Goal: Task Accomplishment & Management: Use online tool/utility

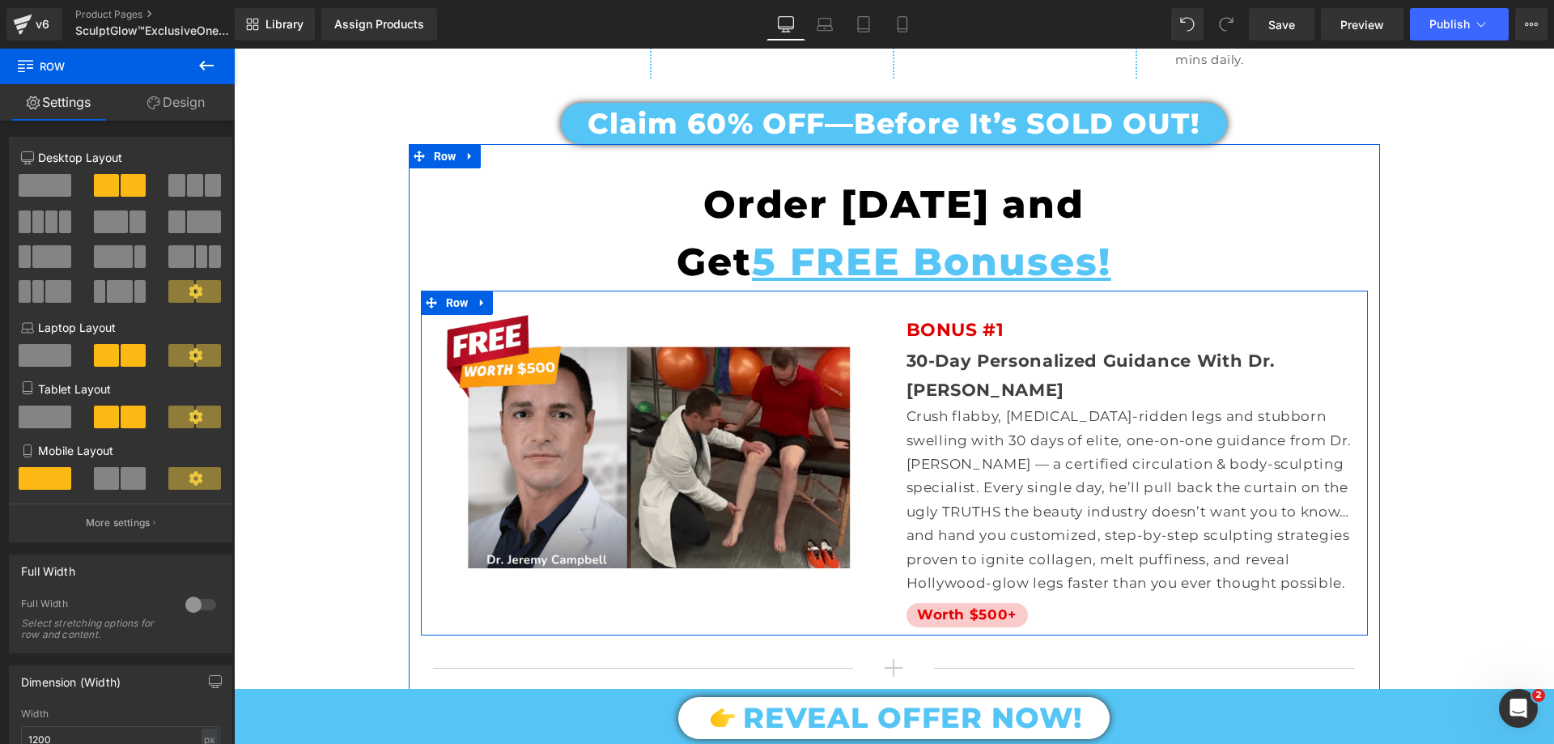
scroll to position [9204, 0]
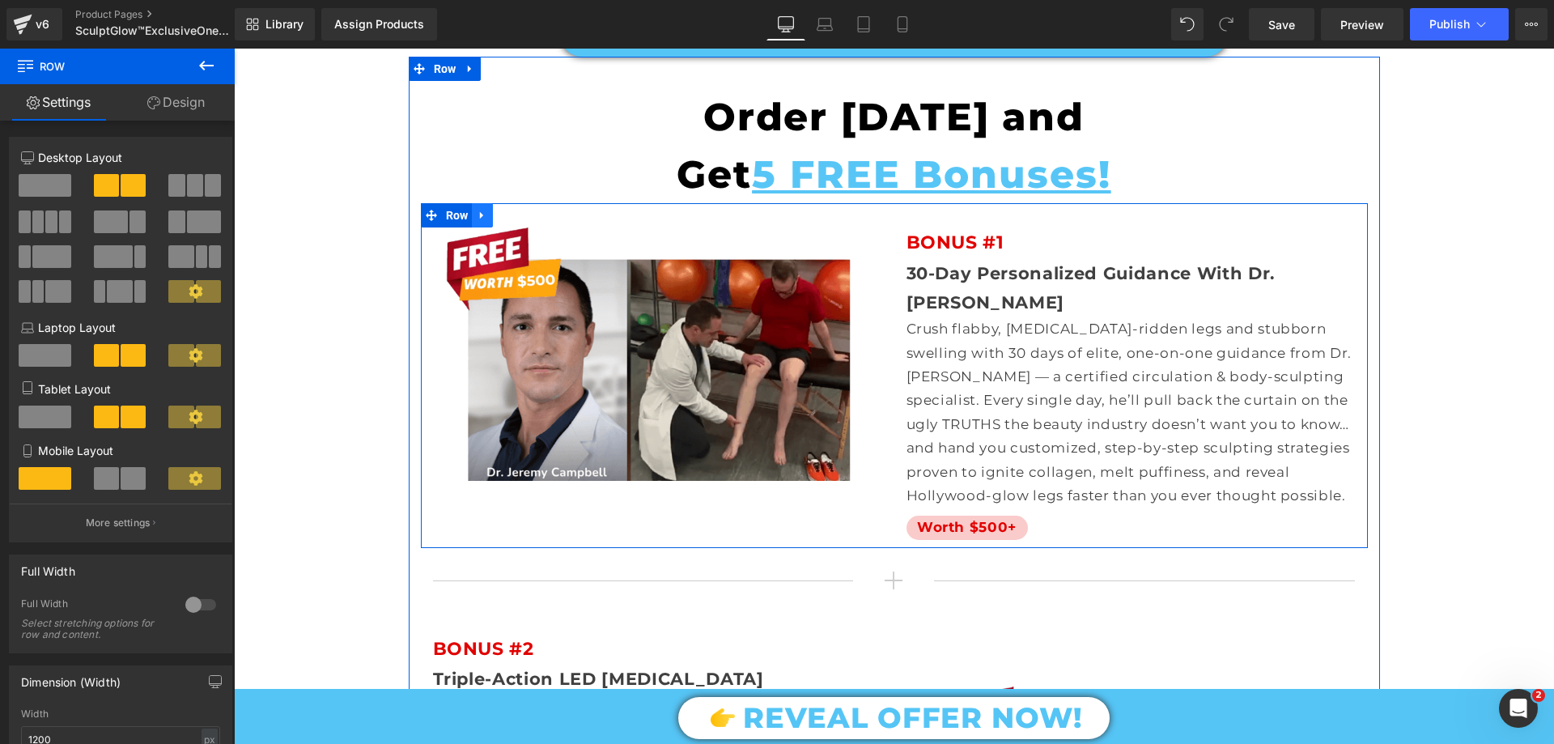
click at [484, 203] on link at bounding box center [482, 215] width 21 height 24
click at [504, 203] on link at bounding box center [503, 215] width 21 height 24
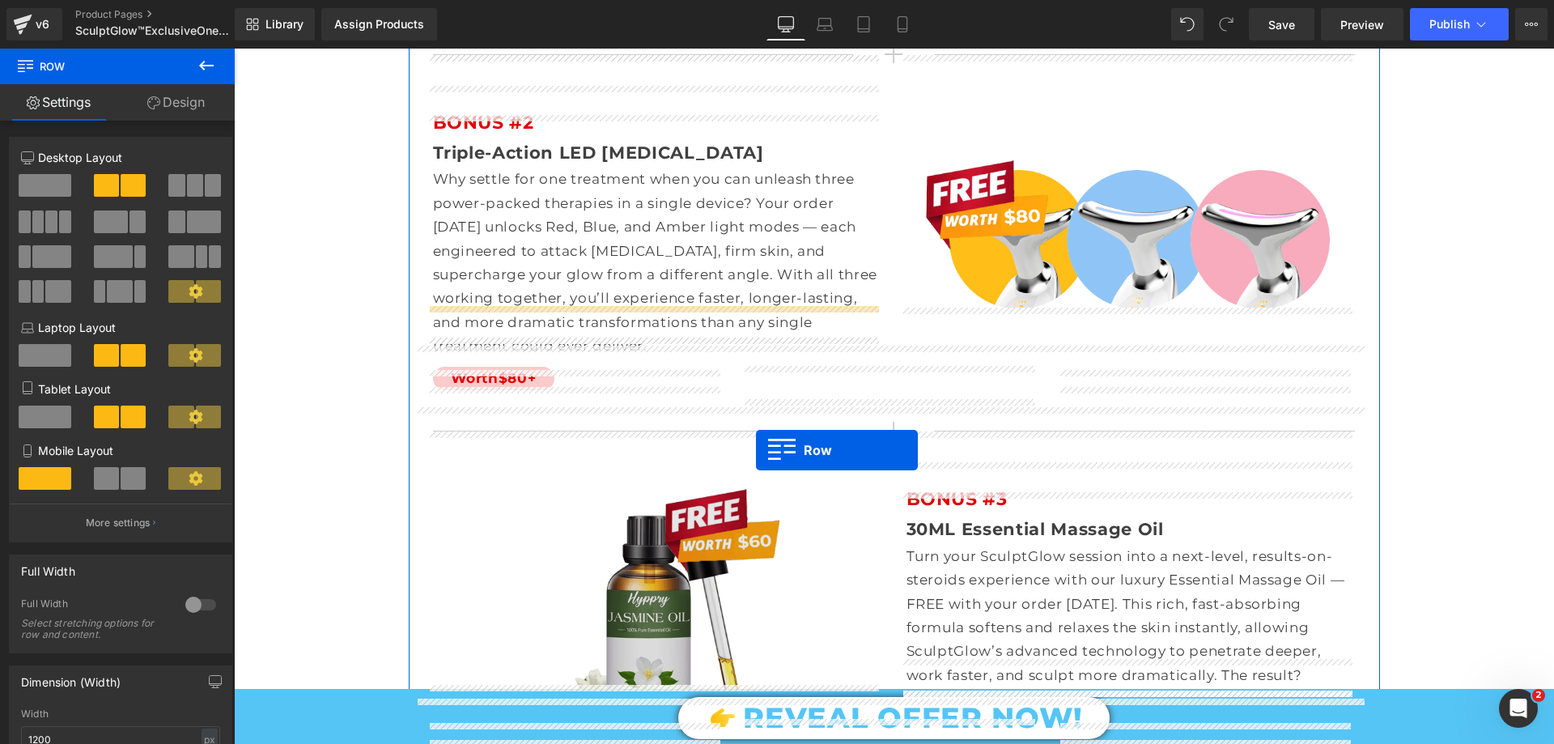
drag, startPoint x: 431, startPoint y: 503, endPoint x: 815, endPoint y: 409, distance: 395.7
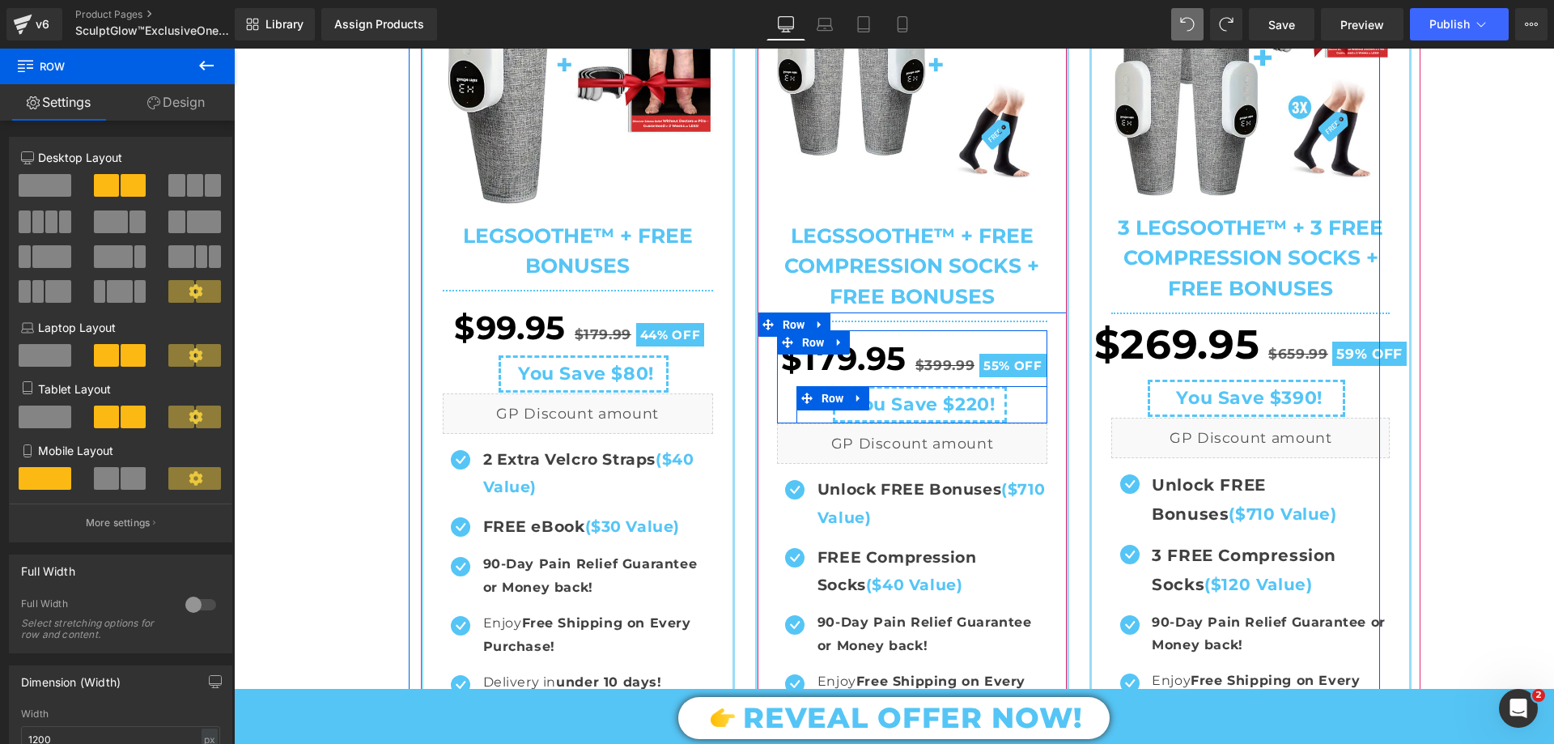
scroll to position [12006, 0]
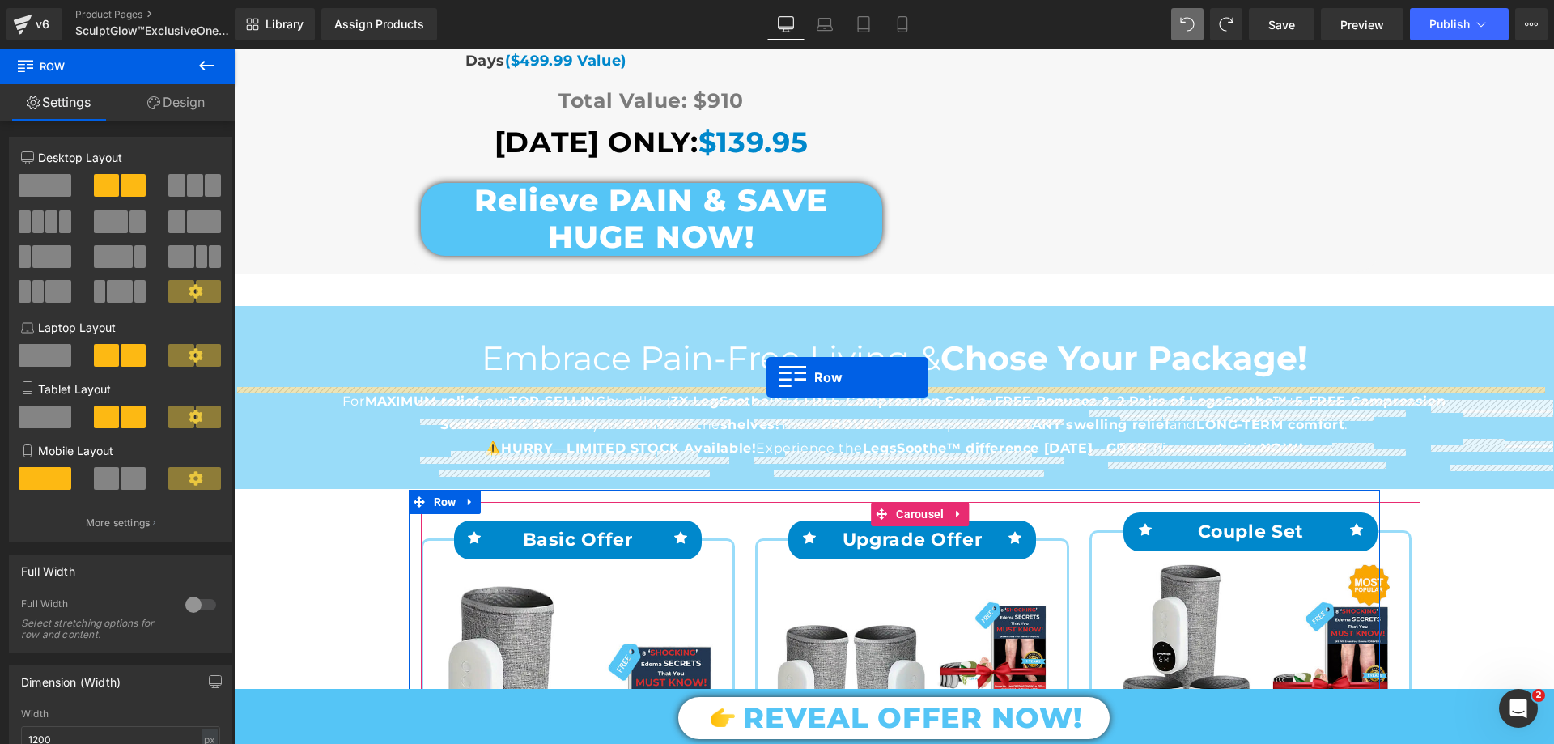
drag, startPoint x: 425, startPoint y: 295, endPoint x: 766, endPoint y: 377, distance: 351.2
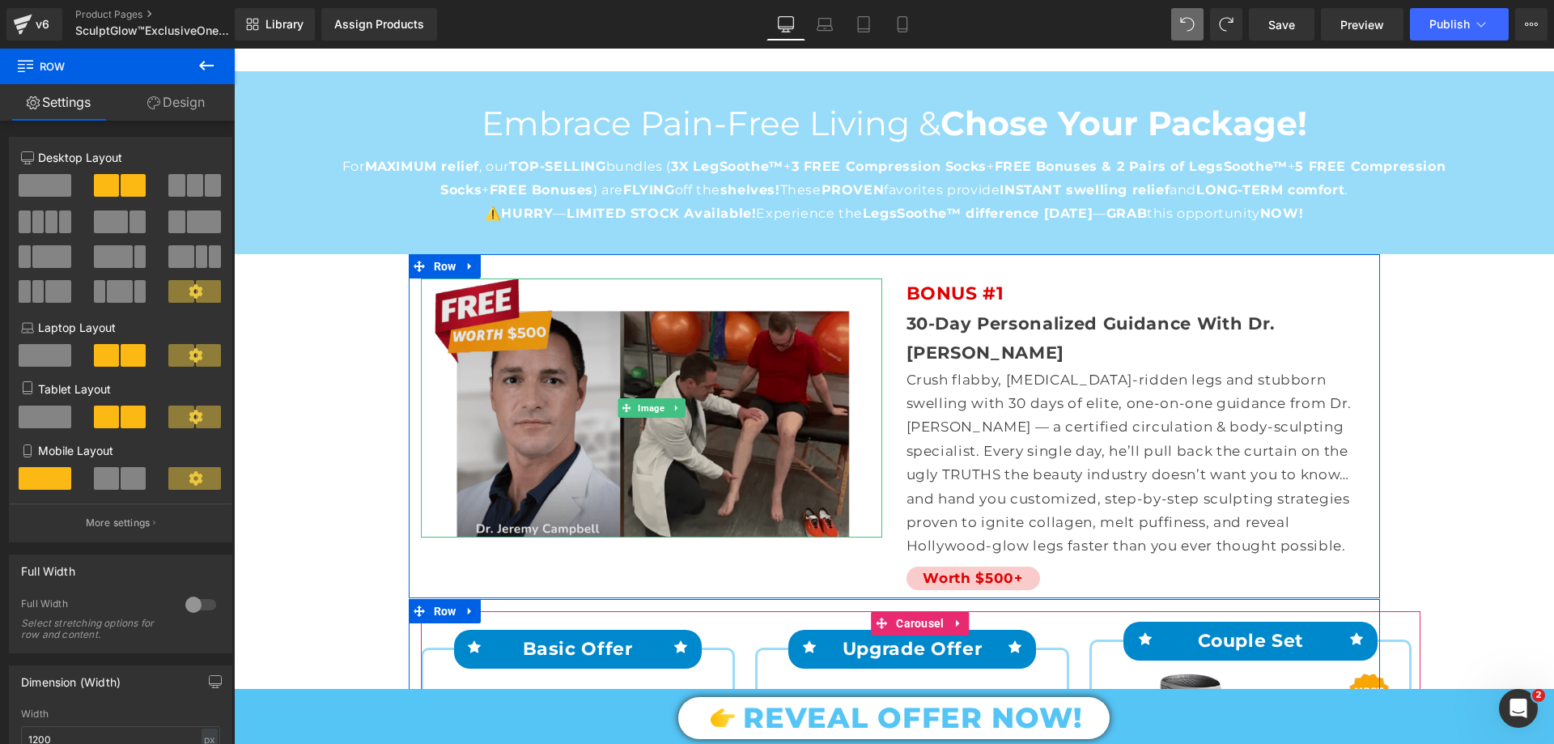
scroll to position [12209, 0]
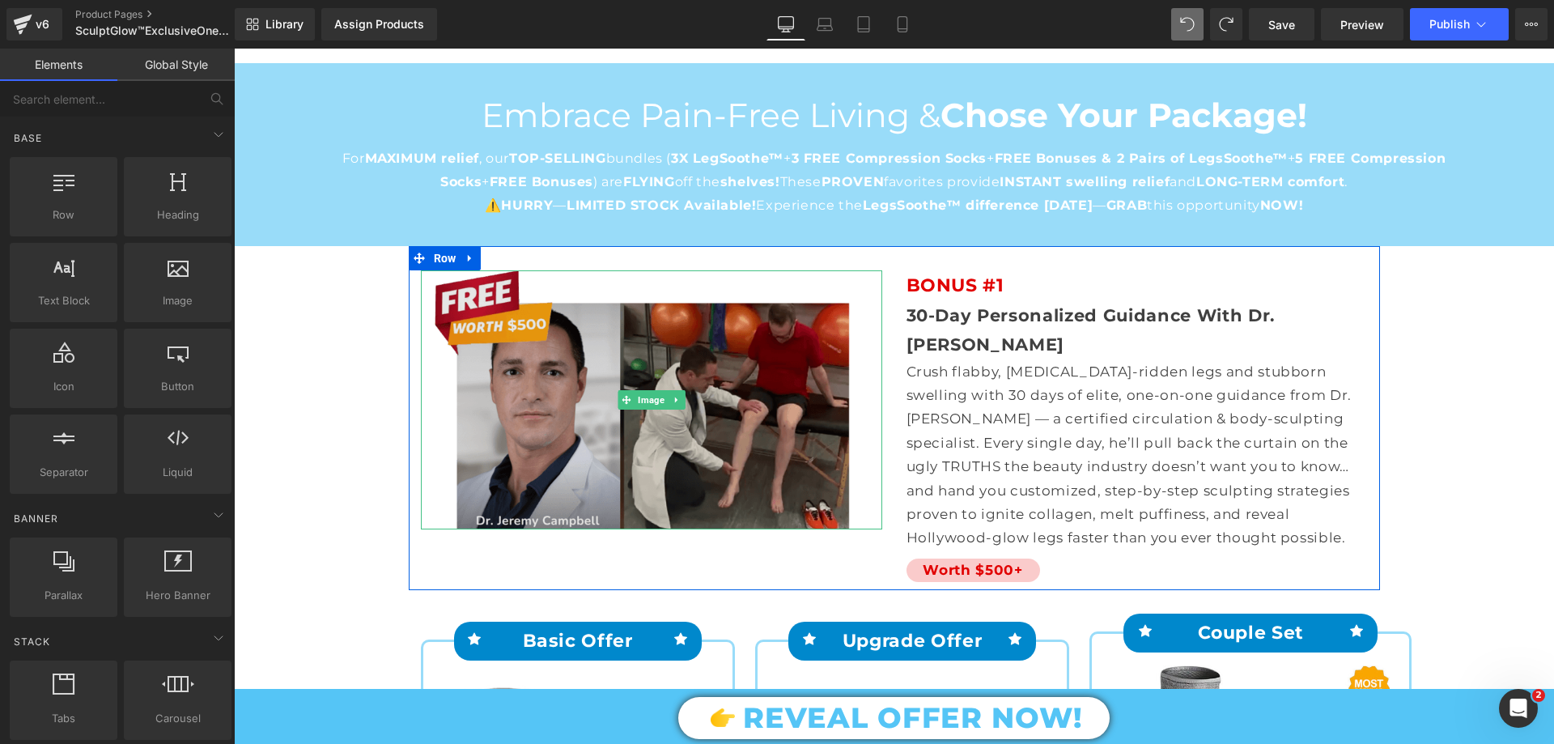
click at [531, 270] on img at bounding box center [651, 400] width 461 height 260
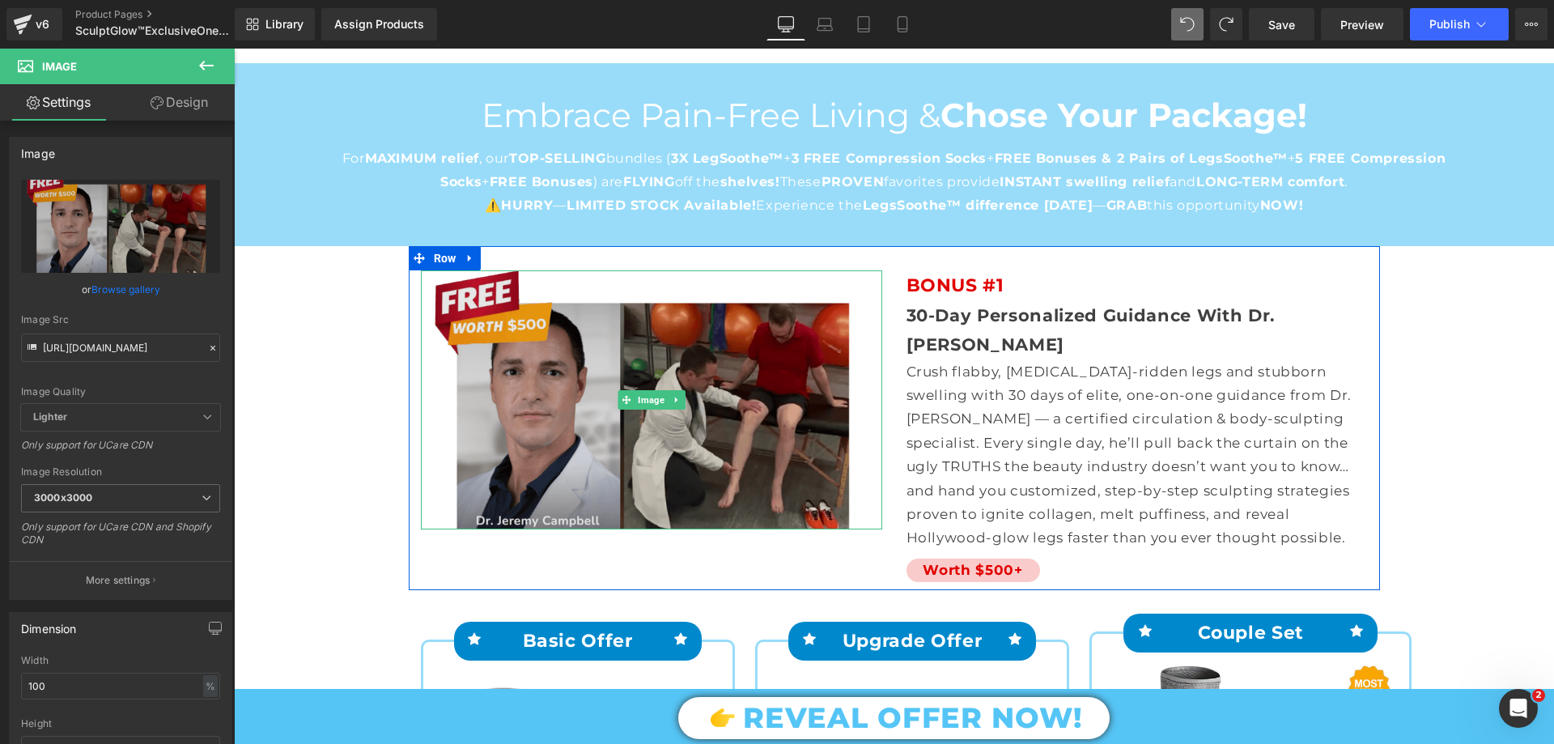
click at [596, 270] on img at bounding box center [651, 400] width 461 height 260
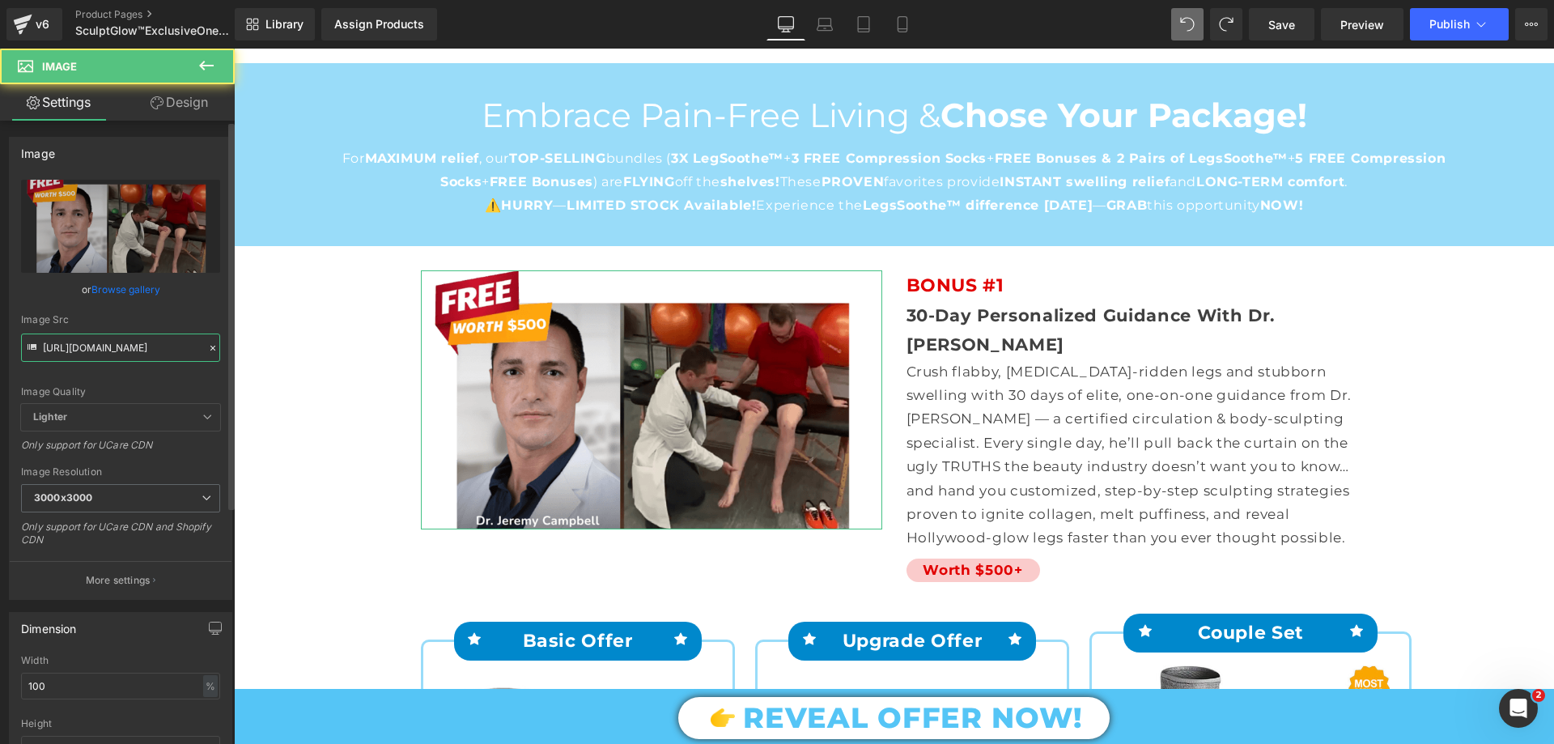
click at [126, 344] on input "https://cdn.shopify.com/s/files/1/0709/7824/0807/files/1FREEEMAILDOCTORASSIST-e…" at bounding box center [120, 347] width 199 height 28
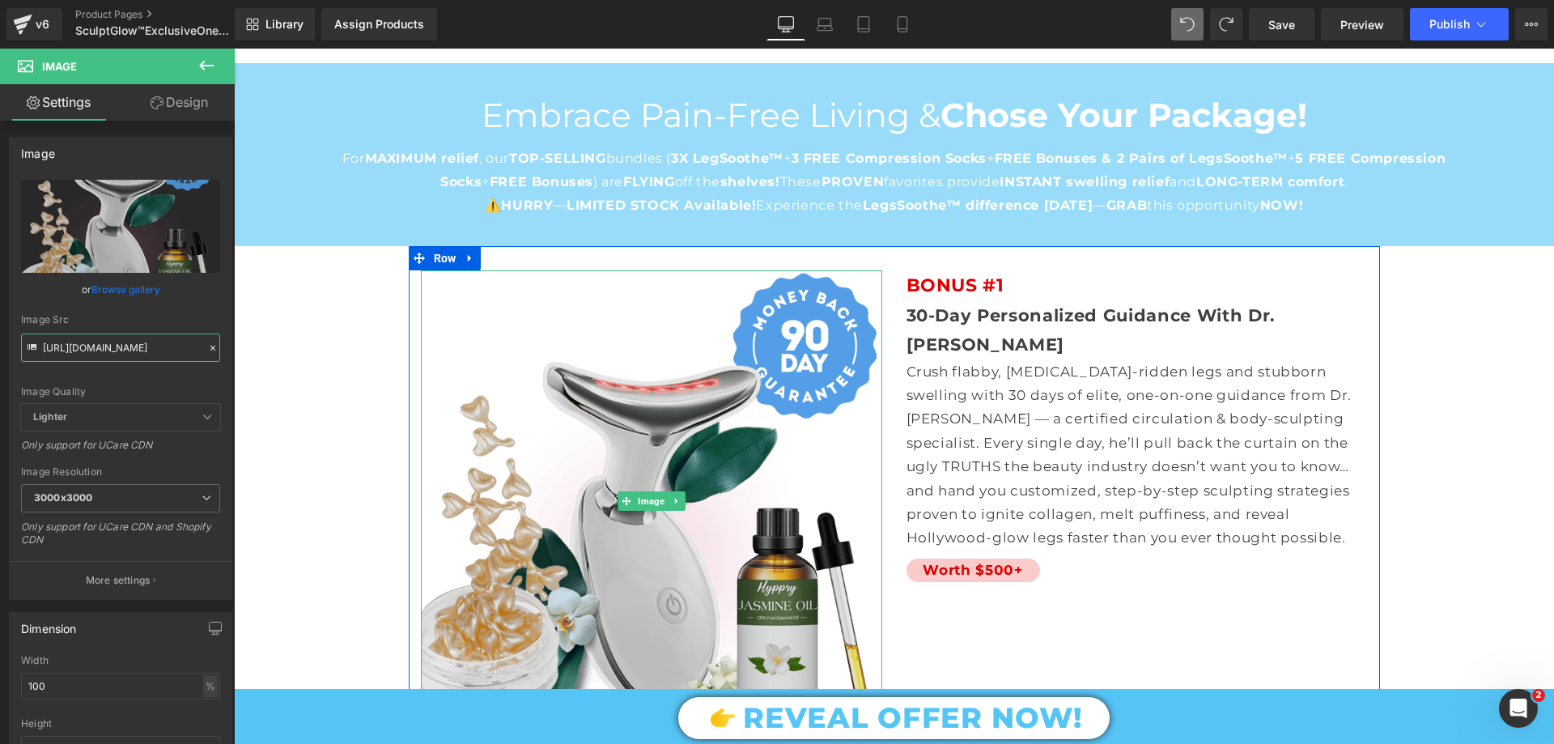
scroll to position [12290, 0]
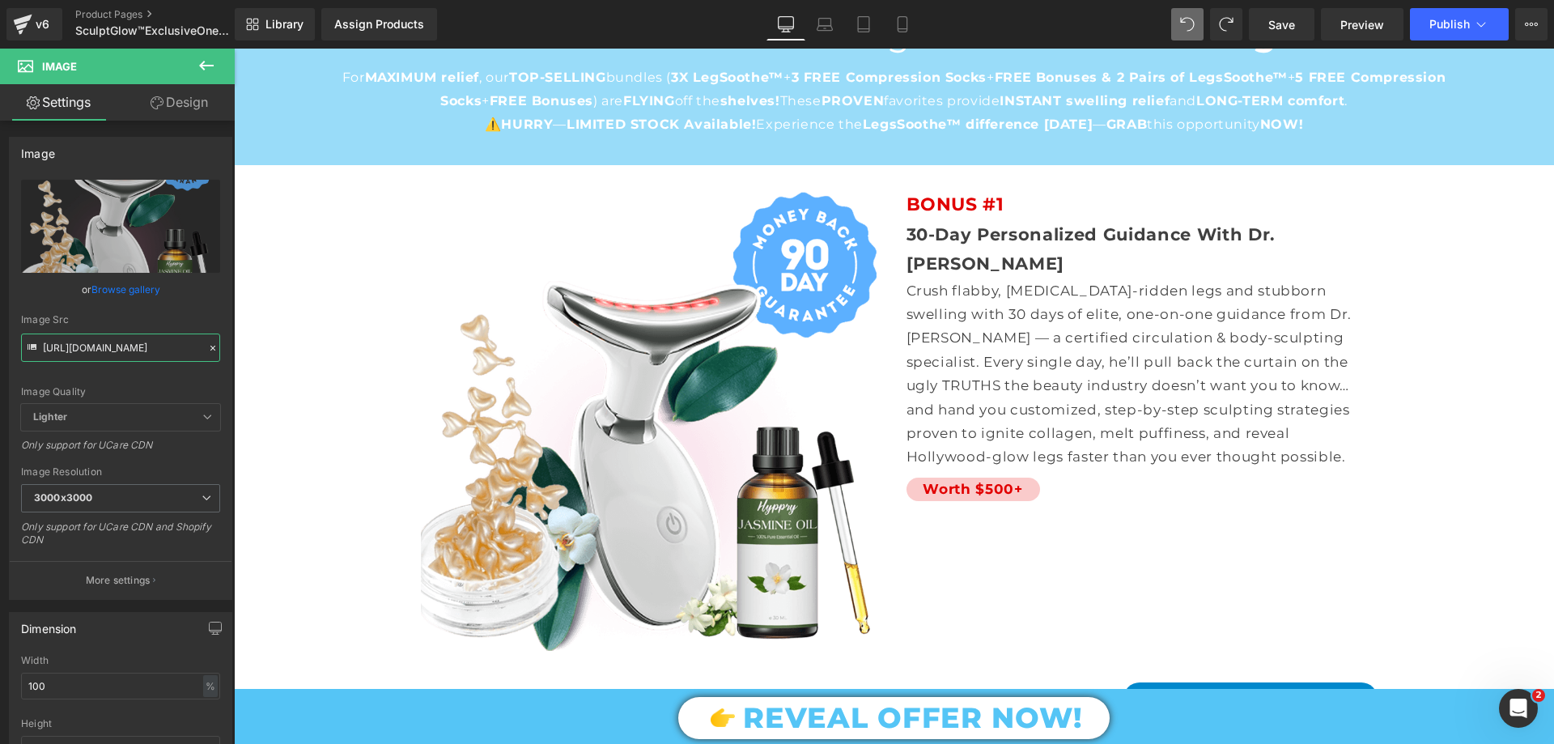
type input "https://cdn.shopify.com/s/files/1/0709/7824/0807/files/Main_Lender_Urgency_LAST…"
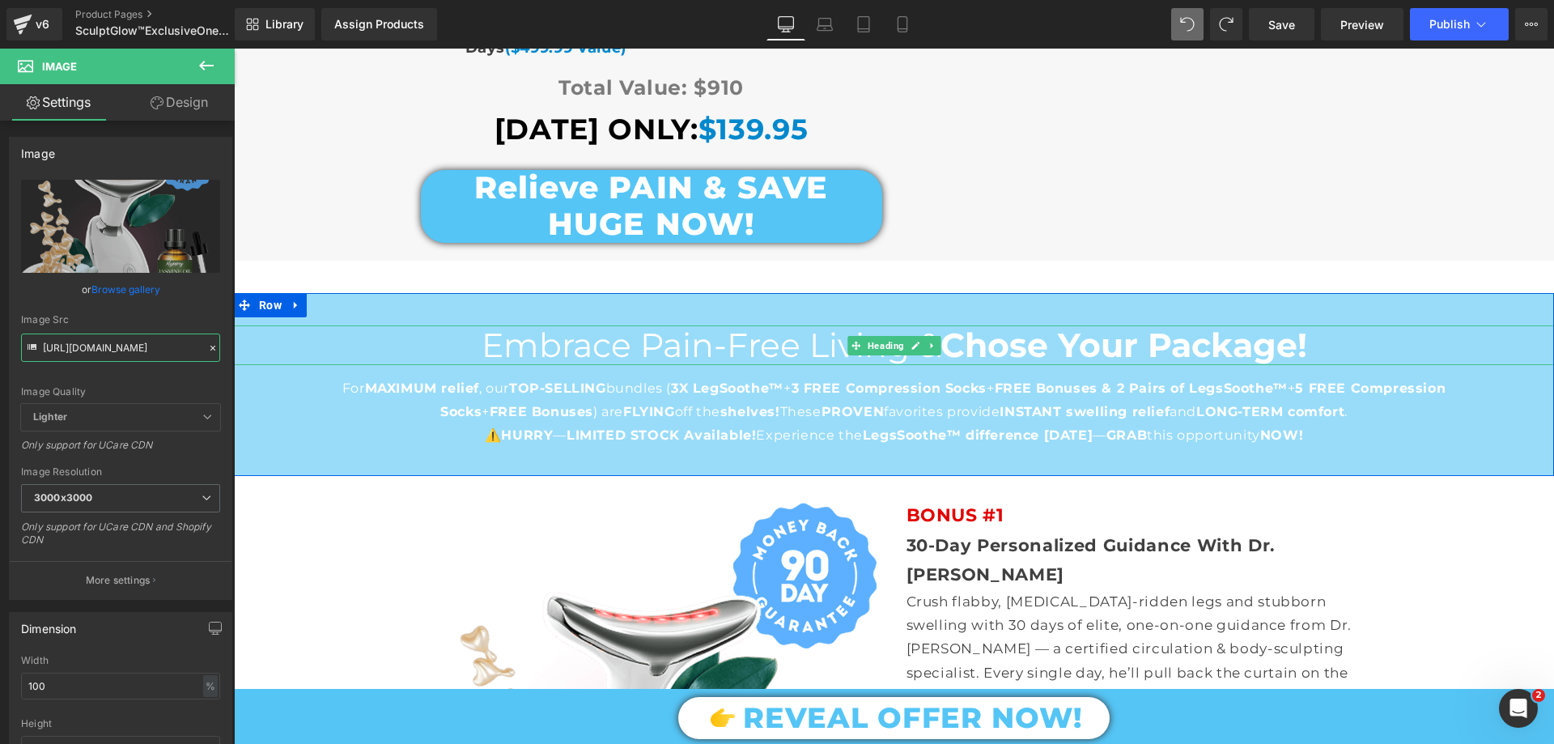
scroll to position [11885, 0]
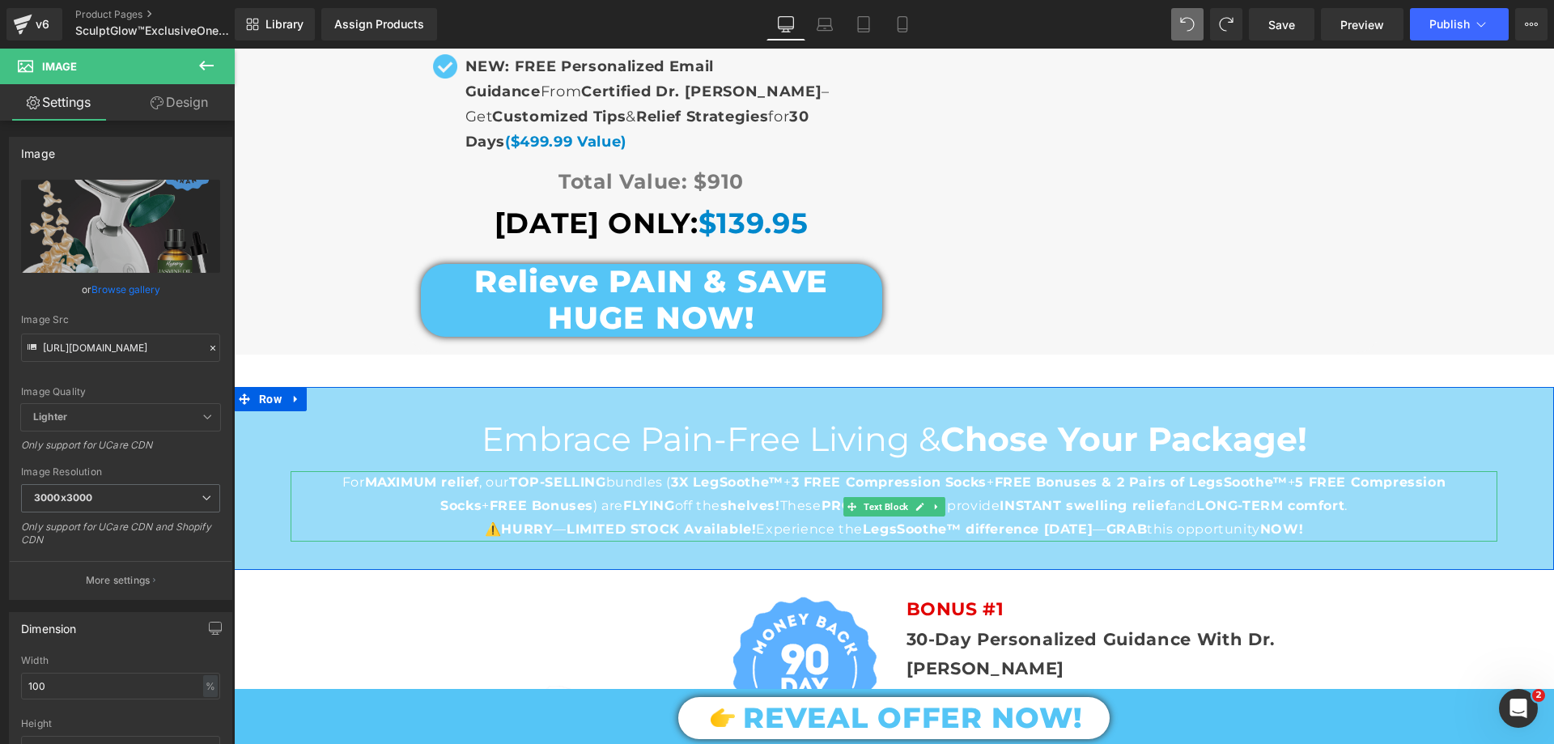
click at [719, 521] on span "LIMITED STOCK Available!" at bounding box center [660, 528] width 189 height 15
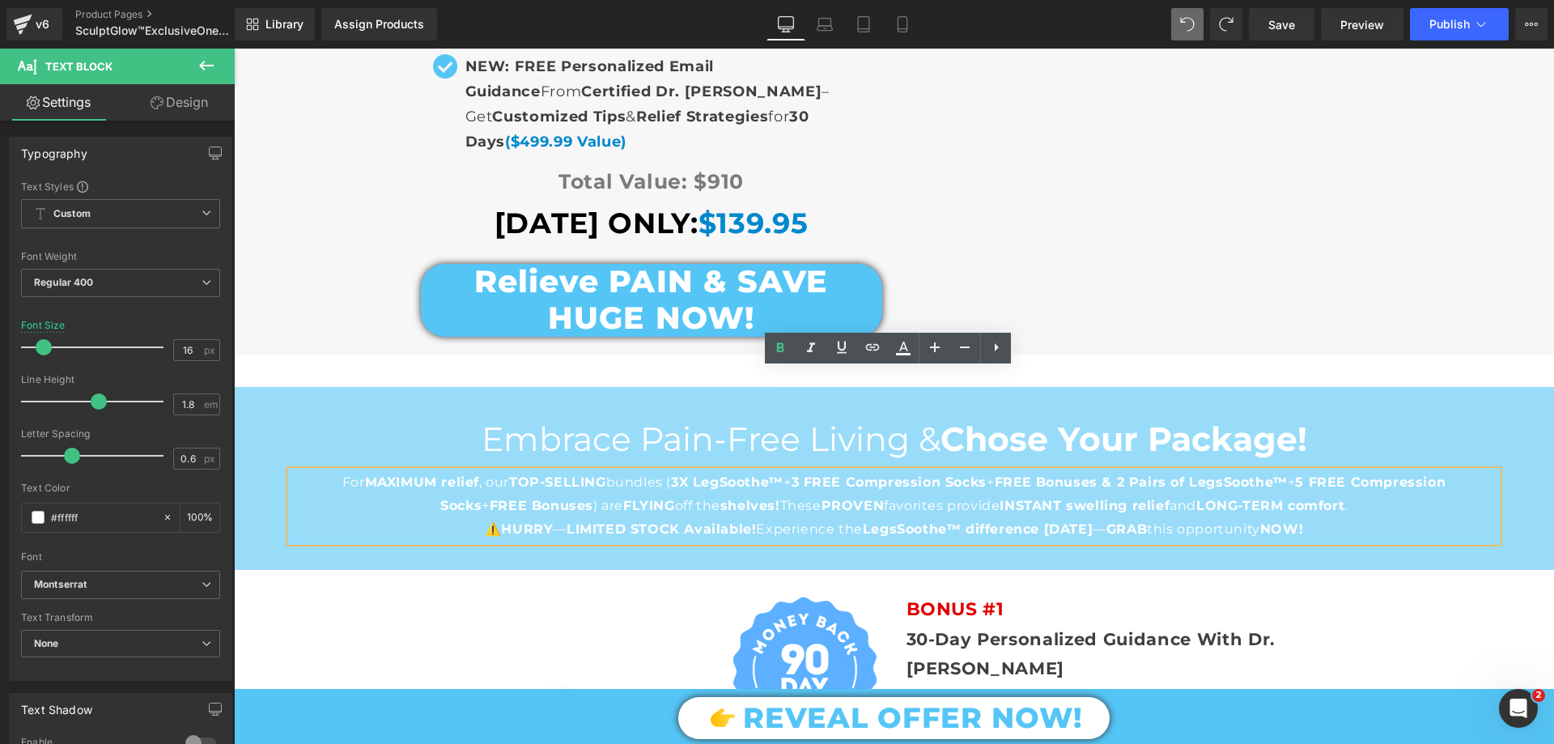
click at [646, 387] on div "Embrace Pain-Free Living & Chose Your Package! Heading For MAXIMUM relief , our…" at bounding box center [894, 464] width 1320 height 155
click at [650, 419] on h2 "Embrace Pain-Free Living & Chose Your Package!" at bounding box center [894, 439] width 1320 height 40
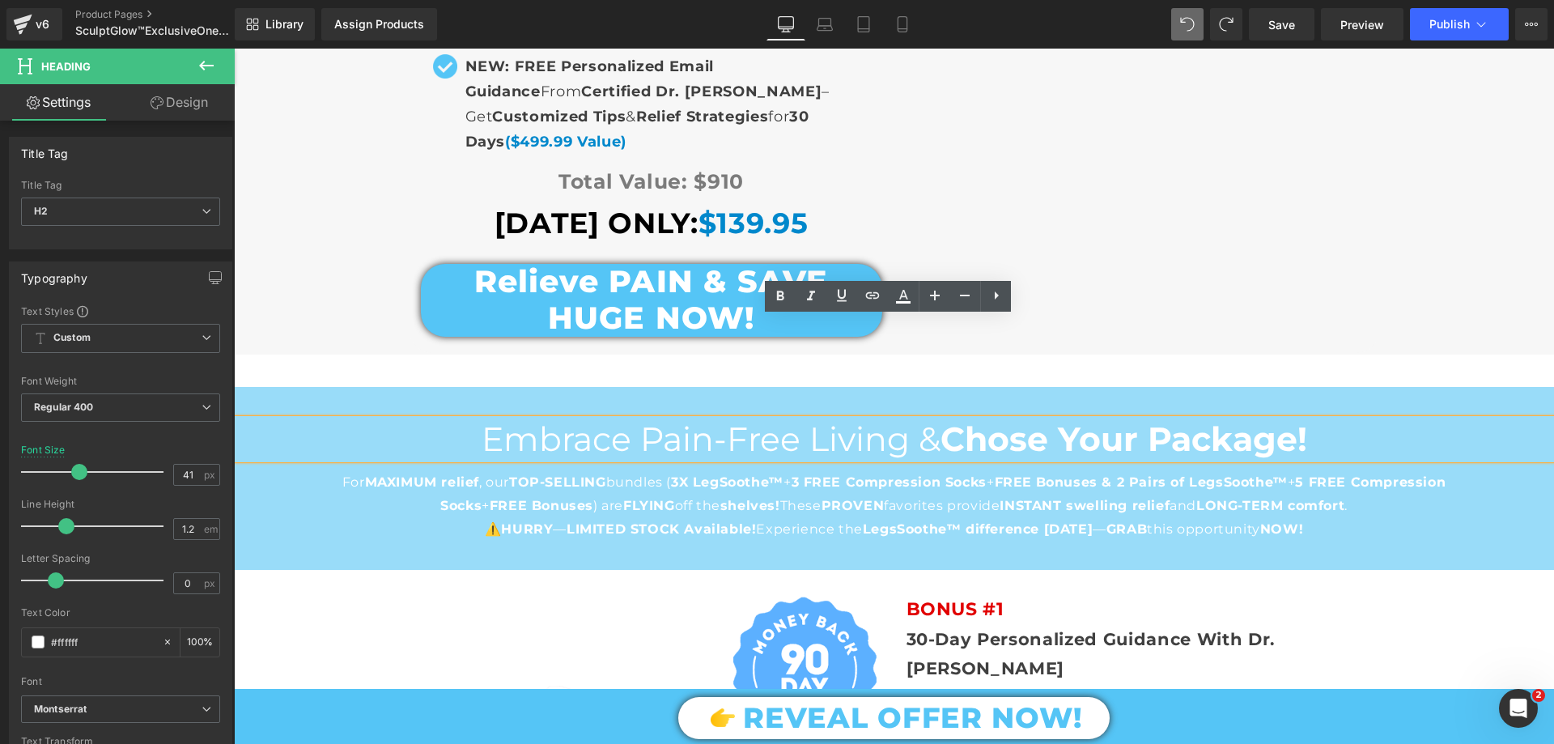
click at [359, 455] on div "Embrace Pain-Free Living & Chose Your Package! Heading For MAXIMUM relief , our…" at bounding box center [894, 478] width 1320 height 183
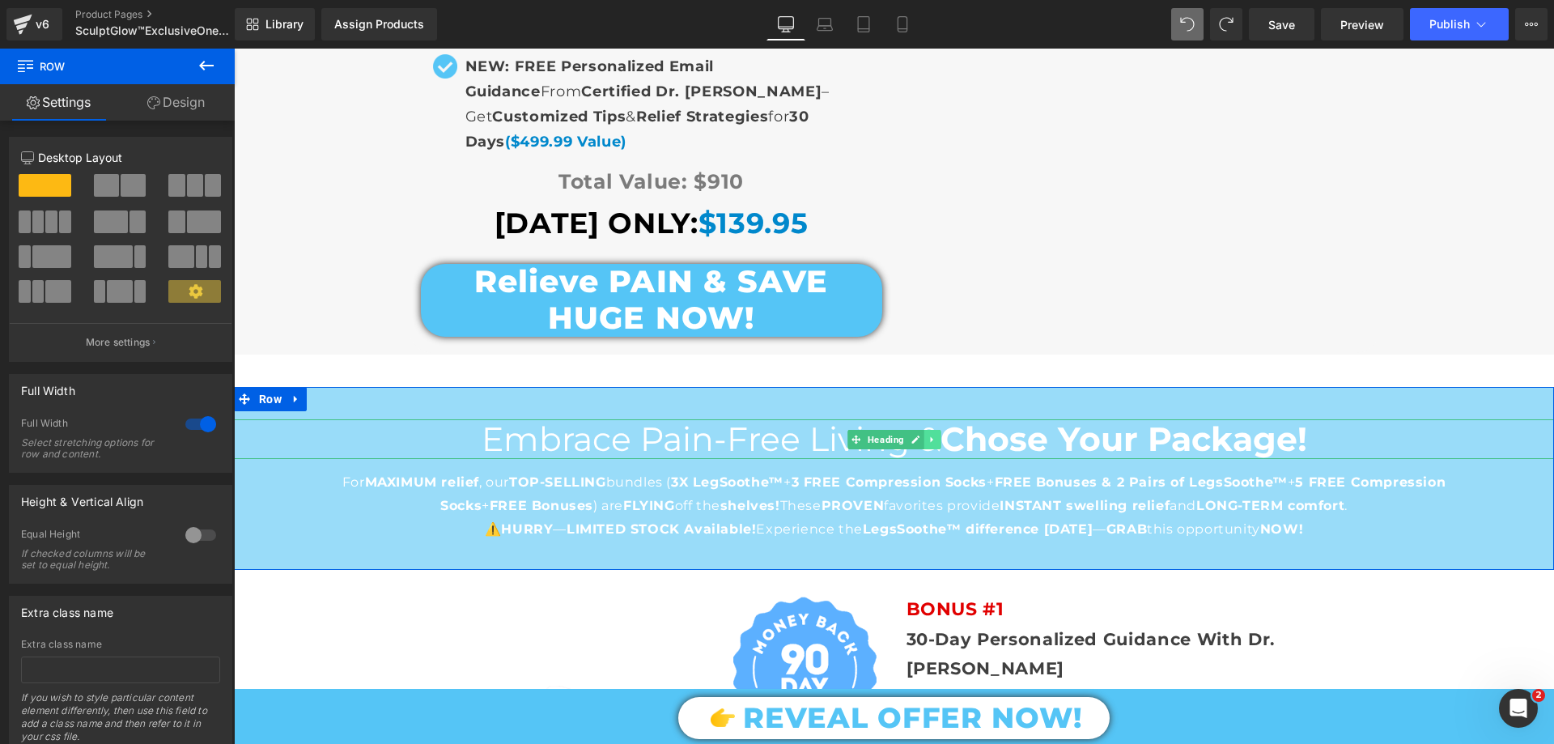
click at [927, 435] on icon at bounding box center [931, 440] width 9 height 10
click at [932, 430] on link at bounding box center [940, 439] width 17 height 19
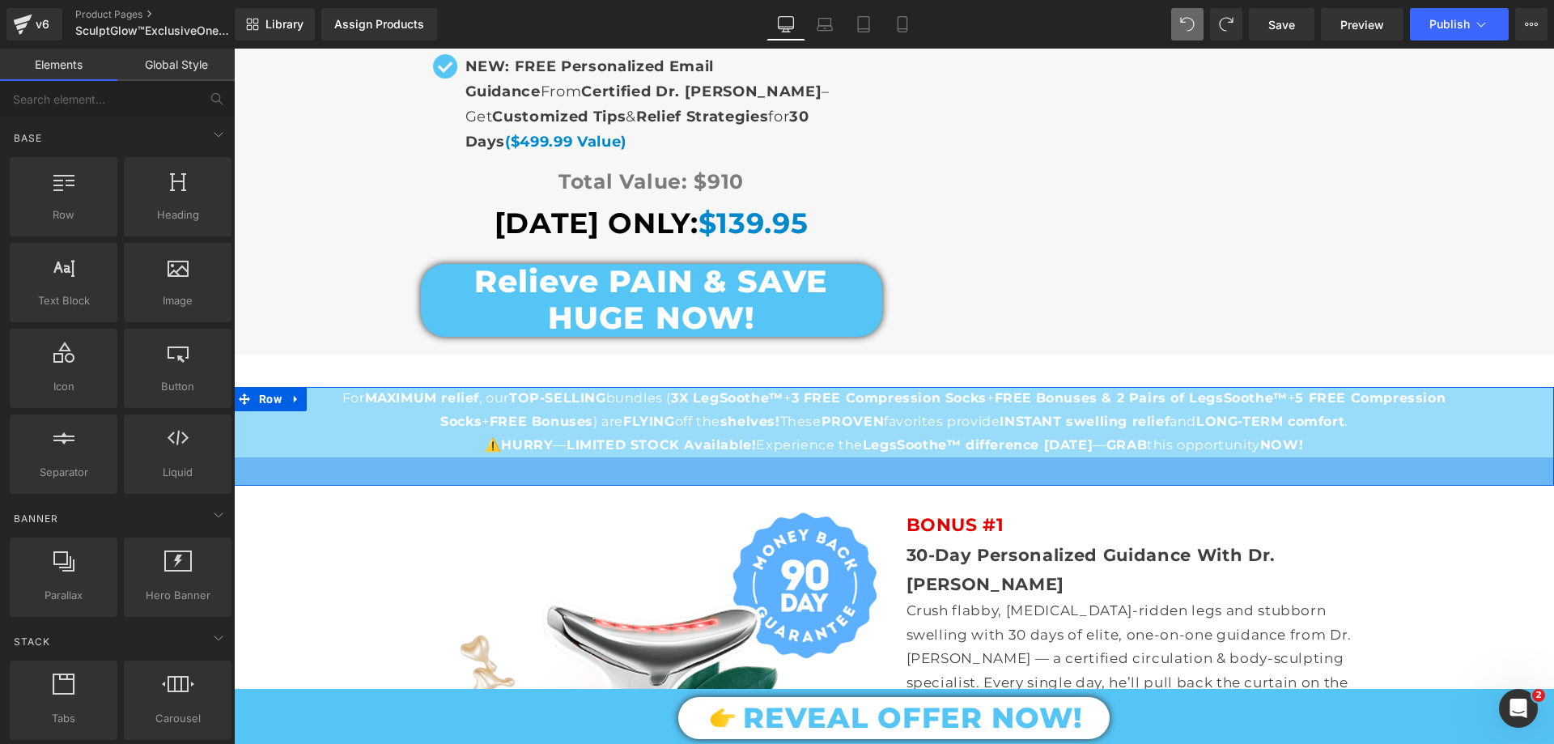
click at [780, 434] on p "⚠️ HURRY — LIMITED STOCK Available! Experience the LegsSoothe™ difference TODAY…" at bounding box center [894, 445] width 1207 height 23
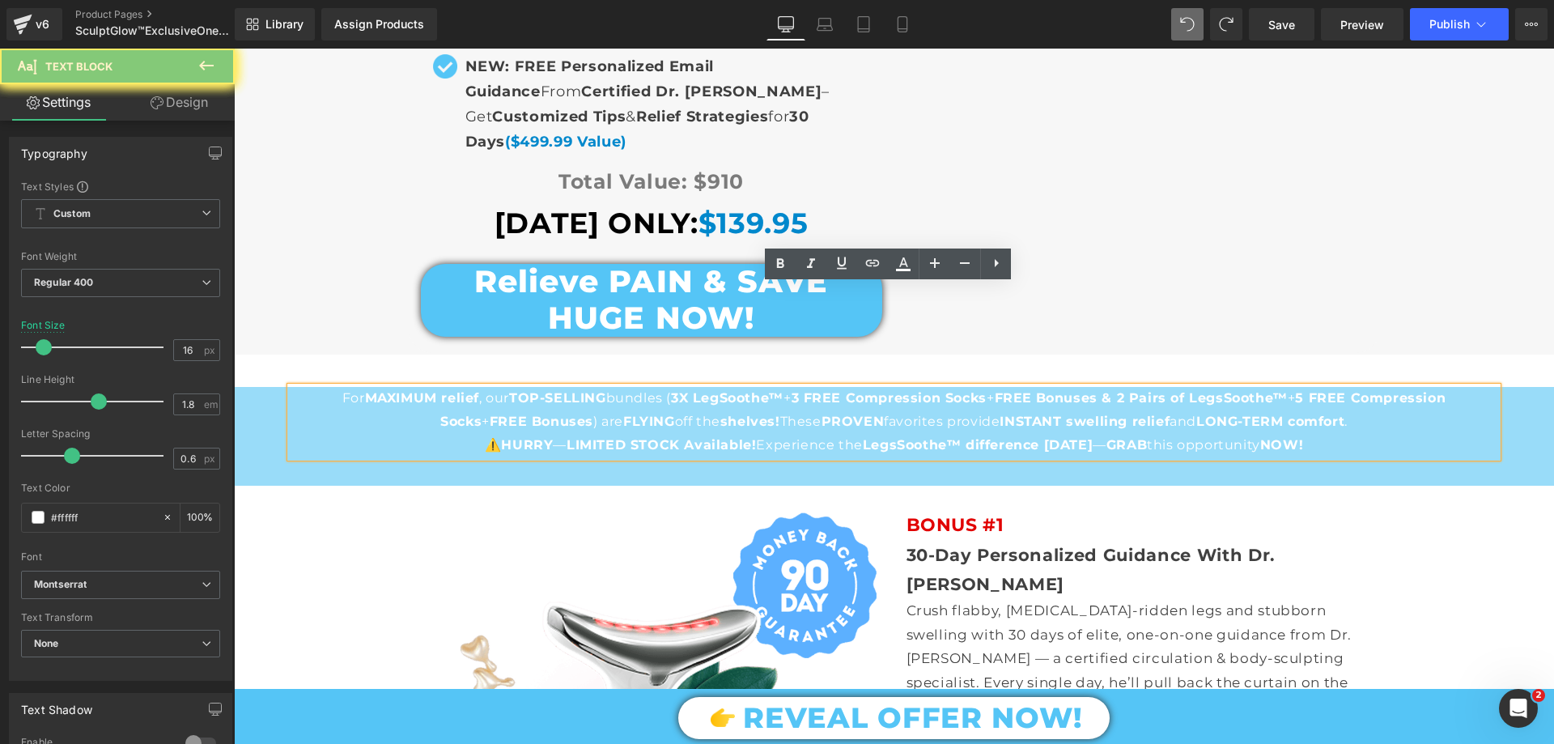
click at [780, 434] on p "⚠️ HURRY — LIMITED STOCK Available! Experience the LegsSoothe™ difference TODAY…" at bounding box center [894, 445] width 1207 height 23
click at [780, 387] on p "For MAXIMUM relief , our TOP-SELLING bundles ( 3X LegSoothe™ + 3 FREE Compressi…" at bounding box center [894, 410] width 1207 height 47
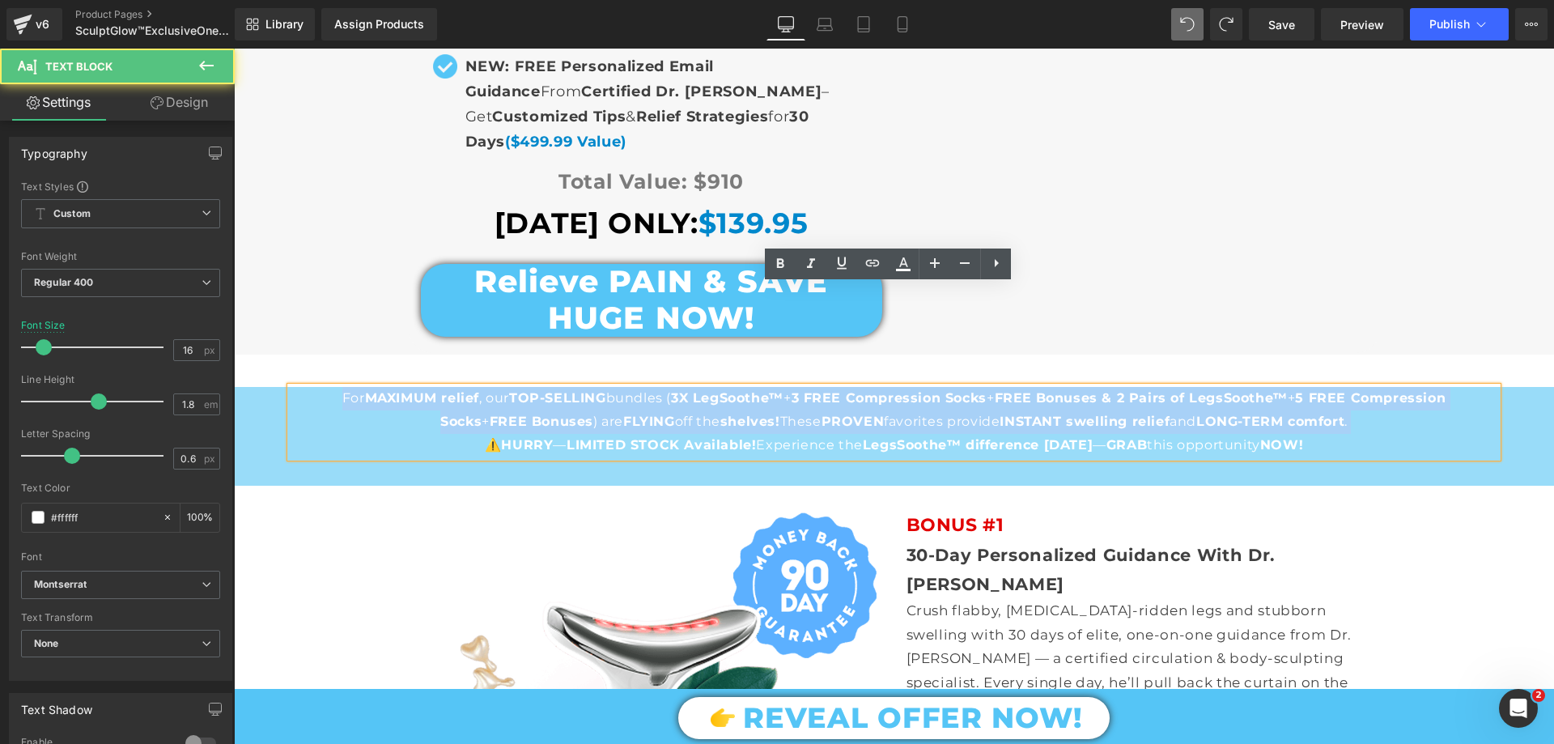
click at [780, 387] on p "For MAXIMUM relief , our TOP-SELLING bundles ( 3X LegSoothe™ + 3 FREE Compressi…" at bounding box center [894, 410] width 1207 height 47
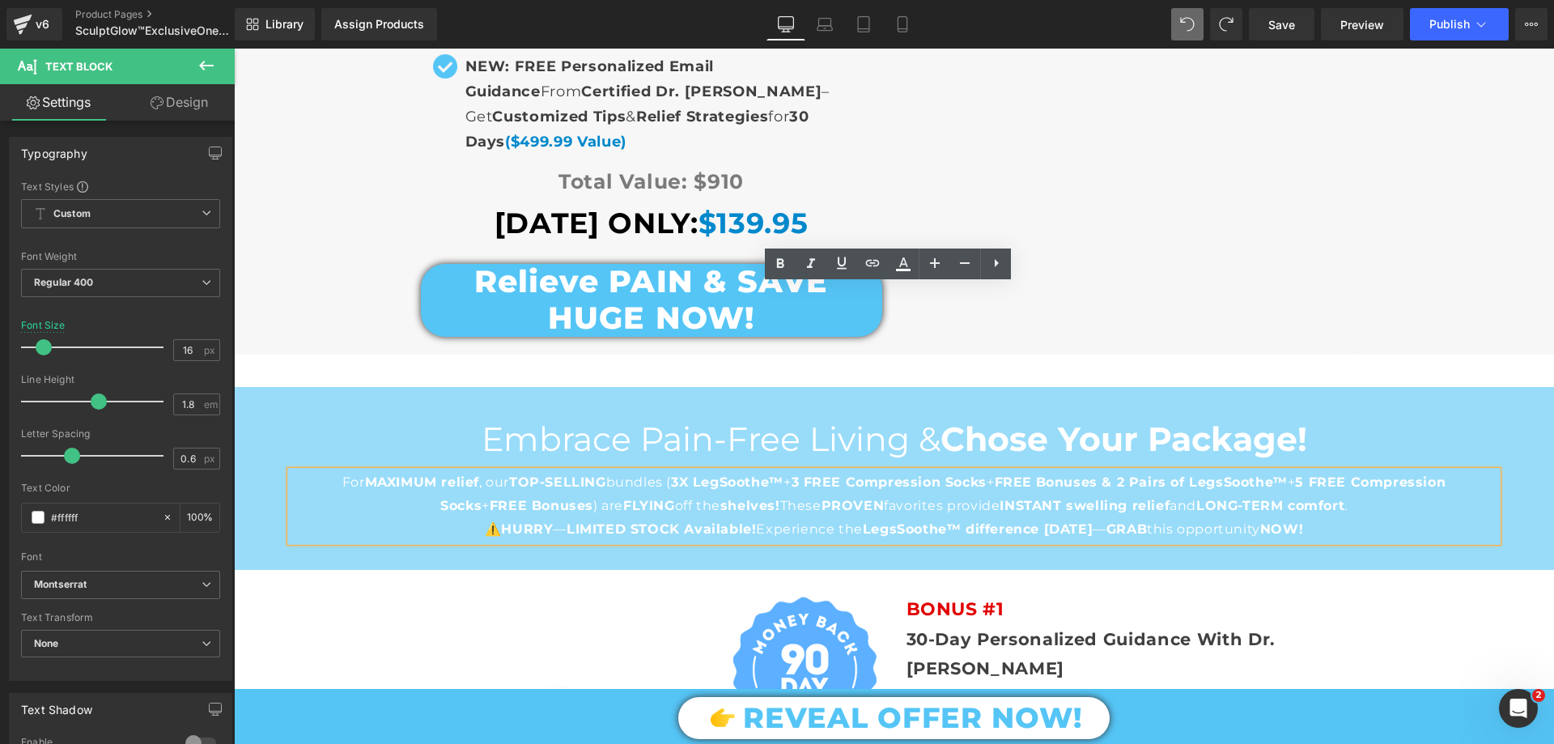
click at [830, 419] on h2 "Embrace Pain-Free Living & Chose Your Package!" at bounding box center [894, 439] width 1320 height 40
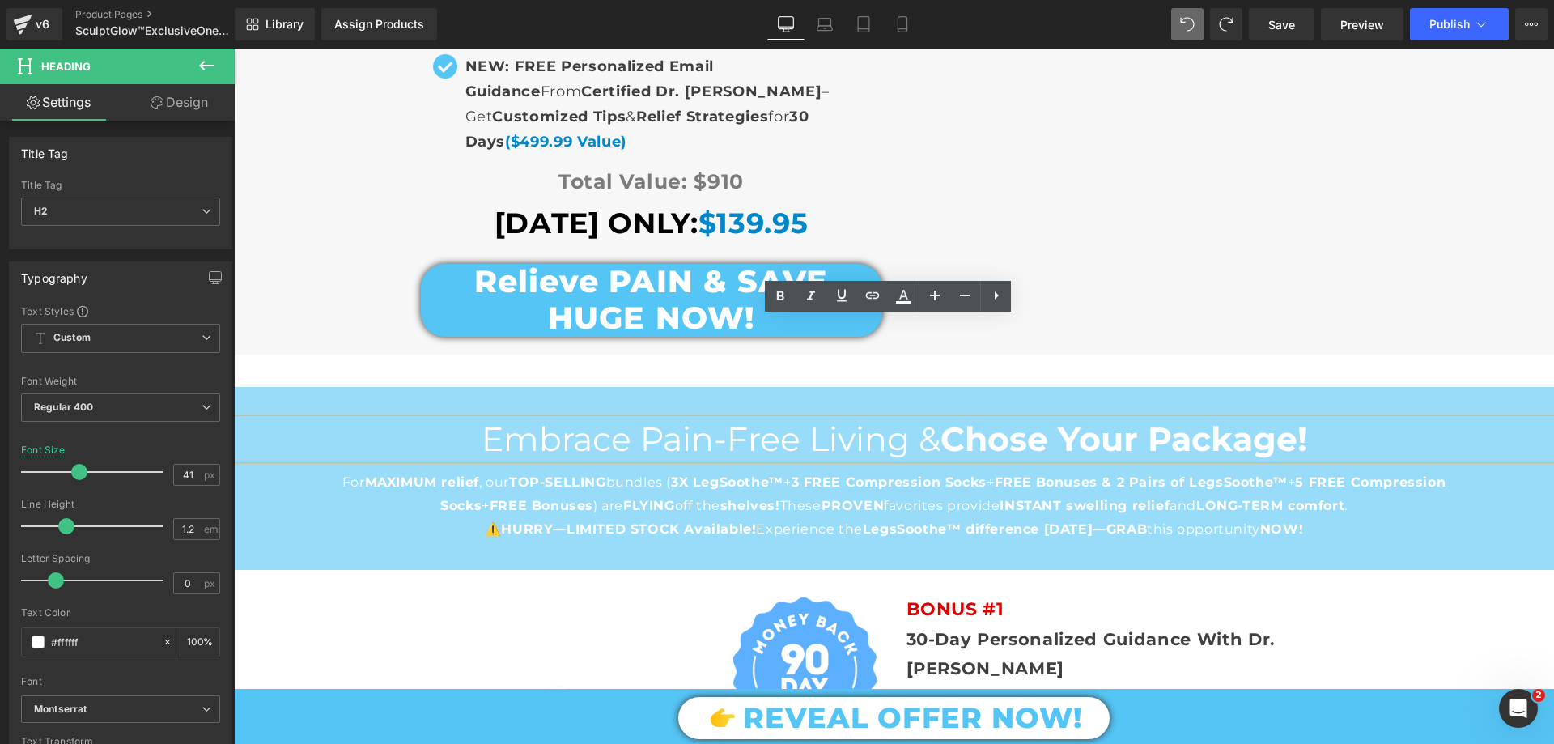
click at [830, 419] on h2 "Embrace Pain-Free Living & Chose Your Package!" at bounding box center [894, 439] width 1320 height 40
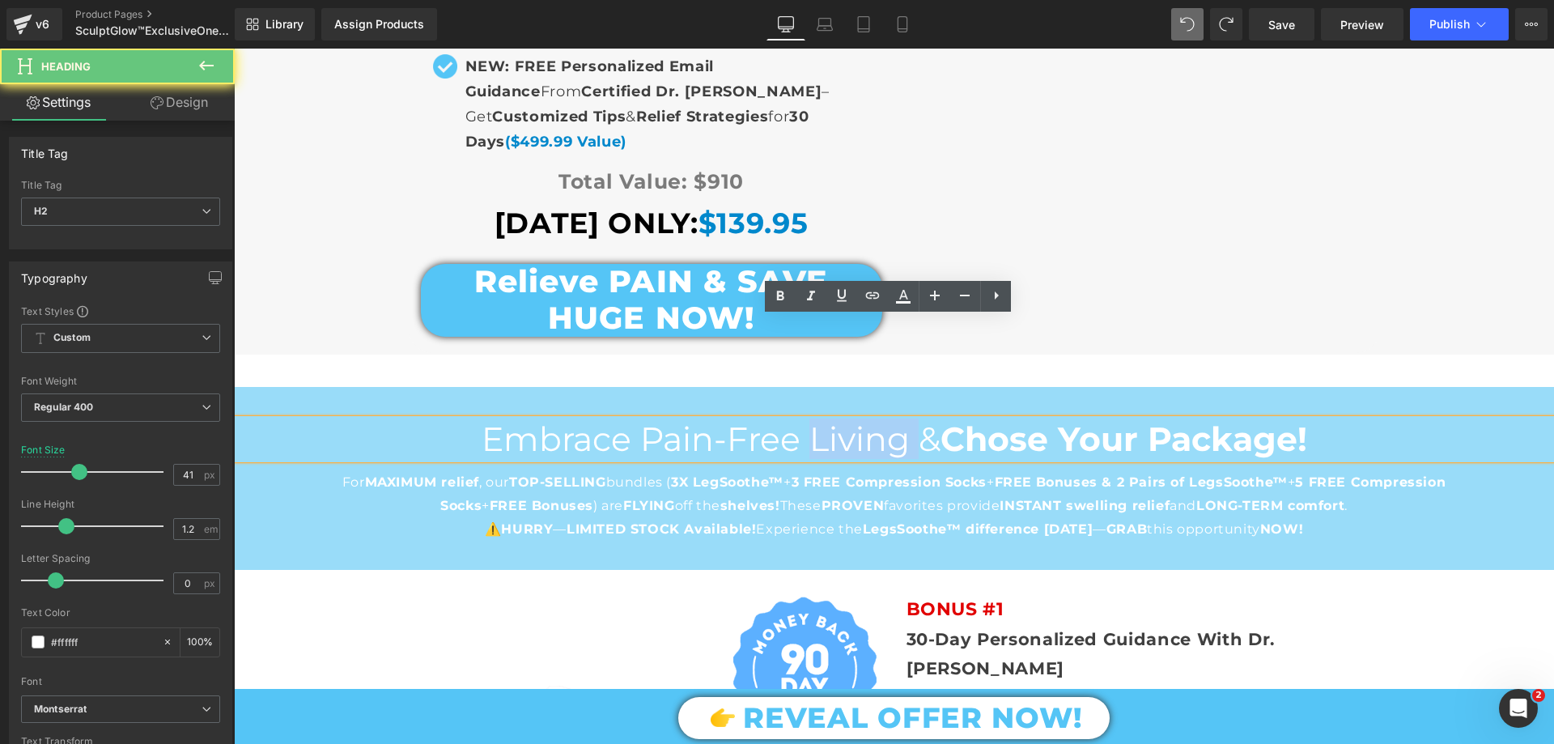
click at [830, 419] on h2 "Embrace Pain-Free Living & Chose Your Package!" at bounding box center [894, 439] width 1320 height 40
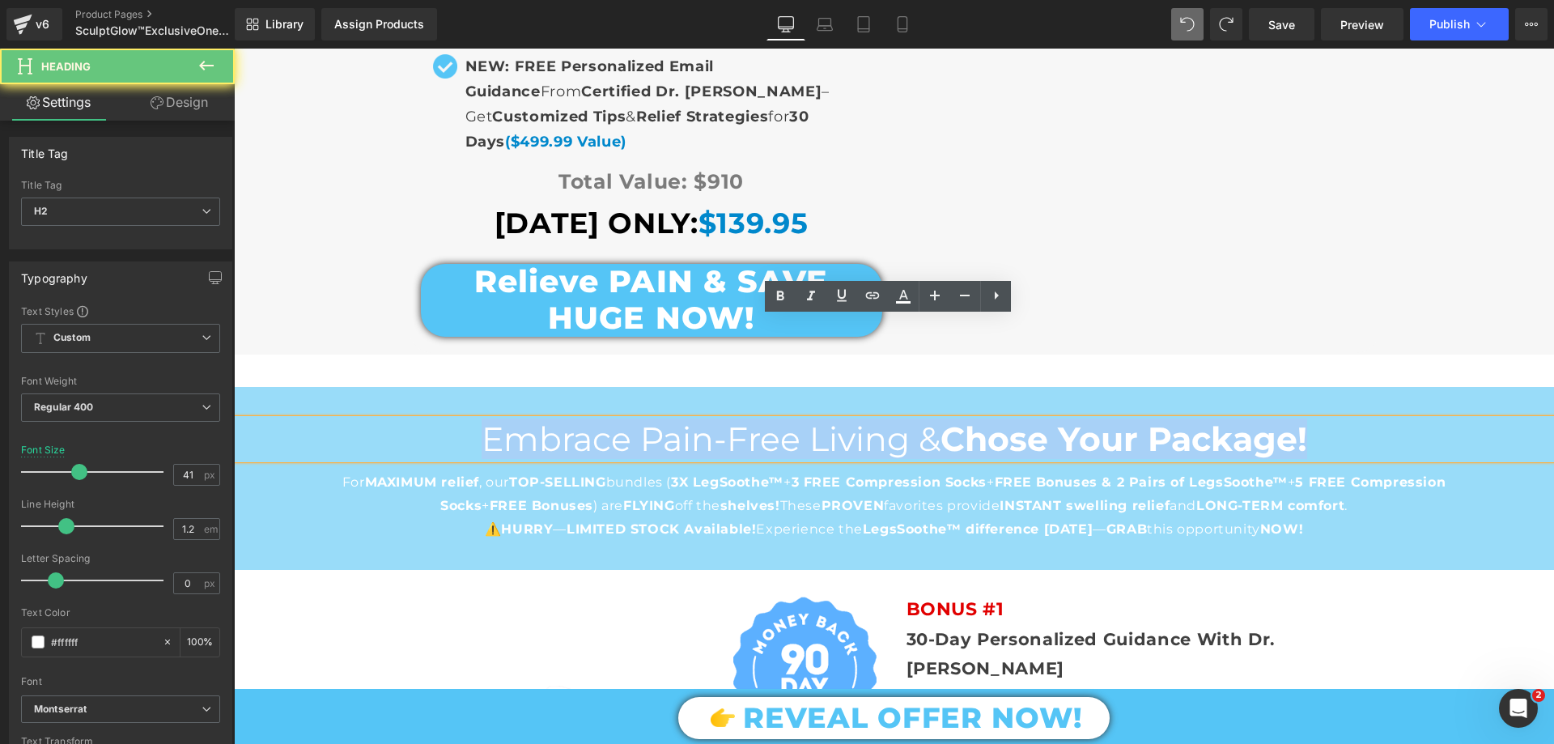
click at [830, 419] on h2 "Embrace Pain-Free Living & Chose Your Package!" at bounding box center [894, 439] width 1320 height 40
paste div
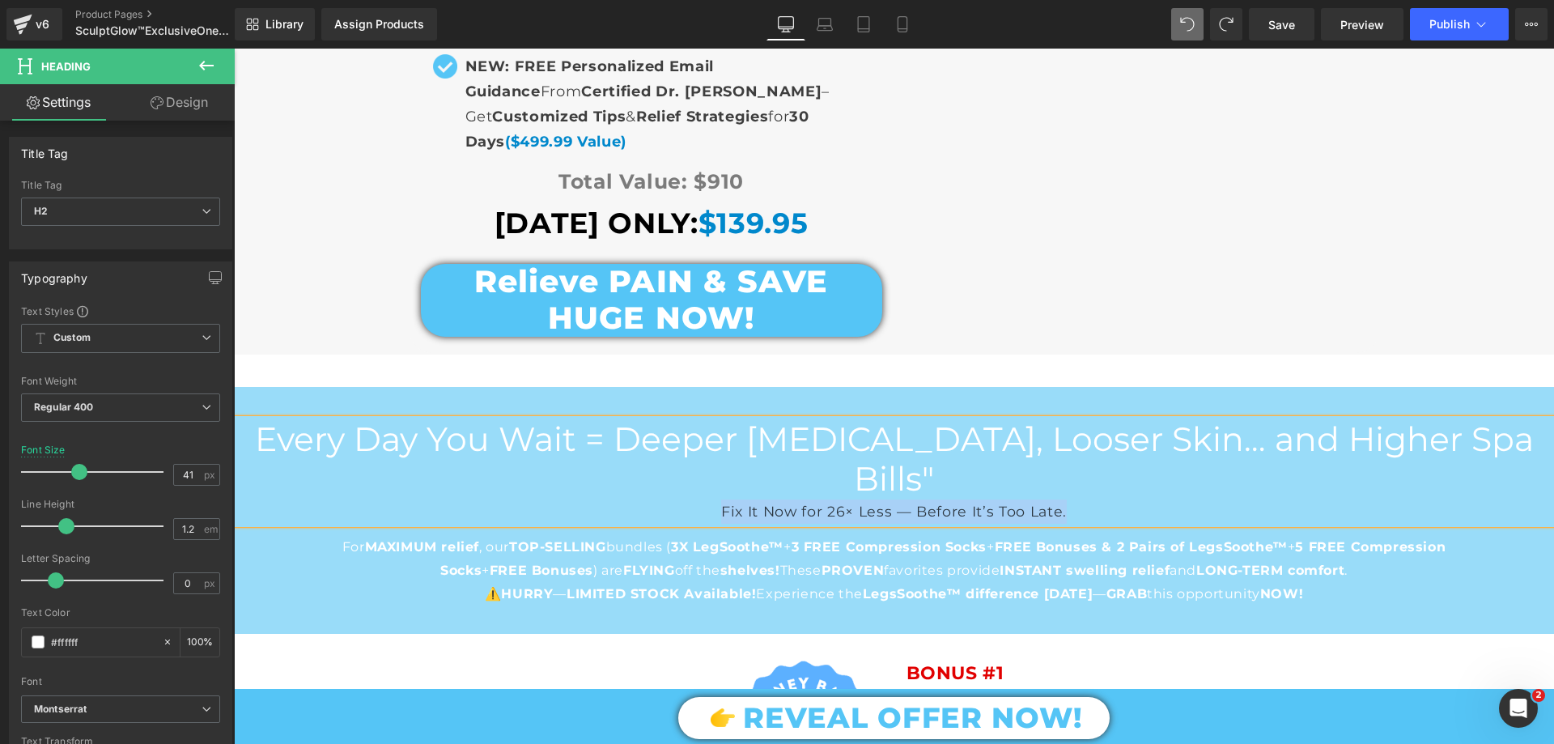
drag, startPoint x: 1059, startPoint y: 370, endPoint x: 715, endPoint y: 370, distance: 343.9
click at [715, 499] on div "Fix It Now for 26× Less — Before It’s Too Late." at bounding box center [894, 511] width 1320 height 24
copy div "Fix It Now for 26× Less — Before It’s Too Late."
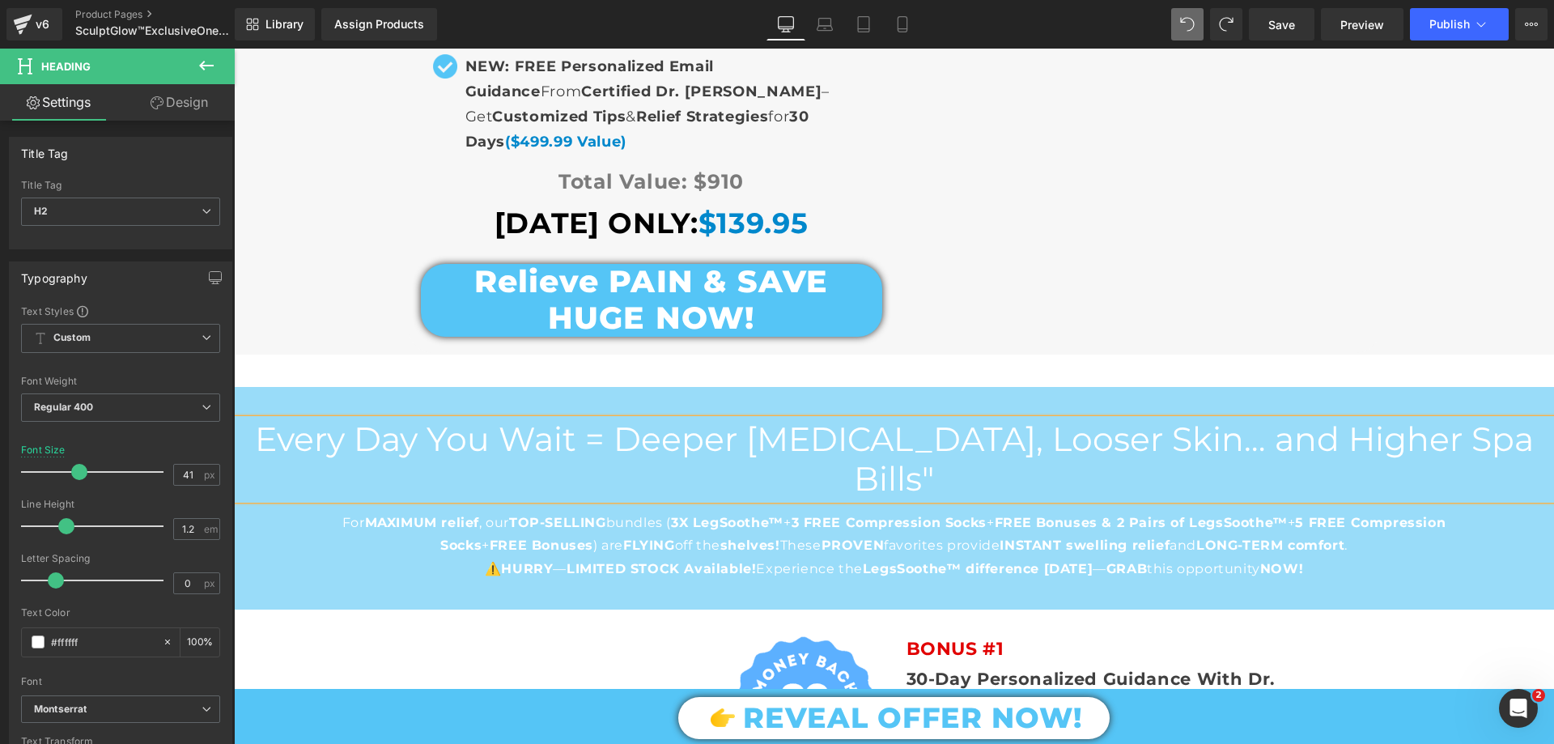
click at [822, 537] on span "PROVEN" at bounding box center [852, 544] width 63 height 15
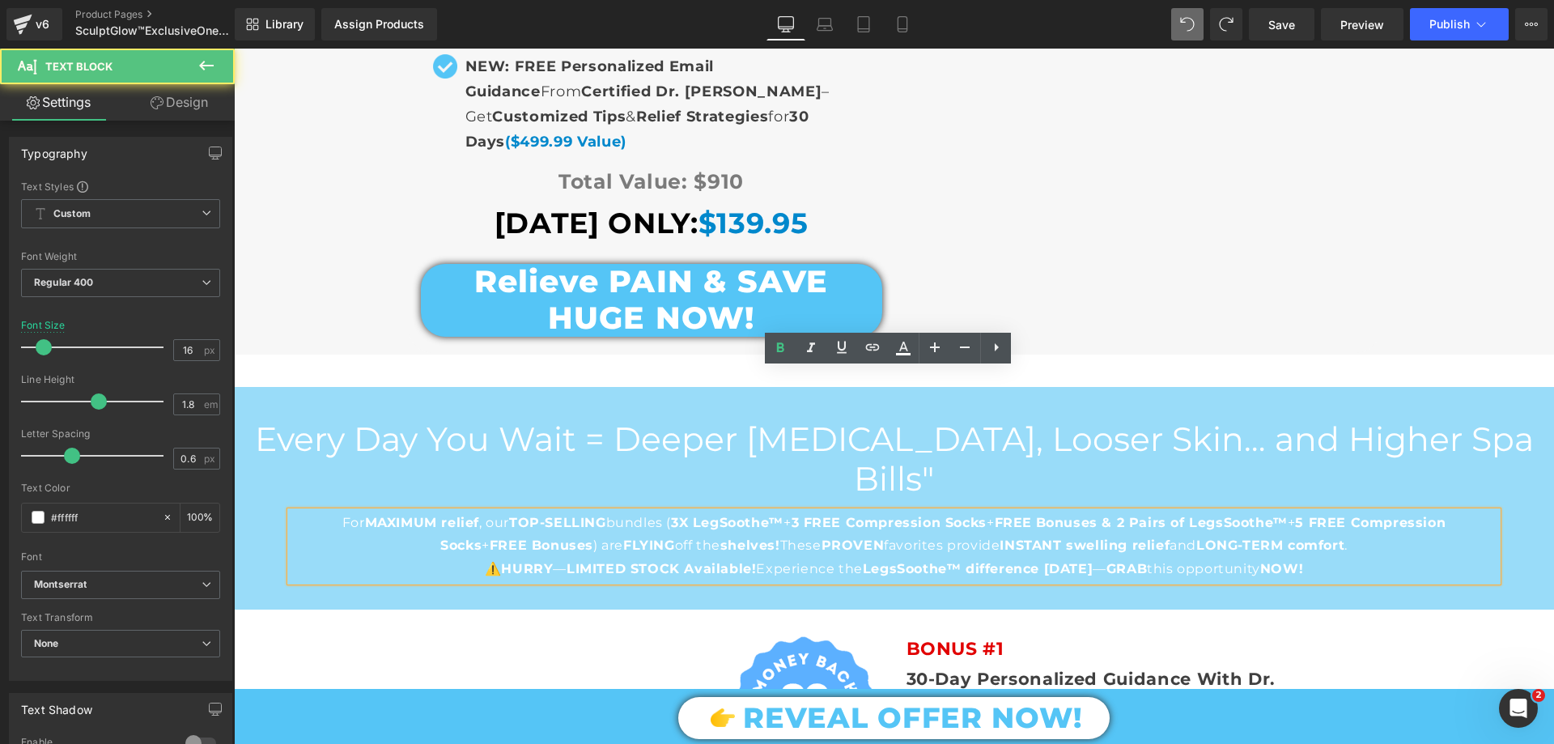
click at [822, 537] on span "PROVEN" at bounding box center [852, 544] width 63 height 15
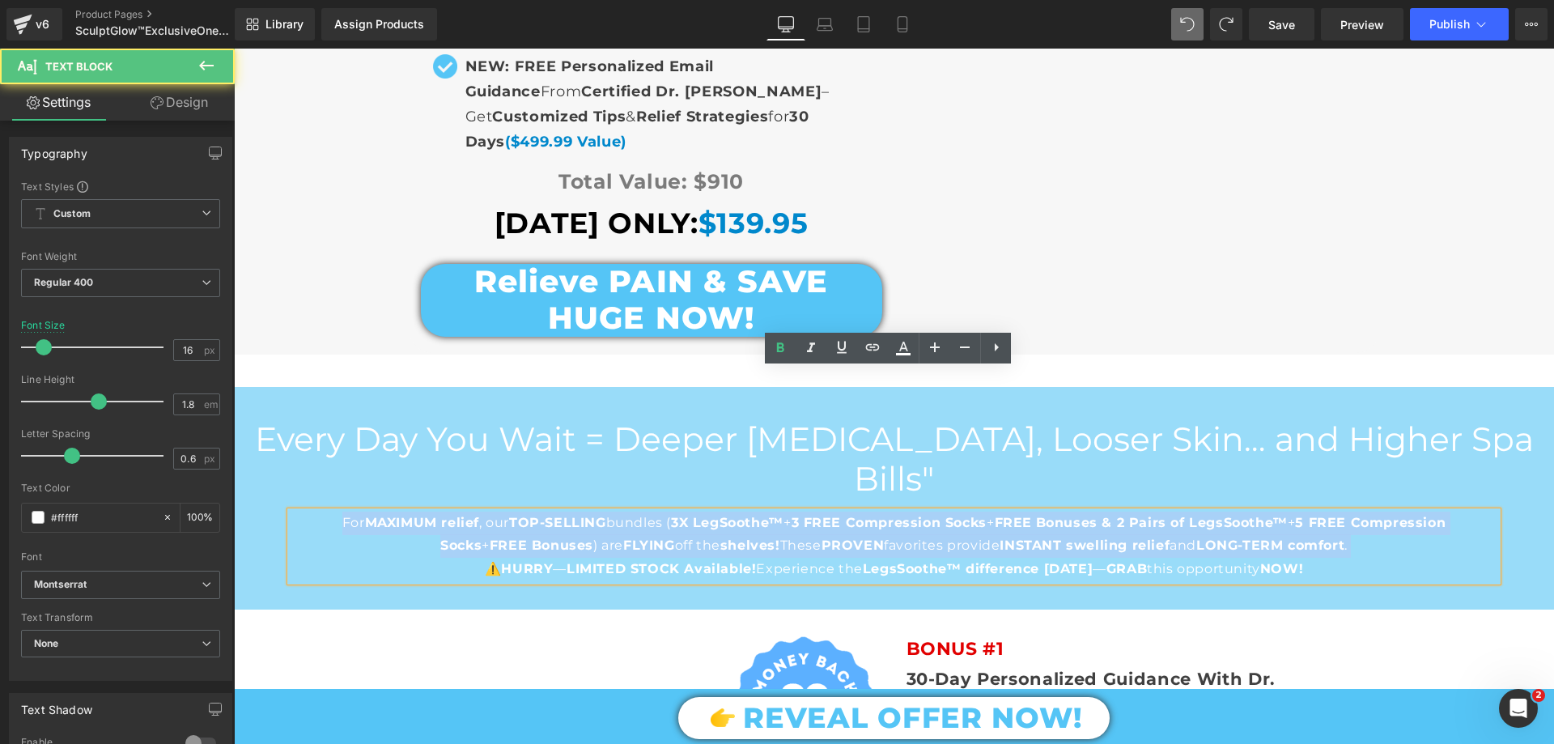
click at [822, 537] on span "PROVEN" at bounding box center [852, 544] width 63 height 15
click at [826, 537] on span "PROVEN" at bounding box center [852, 544] width 63 height 15
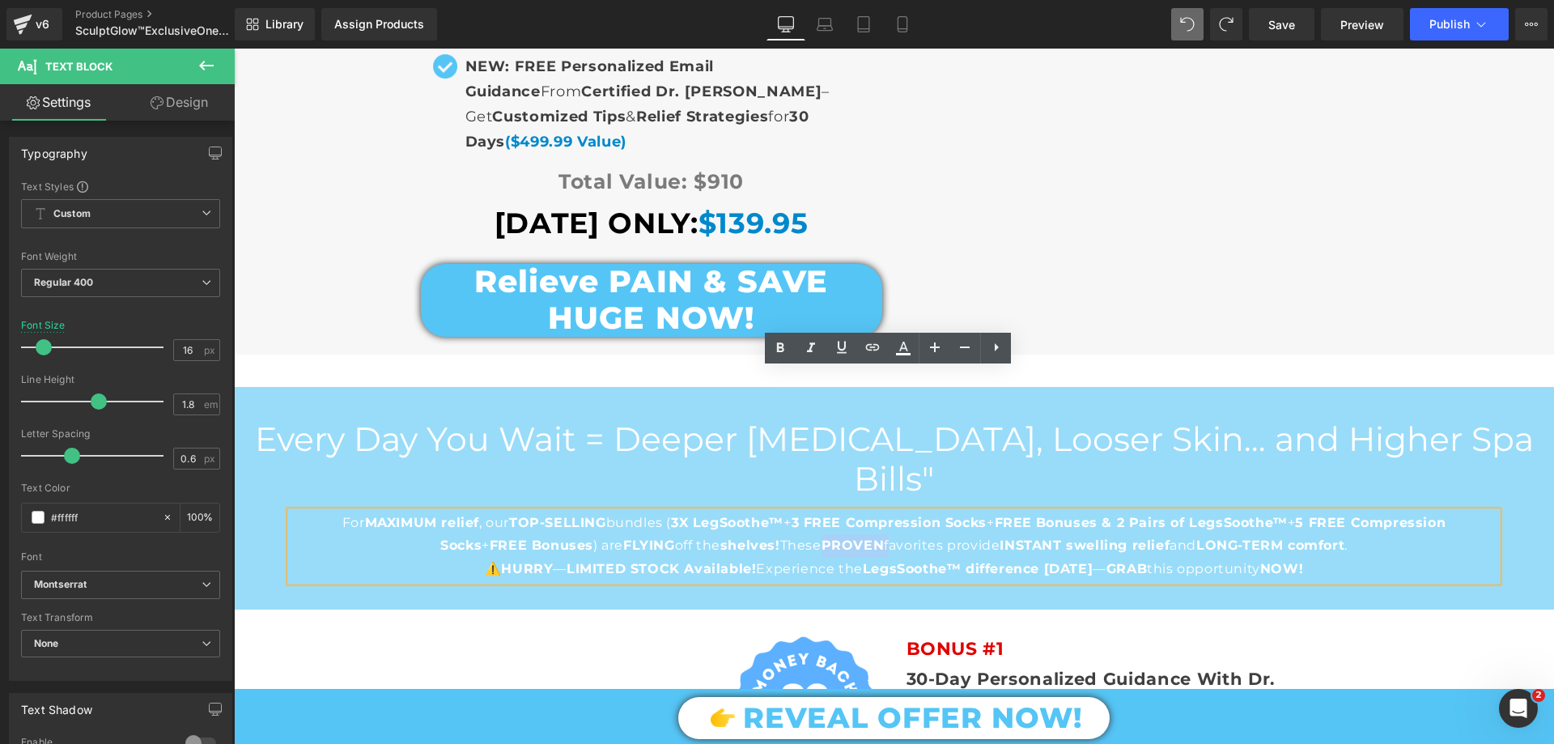
click at [826, 537] on span "PROVEN" at bounding box center [852, 544] width 63 height 15
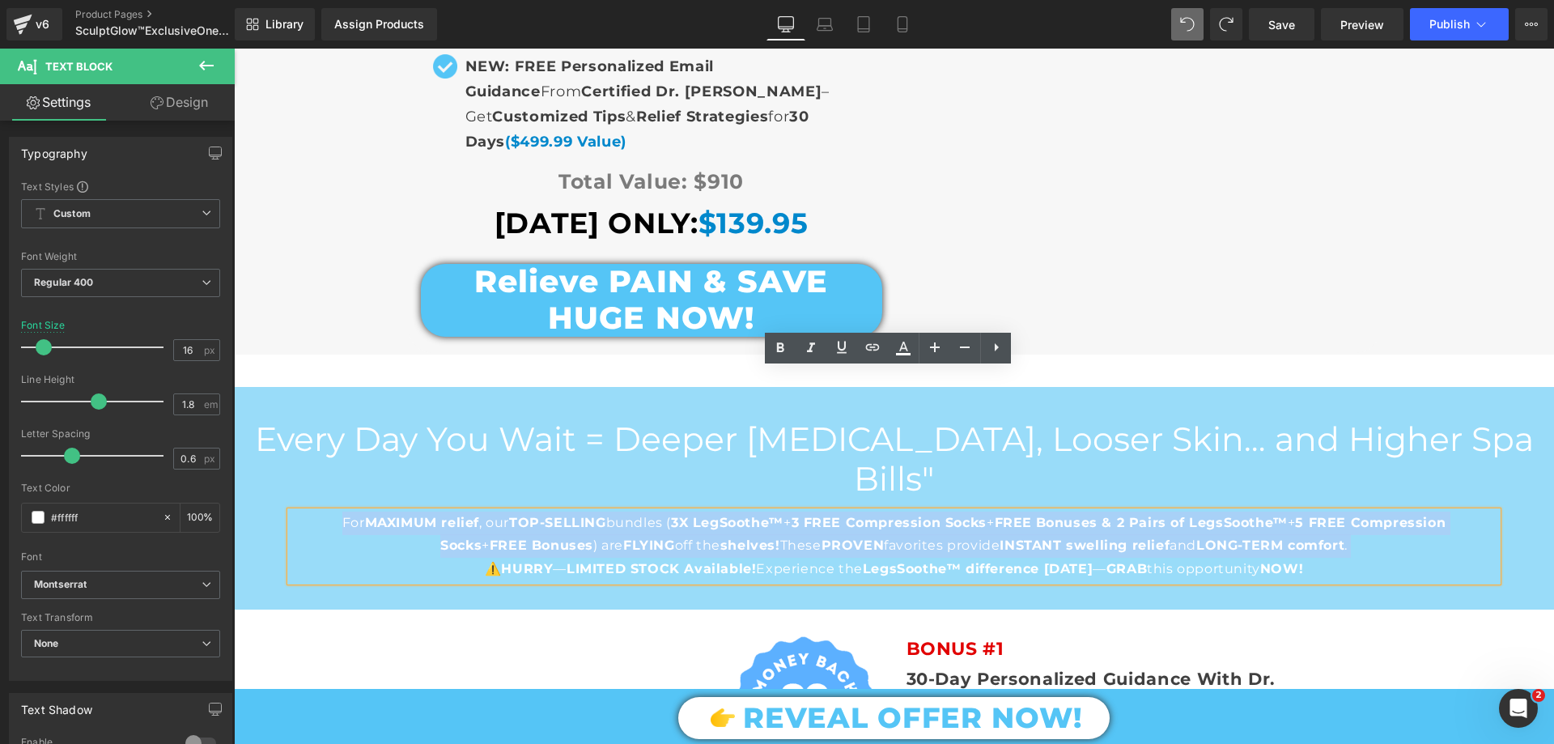
click at [826, 537] on span "PROVEN" at bounding box center [852, 544] width 63 height 15
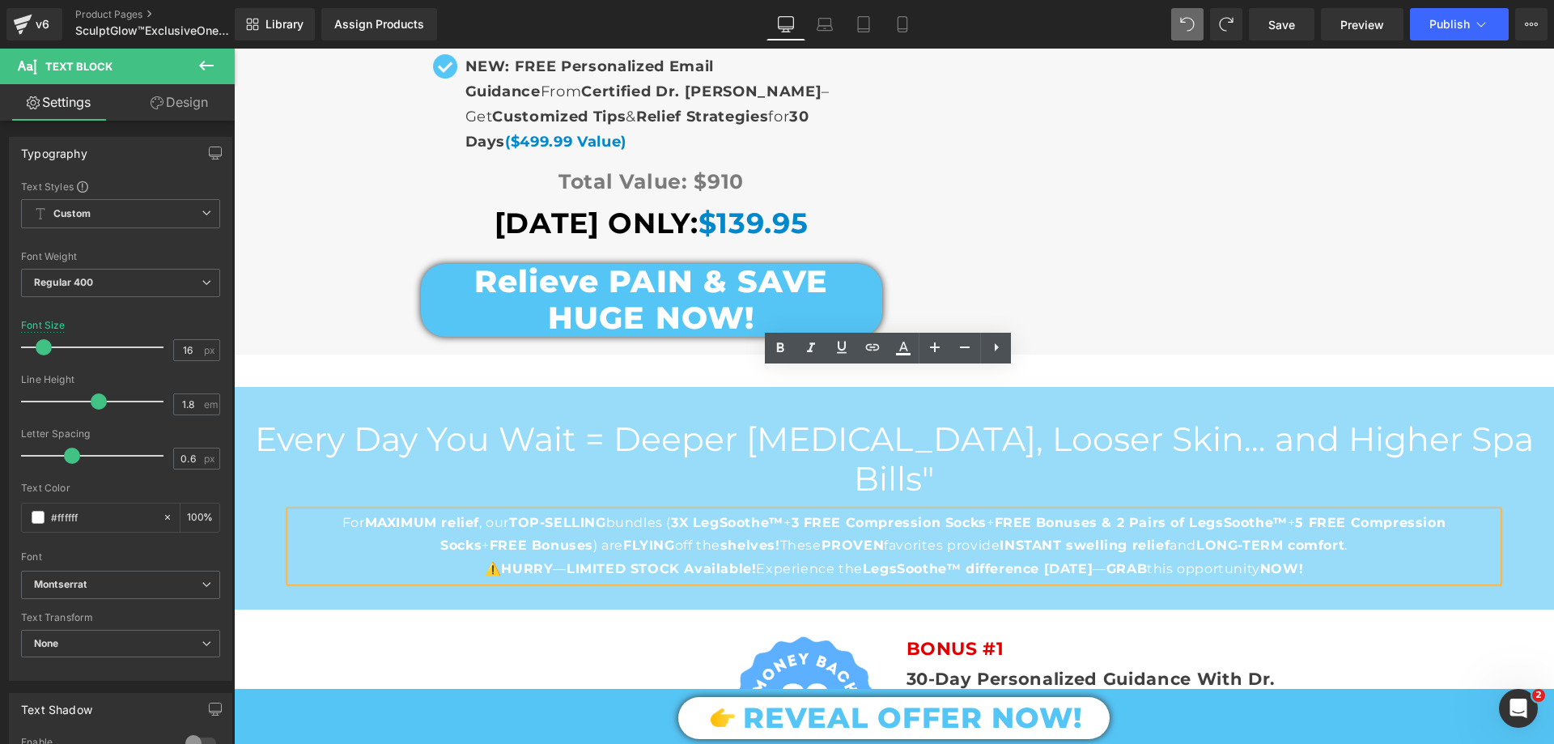
click at [1318, 558] on p "⚠️ HURRY — LIMITED STOCK Available! Experience the LegsSoothe™ difference TODAY…" at bounding box center [894, 569] width 1207 height 23
drag, startPoint x: 1307, startPoint y: 426, endPoint x: 1312, endPoint y: 399, distance: 27.1
click at [1312, 511] on div "For MAXIMUM relief , our TOP-SELLING bundles ( 3X LegSoothe™ + 3 FREE Compressi…" at bounding box center [894, 546] width 1207 height 70
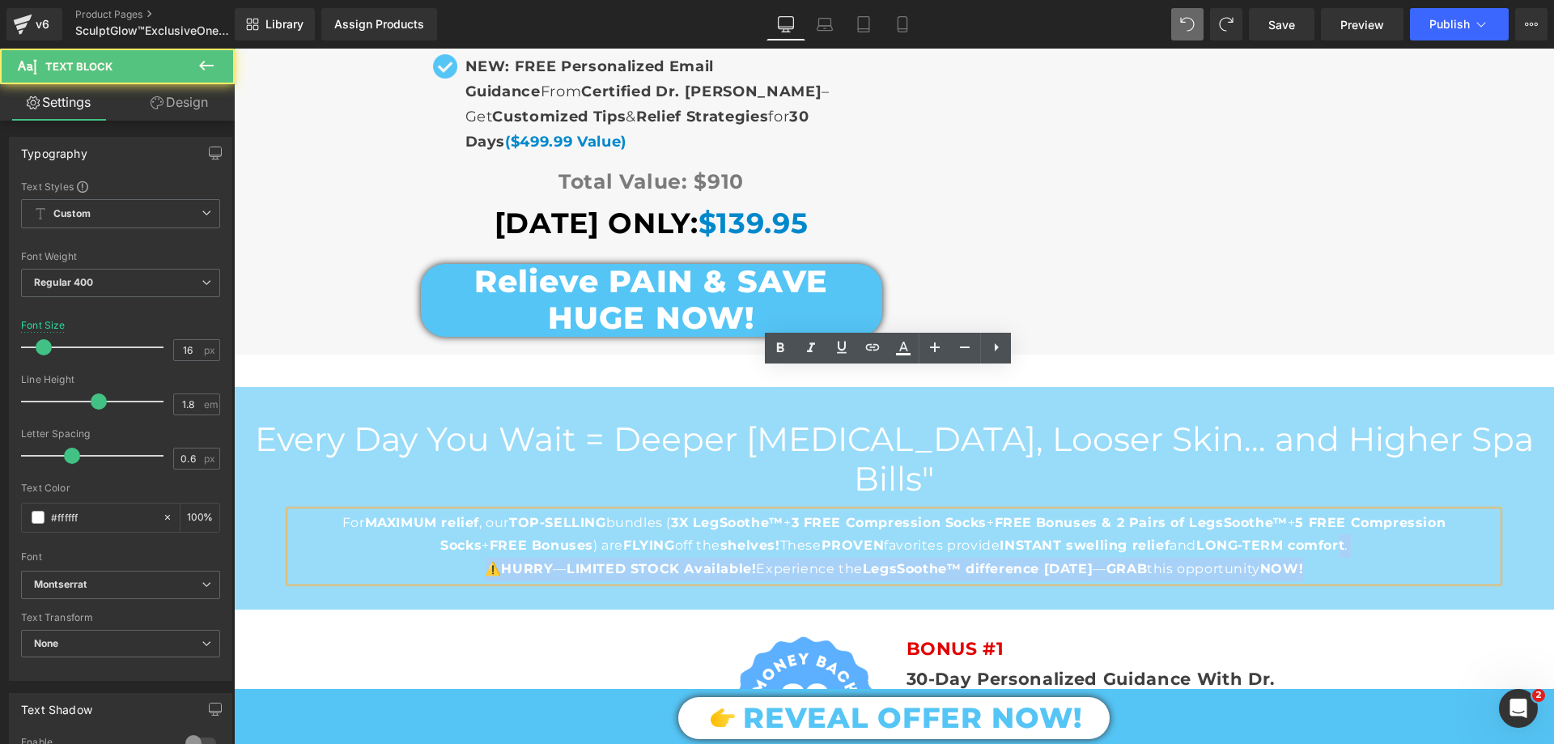
click at [1330, 558] on p "⚠️ HURRY — LIMITED STOCK Available! Experience the LegsSoothe™ difference TODAY…" at bounding box center [894, 569] width 1207 height 23
click at [1345, 511] on p "For MAXIMUM relief , our TOP-SELLING bundles ( 3X LegSoothe™ + 3 FREE Compressi…" at bounding box center [894, 534] width 1207 height 47
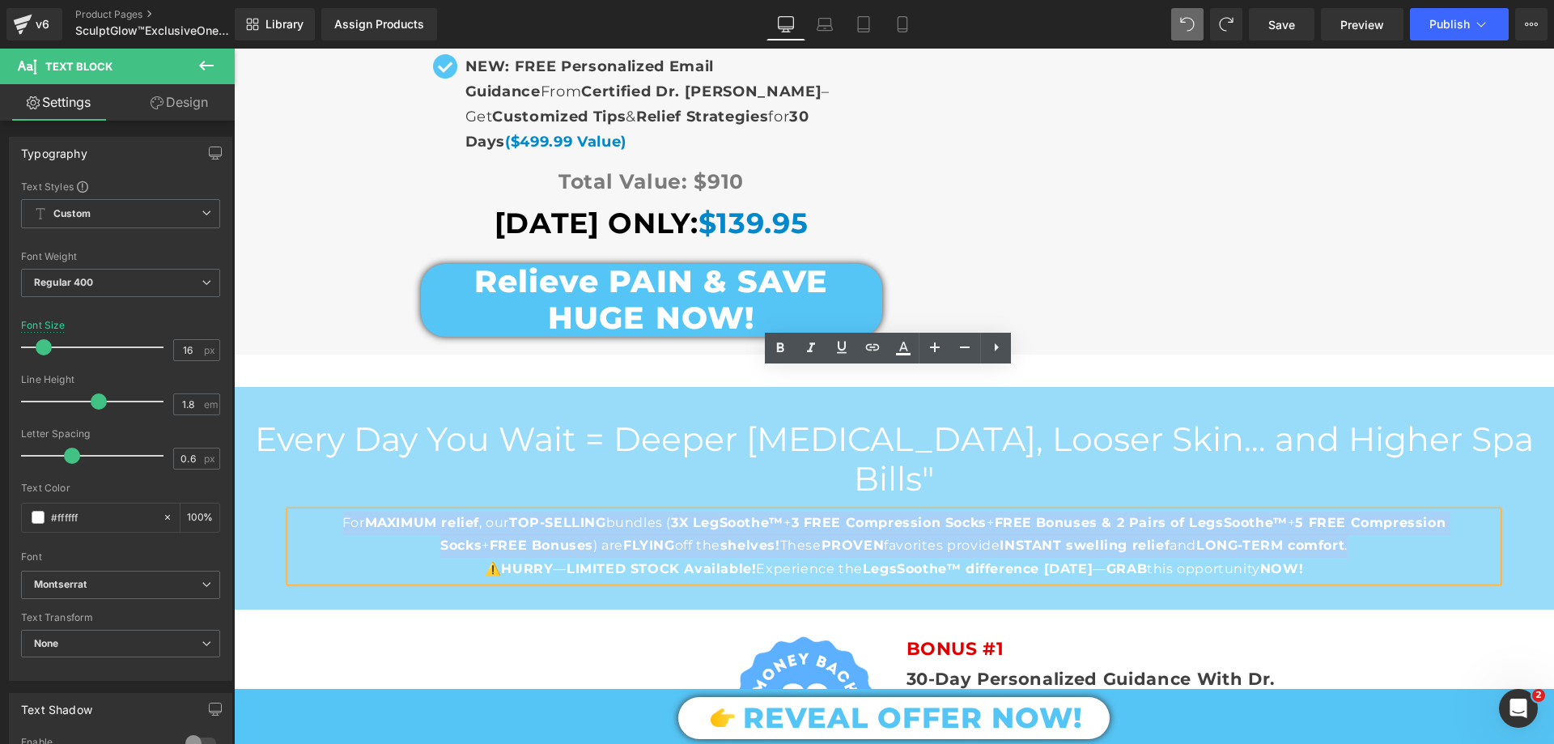
drag, startPoint x: 1338, startPoint y: 401, endPoint x: 294, endPoint y: 379, distance: 1044.2
click at [294, 511] on p "For MAXIMUM relief , our TOP-SELLING bundles ( 3X LegSoothe™ + 3 FREE Compressi…" at bounding box center [894, 534] width 1207 height 47
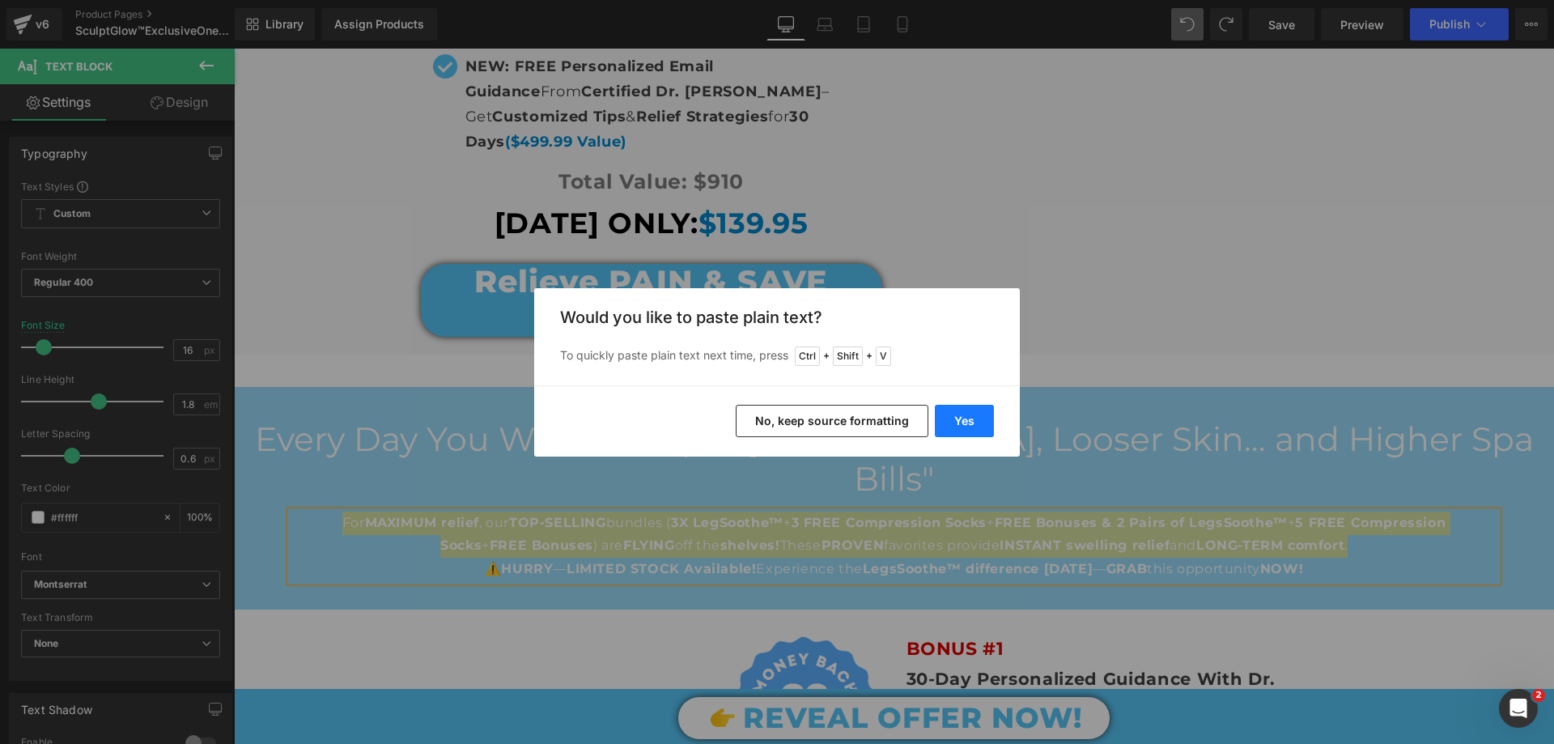
click at [956, 422] on button "Yes" at bounding box center [964, 421] width 59 height 32
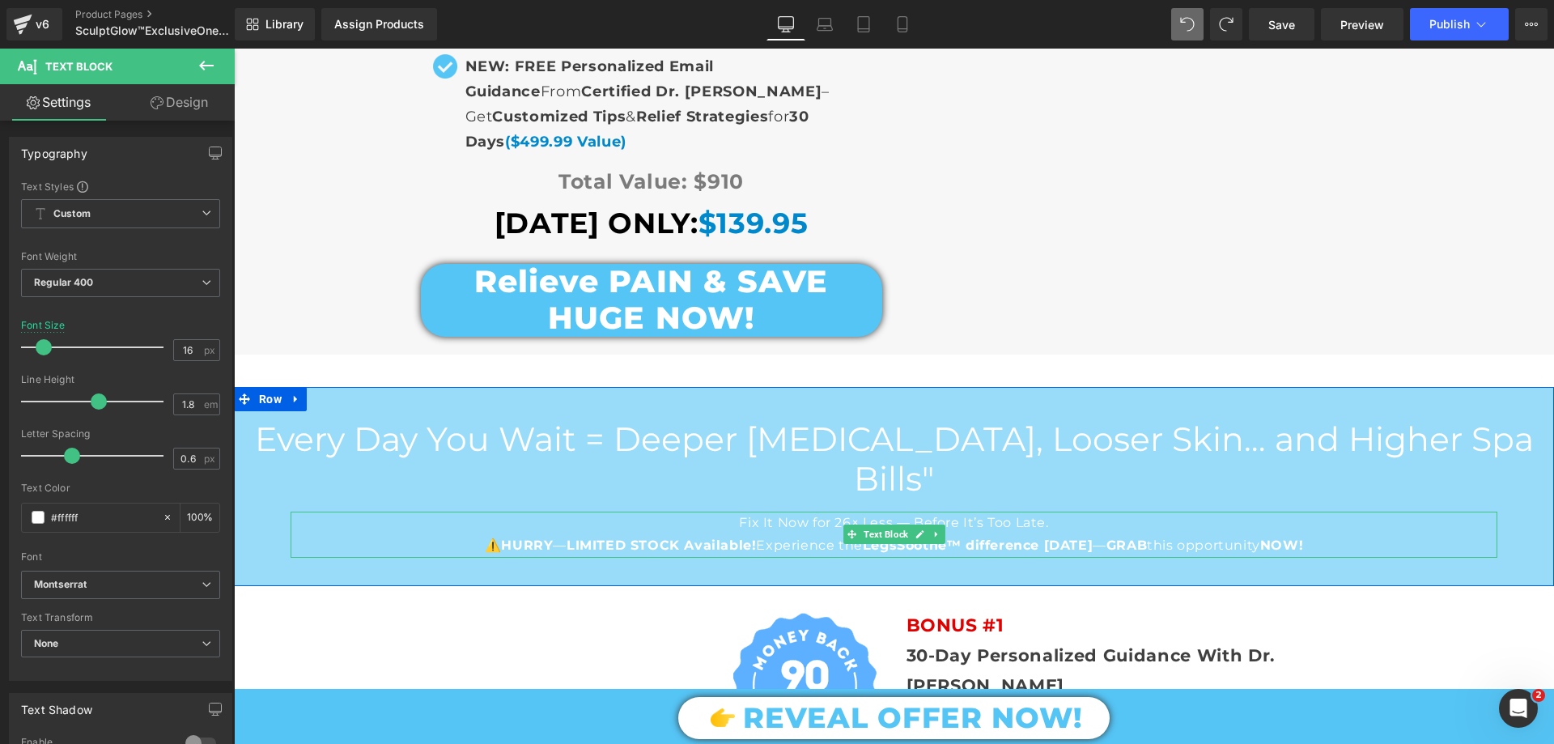
click at [895, 537] on span "LegsSoothe™ difference TODAY" at bounding box center [978, 544] width 230 height 15
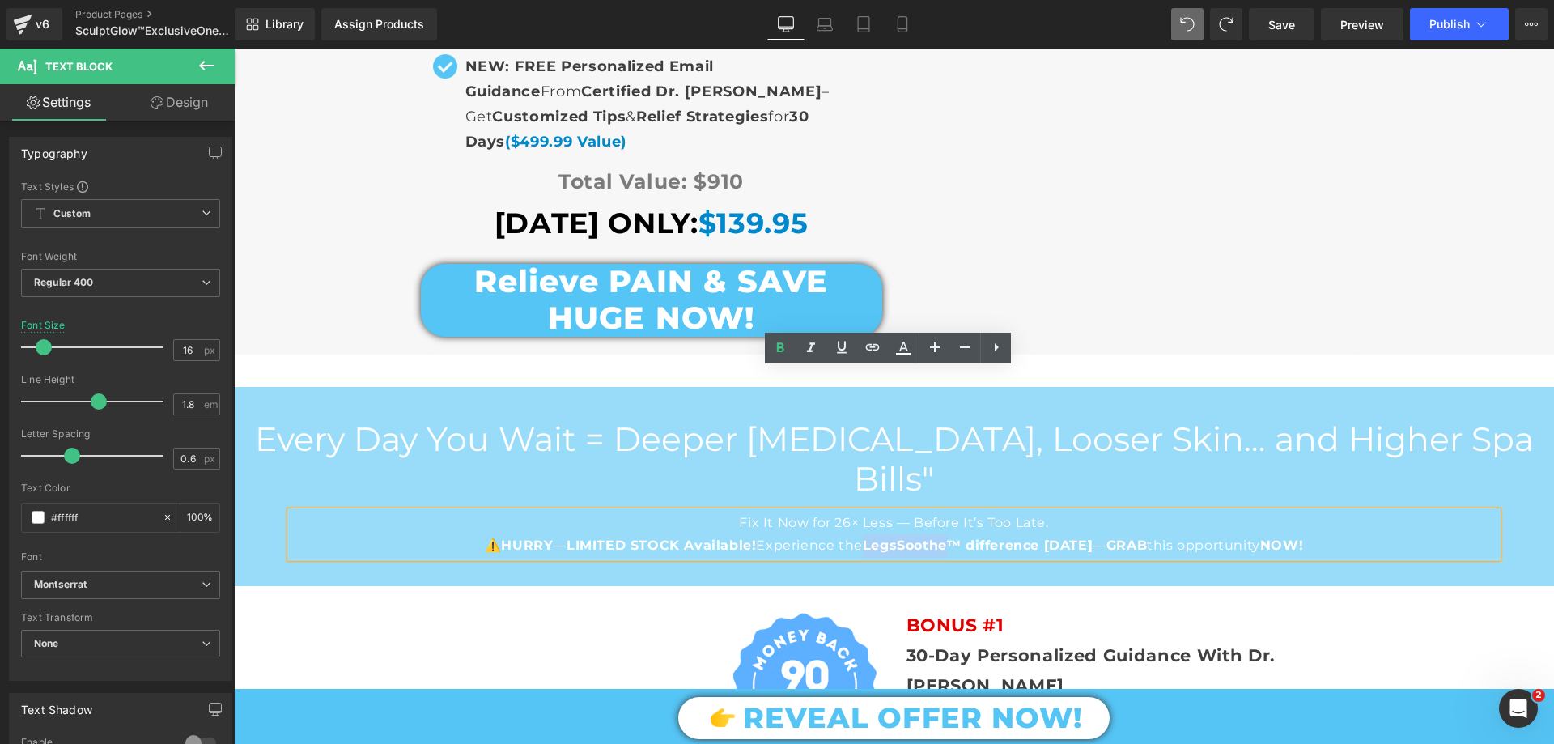
drag, startPoint x: 938, startPoint y: 403, endPoint x: 859, endPoint y: 411, distance: 78.9
click at [863, 537] on span "LegsSoothe™ difference TODAY" at bounding box center [978, 544] width 230 height 15
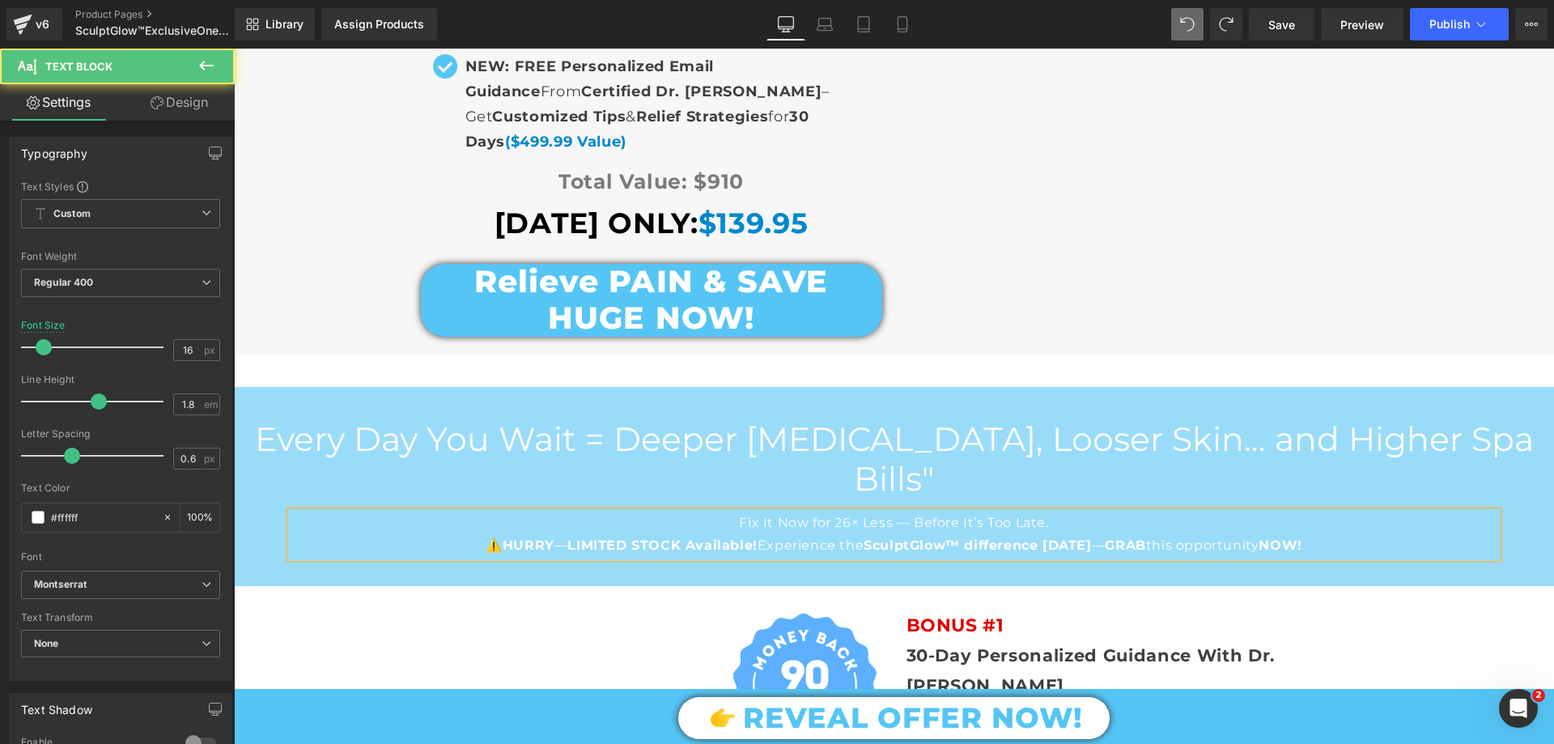
click at [770, 511] on p "Fix It Now for 26× Less — Before It’s Too Late." at bounding box center [894, 522] width 1207 height 23
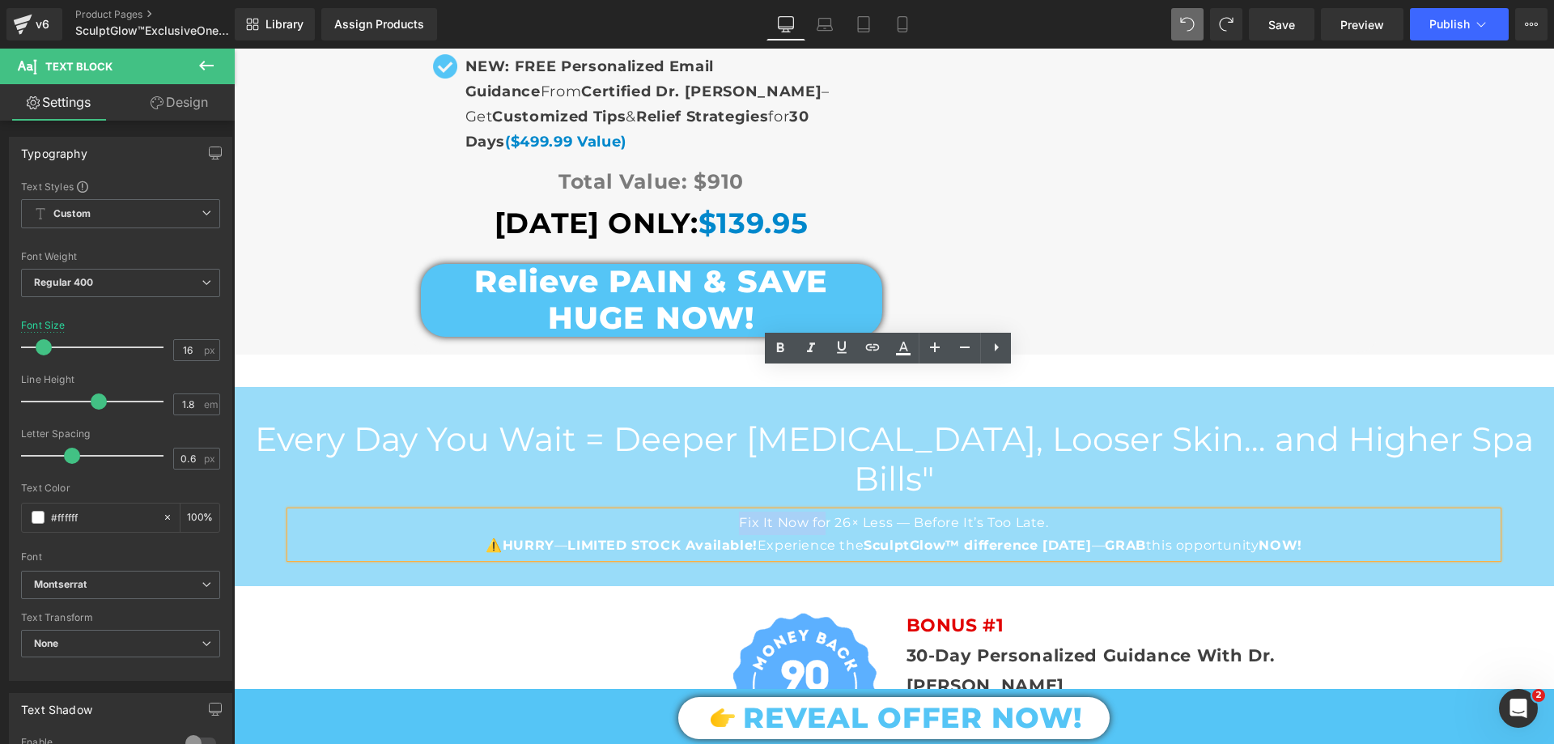
drag, startPoint x: 729, startPoint y: 378, endPoint x: 821, endPoint y: 376, distance: 92.3
click at [821, 511] on p "Fix It Now for 26× Less — Before It’s Too Late." at bounding box center [894, 522] width 1207 height 23
click at [643, 419] on h2 "Every Day You Wait = Deeper Cellulite, Looser Skin… and Higher Spa Bills"" at bounding box center [894, 458] width 1320 height 79
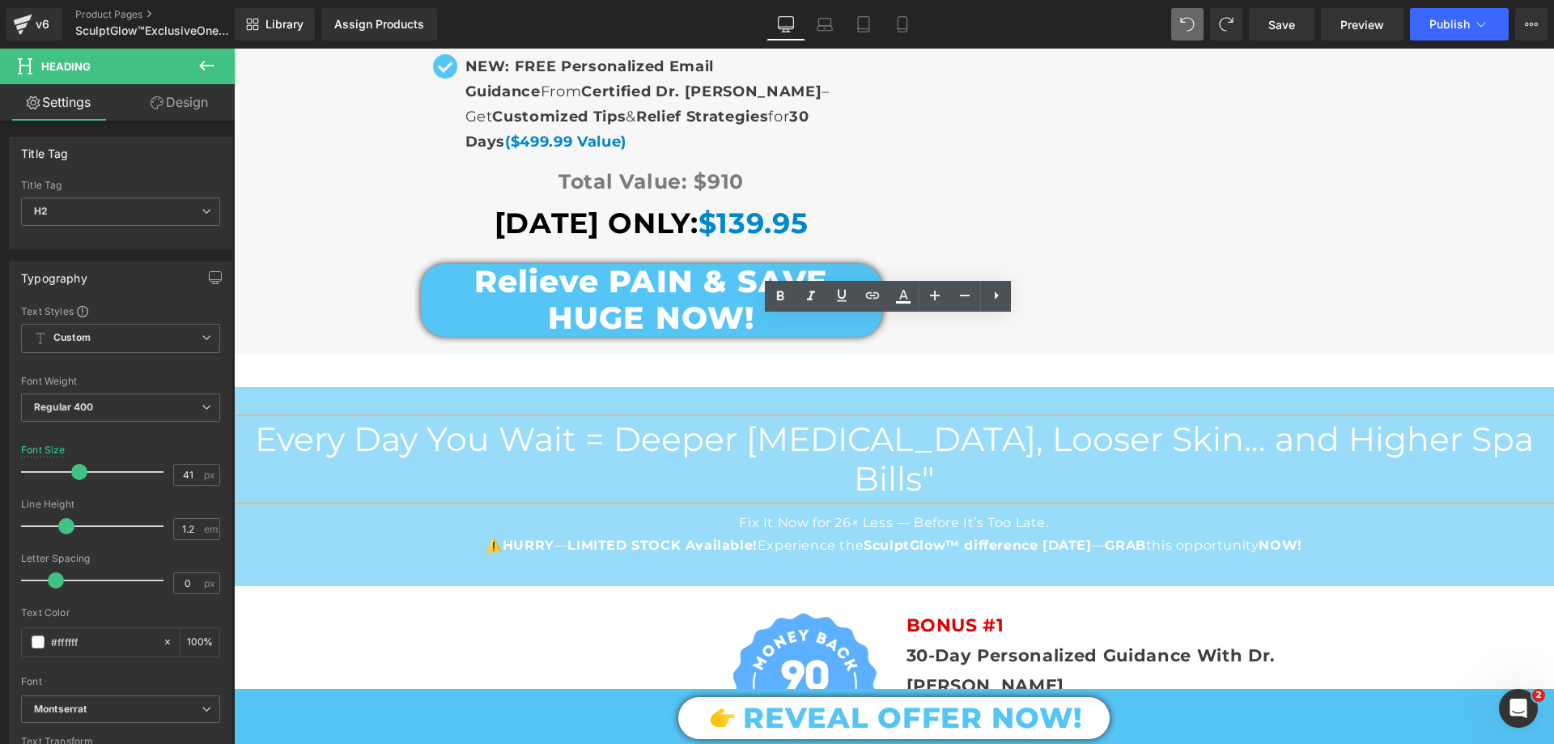
click at [868, 419] on h2 "Every Day You Wait = Deeper Cellulite, Looser Skin… and Higher Spa Bills"" at bounding box center [894, 458] width 1320 height 79
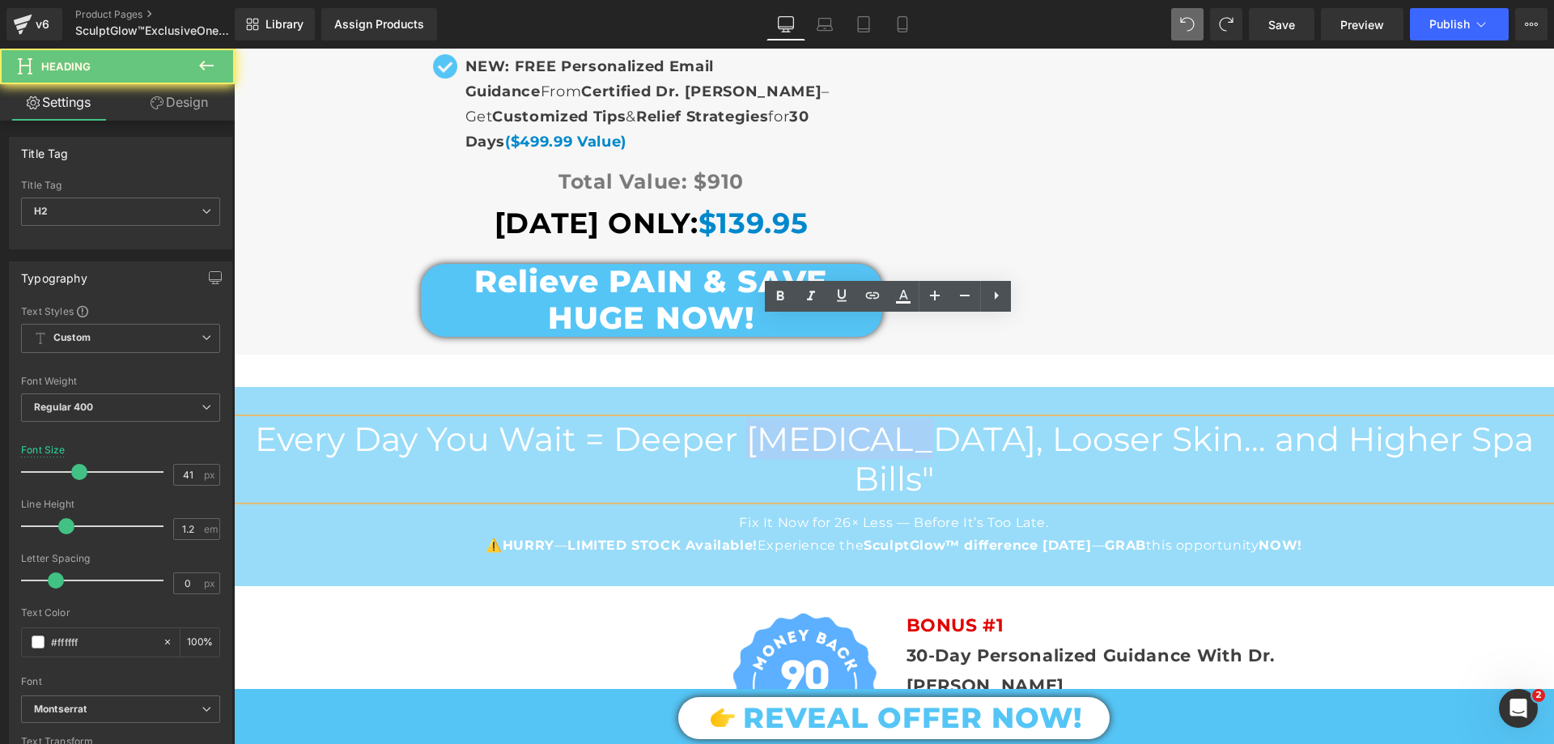
click at [868, 419] on h2 "Every Day You Wait = Deeper Cellulite, Looser Skin… and Higher Spa Bills"" at bounding box center [894, 458] width 1320 height 79
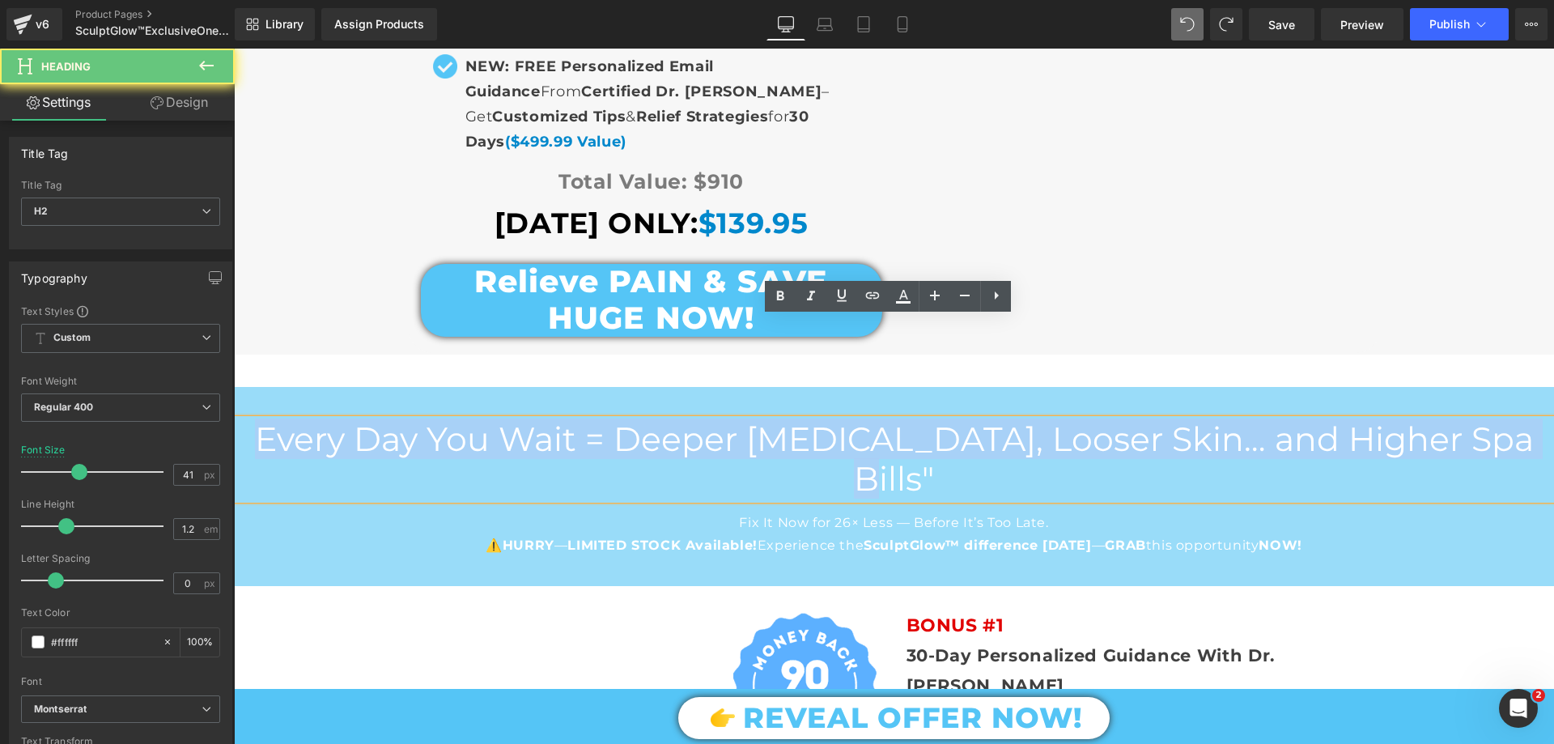
click at [868, 419] on h2 "Every Day You Wait = Deeper Cellulite, Looser Skin… and Higher Spa Bills"" at bounding box center [894, 458] width 1320 height 79
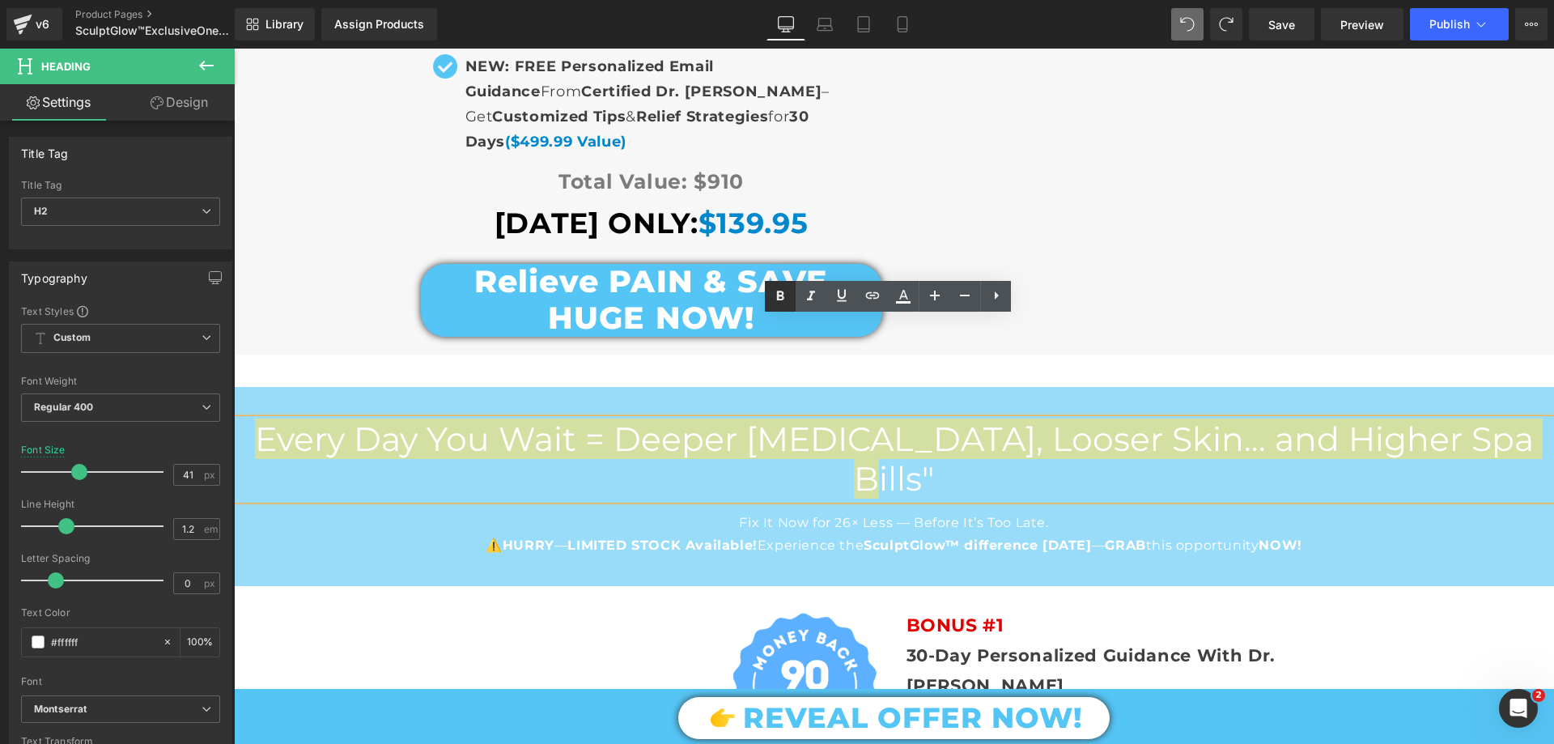
click at [781, 291] on icon at bounding box center [779, 295] width 19 height 19
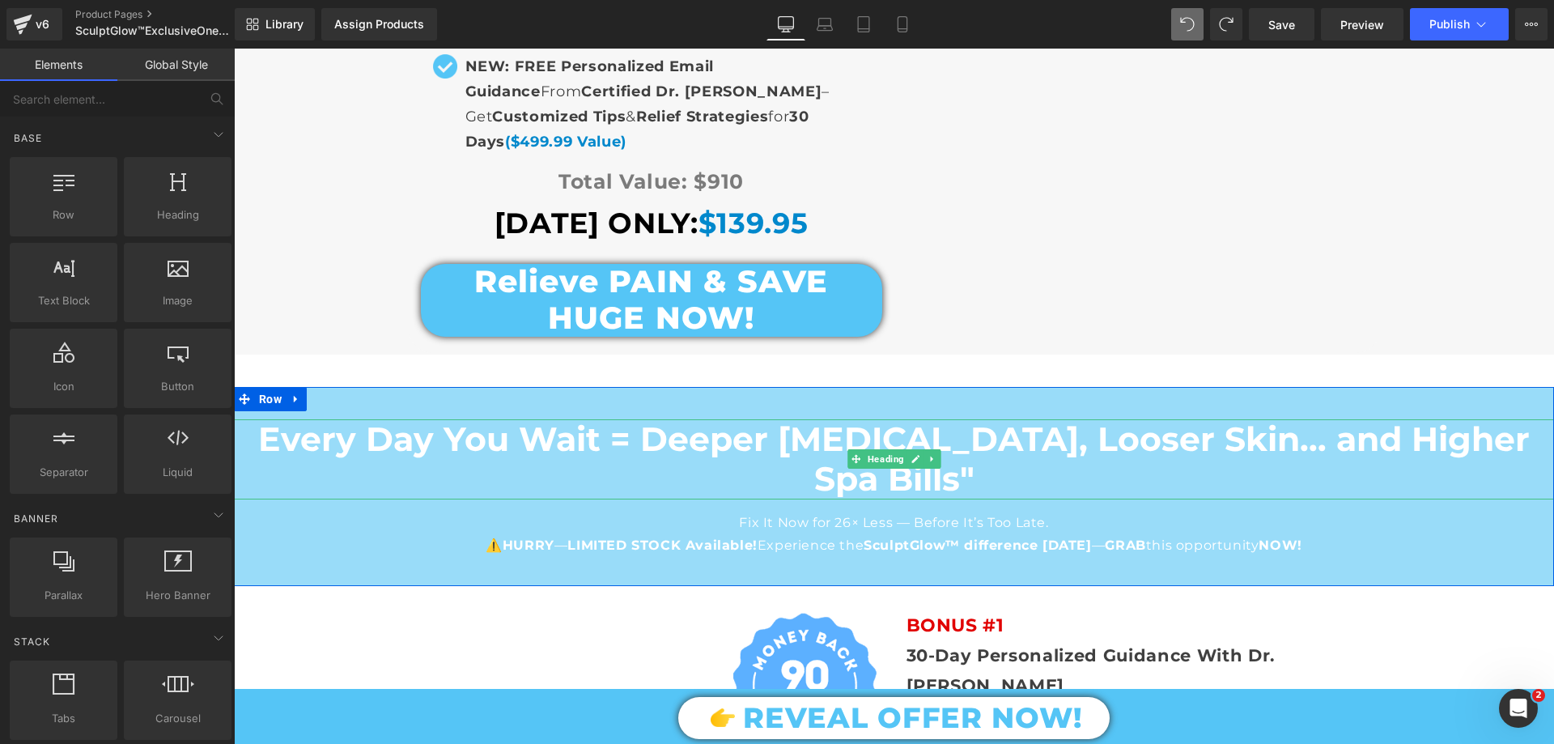
click at [517, 418] on strong "Every Day You Wait = Deeper Cellulite, Looser Skin… and Higher Spa Bills"" at bounding box center [893, 458] width 1271 height 80
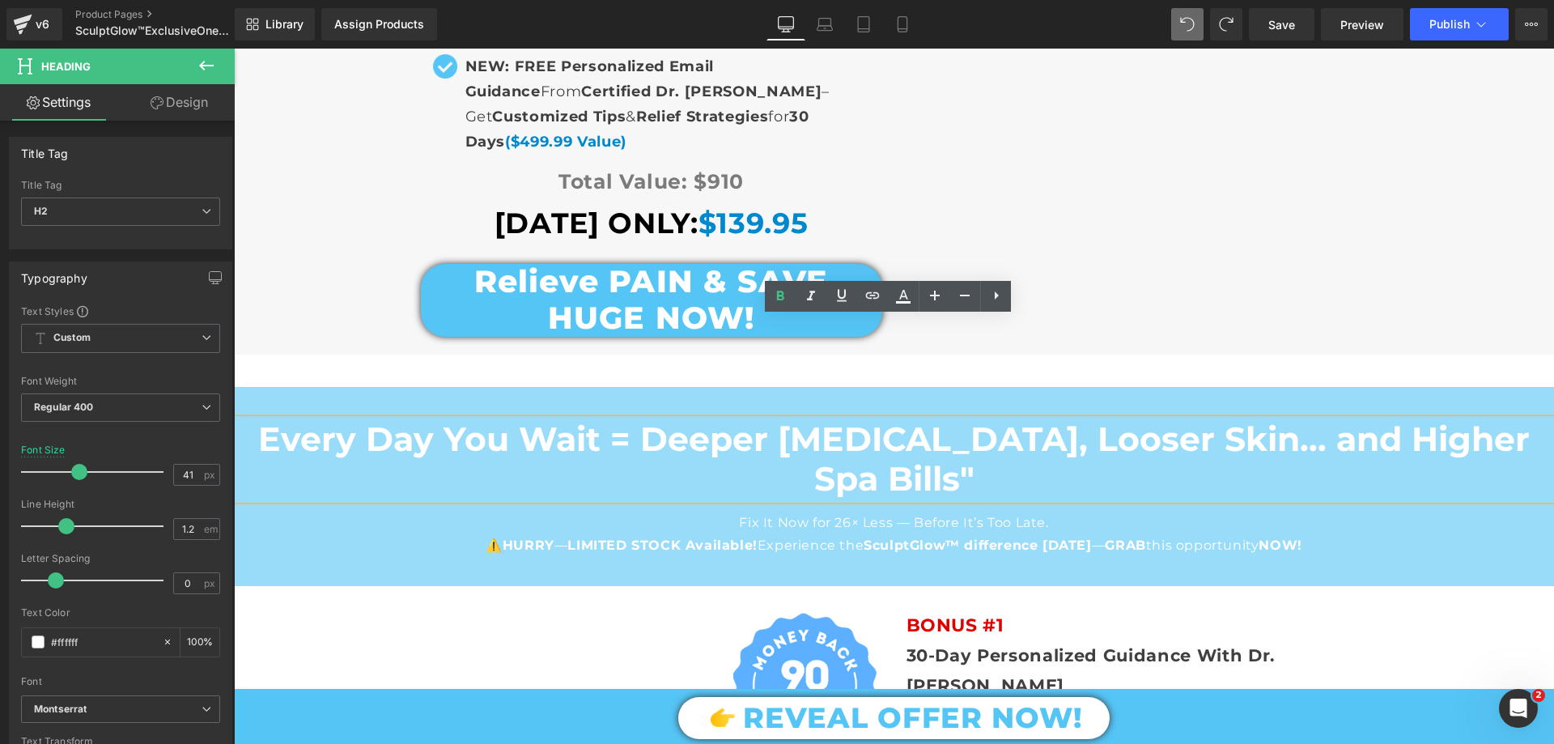
click at [517, 418] on strong "Every Day You Wait = Deeper Cellulite, Looser Skin… and Higher Spa Bills"" at bounding box center [893, 458] width 1271 height 80
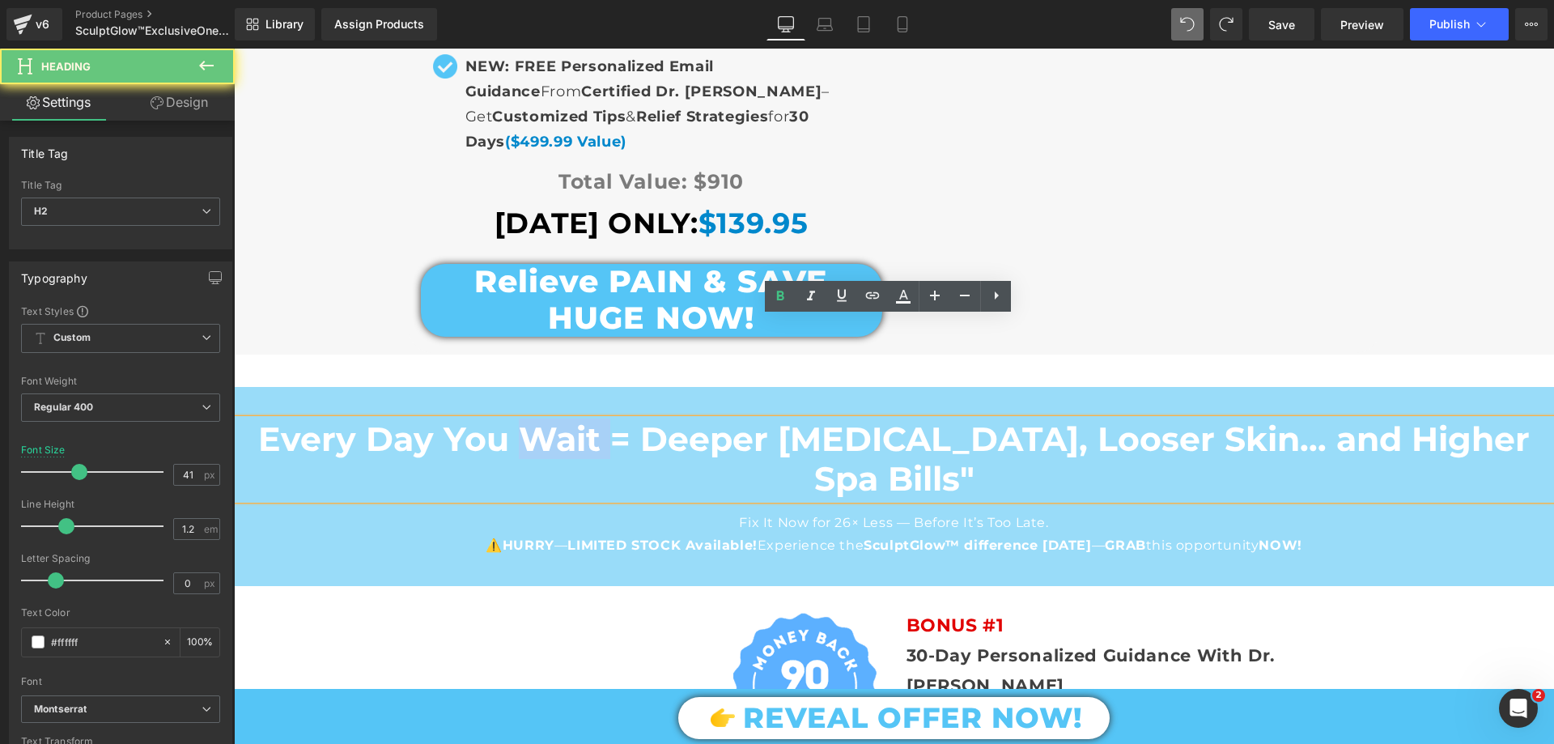
click at [517, 418] on strong "Every Day You Wait = Deeper Cellulite, Looser Skin… and Higher Spa Bills"" at bounding box center [893, 458] width 1271 height 80
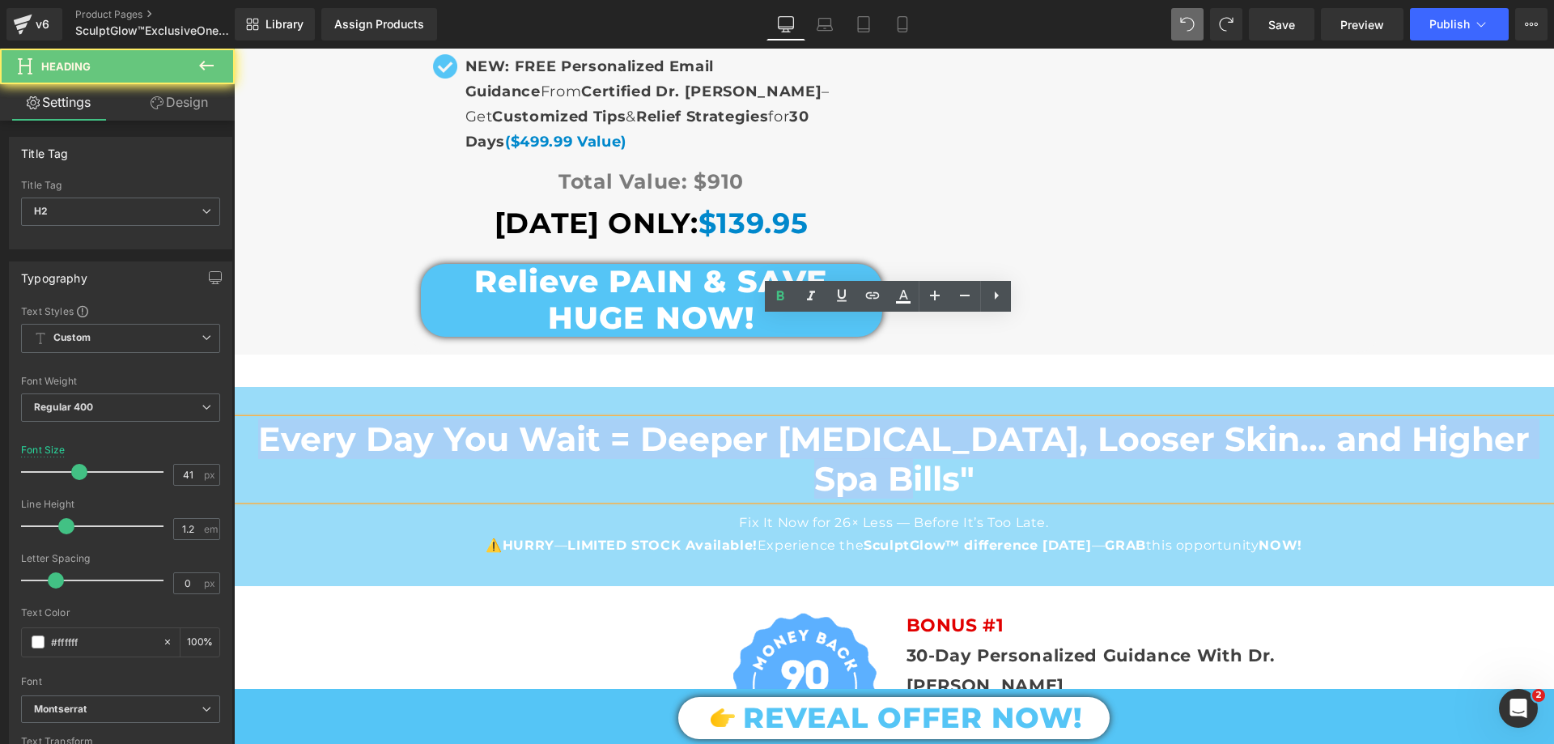
click at [517, 418] on strong "Every Day You Wait = Deeper Cellulite, Looser Skin… and Higher Spa Bills"" at bounding box center [893, 458] width 1271 height 80
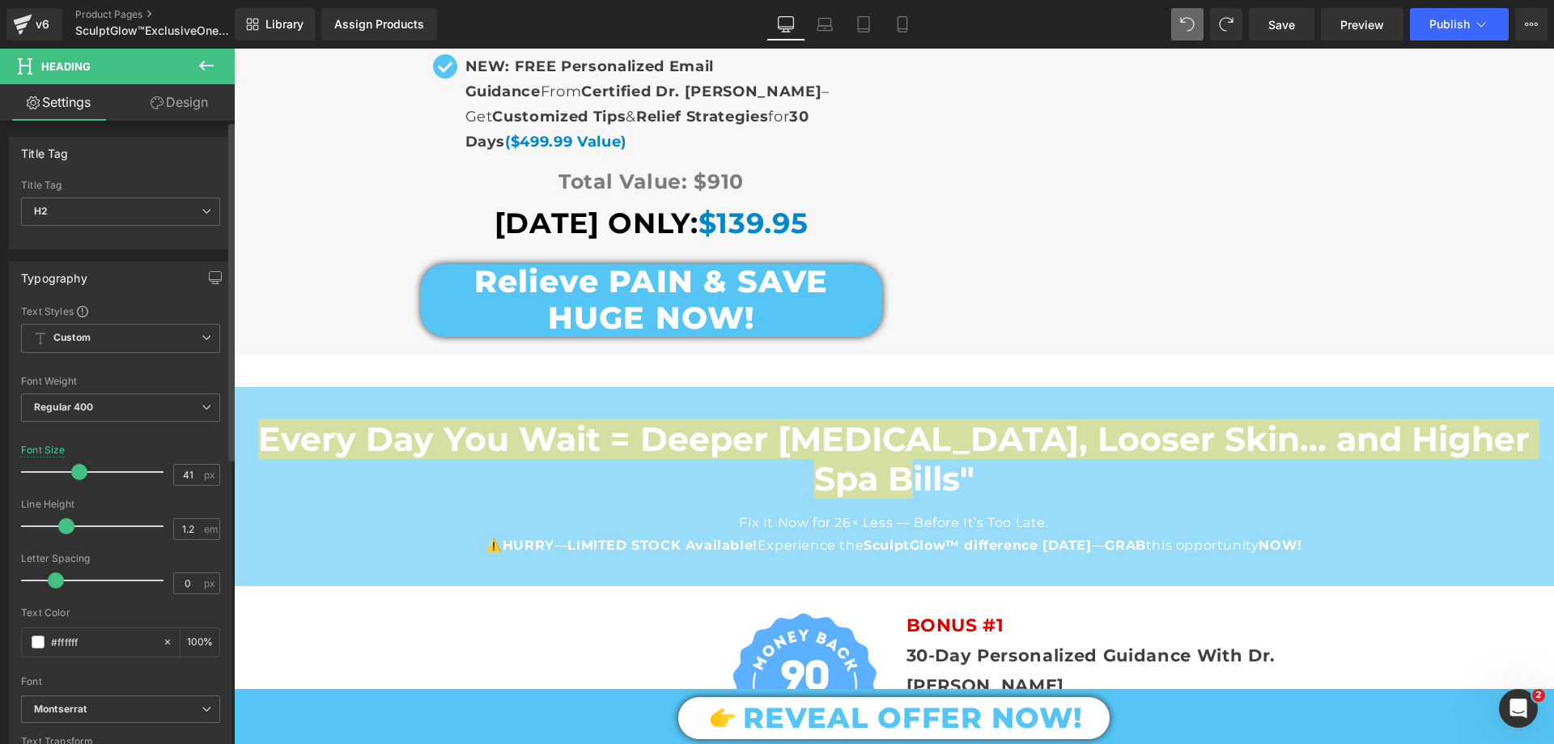
type input "40"
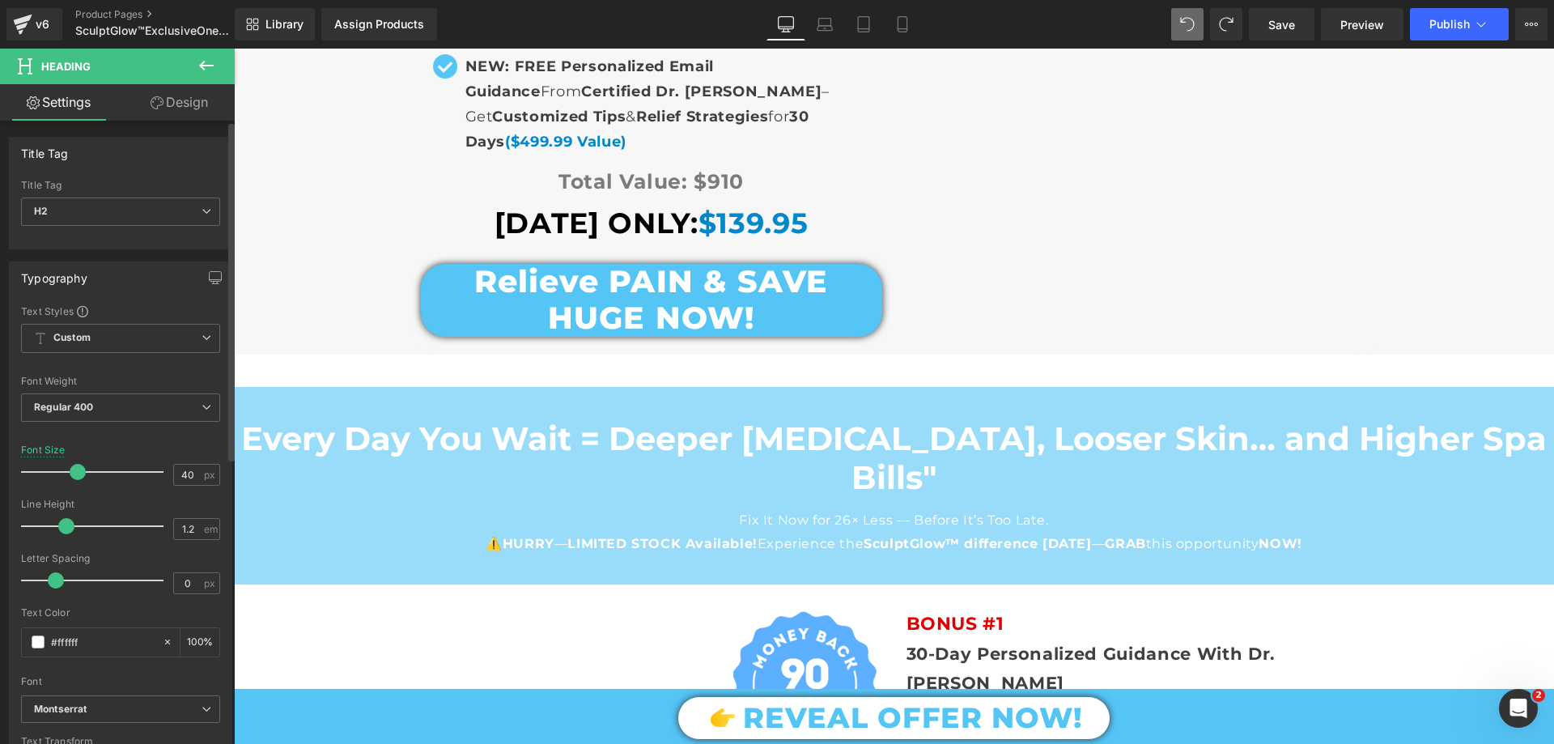
drag, startPoint x: 79, startPoint y: 470, endPoint x: 78, endPoint y: 487, distance: 17.0
click at [78, 487] on div at bounding box center [96, 472] width 134 height 32
click at [538, 552] on div at bounding box center [894, 554] width 1207 height 4
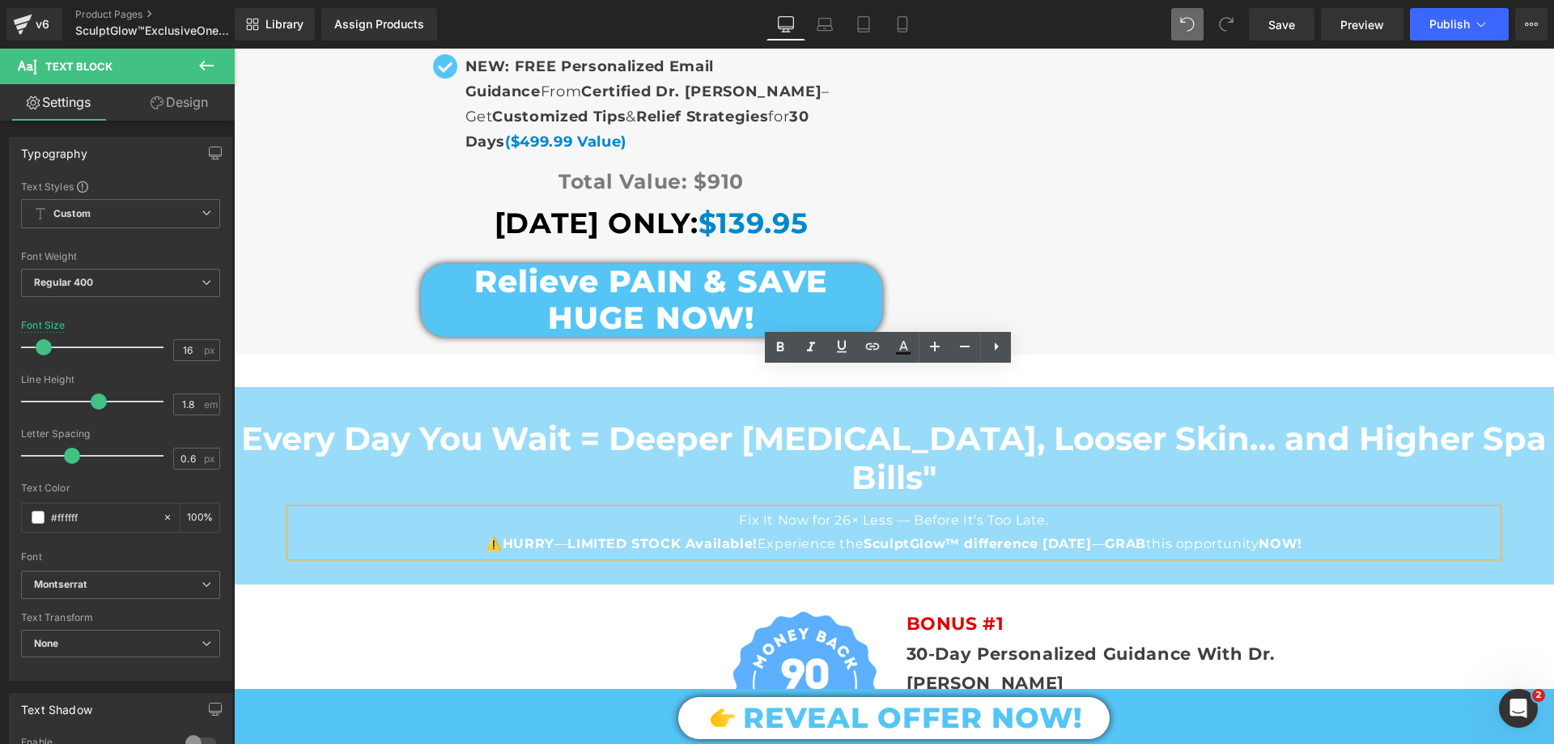
click at [725, 509] on p "Fix It Now for 26× Less — Before It’s Too Late." at bounding box center [894, 520] width 1207 height 23
drag, startPoint x: 735, startPoint y: 382, endPoint x: 1052, endPoint y: 375, distance: 317.3
click at [1052, 509] on p "Fix It Now for 26× Less — Before It’s Too Late." at bounding box center [894, 520] width 1207 height 23
click at [548, 533] on p "⚠️ HURRY — LIMITED STOCK Available! Experience the SculptGlow™ difference TODAY…" at bounding box center [894, 544] width 1207 height 23
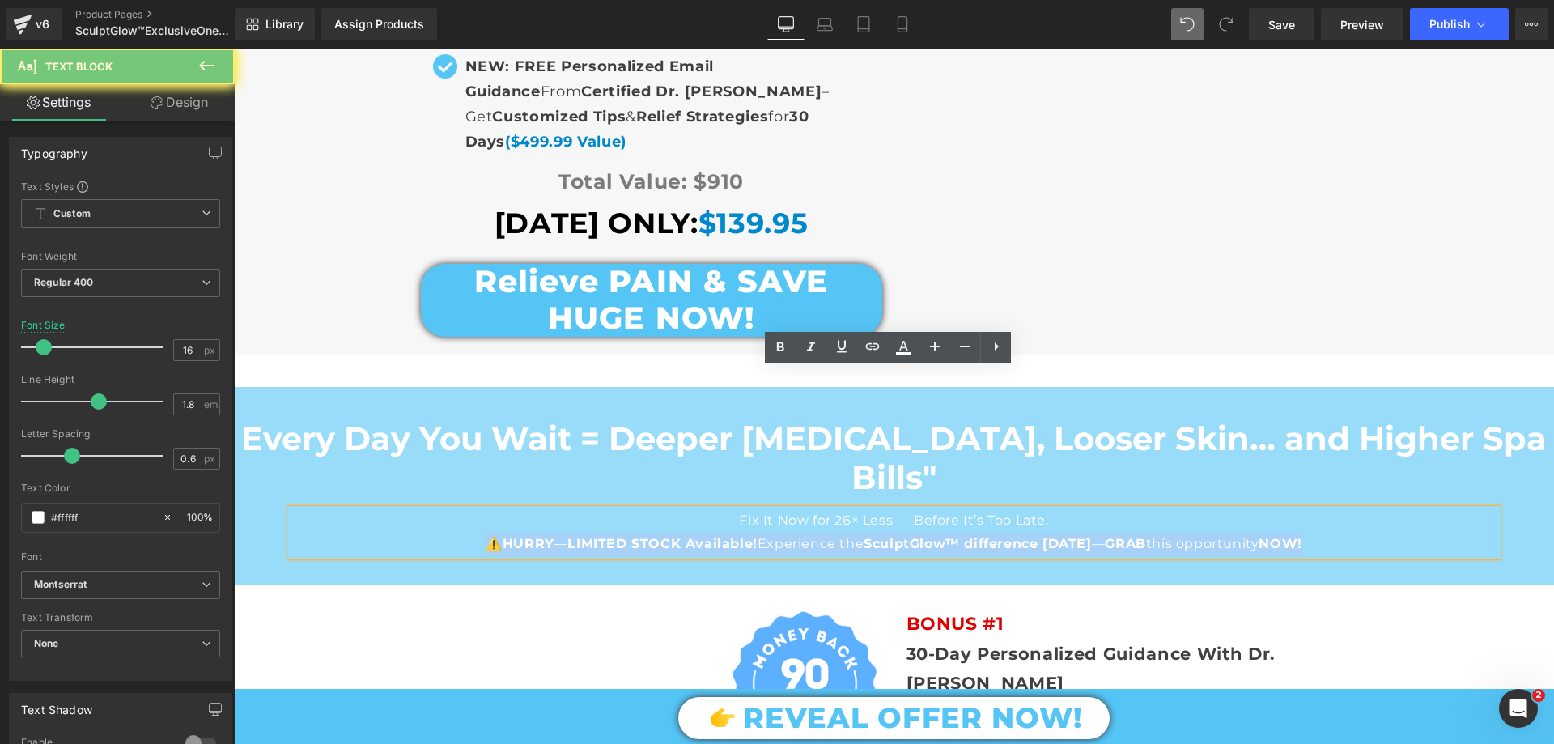
click at [548, 533] on p "⚠️ HURRY — LIMITED STOCK Available! Experience the SculptGlow™ difference TODAY…" at bounding box center [894, 544] width 1207 height 23
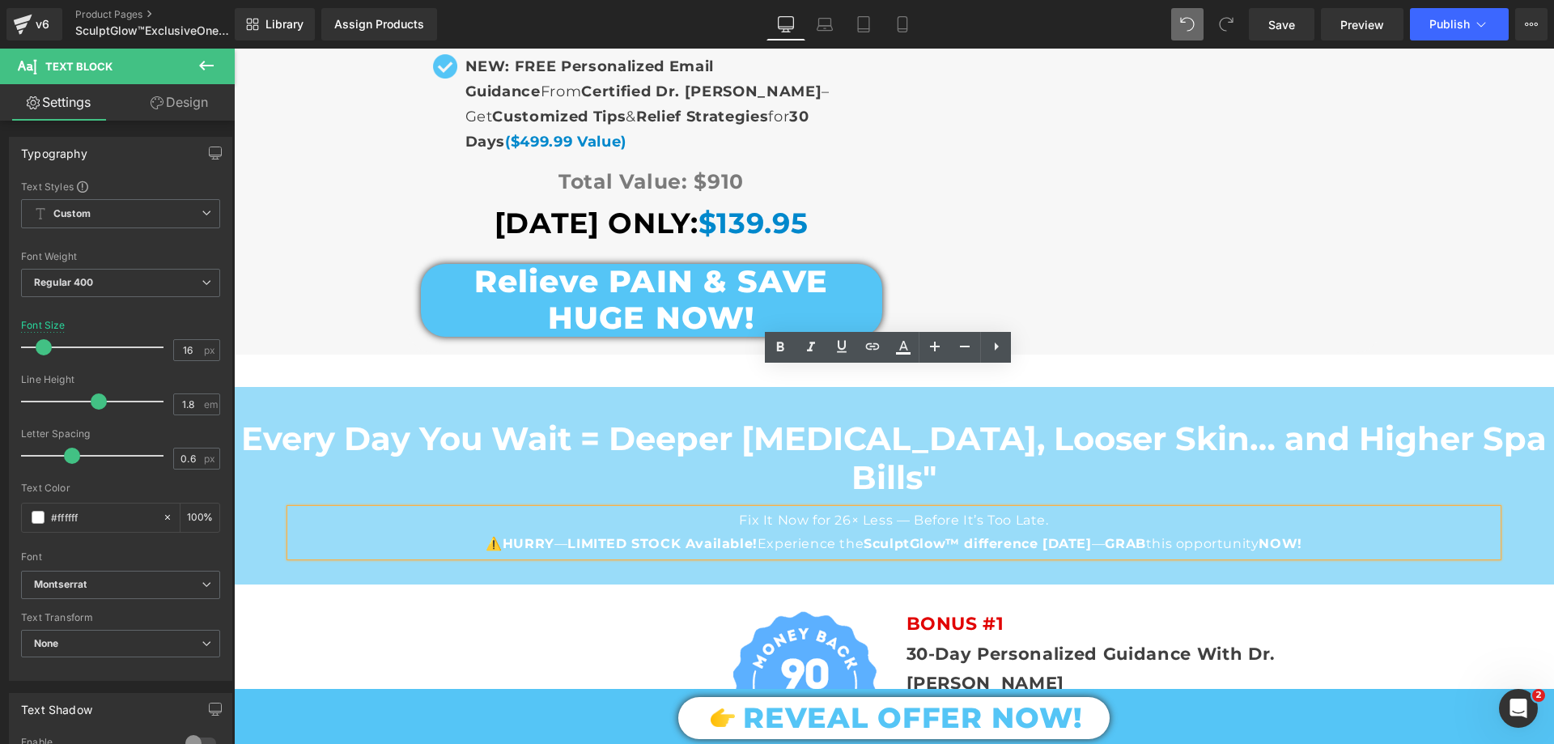
click at [673, 509] on p "Fix It Now for 26× Less — Before It’s Too Late." at bounding box center [894, 520] width 1207 height 23
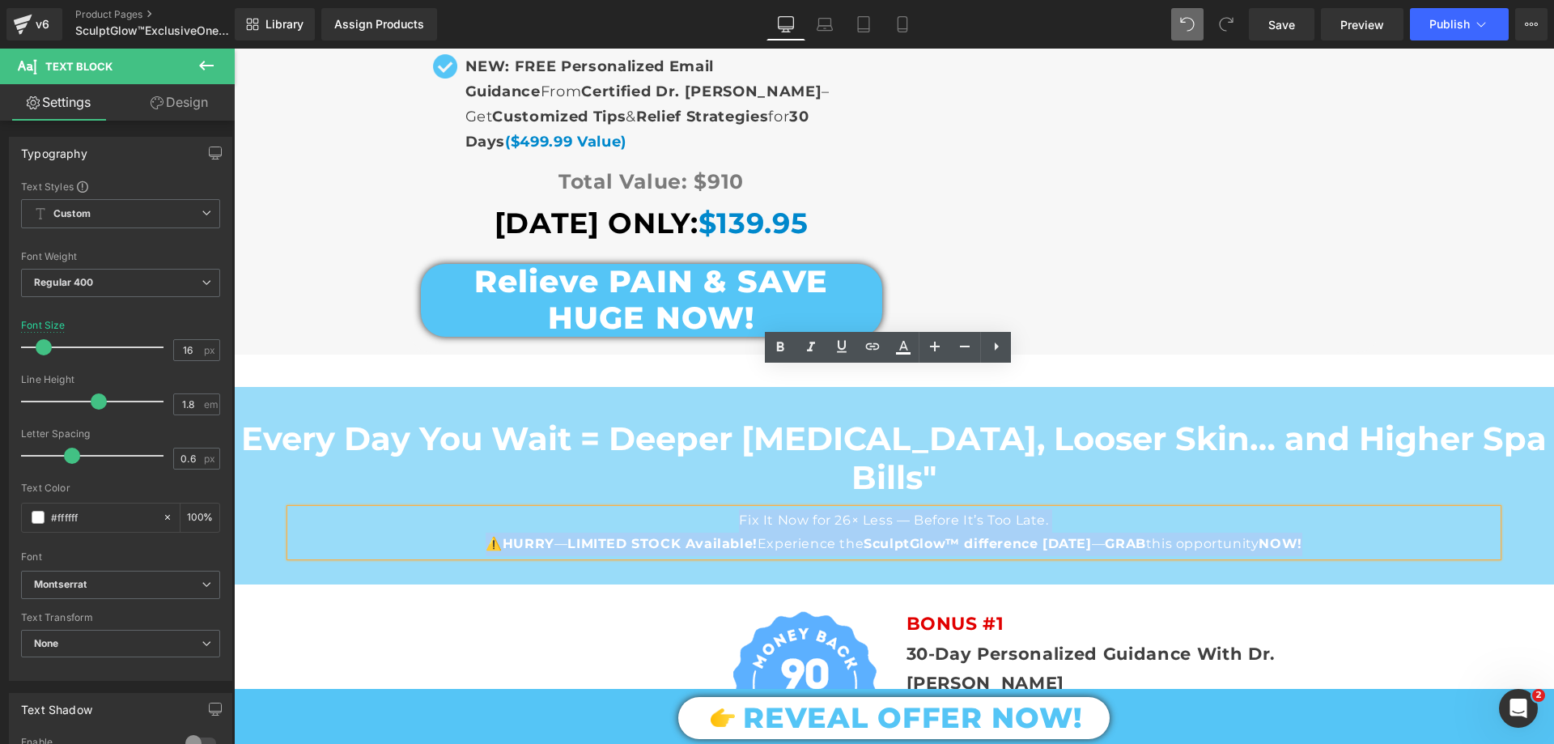
drag, startPoint x: 728, startPoint y: 376, endPoint x: 1362, endPoint y: 418, distance: 635.8
click at [1362, 509] on div "Fix It Now for 26× Less — Before It’s Too Late. ⚠️ HURRY — LIMITED STOCK Availa…" at bounding box center [894, 532] width 1207 height 47
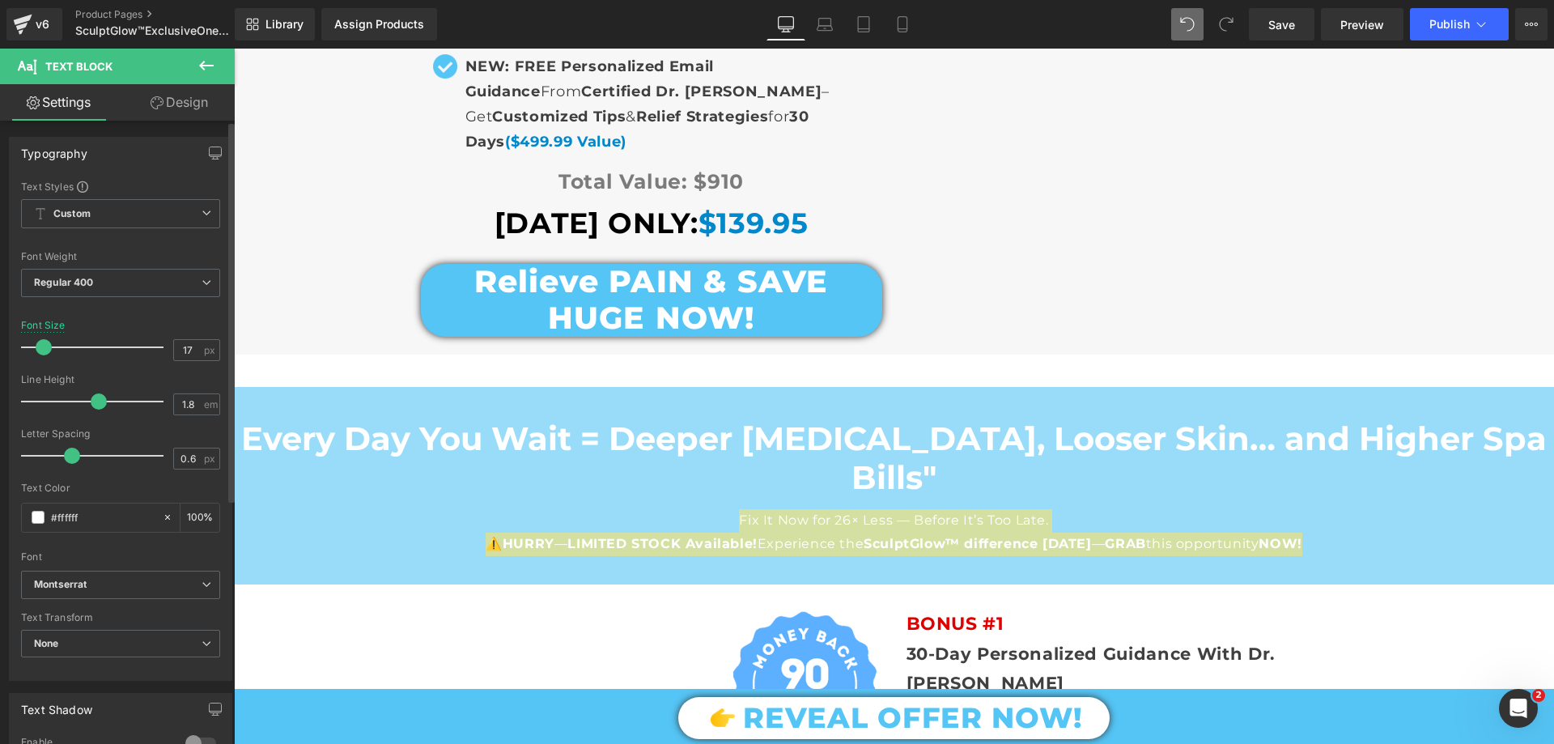
type input "18"
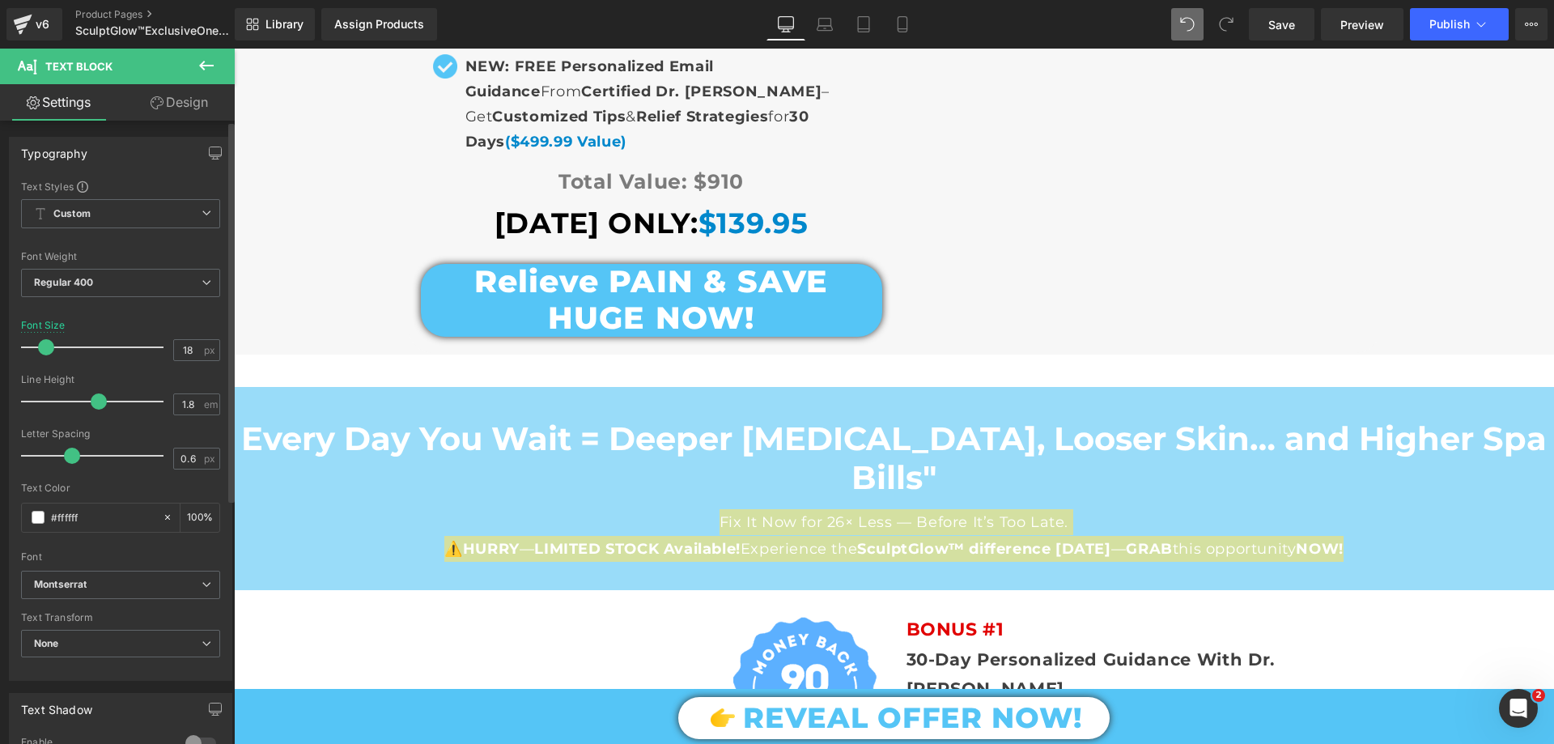
click at [47, 351] on span at bounding box center [46, 347] width 16 height 16
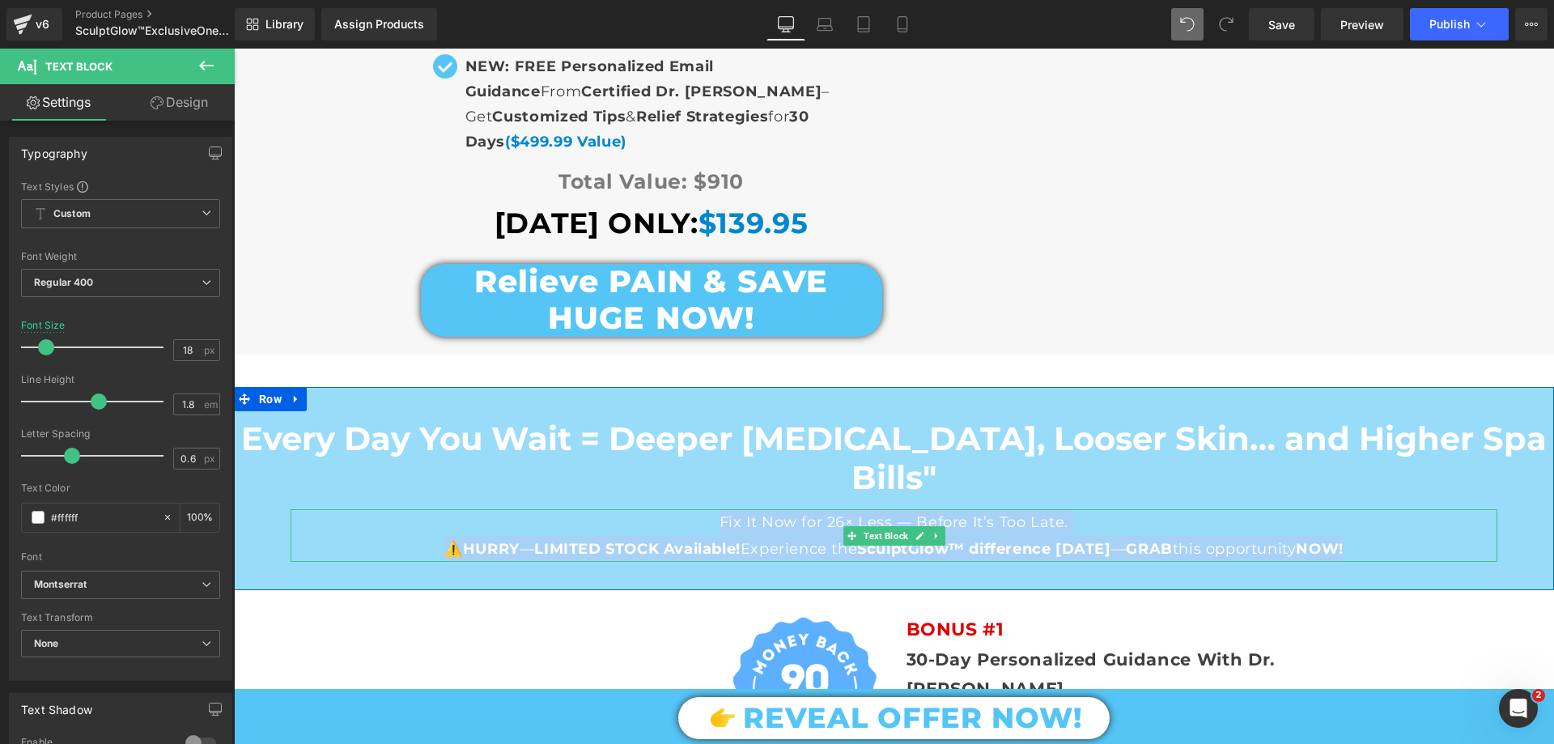
click at [535, 509] on p "Fix It Now for 26× Less — Before It’s Too Late." at bounding box center [894, 522] width 1207 height 26
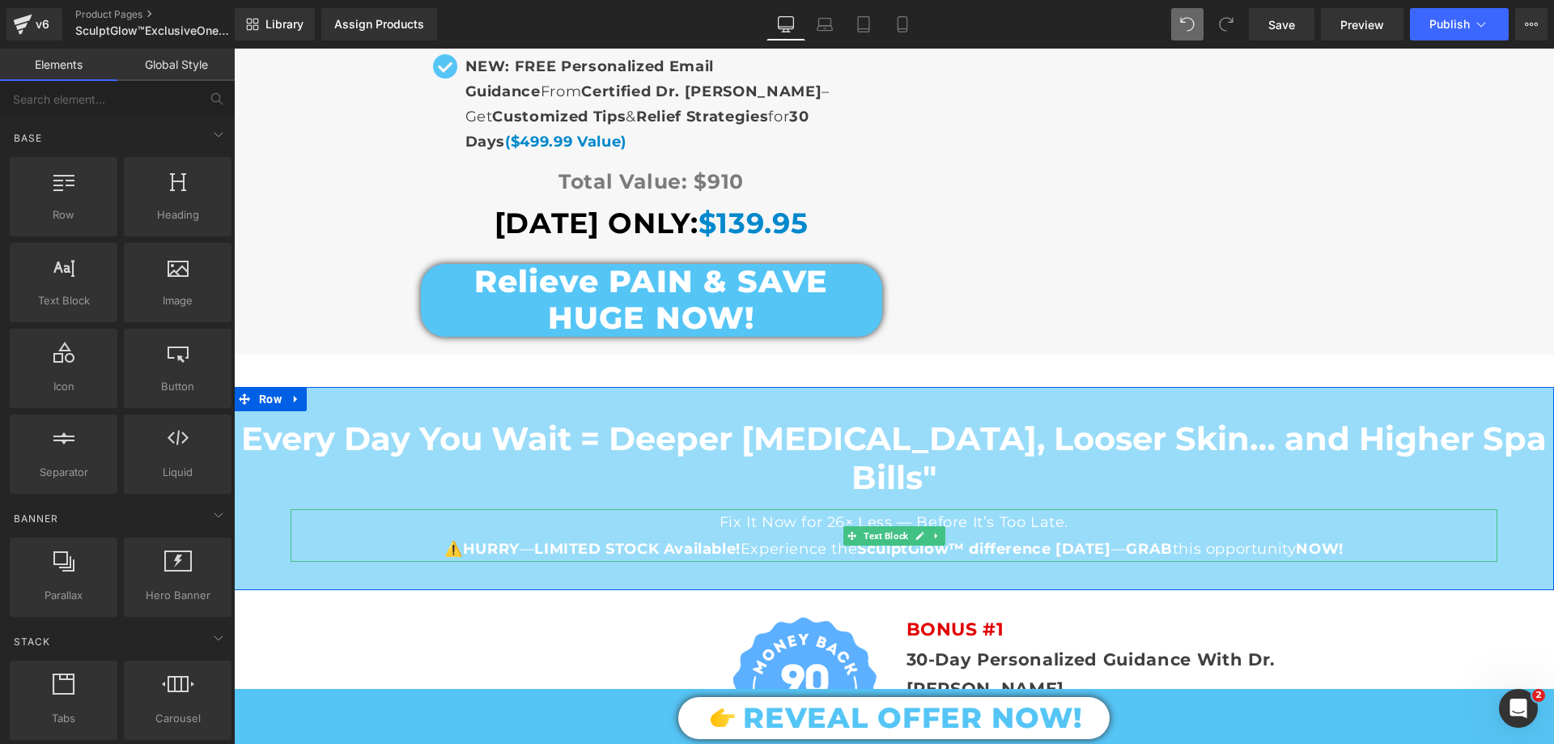
click at [736, 509] on p "Fix It Now for 26× Less — Before It’s Too Late." at bounding box center [894, 522] width 1207 height 26
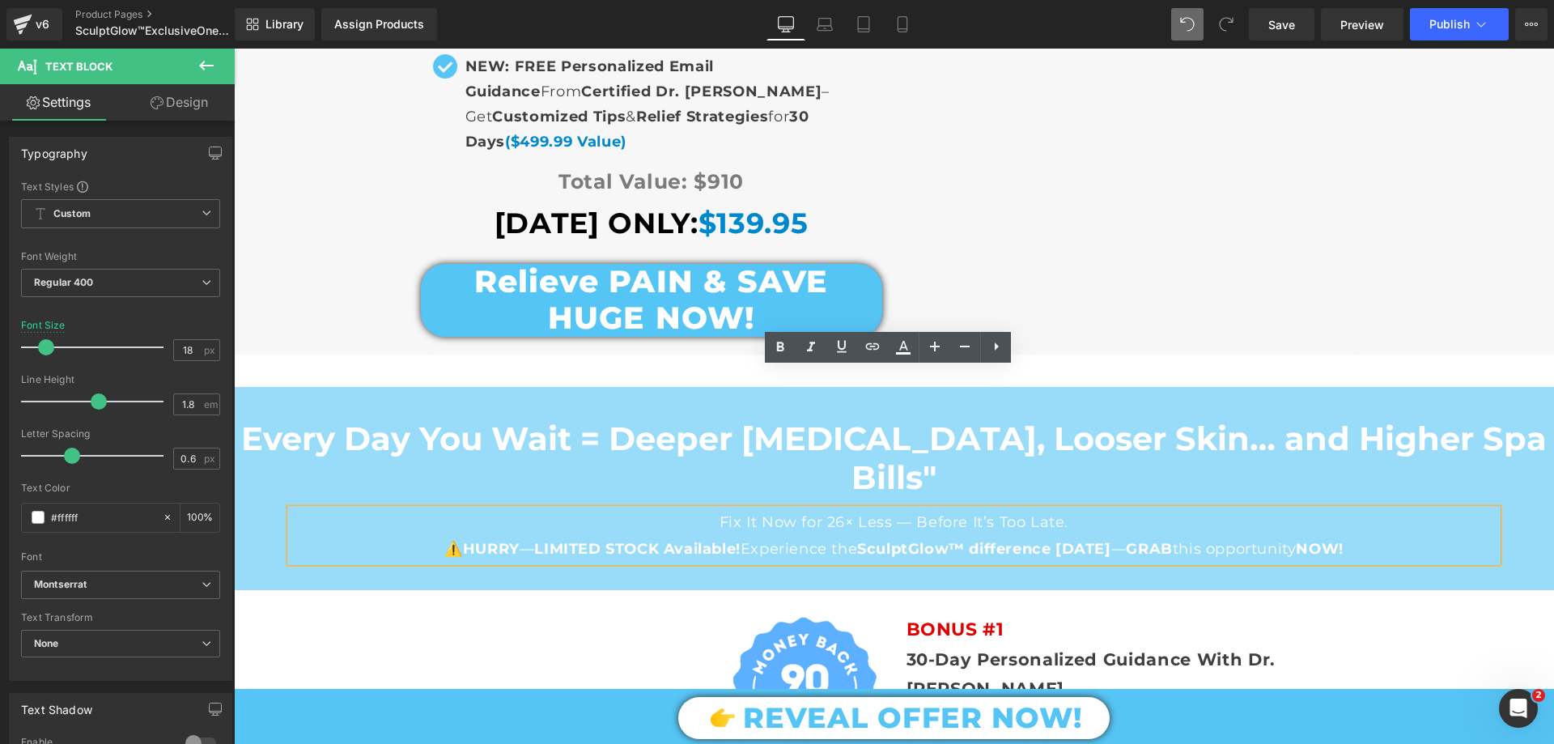
click at [776, 509] on p "Fix It Now for 26× Less — Before It’s Too Late." at bounding box center [894, 522] width 1207 height 26
drag, startPoint x: 821, startPoint y: 379, endPoint x: 1061, endPoint y: 408, distance: 242.1
click at [885, 509] on p "Fix It Now for 26× Less — Before It’s Too Late." at bounding box center [894, 522] width 1207 height 26
click at [786, 348] on icon at bounding box center [779, 346] width 19 height 19
drag, startPoint x: 868, startPoint y: 381, endPoint x: 885, endPoint y: 381, distance: 17.8
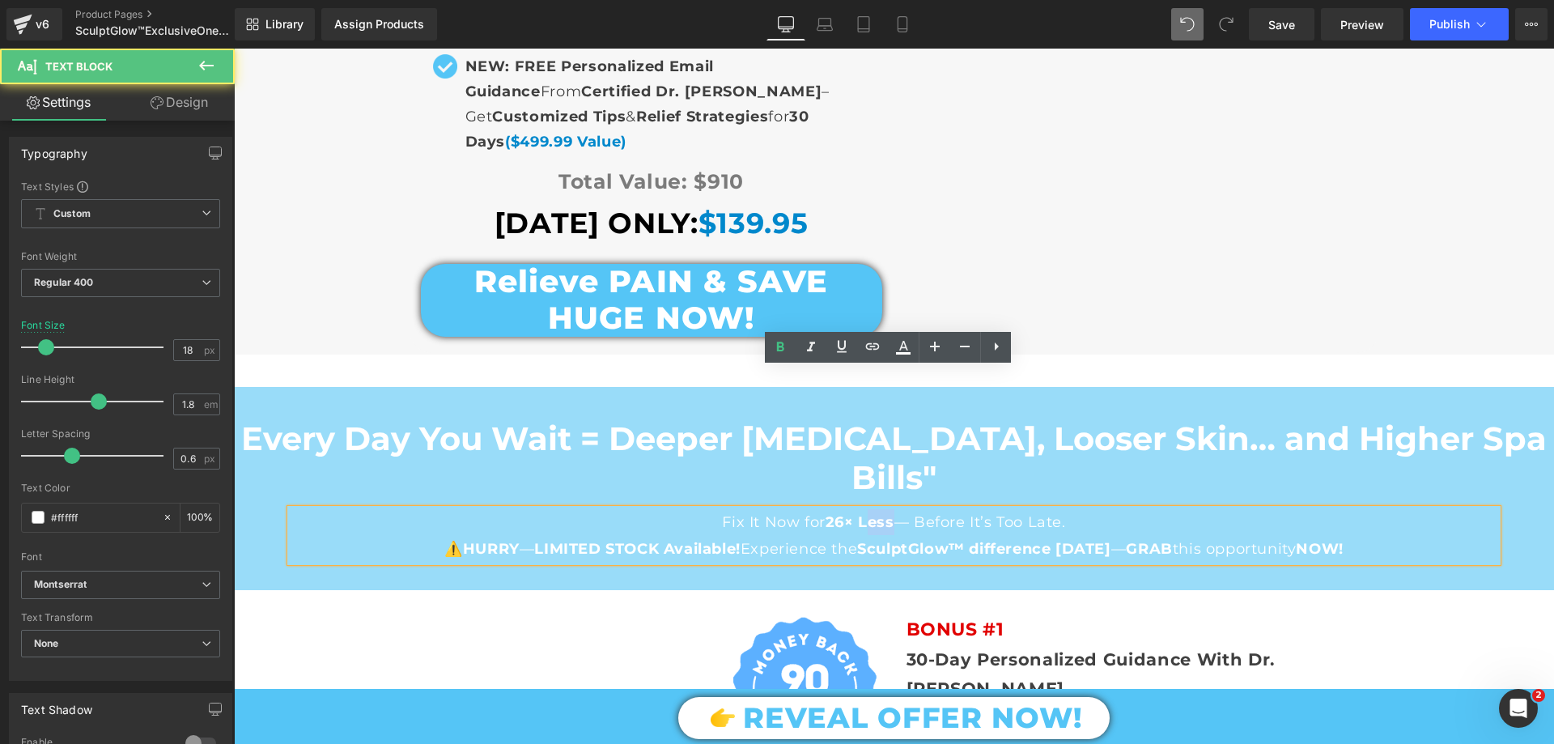
click at [885, 513] on strong "26× Less" at bounding box center [859, 522] width 69 height 18
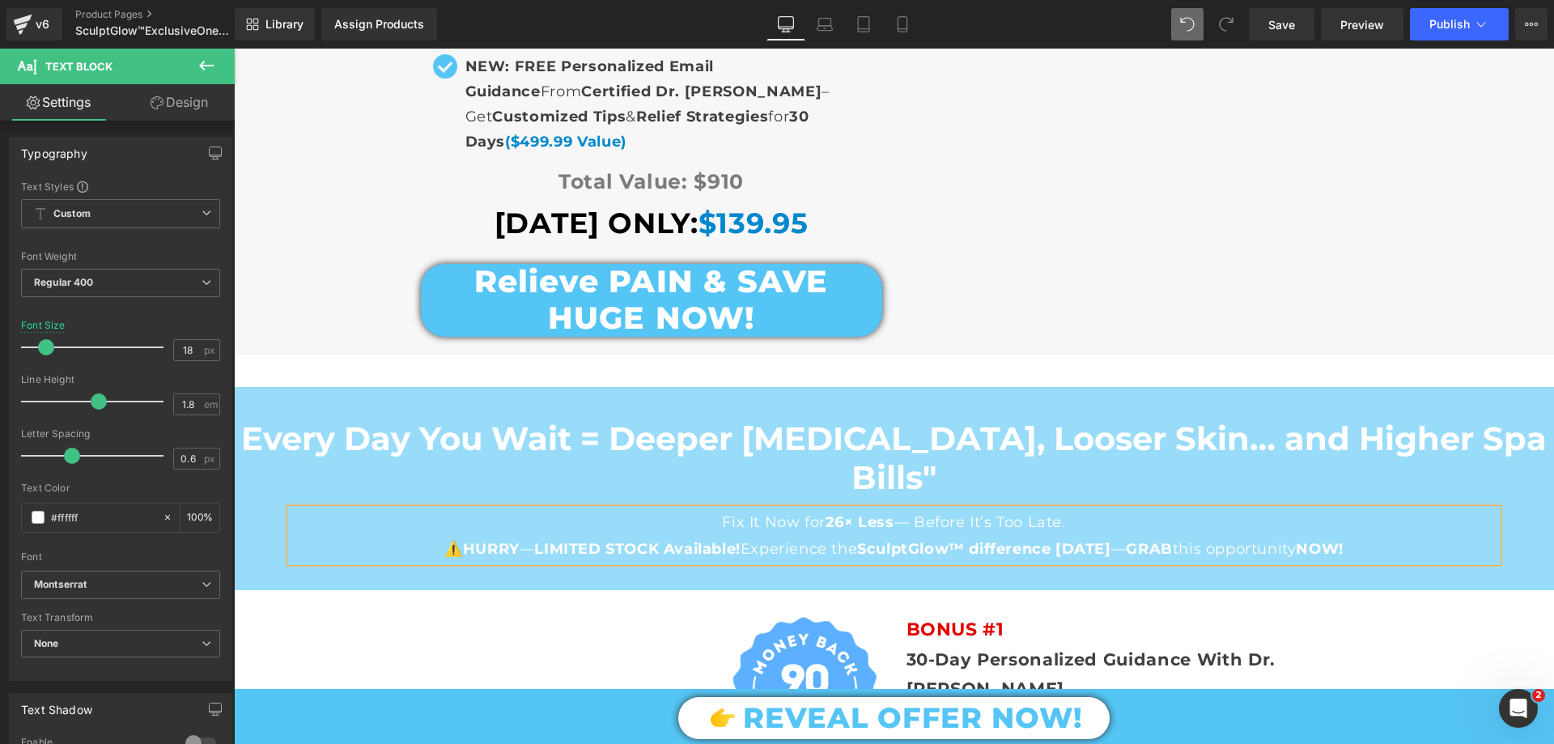
click at [945, 509] on p "Fix It Now for 26× Less — Before It’s Too Late." at bounding box center [894, 522] width 1207 height 26
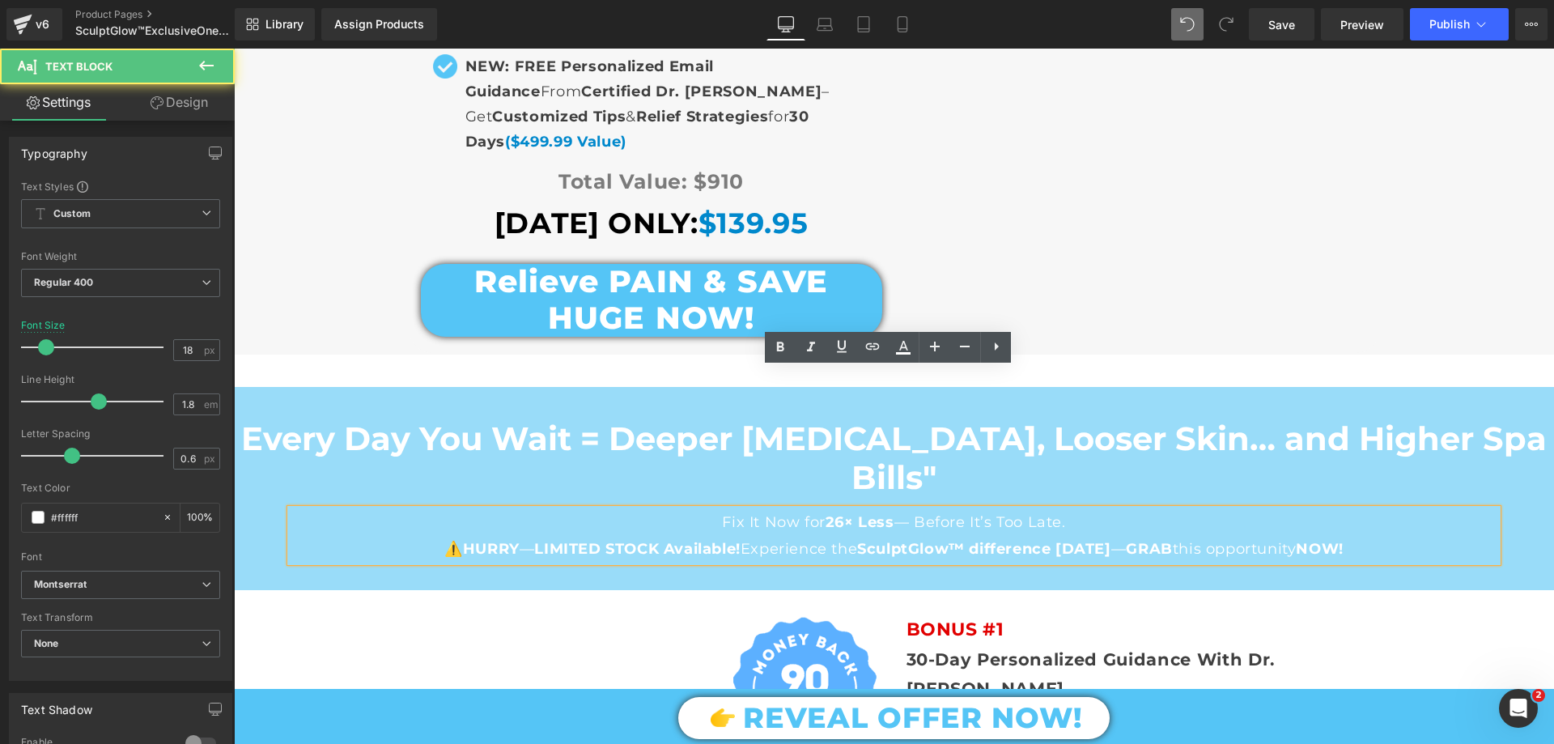
drag, startPoint x: 994, startPoint y: 380, endPoint x: 1225, endPoint y: 407, distance: 233.0
click at [1086, 509] on p "Fix It Now for 26× Less — Before It’s Too Late." at bounding box center [894, 522] width 1207 height 26
click at [779, 344] on icon at bounding box center [779, 346] width 19 height 19
drag, startPoint x: 1001, startPoint y: 386, endPoint x: 1019, endPoint y: 392, distance: 18.9
click at [1019, 509] on p "Fix It Now for 26× Less — Before It’s Too Late." at bounding box center [894, 522] width 1207 height 26
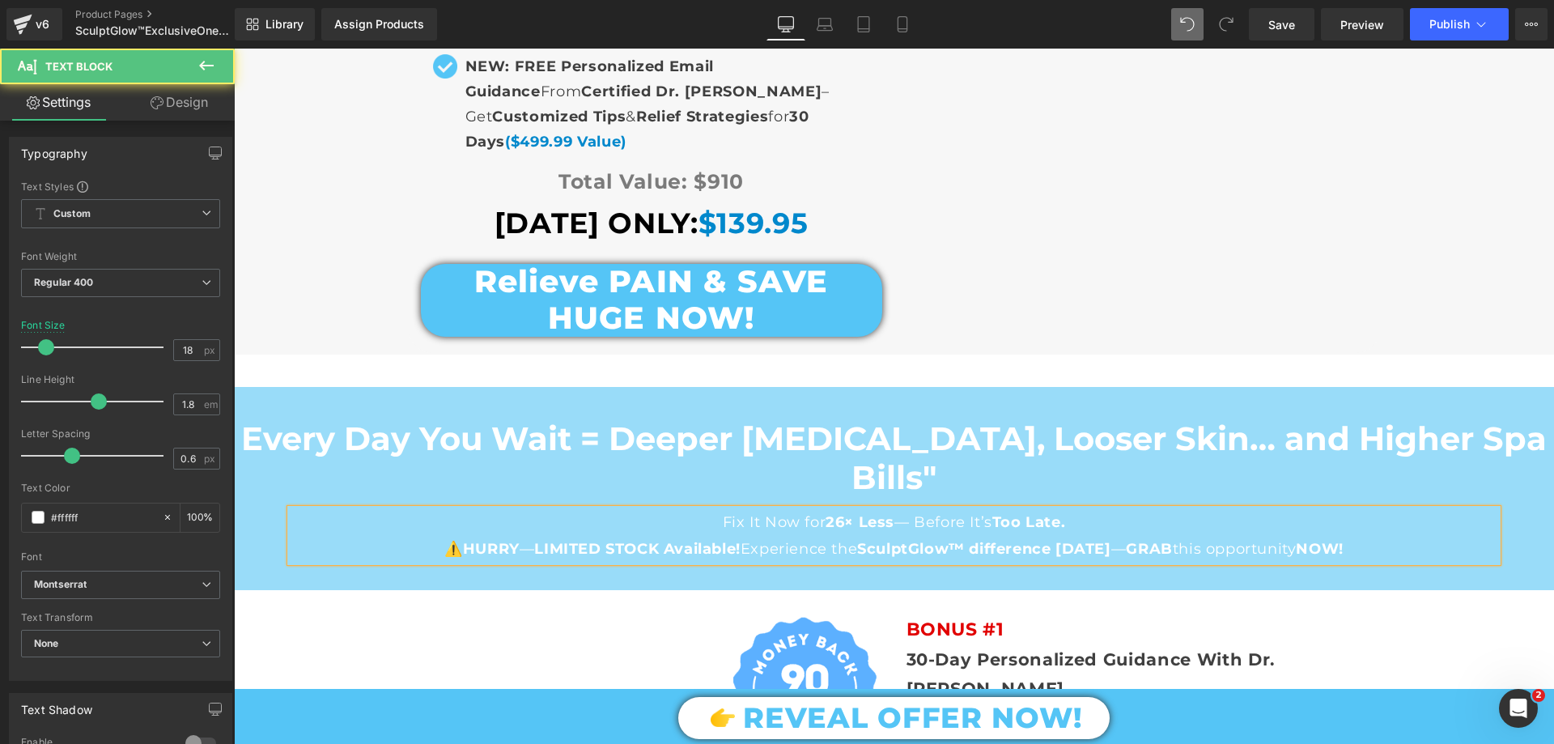
click at [1010, 513] on strong "Too Late." at bounding box center [1028, 522] width 73 height 18
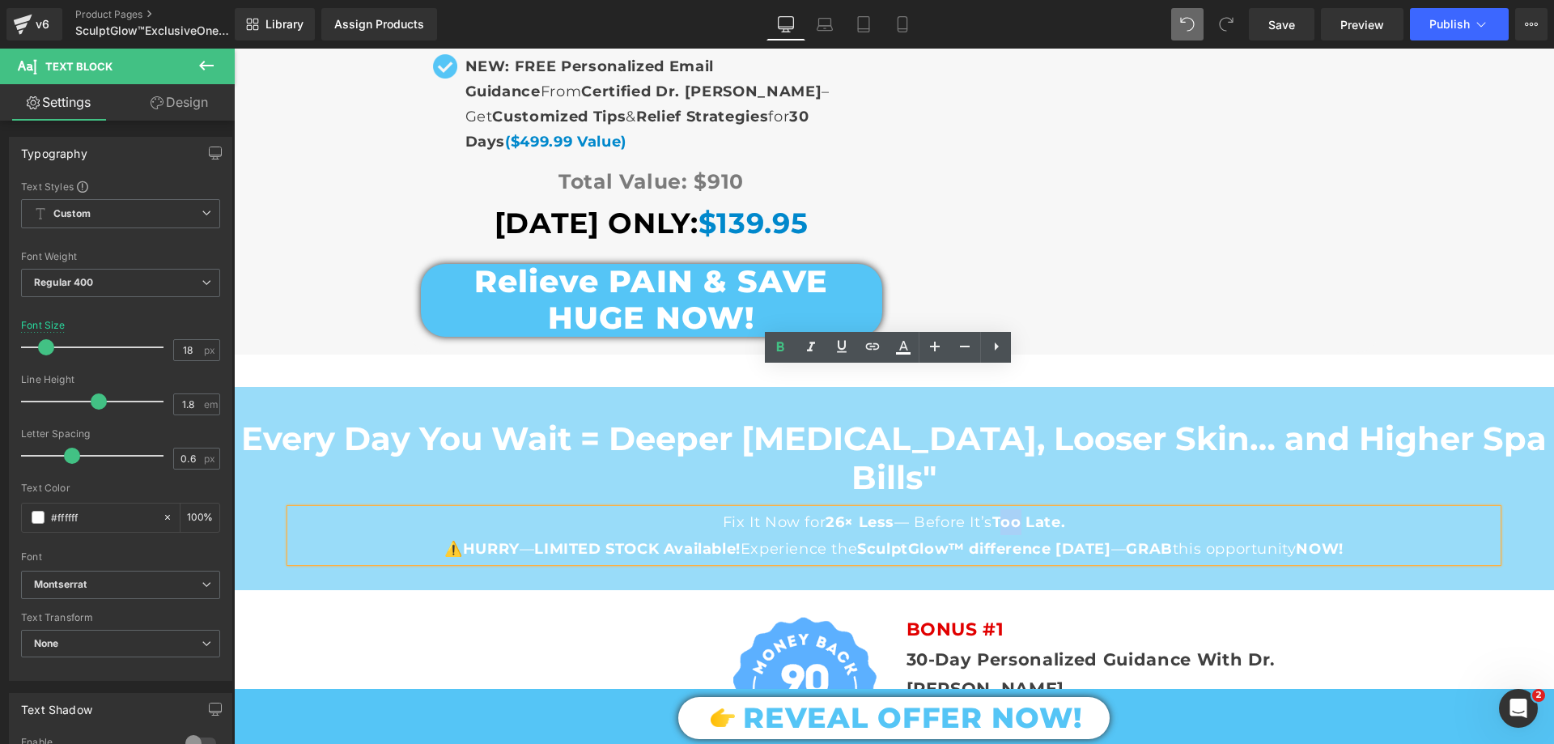
drag, startPoint x: 1004, startPoint y: 383, endPoint x: 1016, endPoint y: 383, distance: 12.1
click at [1016, 513] on strong "Too Late." at bounding box center [1028, 522] width 73 height 18
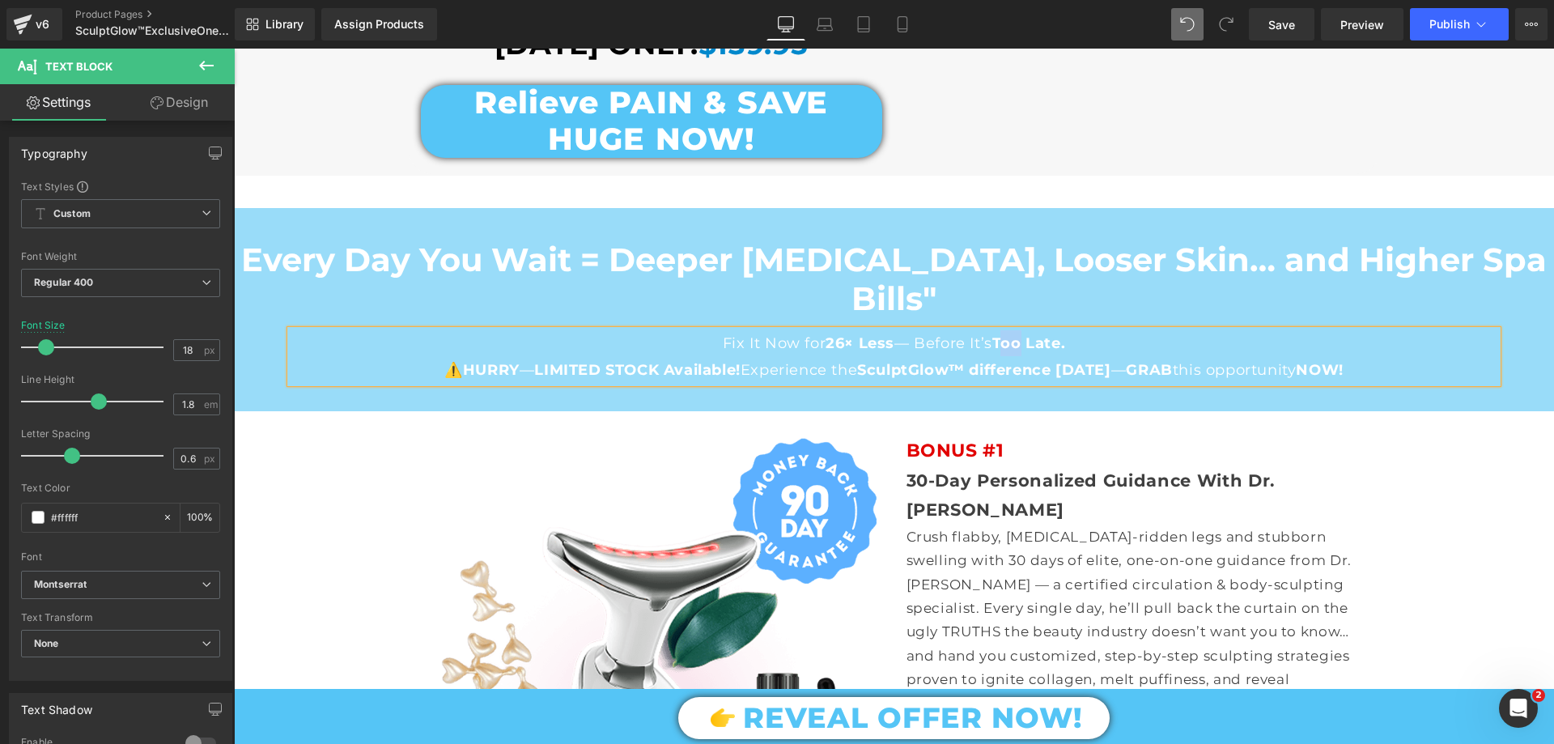
scroll to position [11955, 0]
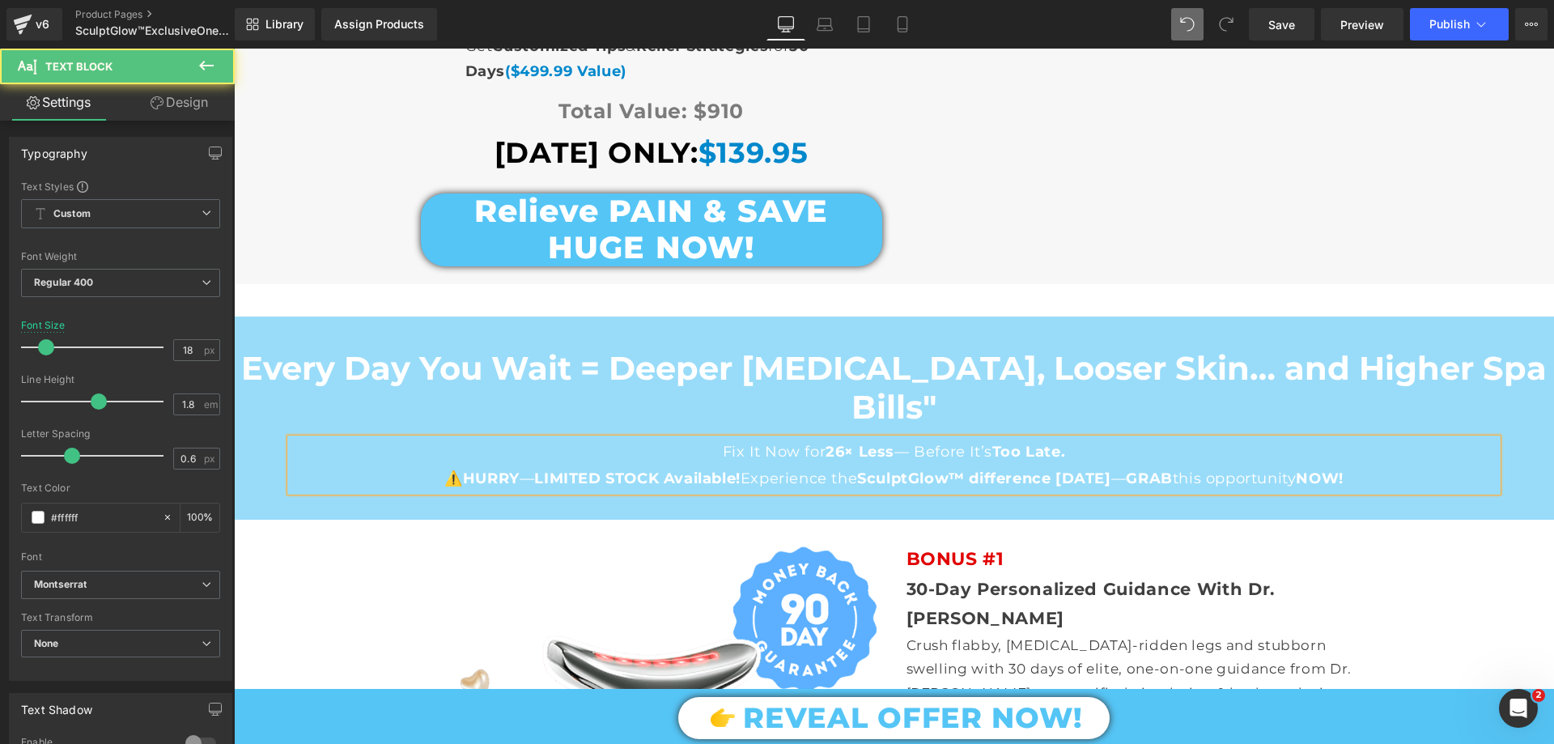
click at [1031, 443] on strong "Too Late." at bounding box center [1028, 452] width 73 height 18
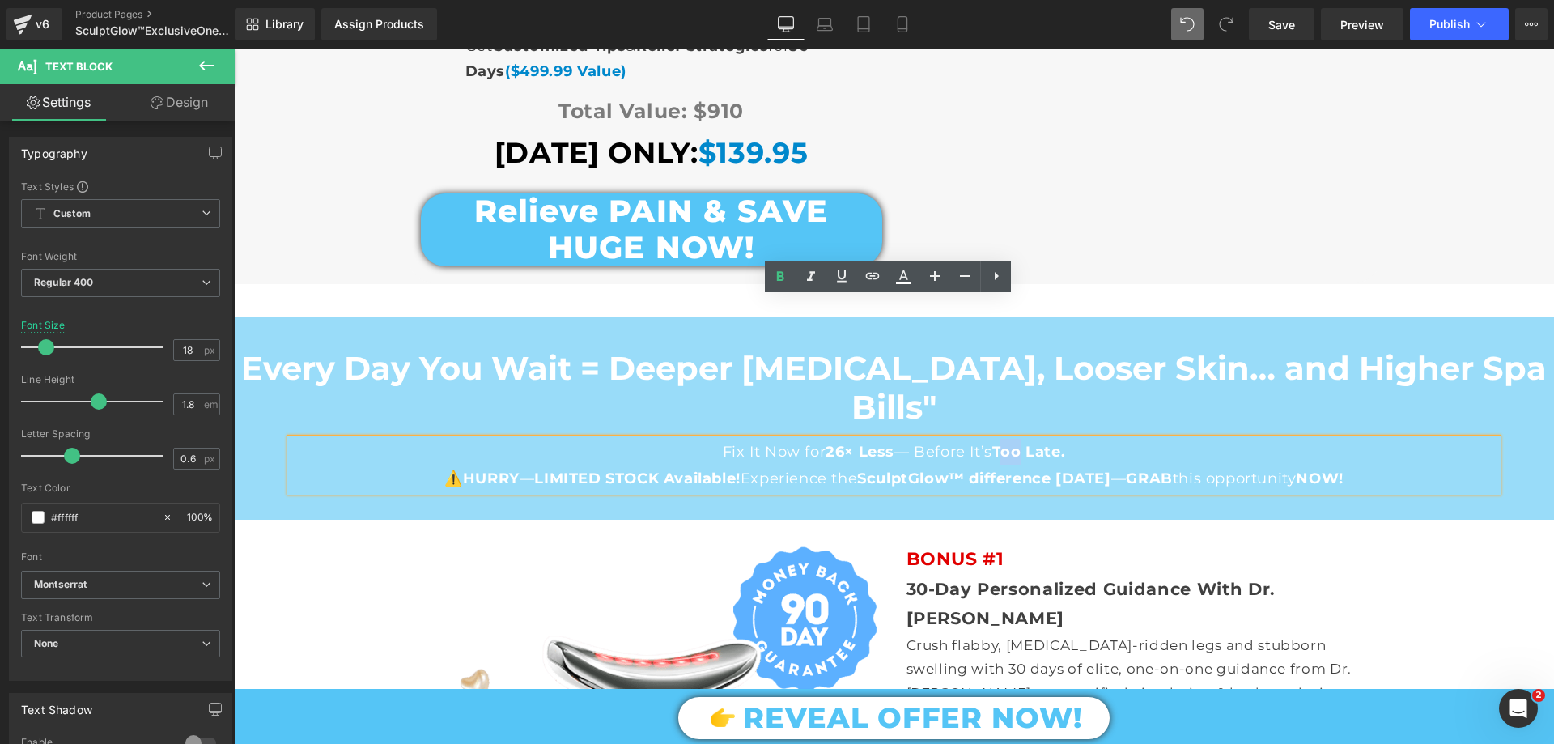
drag, startPoint x: 1004, startPoint y: 312, endPoint x: 1018, endPoint y: 313, distance: 14.7
click at [1018, 443] on strong "Too Late." at bounding box center [1028, 452] width 73 height 18
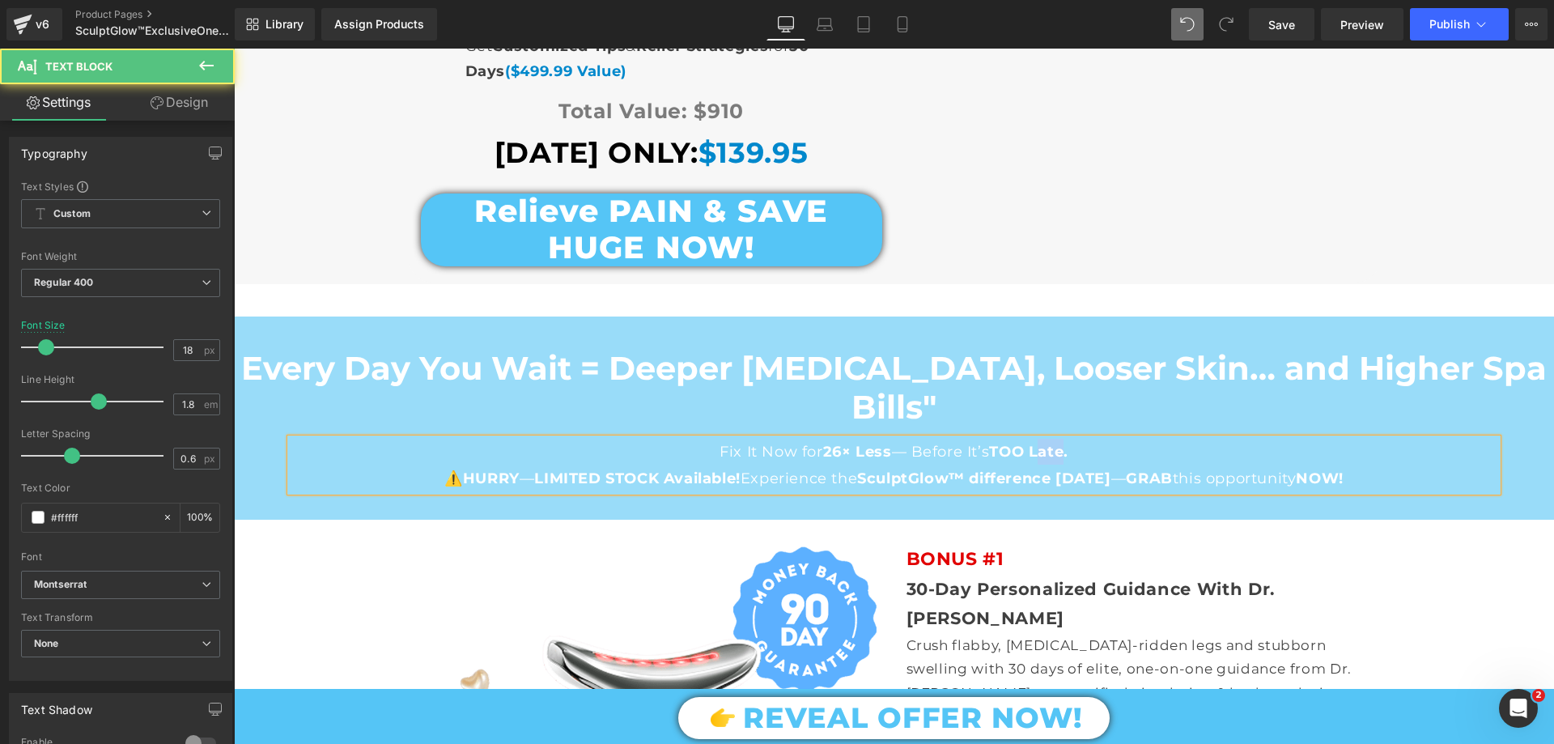
drag, startPoint x: 1037, startPoint y: 310, endPoint x: 1060, endPoint y: 311, distance: 22.7
click at [1060, 443] on strong "TOO Late." at bounding box center [1028, 452] width 78 height 18
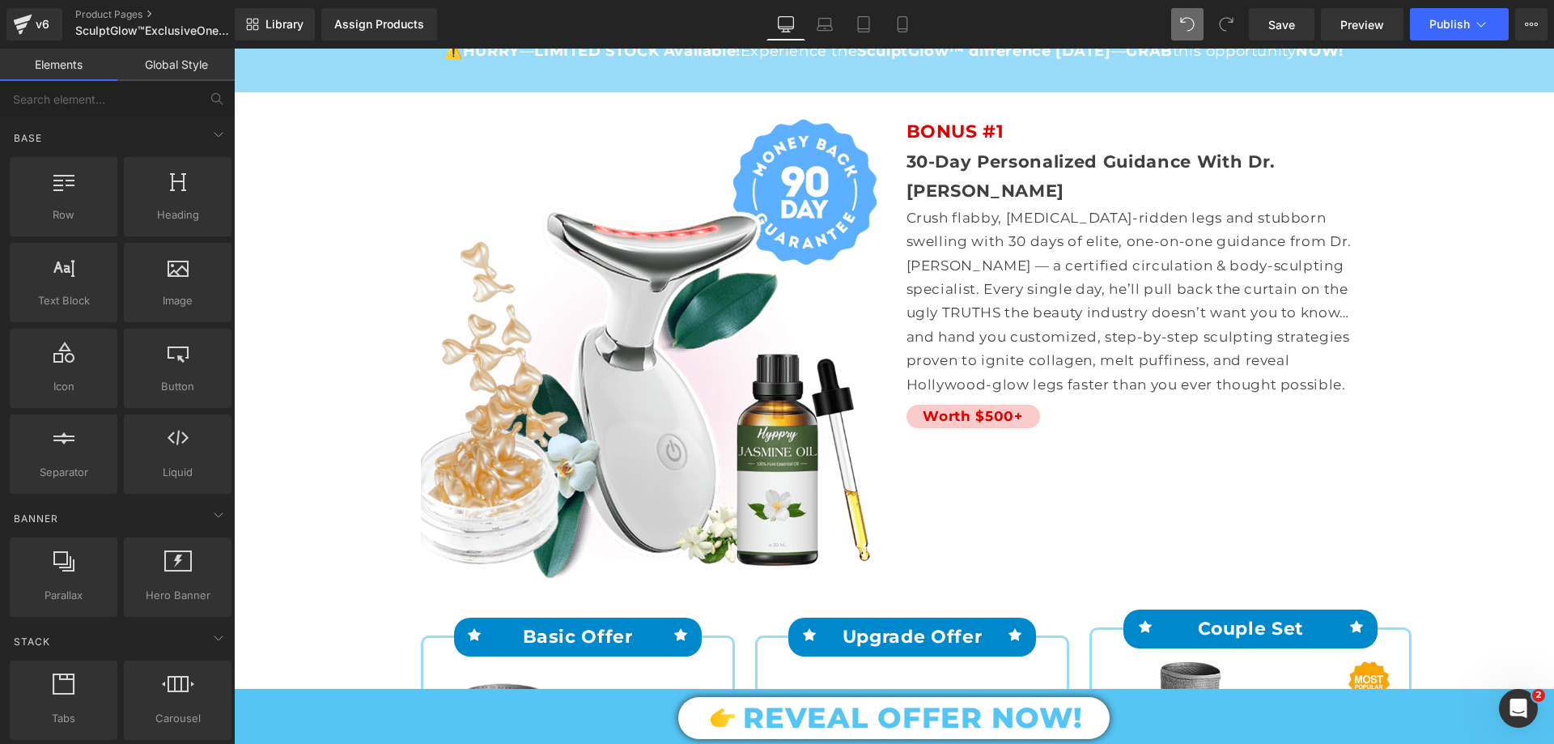
scroll to position [12522, 0]
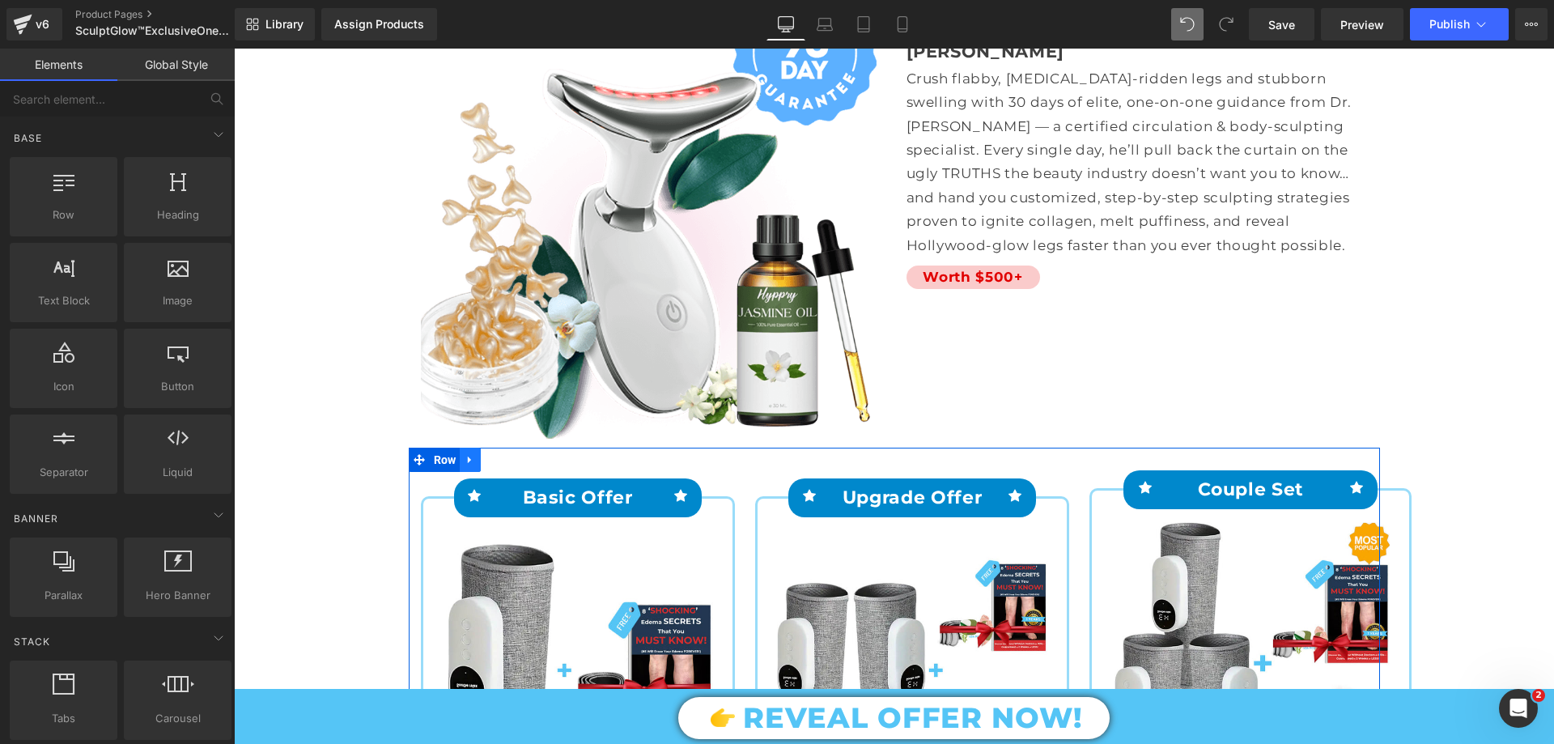
click at [468, 456] on icon at bounding box center [469, 459] width 3 height 7
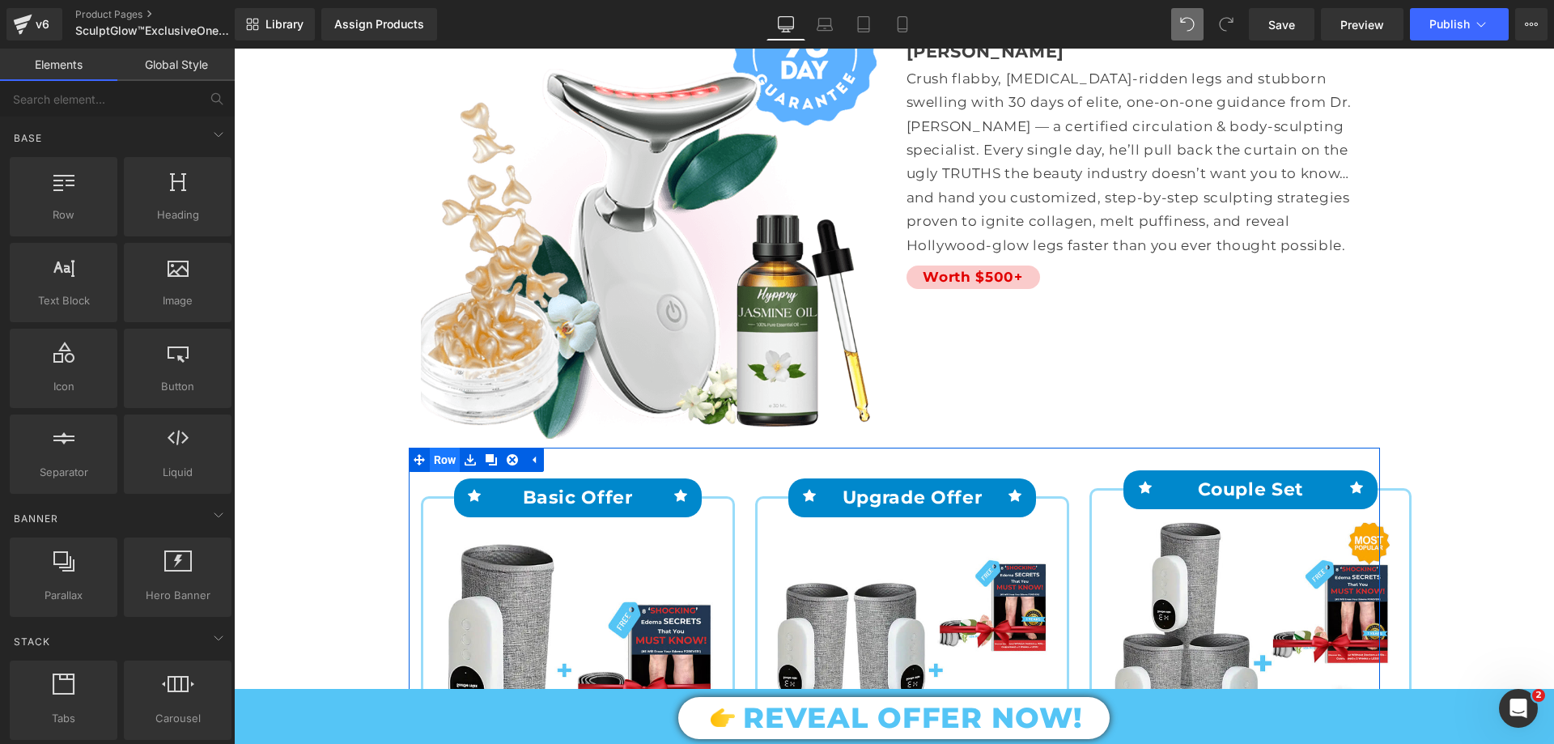
click at [439, 448] on span "Row" at bounding box center [445, 460] width 31 height 24
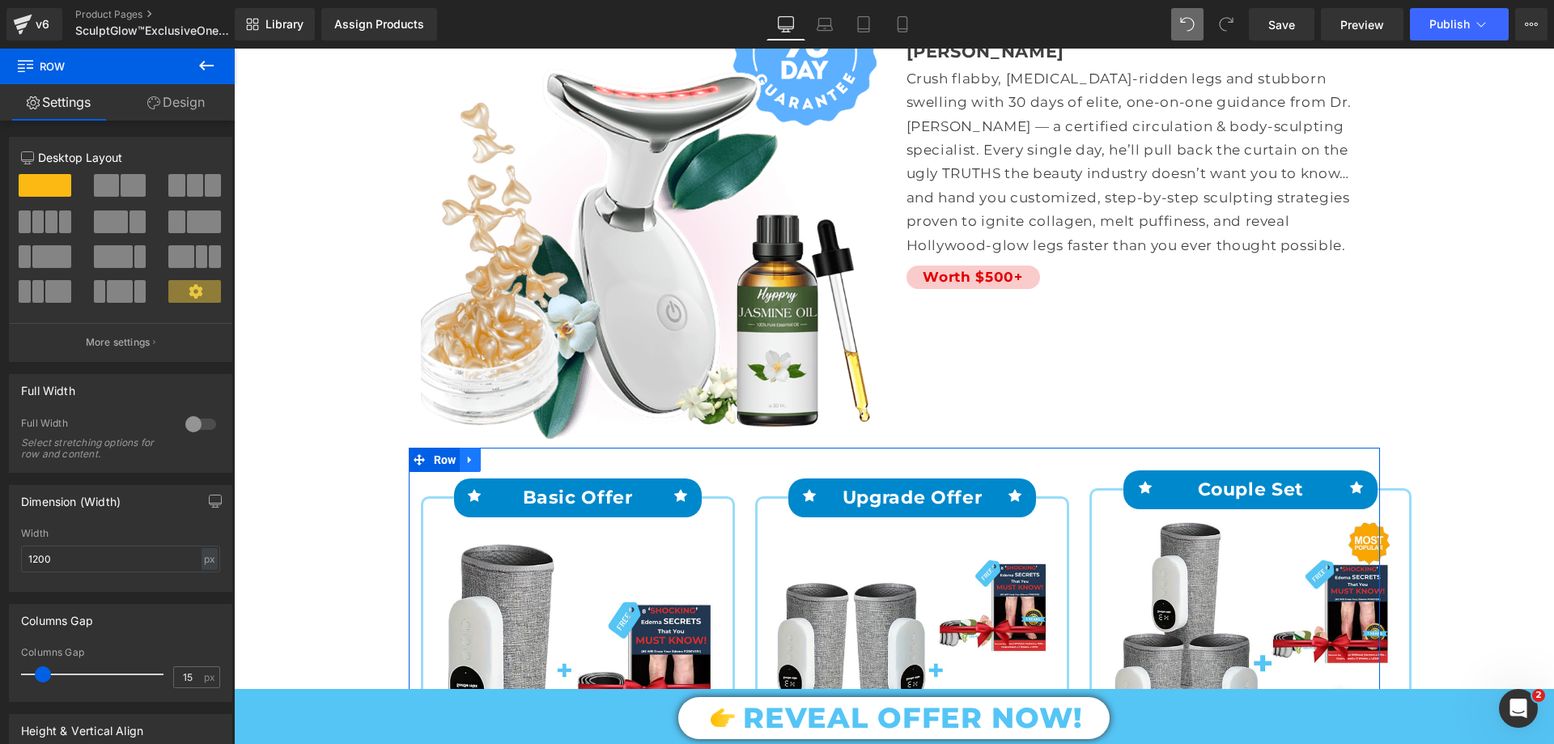
click at [465, 454] on icon at bounding box center [470, 460] width 11 height 12
click at [469, 454] on icon at bounding box center [470, 460] width 11 height 12
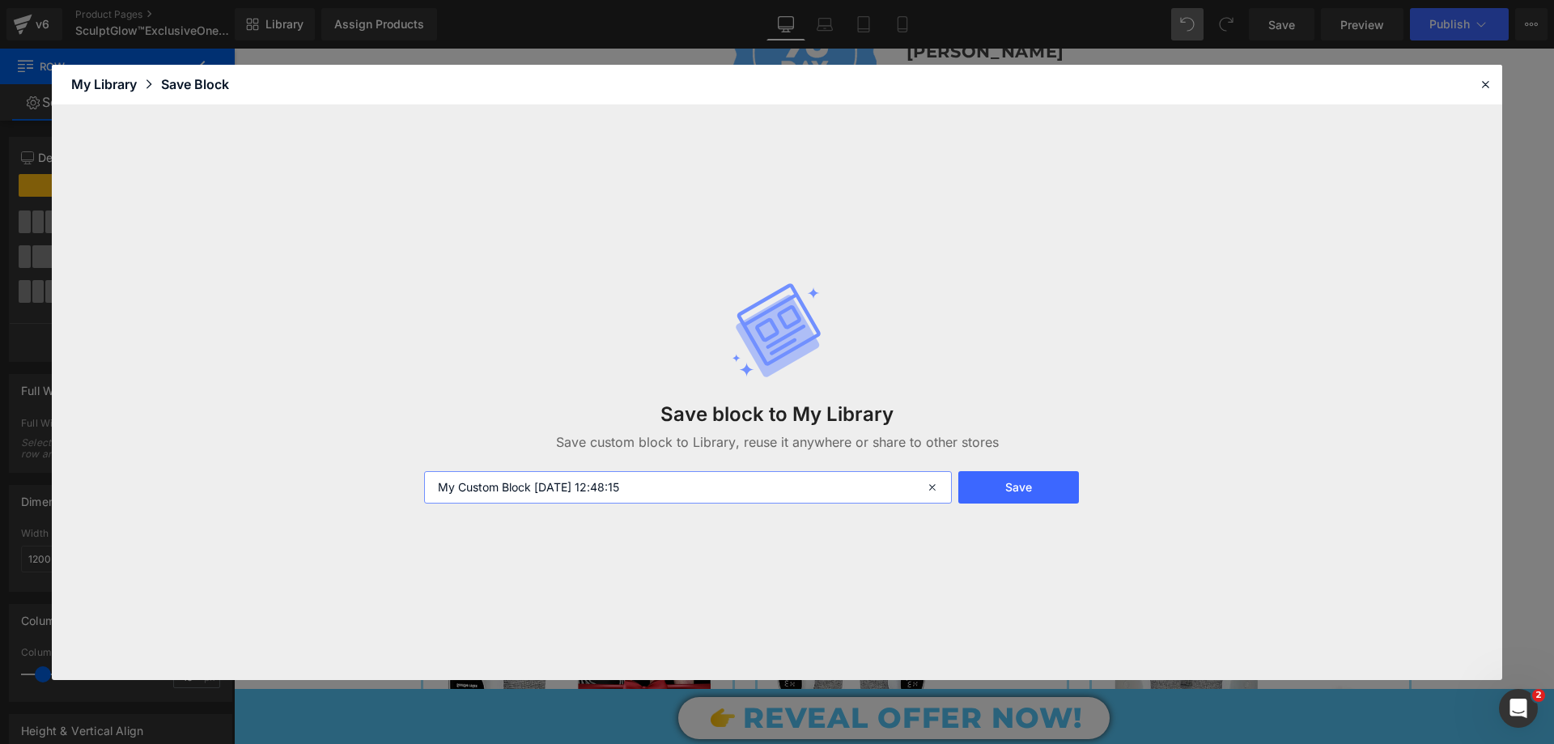
click at [707, 499] on input "My Custom Block 2025-08-14 12:48:15" at bounding box center [688, 487] width 528 height 32
click at [707, 498] on input "My Custom Block 2025-08-14 12:48:15" at bounding box center [688, 487] width 528 height 32
type input "BUNDLER"
click at [1025, 487] on button "Save" at bounding box center [1018, 487] width 121 height 32
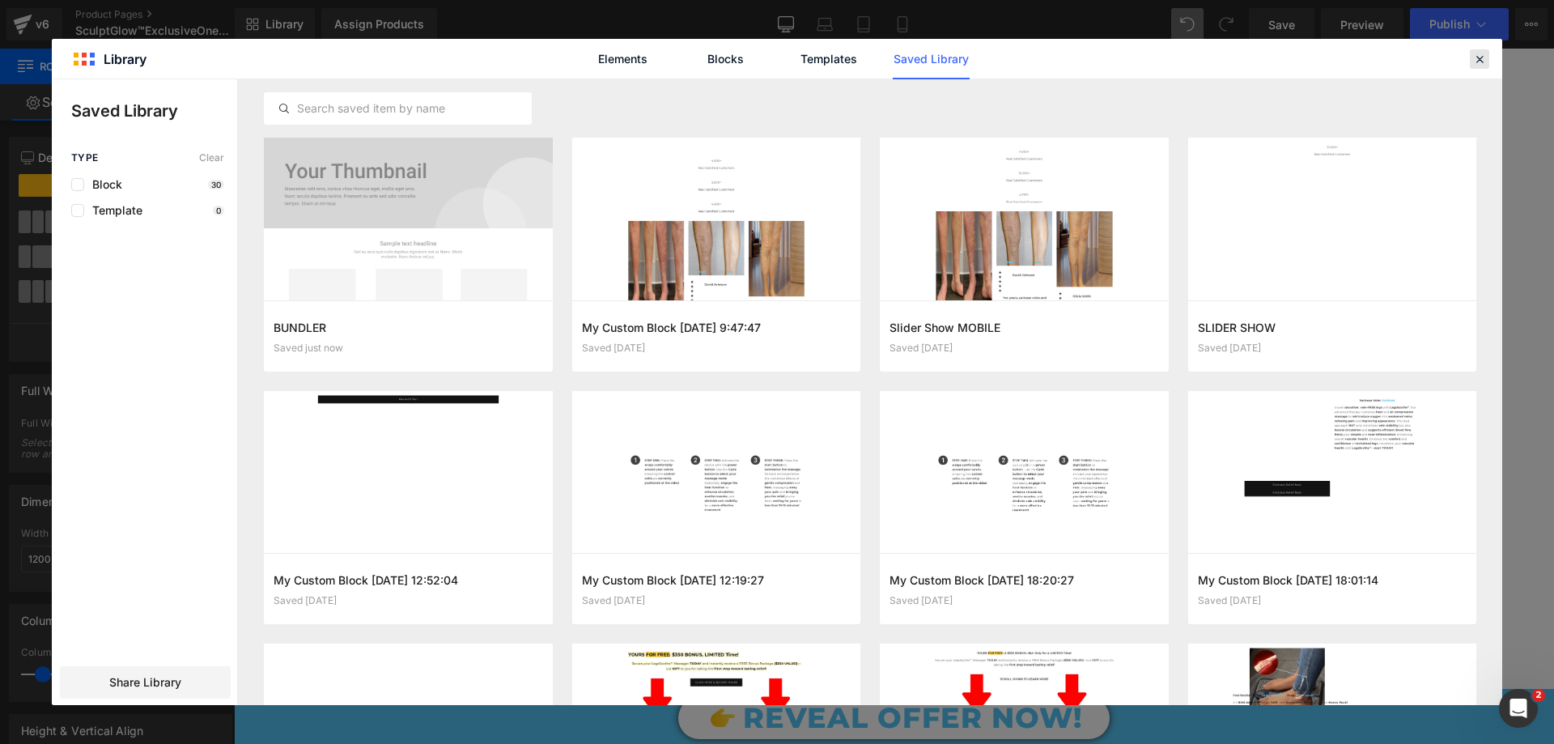
click at [1483, 59] on icon at bounding box center [1479, 59] width 15 height 15
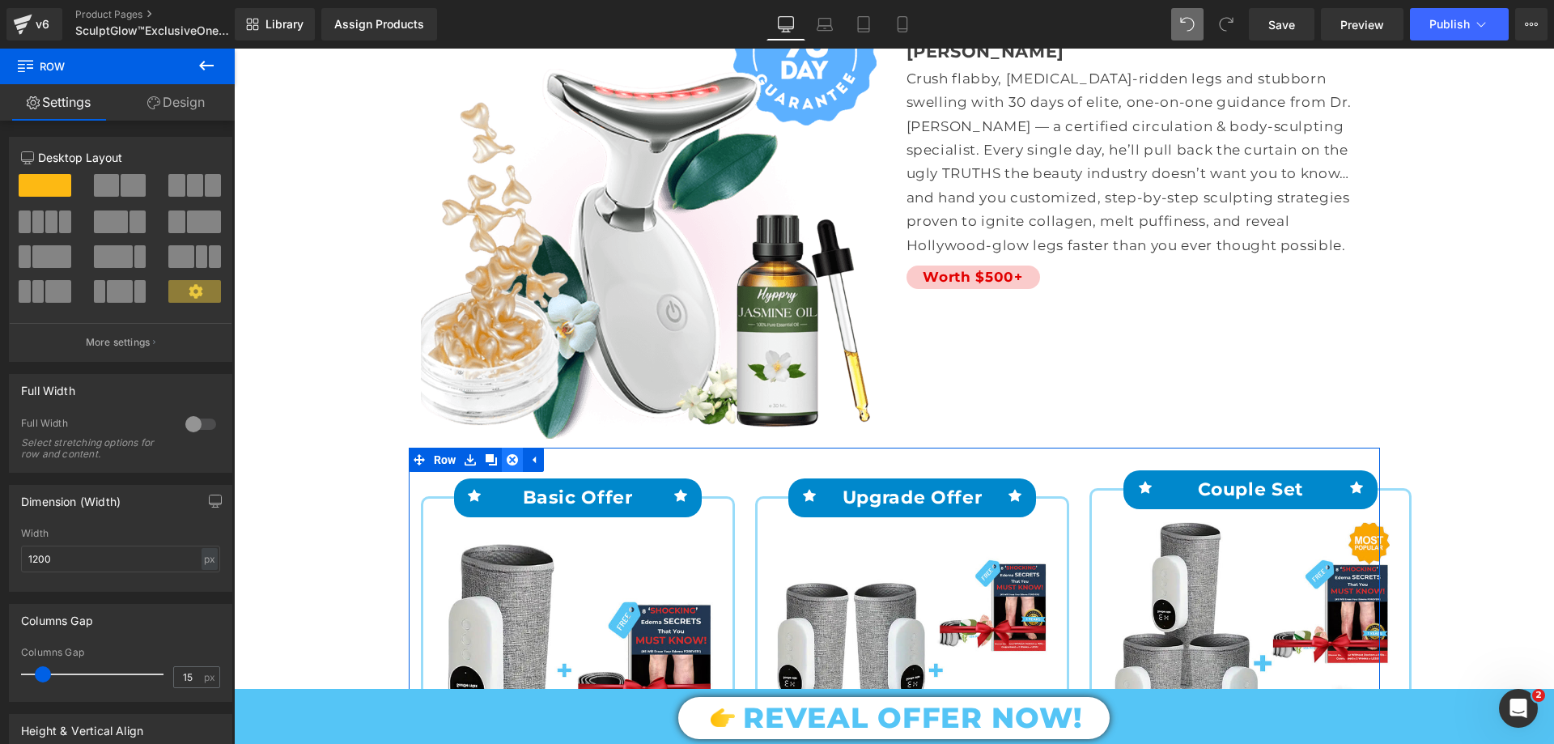
click at [507, 454] on icon at bounding box center [512, 459] width 11 height 11
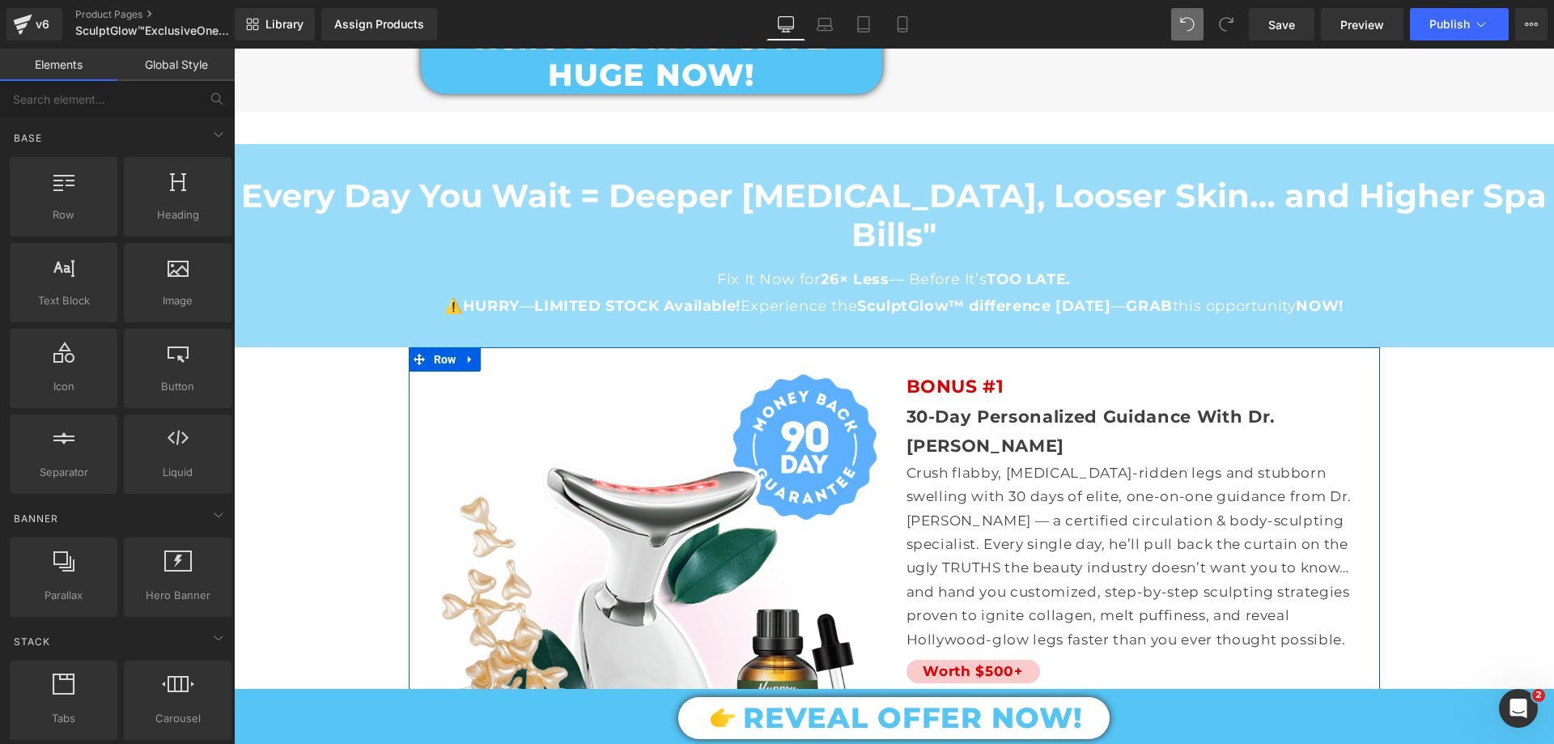
scroll to position [12117, 0]
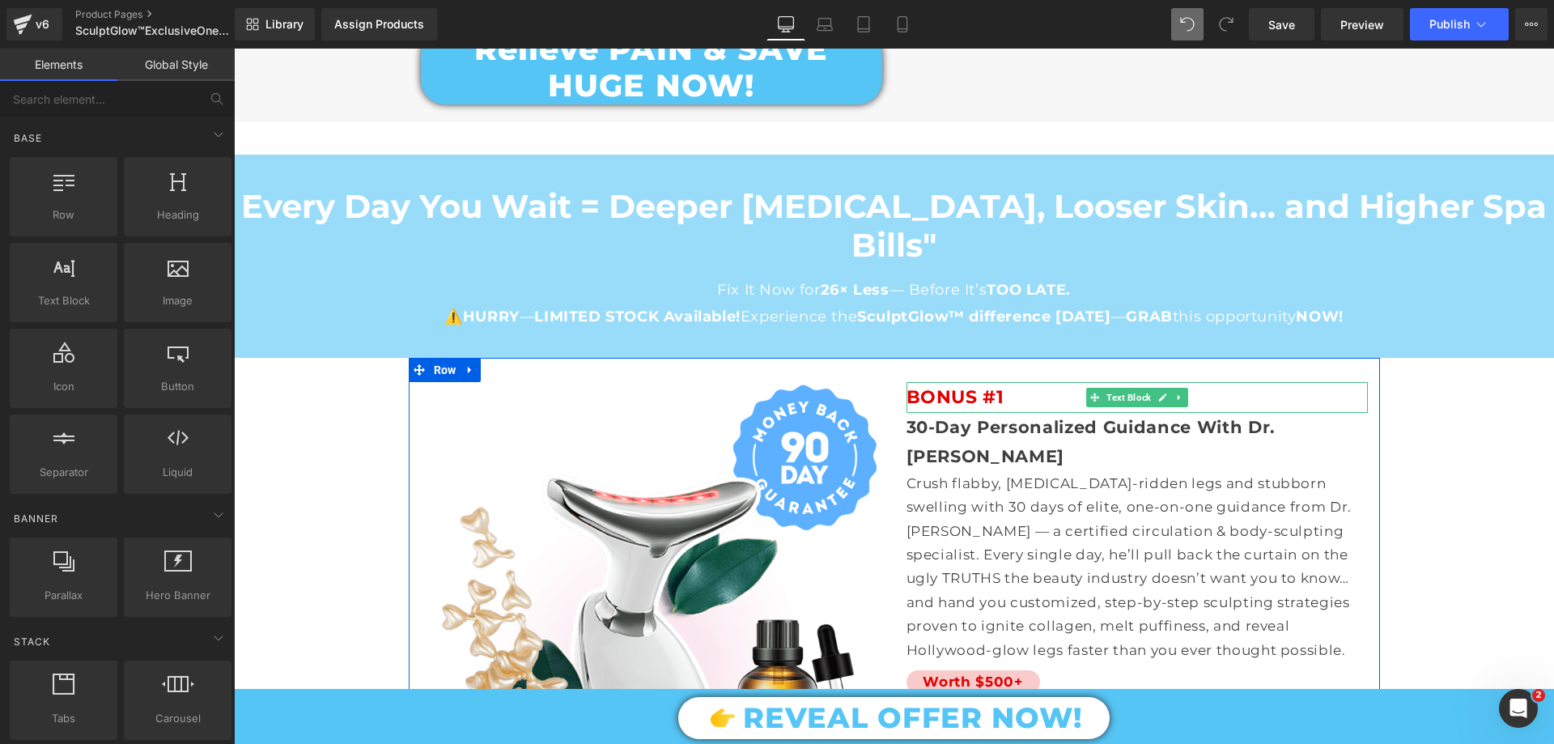
click at [947, 386] on span "BONUS #1" at bounding box center [955, 397] width 98 height 22
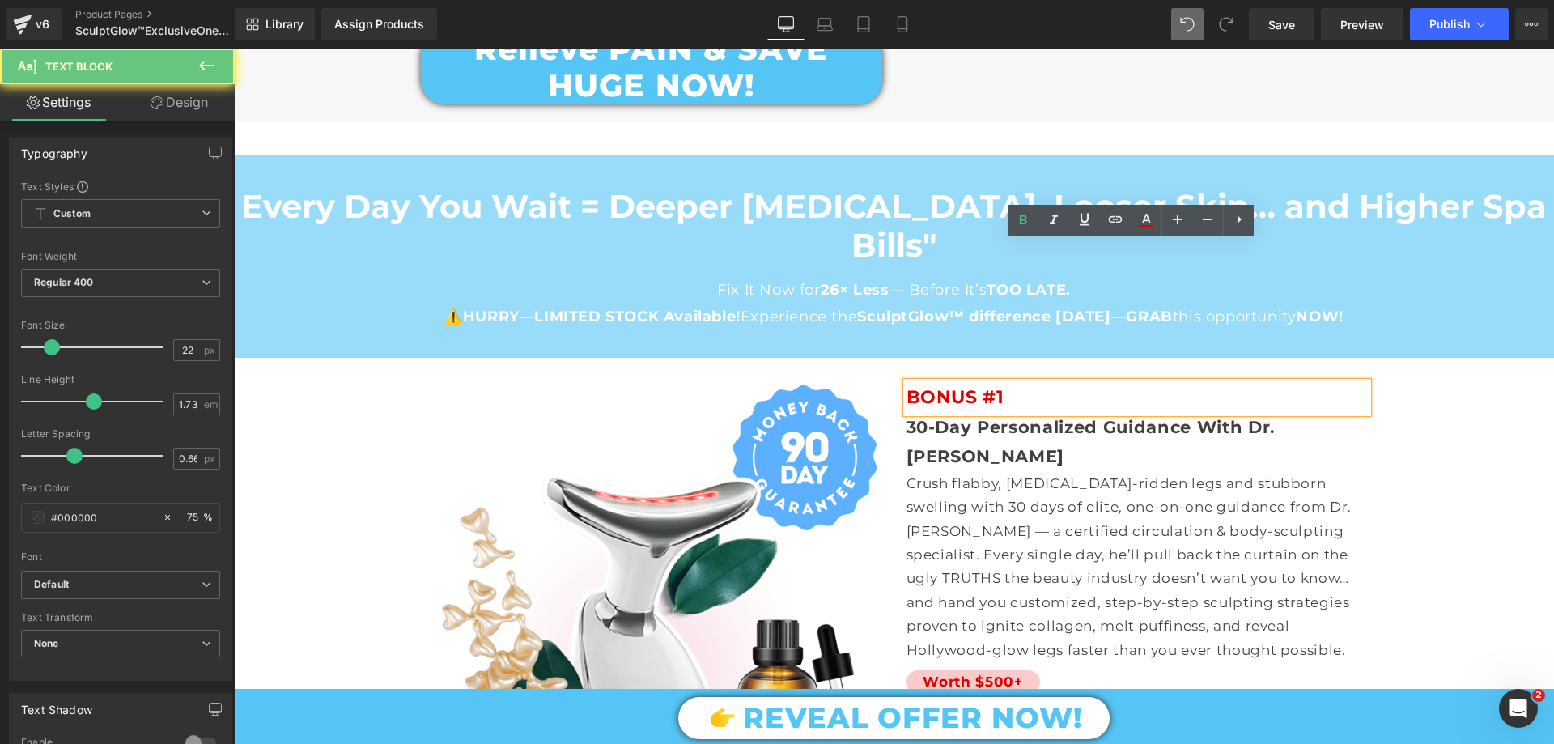
click at [972, 386] on span "BONUS #1" at bounding box center [955, 397] width 98 height 22
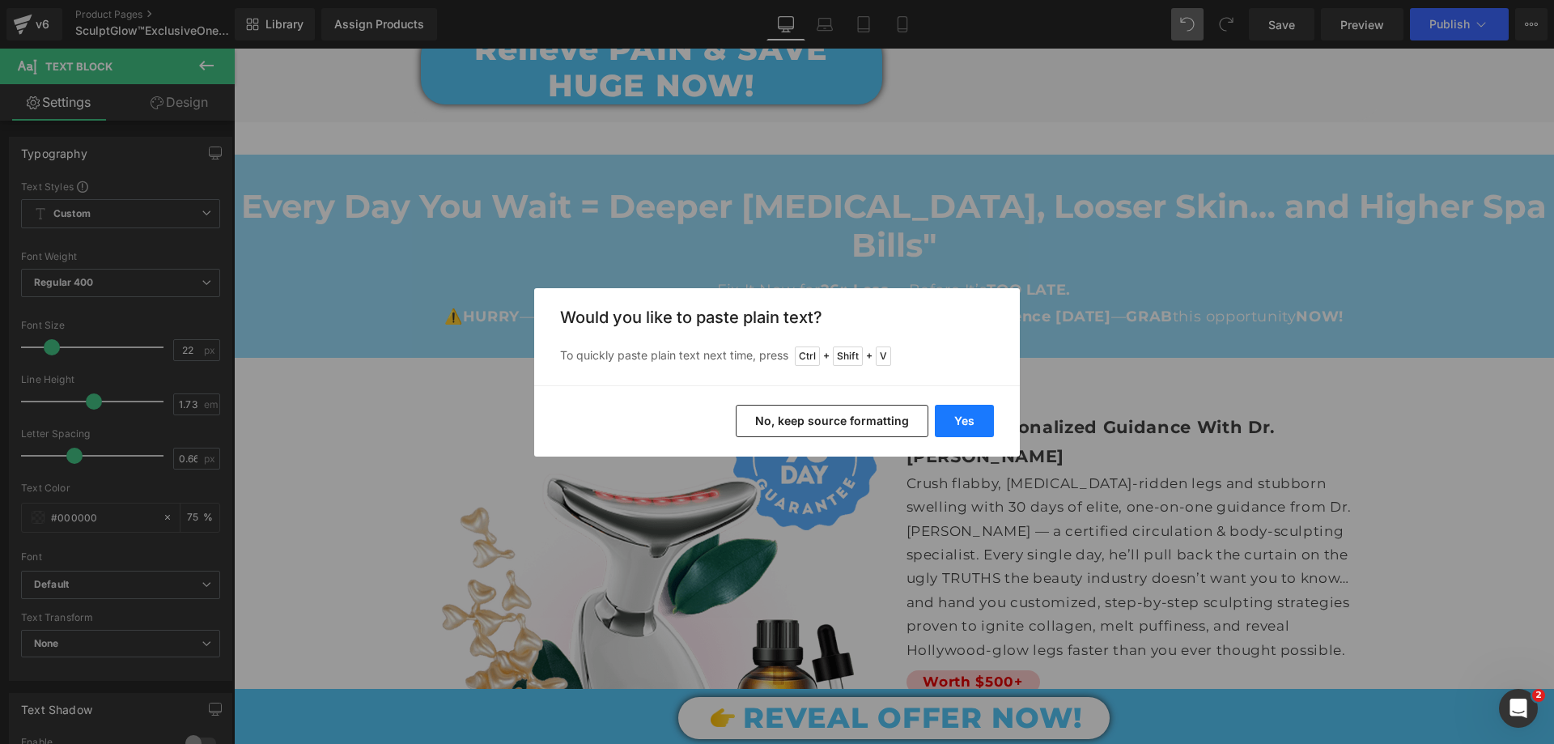
click at [961, 414] on button "Yes" at bounding box center [964, 421] width 59 height 32
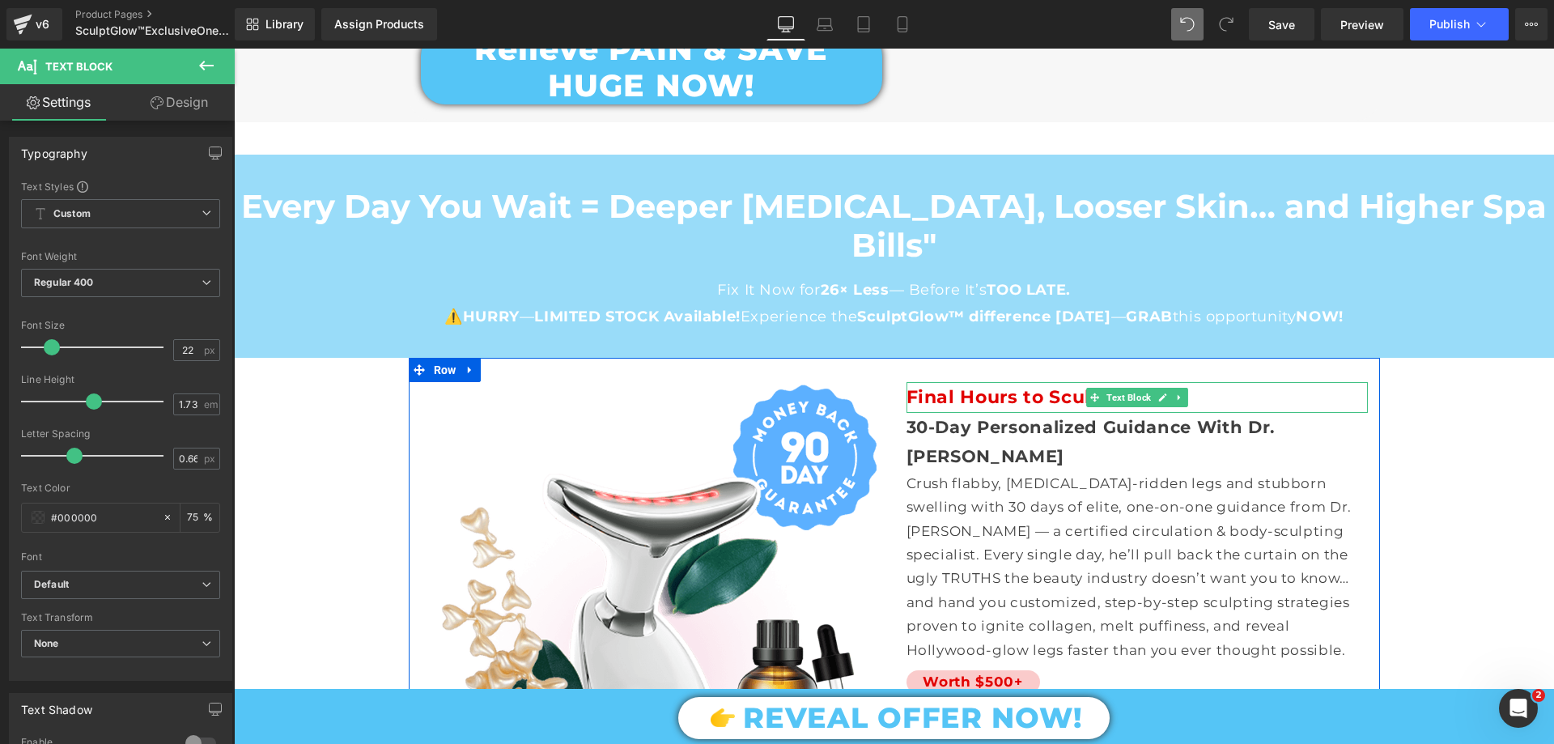
click at [1005, 386] on b "Final Hours to Sculpt & Glow" at bounding box center [1046, 397] width 280 height 22
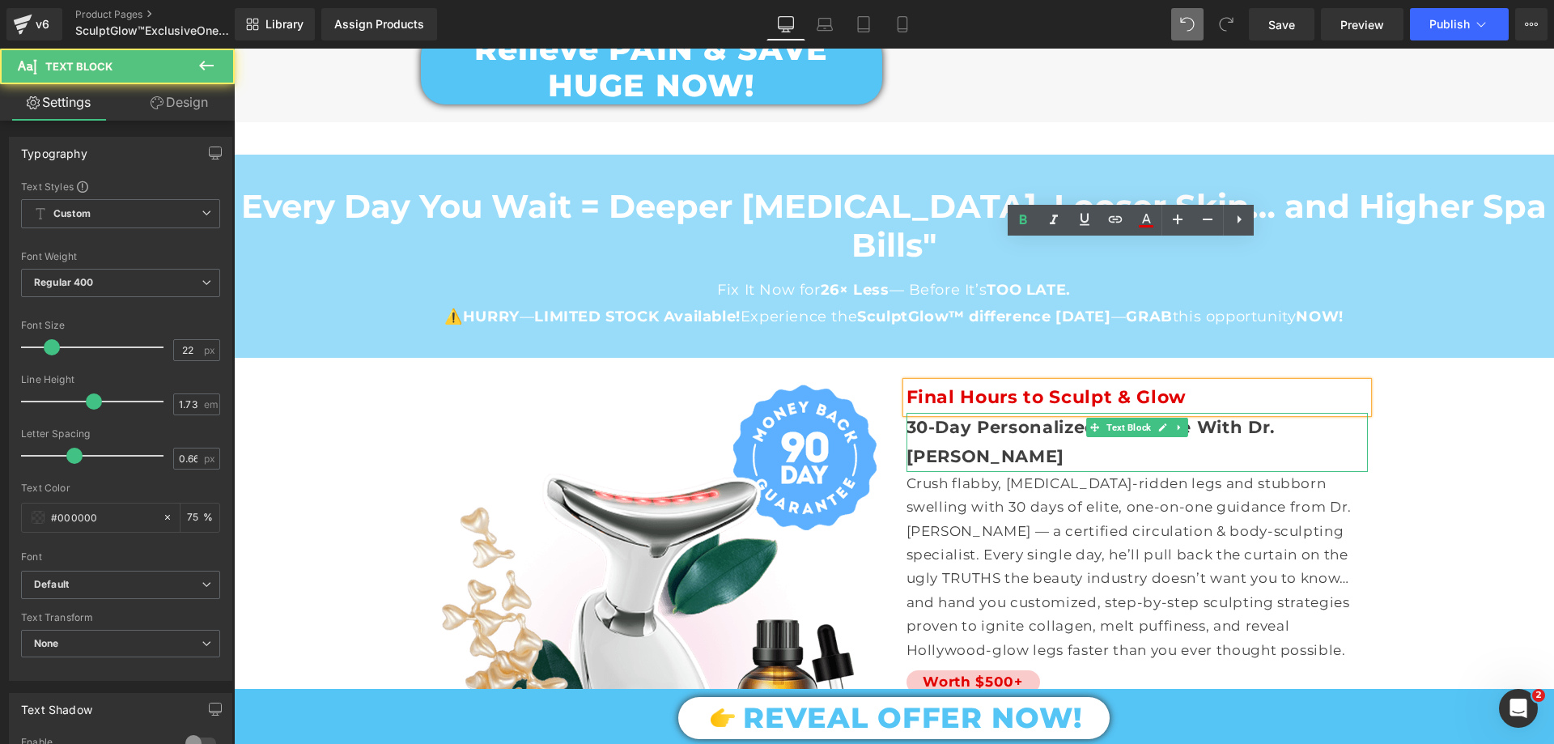
click at [998, 417] on span "30-Day Personalized Guidance With Dr. Jeremy" at bounding box center [1090, 441] width 369 height 49
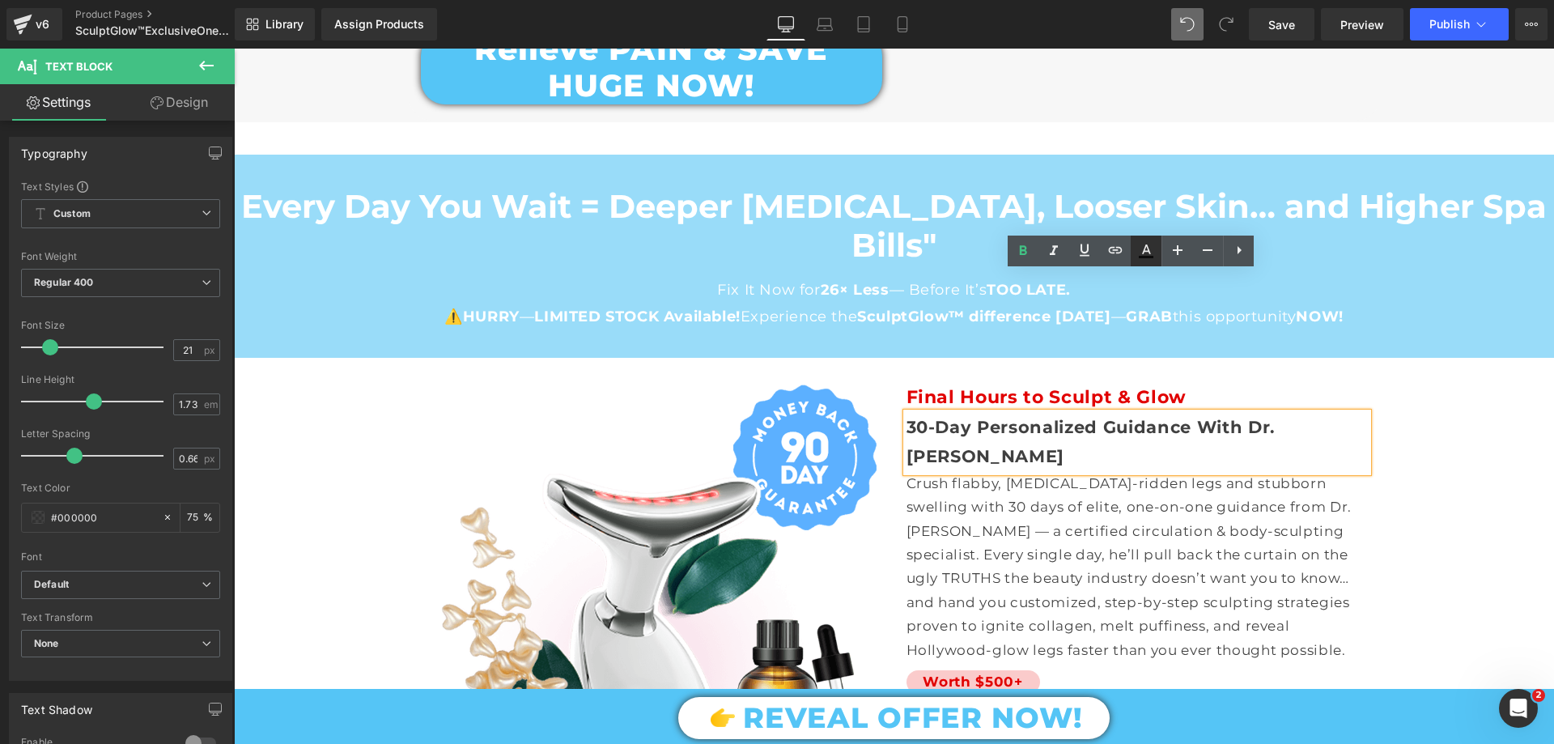
click at [1144, 246] on icon at bounding box center [1145, 250] width 19 height 19
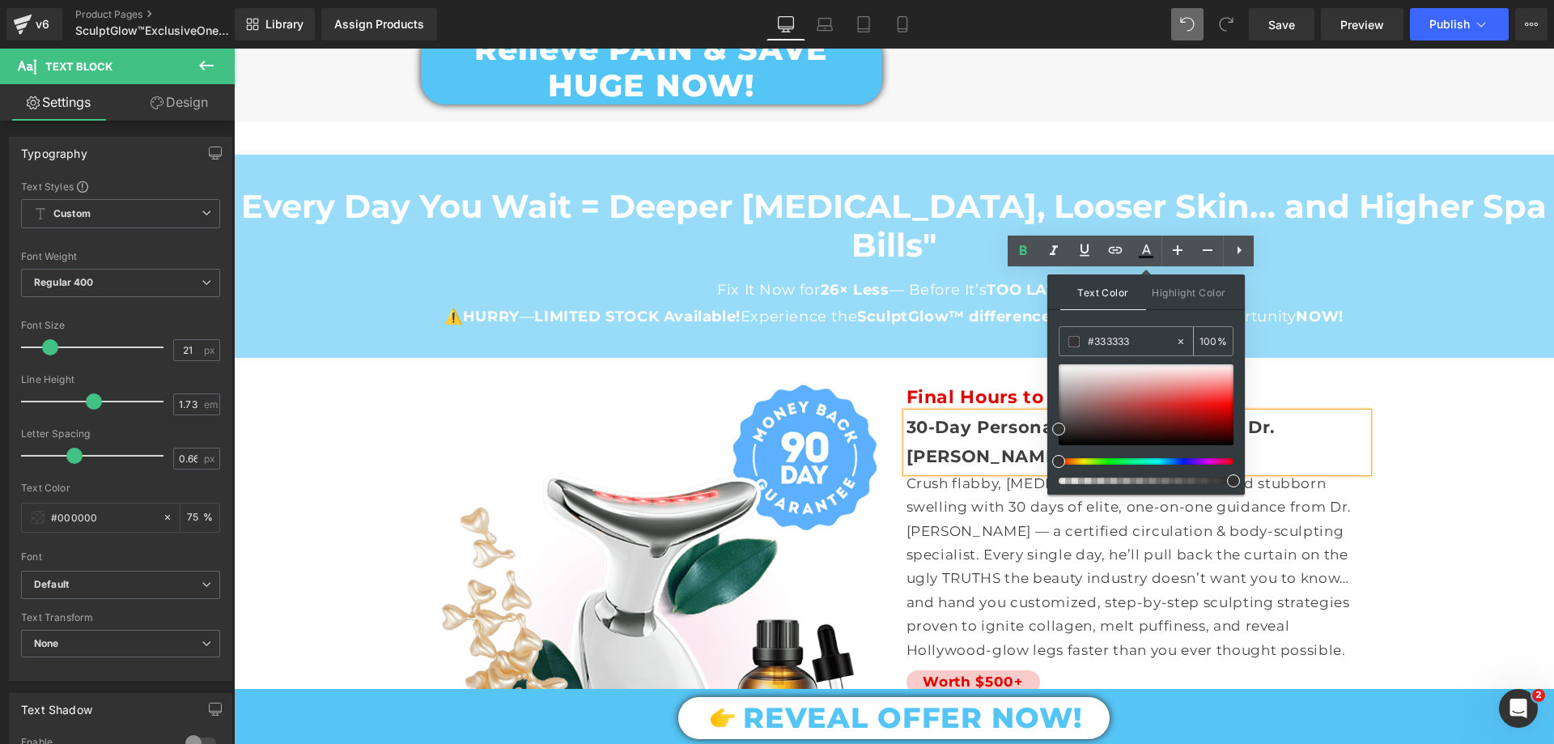
click at [1139, 335] on input "#333333" at bounding box center [1131, 342] width 87 height 18
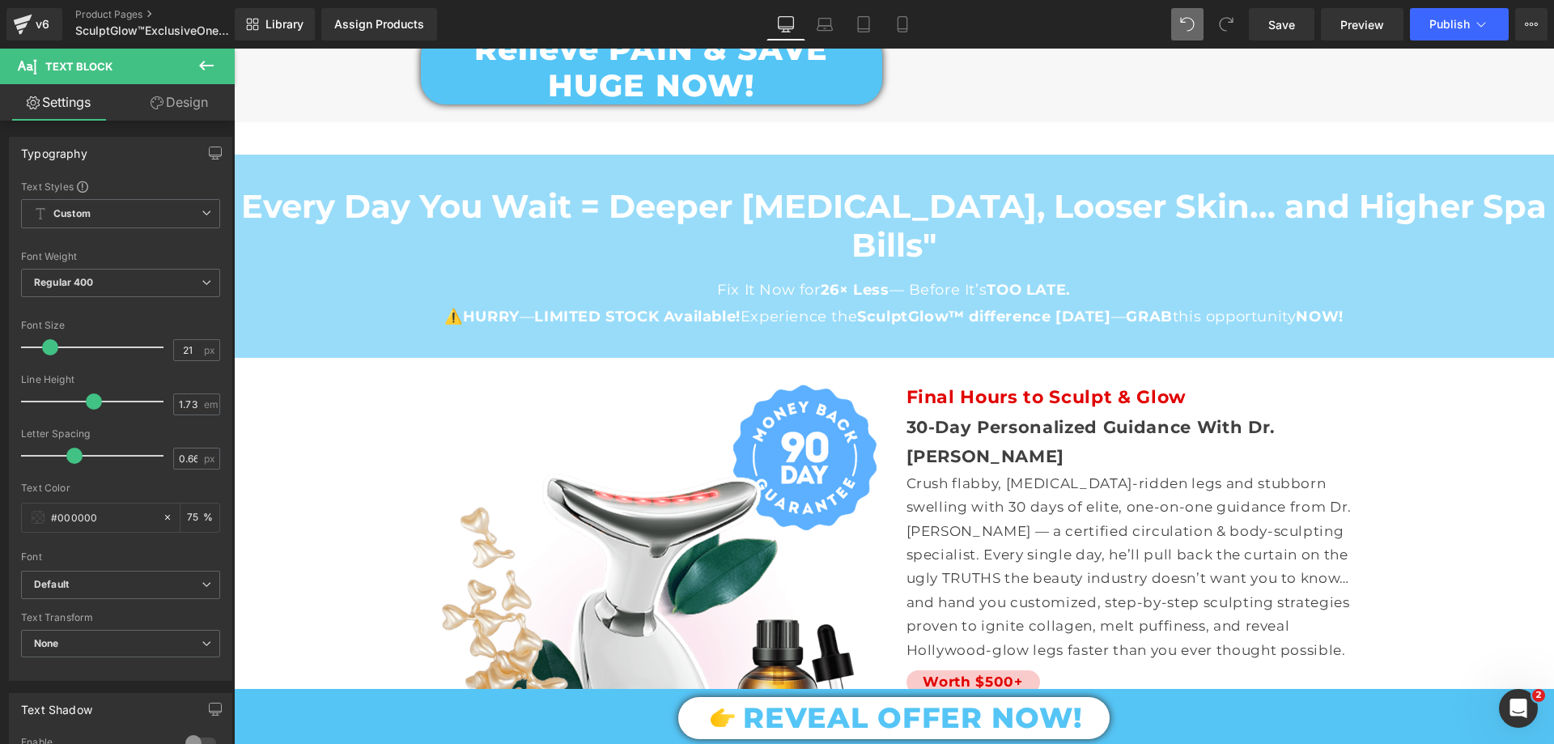
click at [1009, 386] on b "Final Hours to Sculpt & Glow" at bounding box center [1046, 397] width 280 height 22
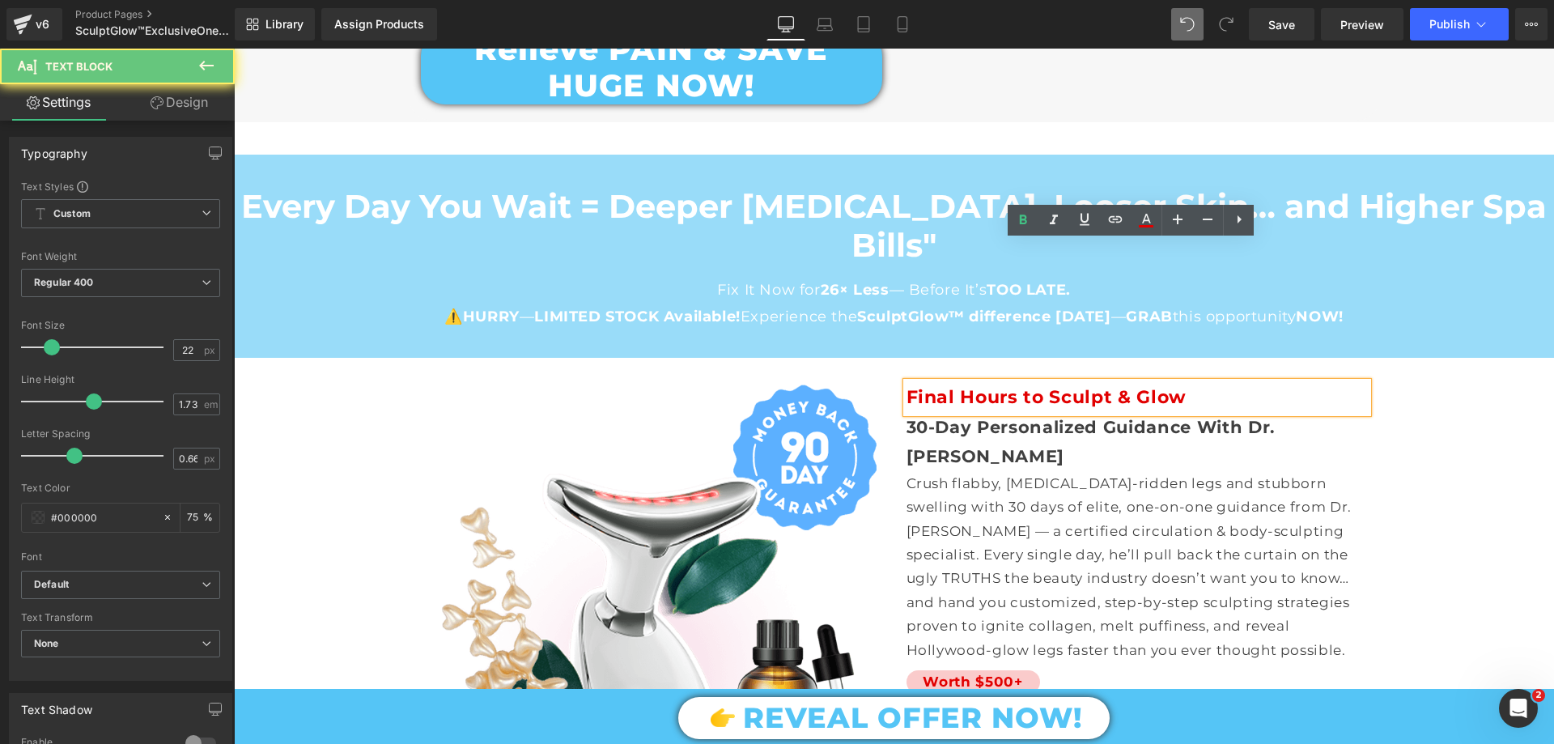
click at [1009, 386] on b "Final Hours to Sculpt & Glow" at bounding box center [1046, 397] width 280 height 22
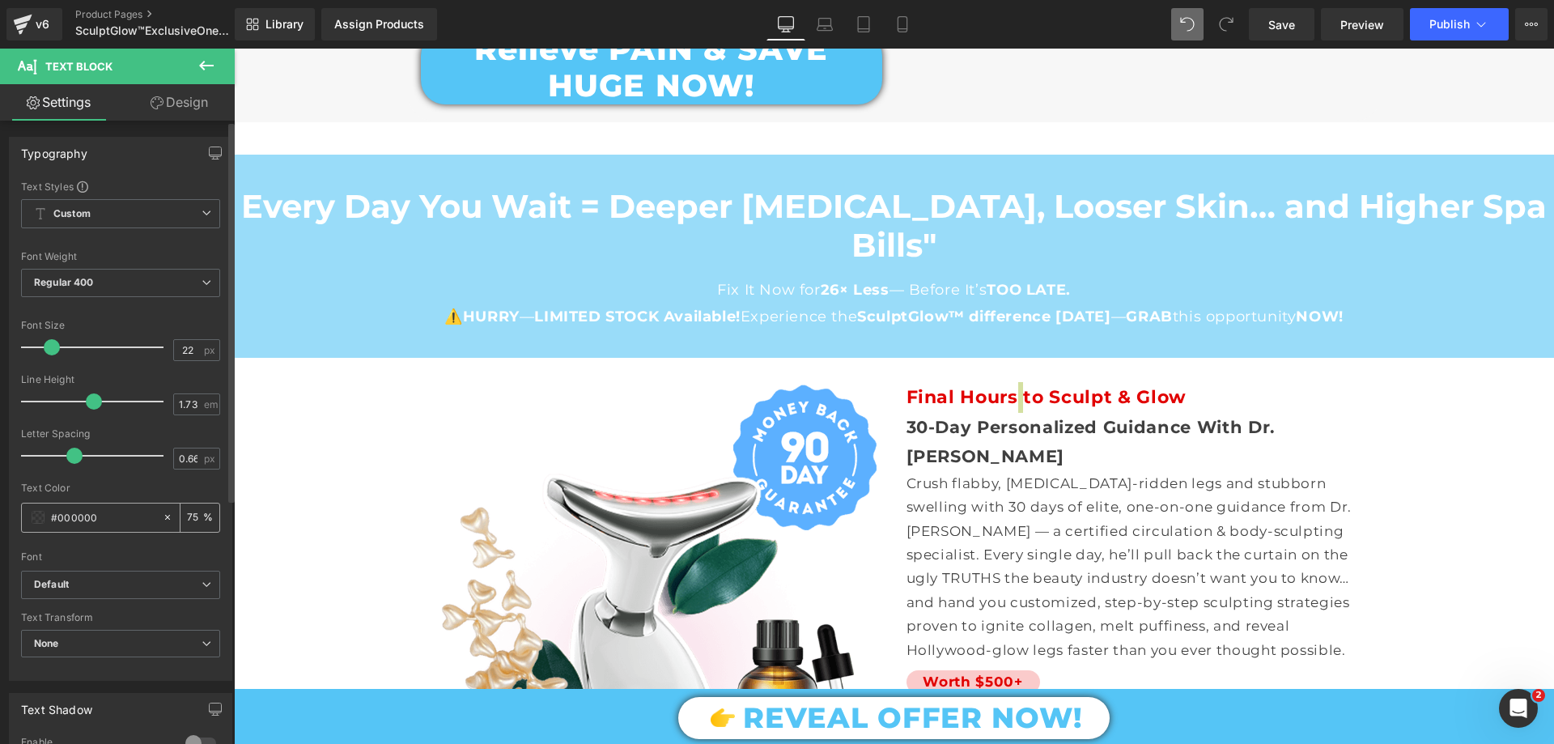
click at [100, 521] on input "#000000" at bounding box center [103, 517] width 104 height 18
click at [187, 518] on input "75" at bounding box center [195, 517] width 16 height 18
type input "100"
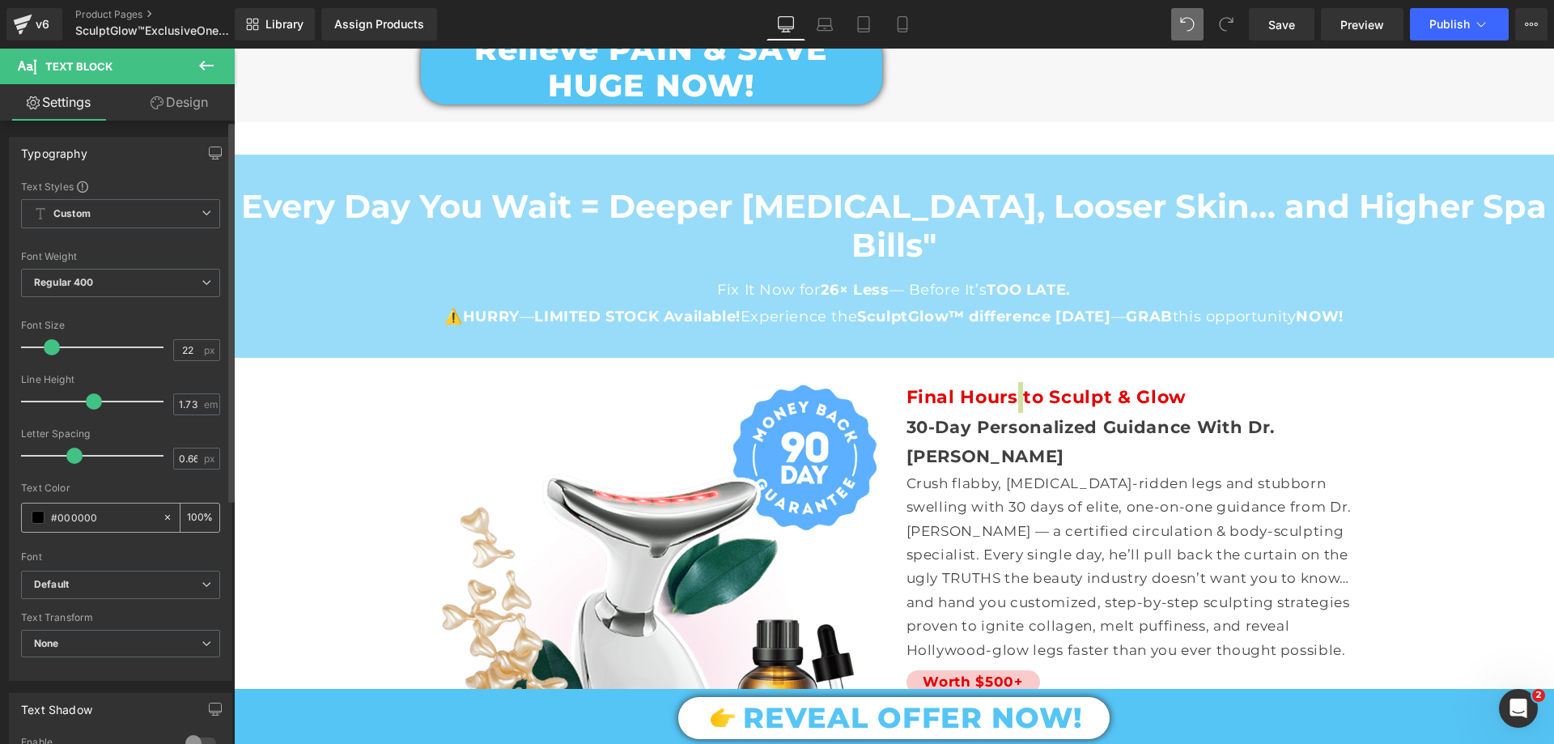
click at [123, 515] on input "#000000" at bounding box center [103, 517] width 104 height 18
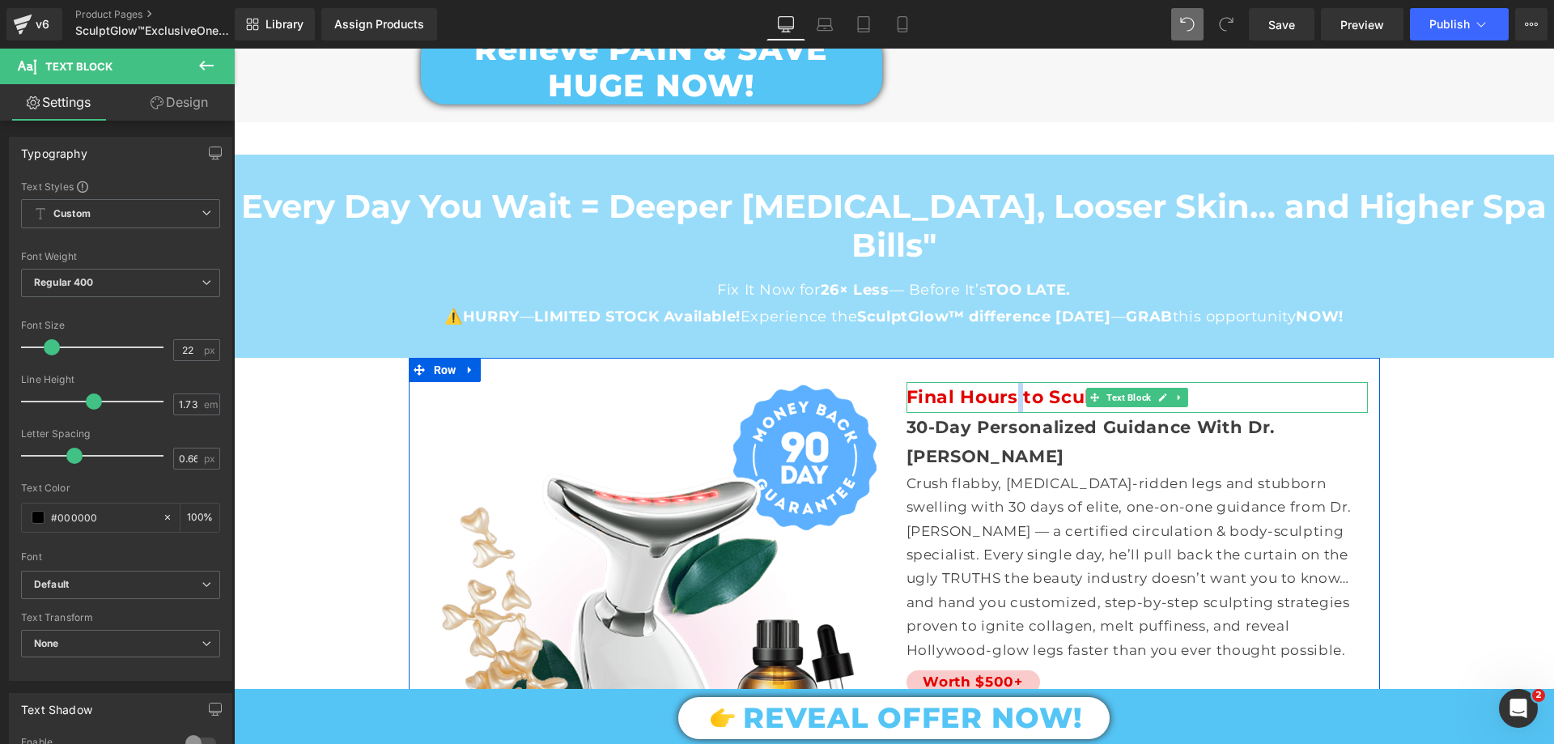
click at [982, 386] on b "Final Hours to Sculpt & Glow" at bounding box center [1046, 397] width 280 height 22
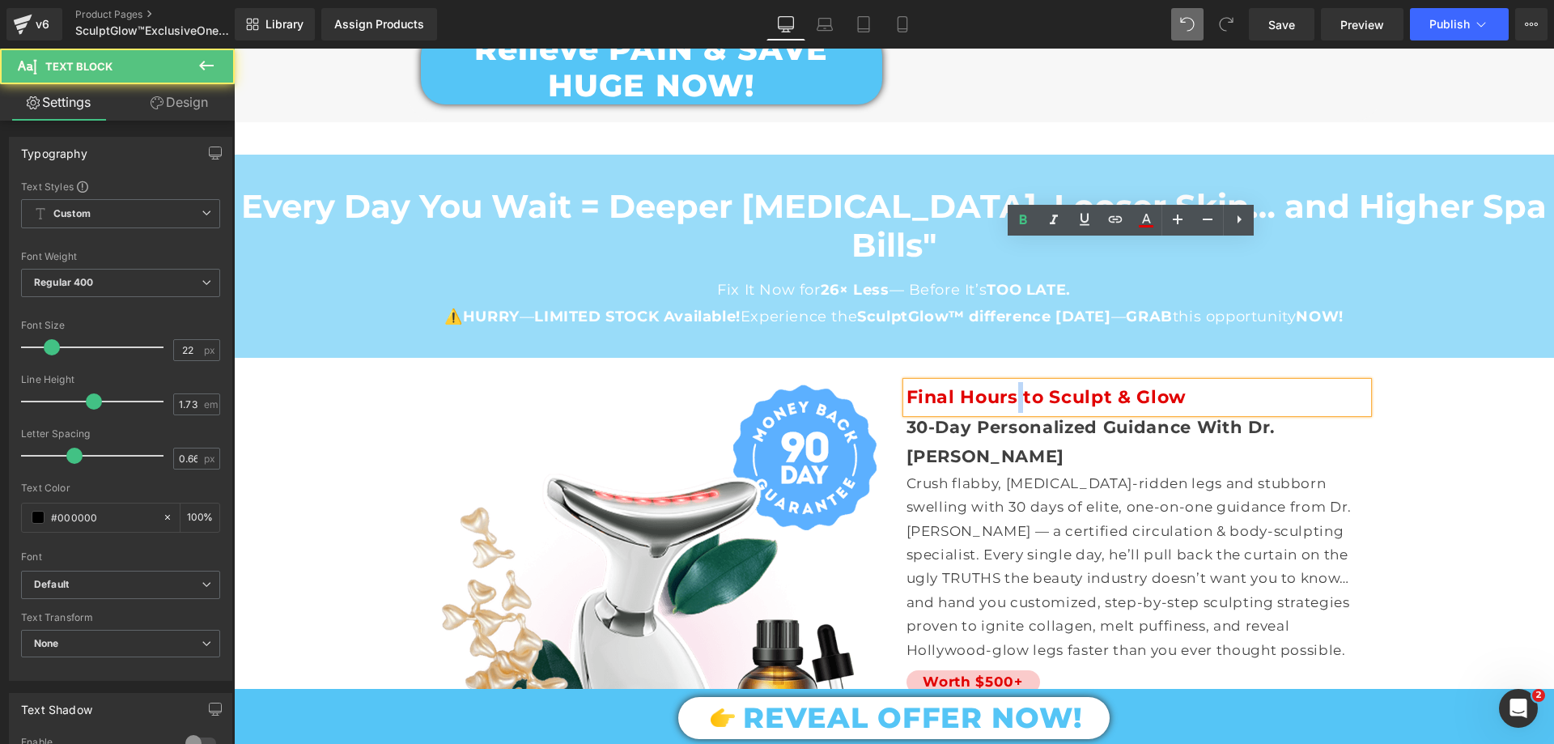
click at [982, 386] on b "Final Hours to Sculpt & Glow" at bounding box center [1046, 397] width 280 height 22
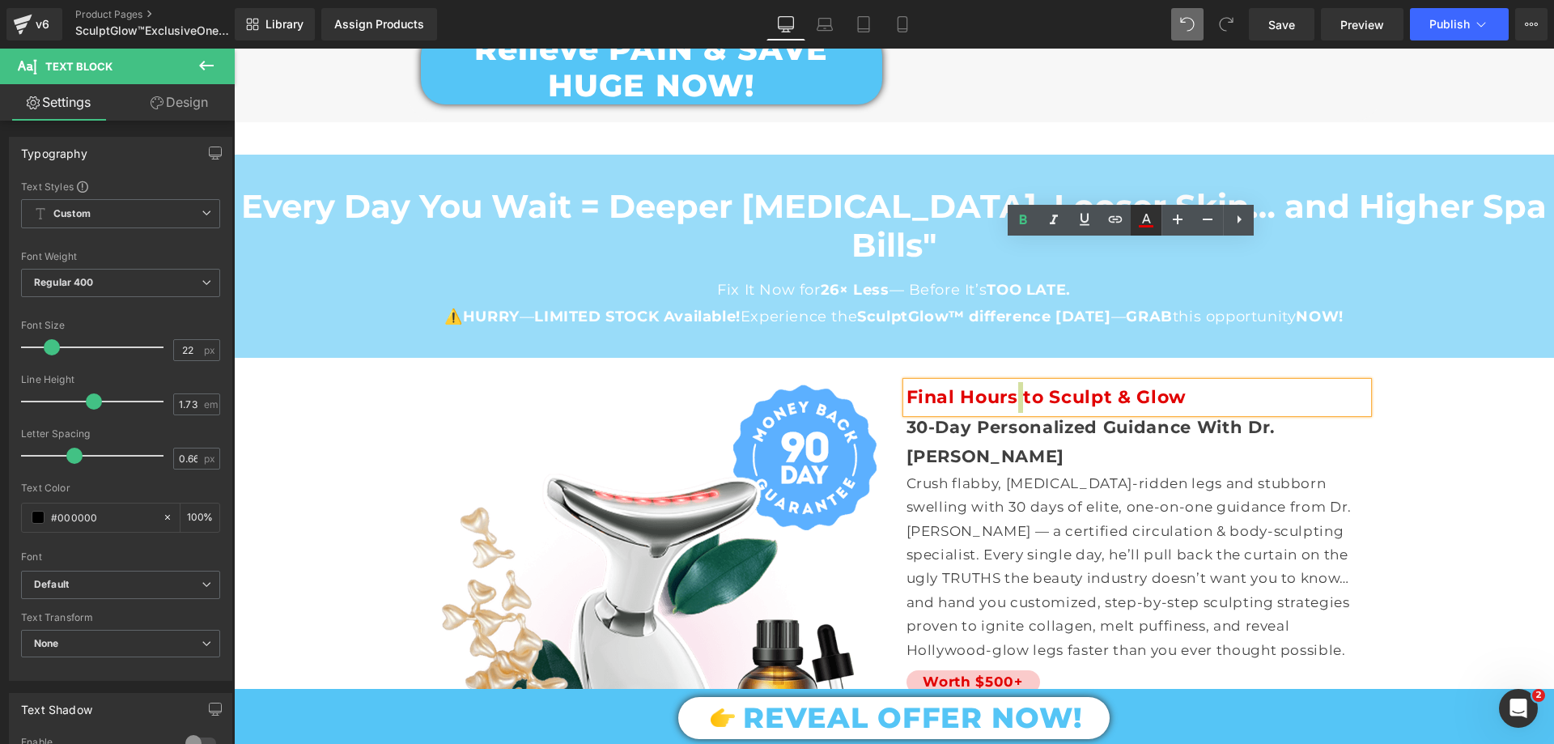
click at [1145, 207] on link at bounding box center [1146, 220] width 31 height 31
type input "#e10000"
type input "100"
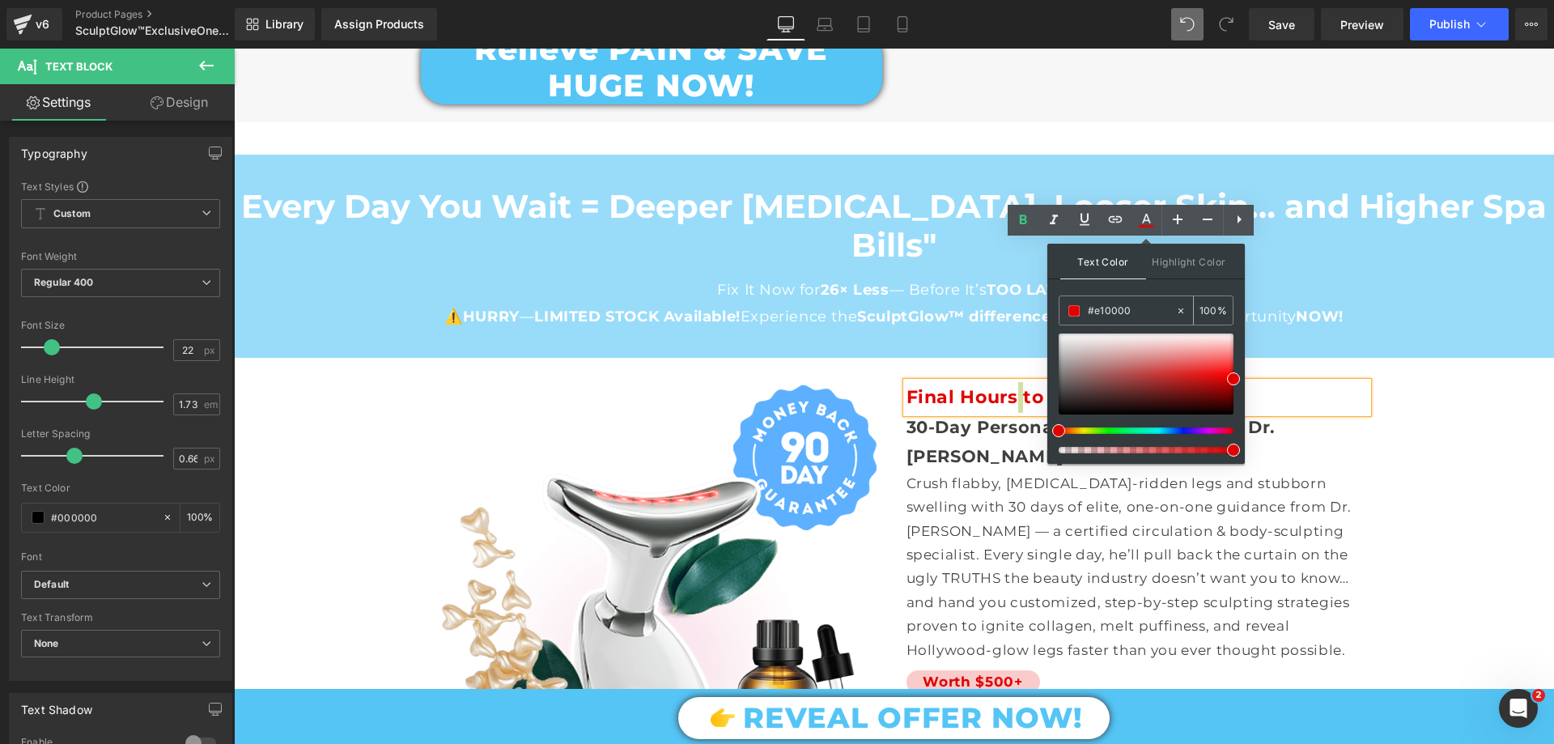
click at [1133, 314] on input "#e10000" at bounding box center [1131, 311] width 87 height 18
click at [1133, 313] on input "#e10000" at bounding box center [1131, 311] width 87 height 18
paste input "00"
type input "#000000"
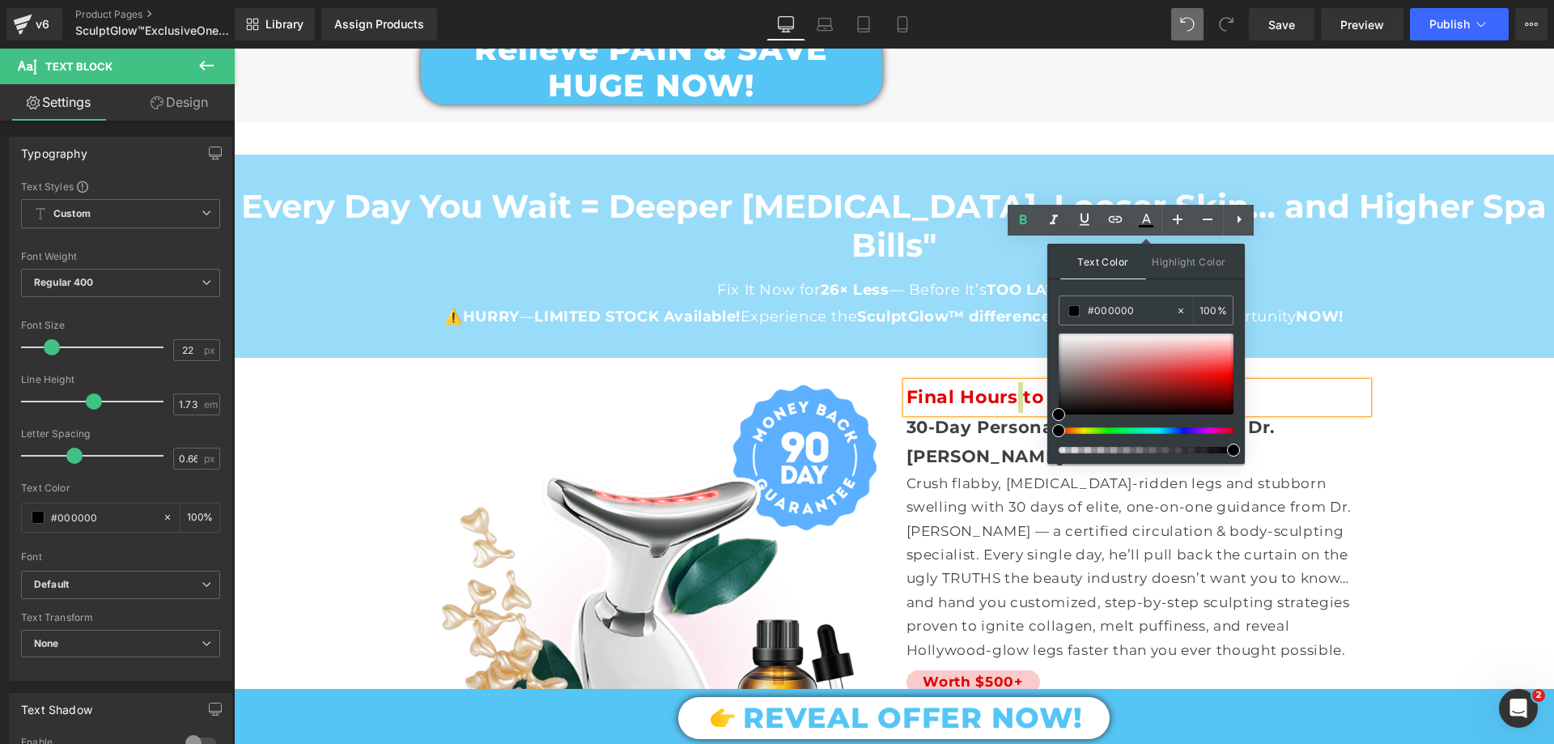
click at [1232, 446] on span at bounding box center [1233, 449] width 13 height 13
click at [973, 472] on p "Crush flabby, cellulite-ridden legs and stubborn swelling with 30 days of elite…" at bounding box center [1136, 567] width 461 height 190
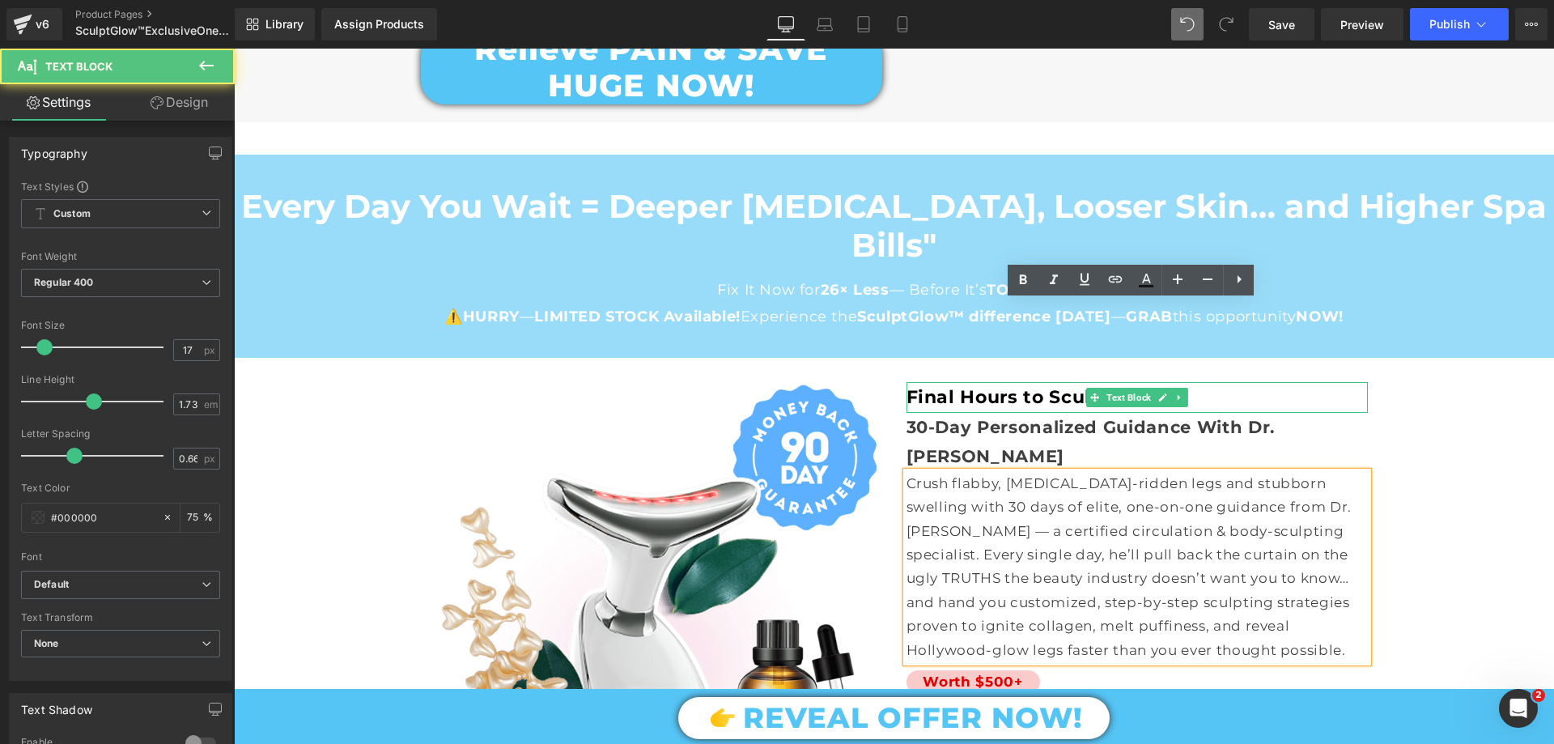
click at [999, 386] on b "Final Hours to Sculpt & Glow" at bounding box center [1046, 397] width 280 height 22
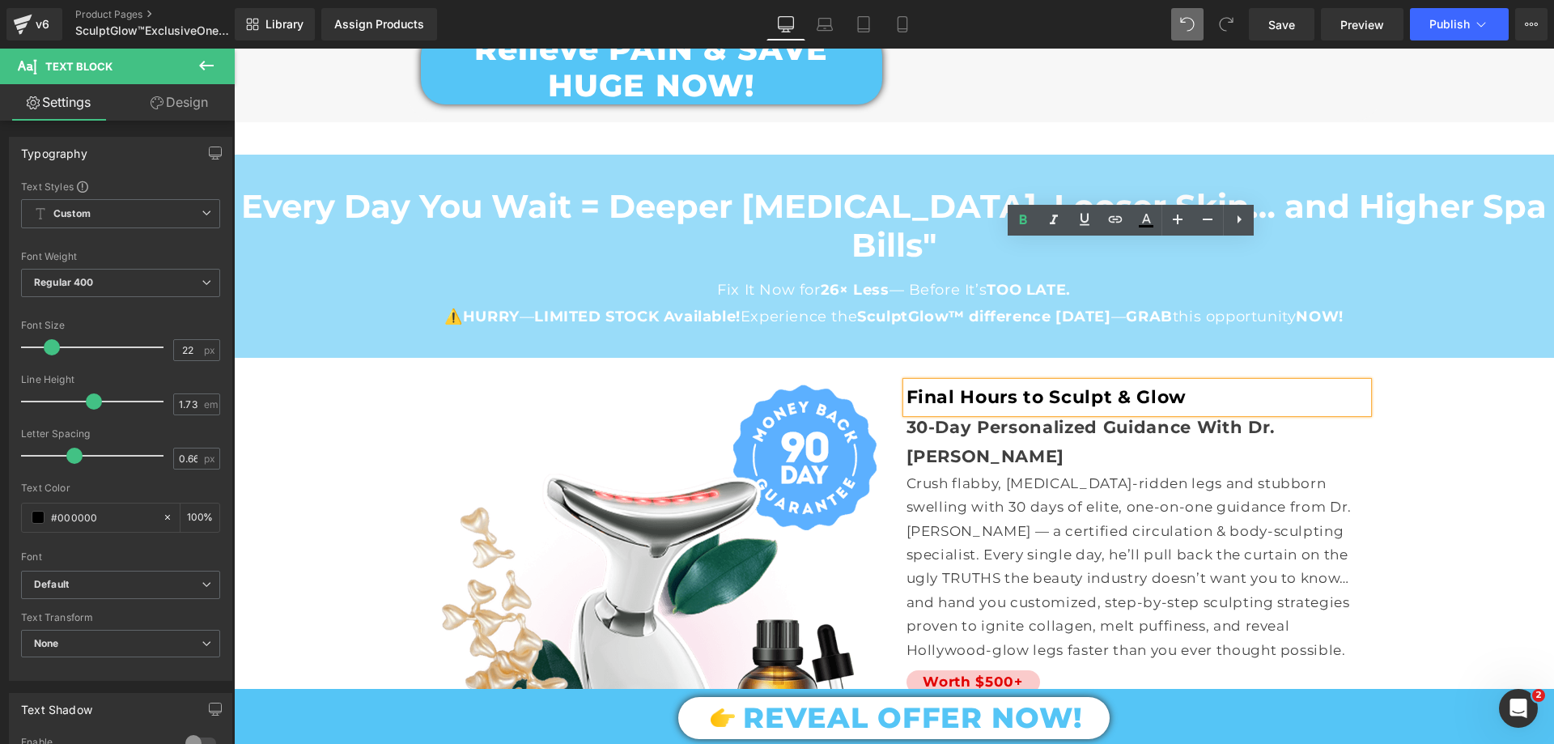
click at [999, 386] on b "Final Hours to Sculpt & Glow" at bounding box center [1046, 397] width 280 height 22
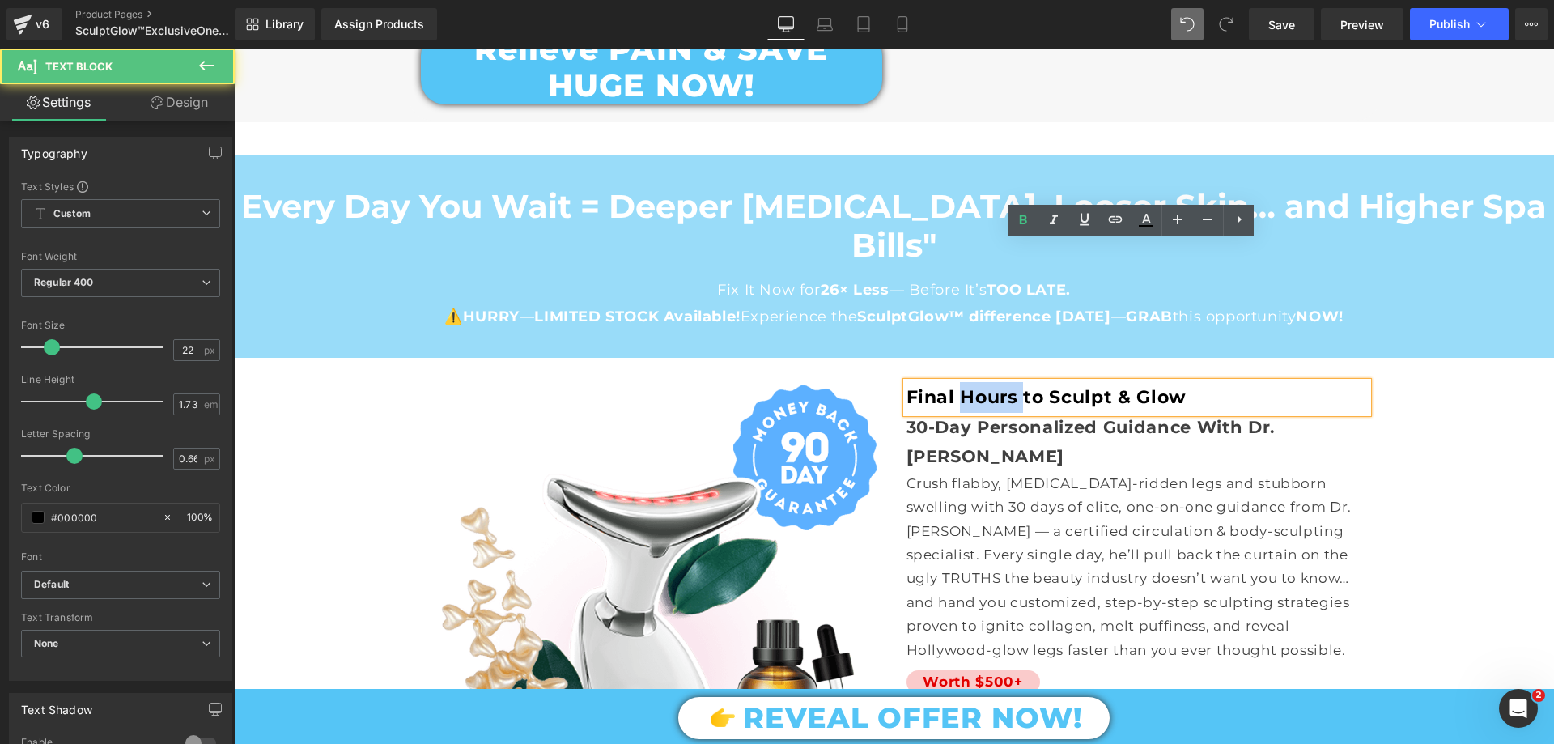
click at [999, 386] on b "Final Hours to Sculpt & Glow" at bounding box center [1046, 397] width 280 height 22
click at [1161, 386] on b "Final Hours to Sculpt & Glow" at bounding box center [1046, 397] width 280 height 22
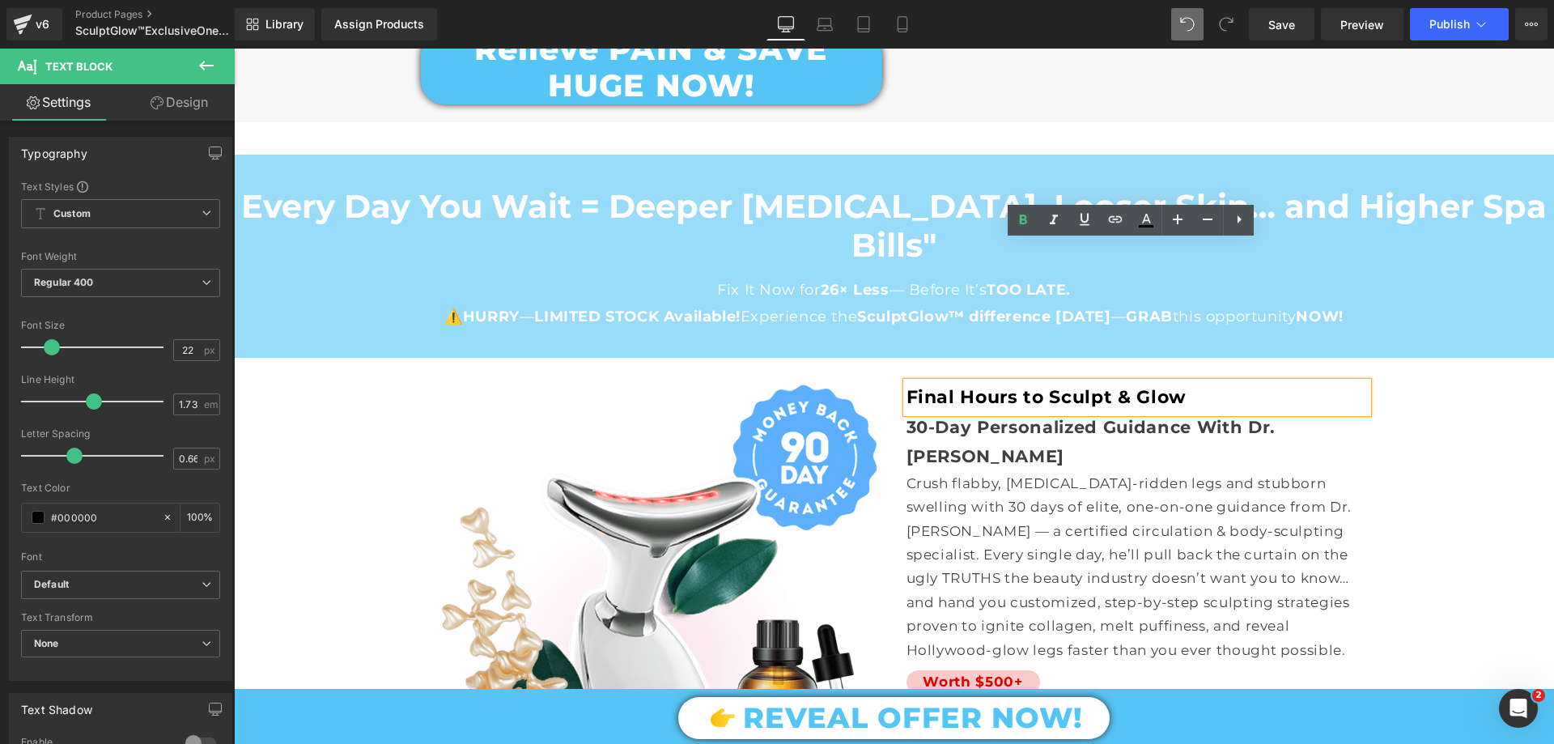
click at [1194, 382] on p "Final Hours to Sculpt & Glow" at bounding box center [1136, 397] width 461 height 31
click at [957, 417] on span "30-Day Personalized Guidance With Dr. Jeremy" at bounding box center [1090, 441] width 369 height 49
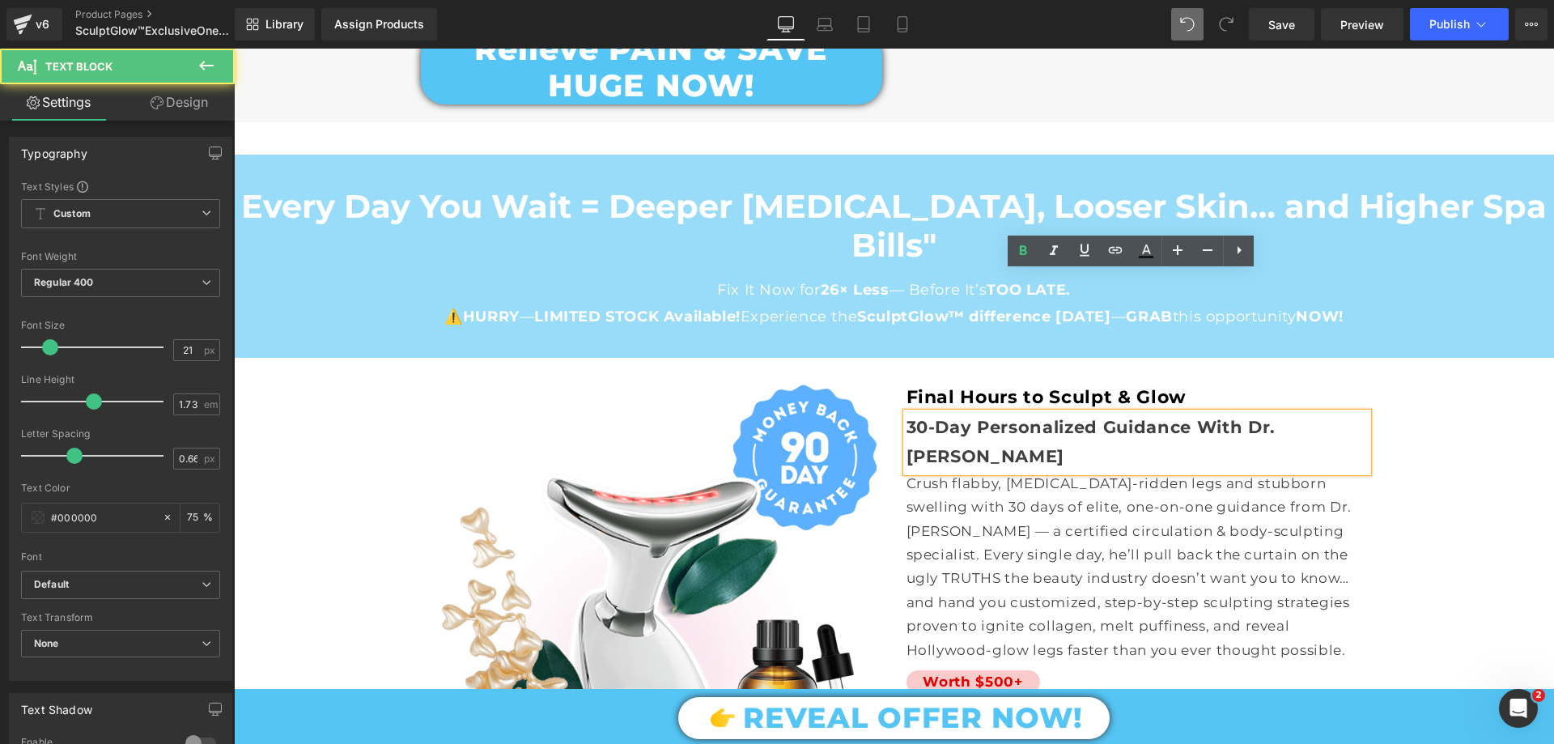
click at [961, 417] on span "30-Day Personalized Guidance With Dr. Jeremy" at bounding box center [1090, 441] width 369 height 49
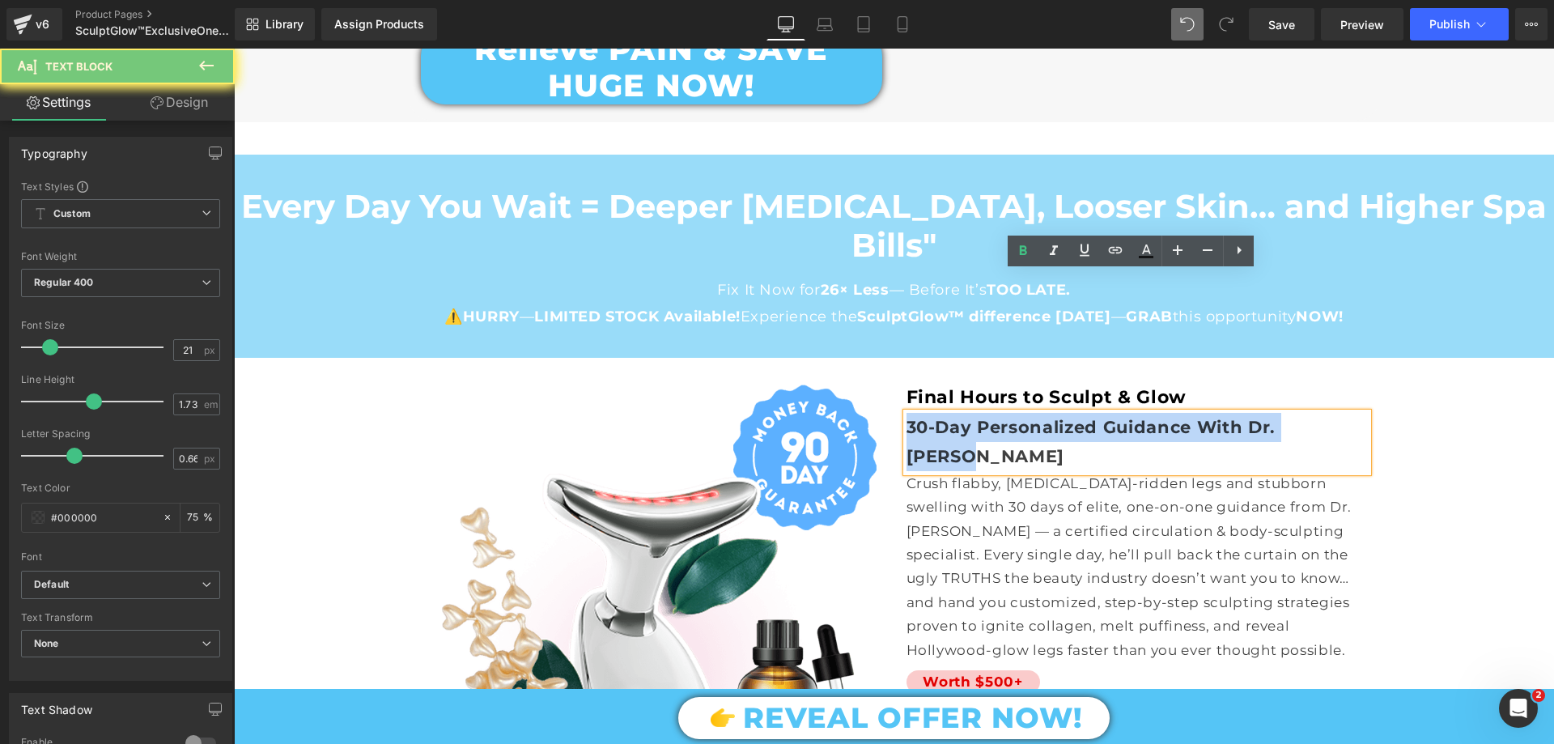
click at [961, 417] on span "30-Day Personalized Guidance With Dr. Jeremy" at bounding box center [1090, 441] width 369 height 49
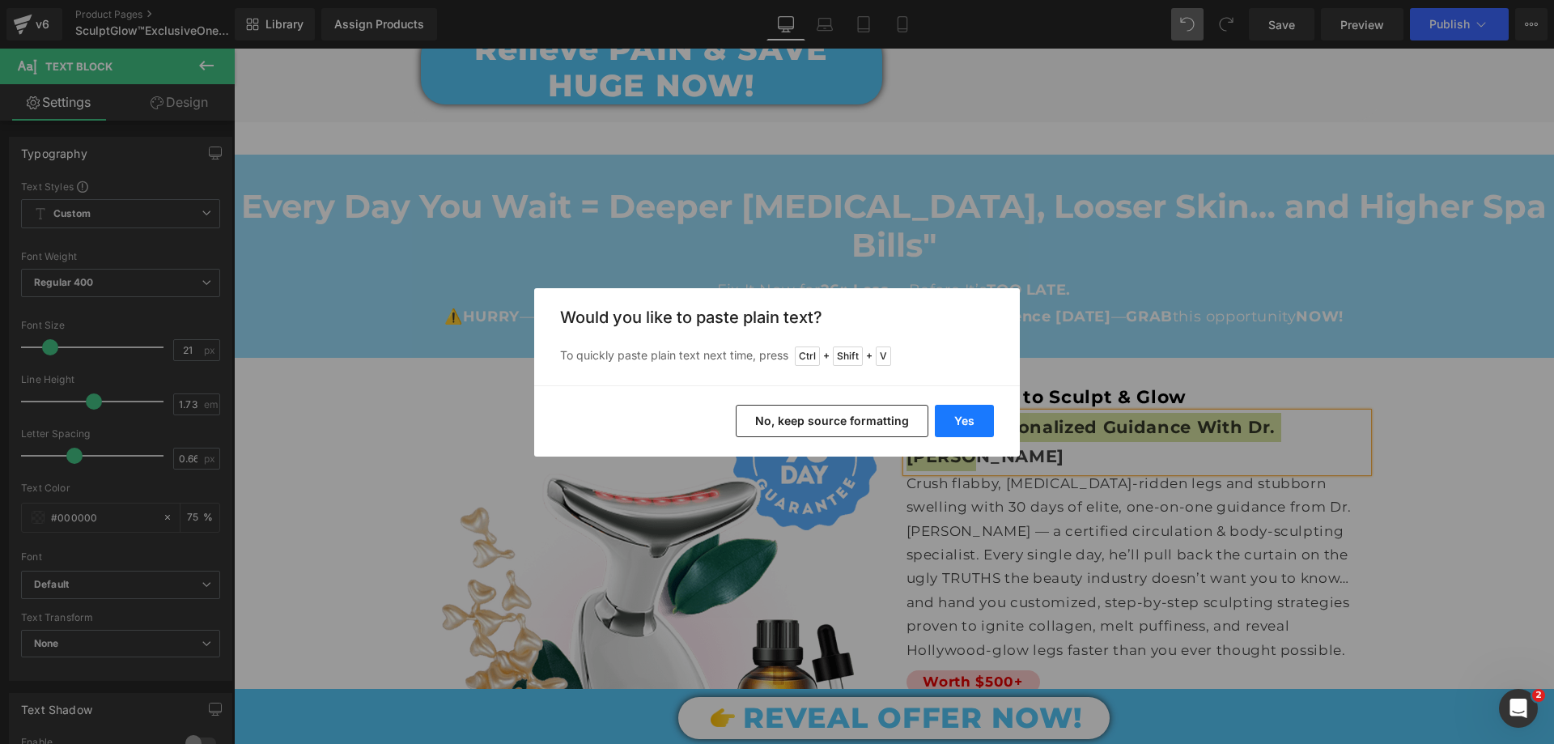
click at [946, 423] on button "Yes" at bounding box center [964, 421] width 59 height 32
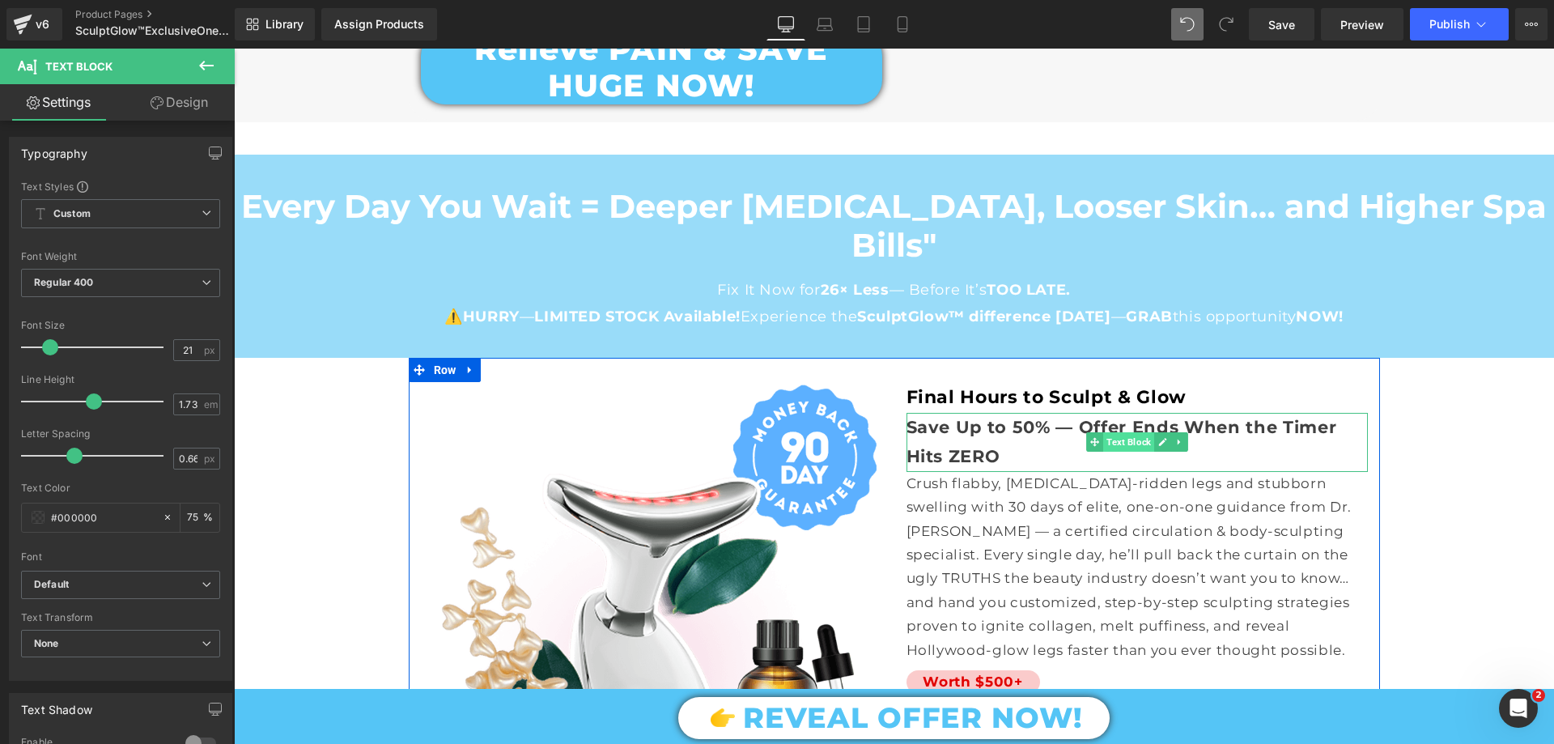
click at [1124, 432] on span "Text Block" at bounding box center [1128, 441] width 51 height 19
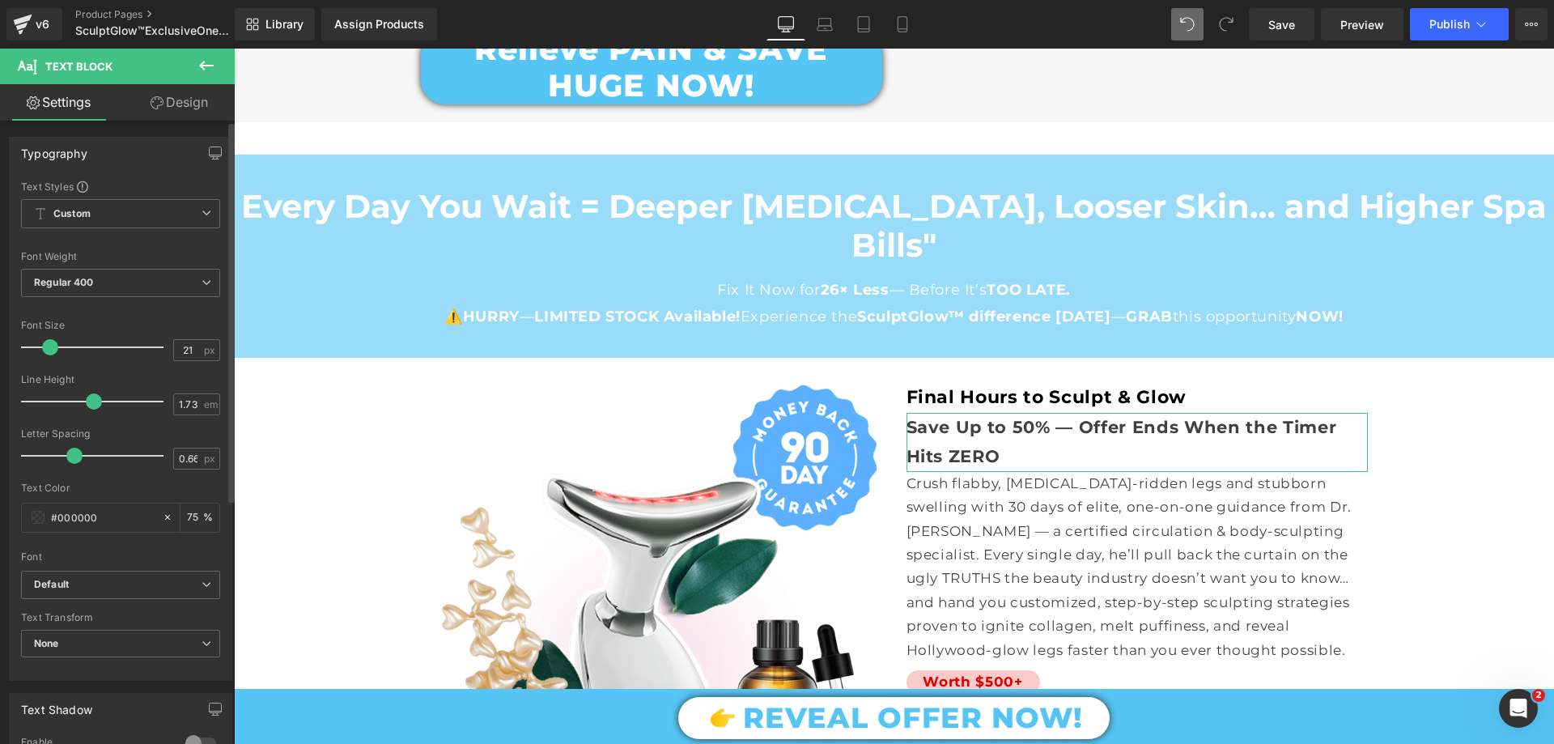
click at [50, 347] on span at bounding box center [50, 347] width 16 height 16
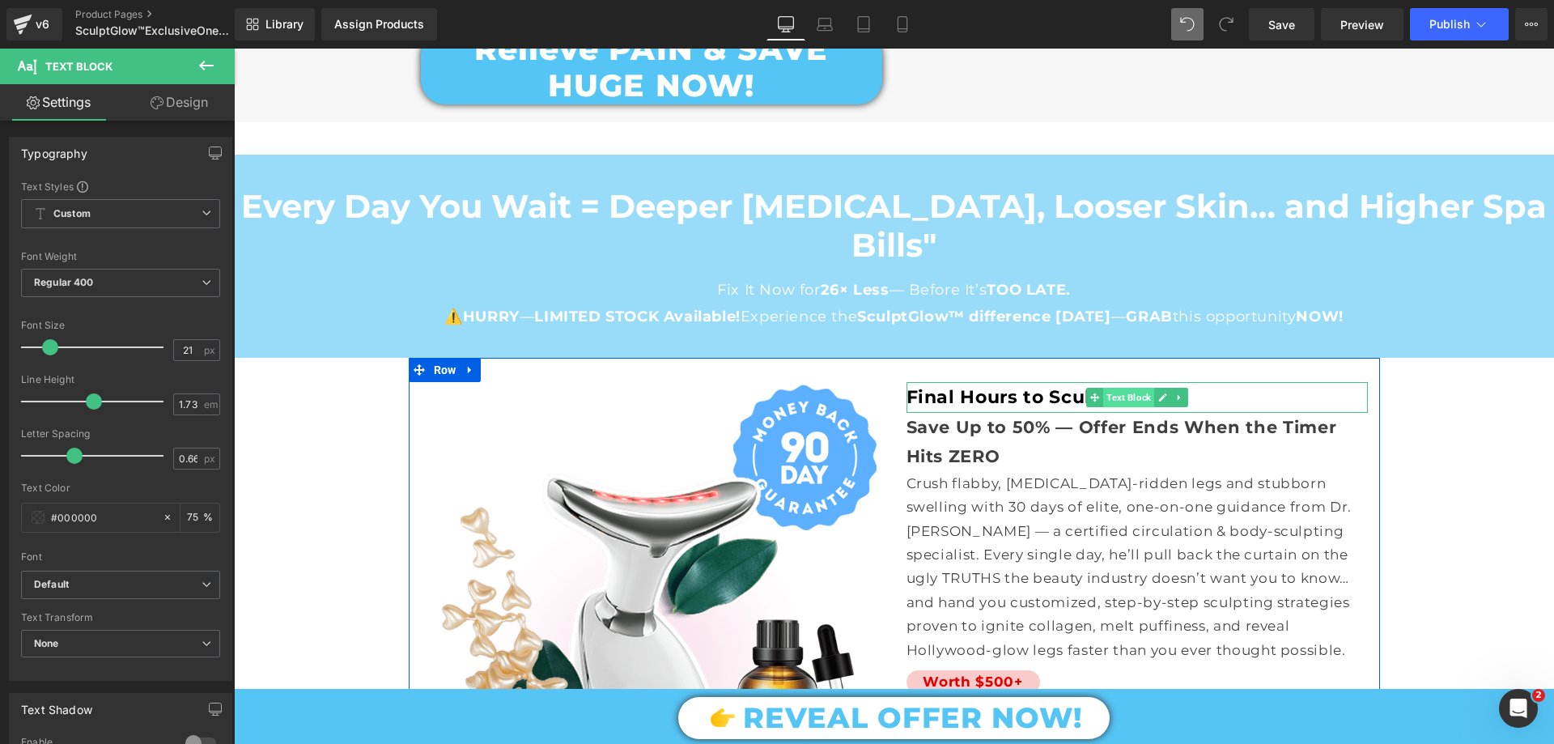
click at [1105, 388] on span "Text Block" at bounding box center [1128, 397] width 51 height 19
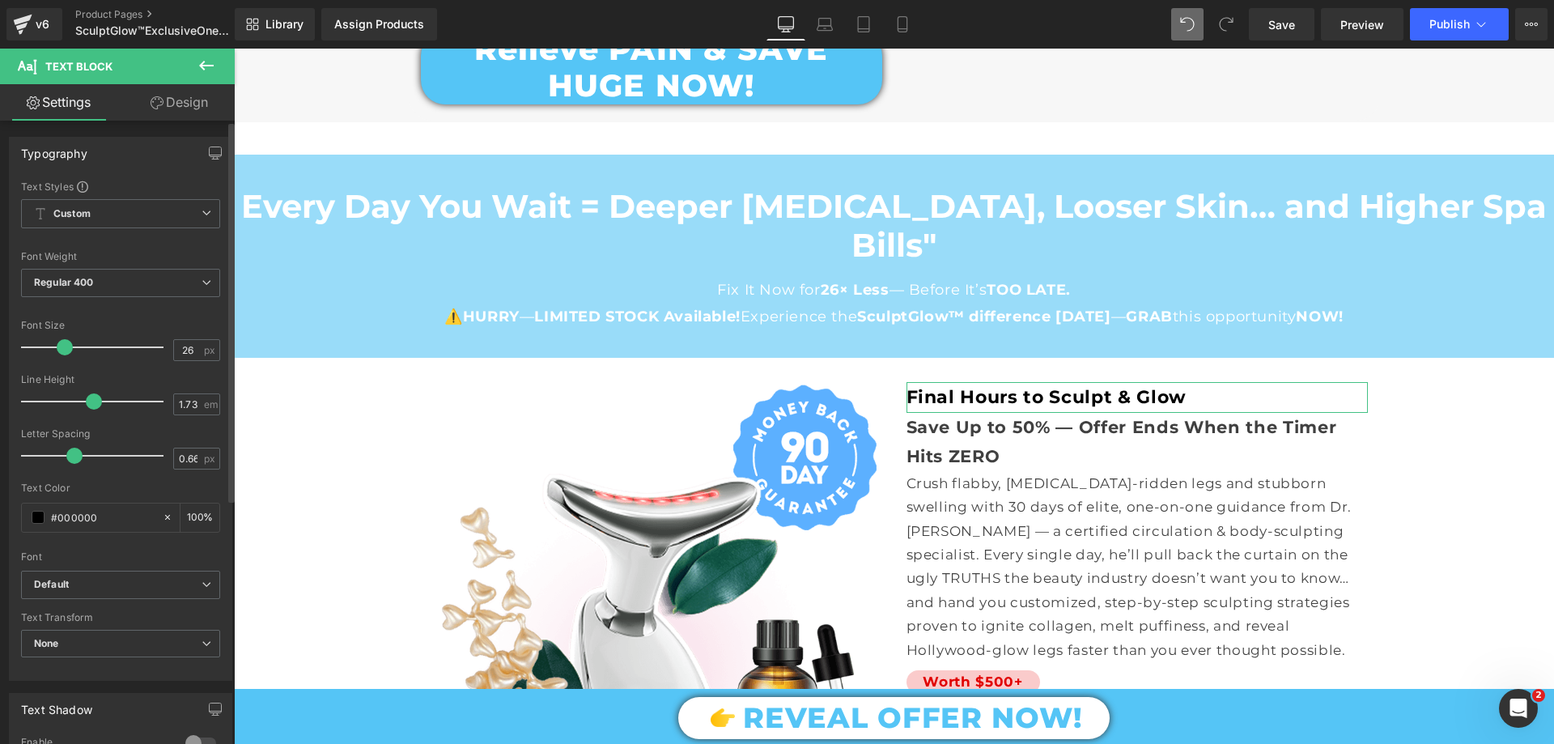
type input "32"
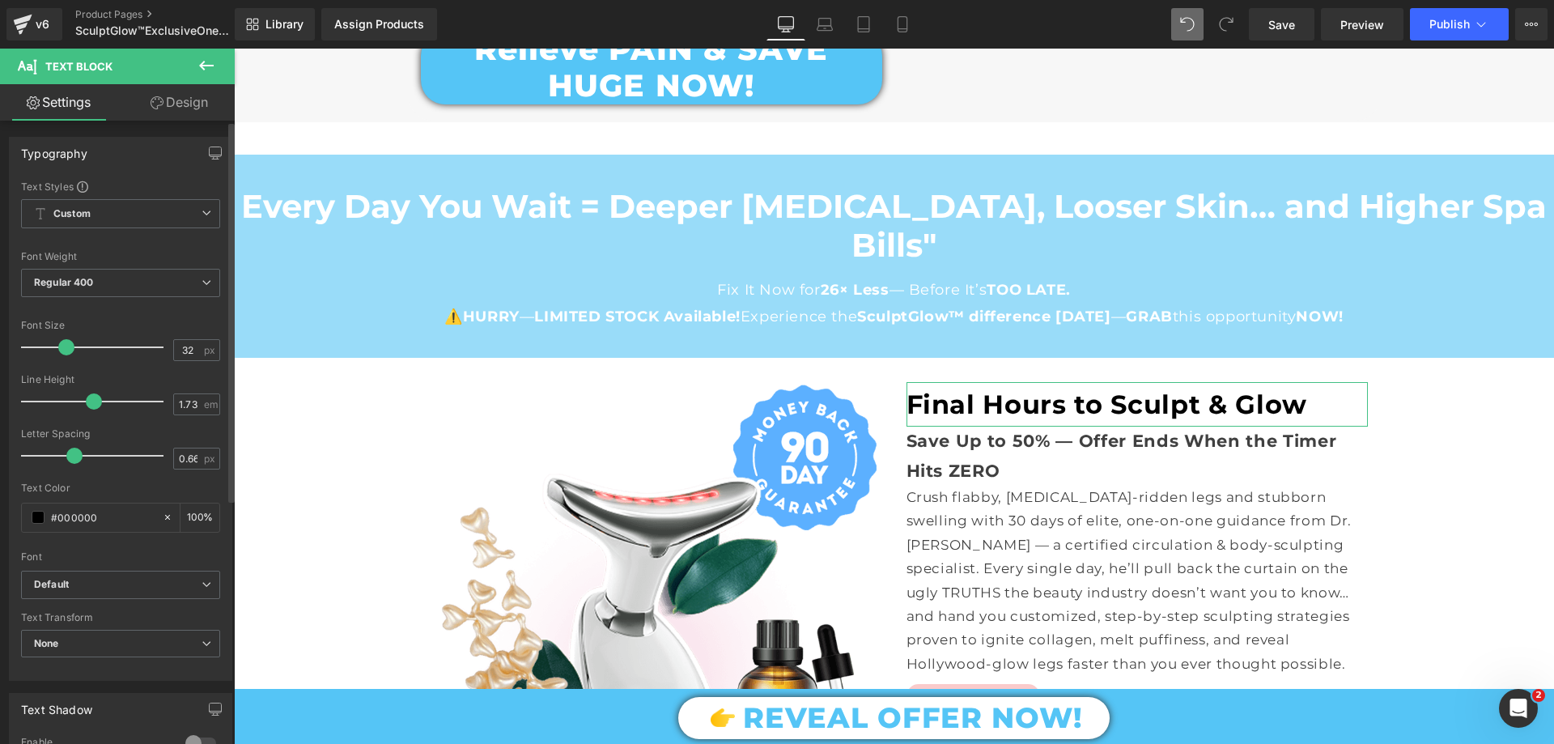
drag, startPoint x: 52, startPoint y: 349, endPoint x: 66, endPoint y: 348, distance: 13.8
click at [66, 348] on span at bounding box center [66, 347] width 16 height 16
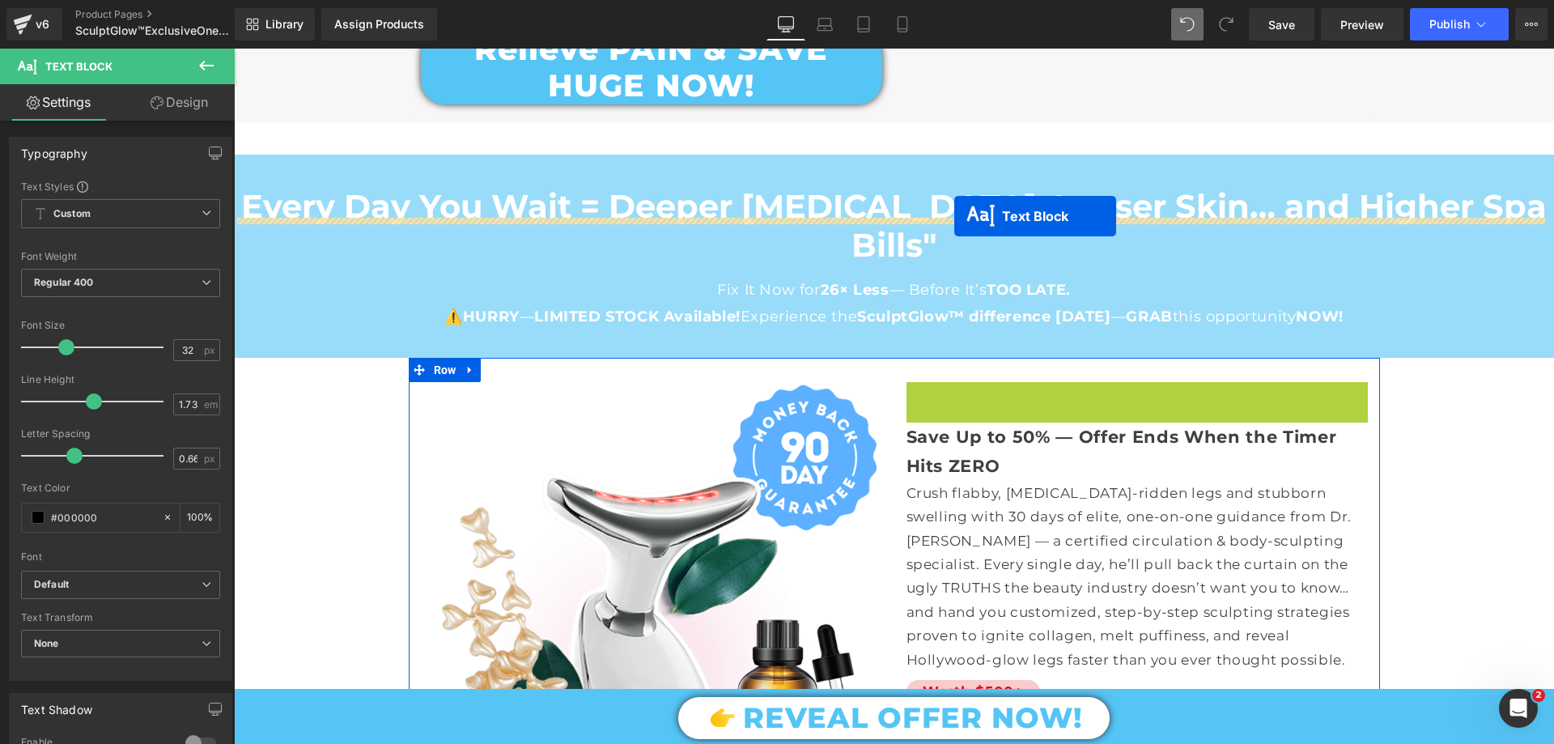
drag, startPoint x: 1091, startPoint y: 268, endPoint x: 954, endPoint y: 216, distance: 146.2
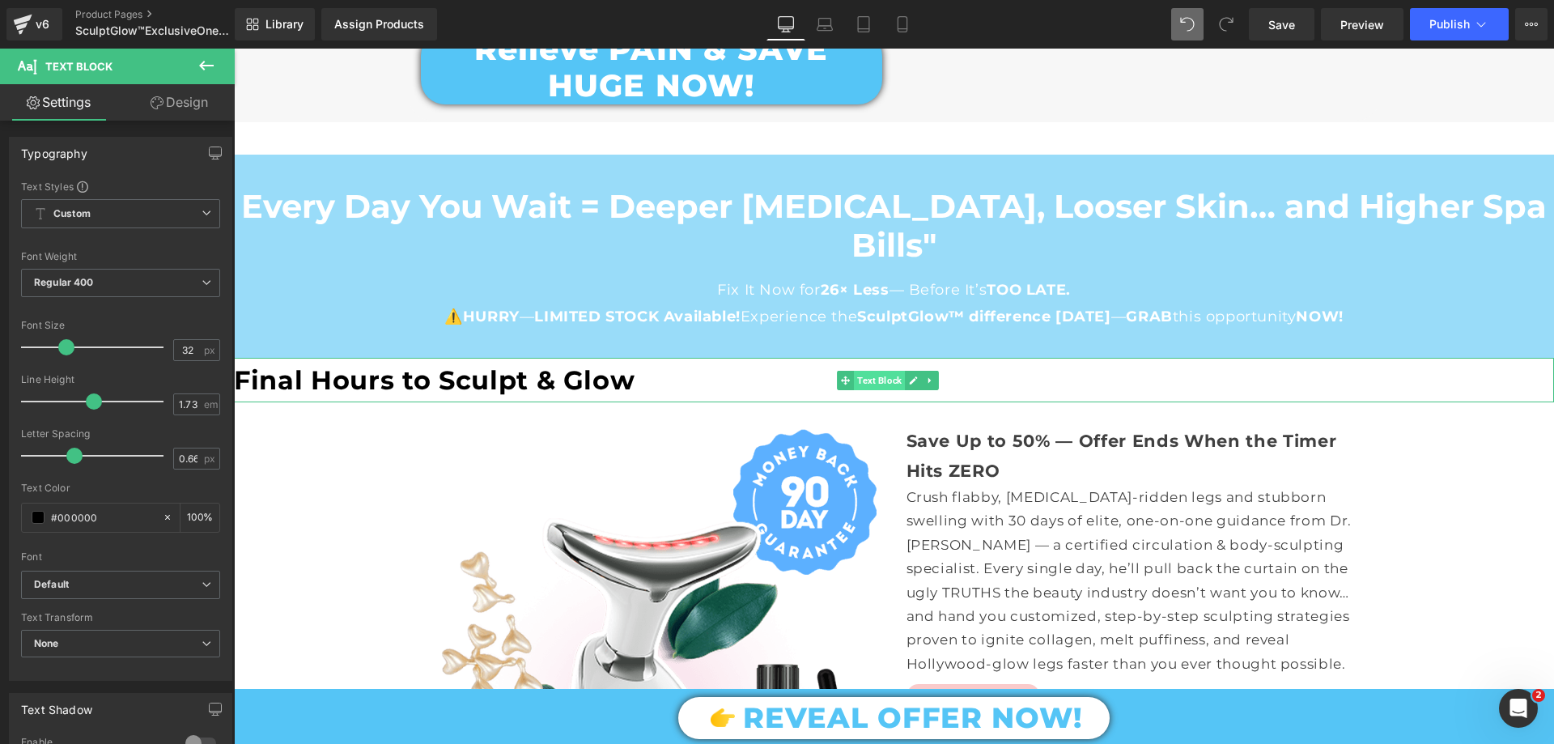
click at [873, 371] on span "Text Block" at bounding box center [879, 380] width 51 height 19
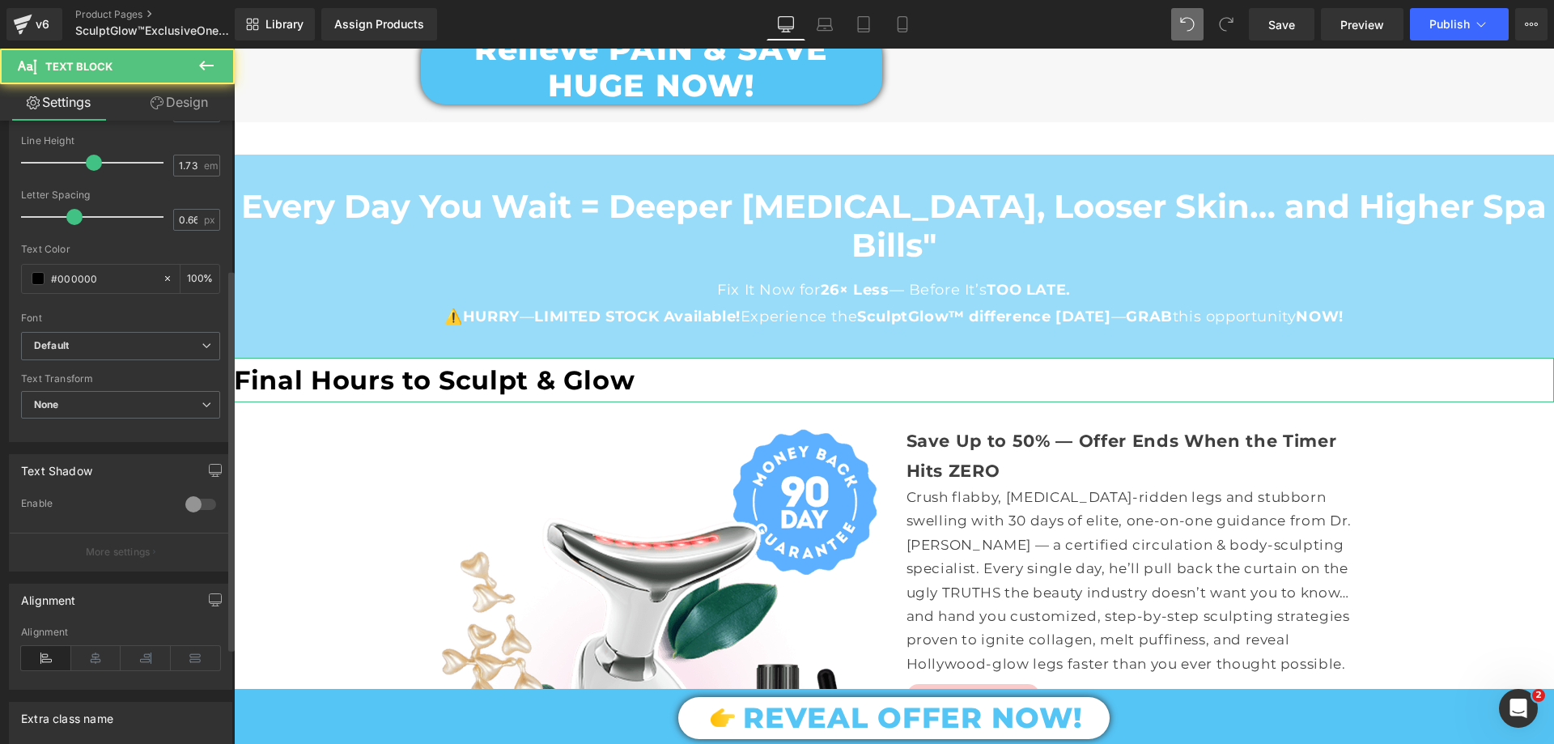
scroll to position [243, 0]
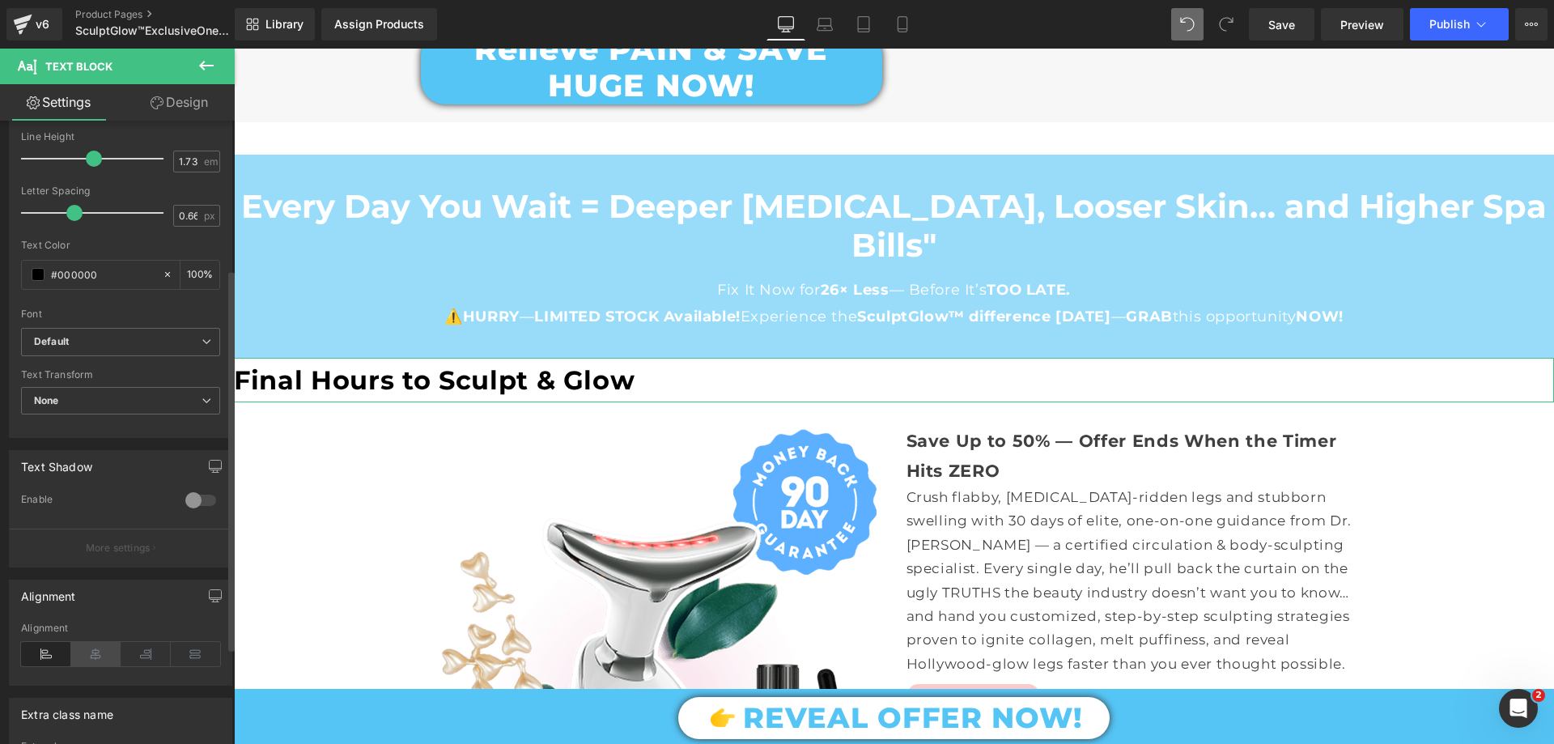
click at [96, 661] on icon at bounding box center [96, 654] width 50 height 24
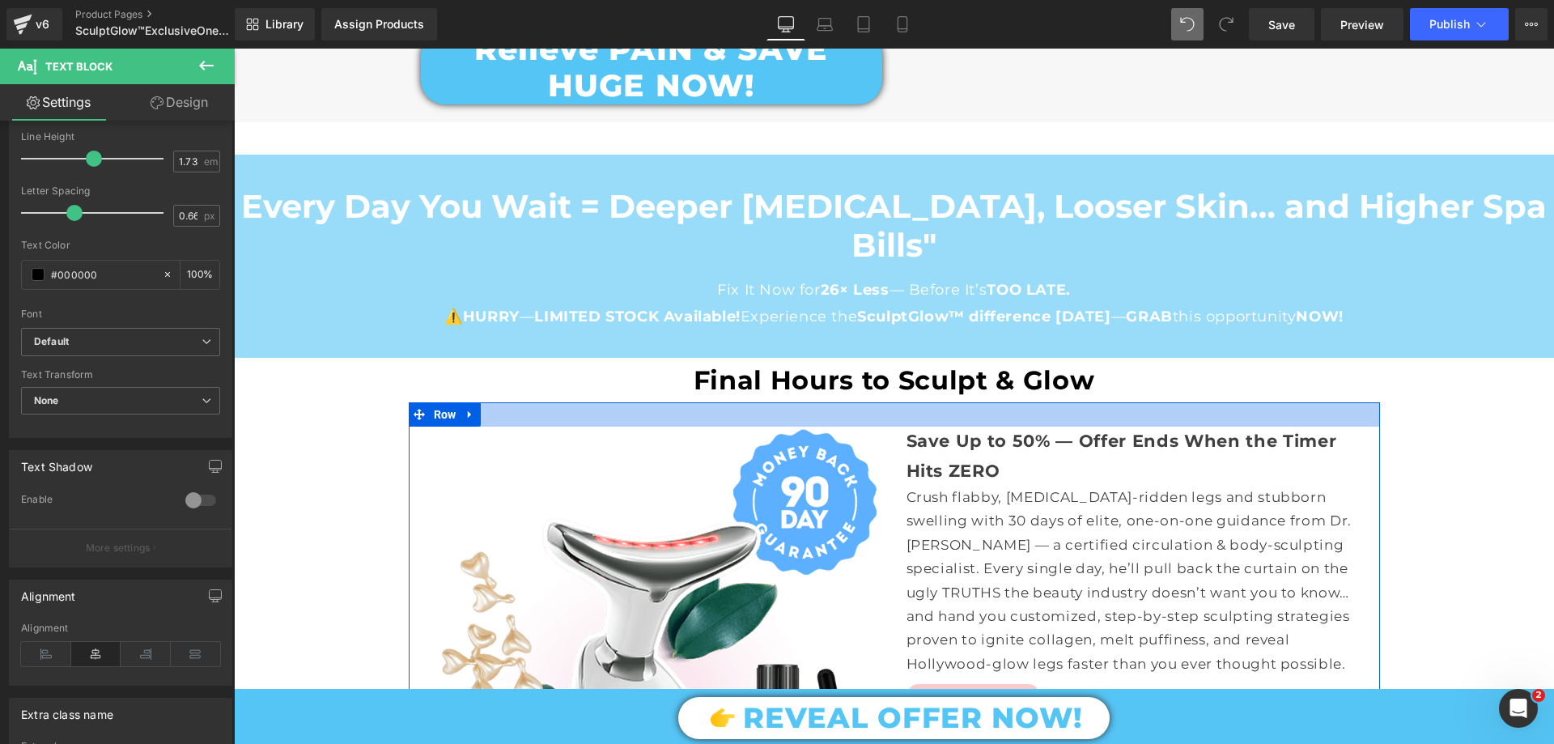
click at [732, 402] on div at bounding box center [894, 414] width 971 height 24
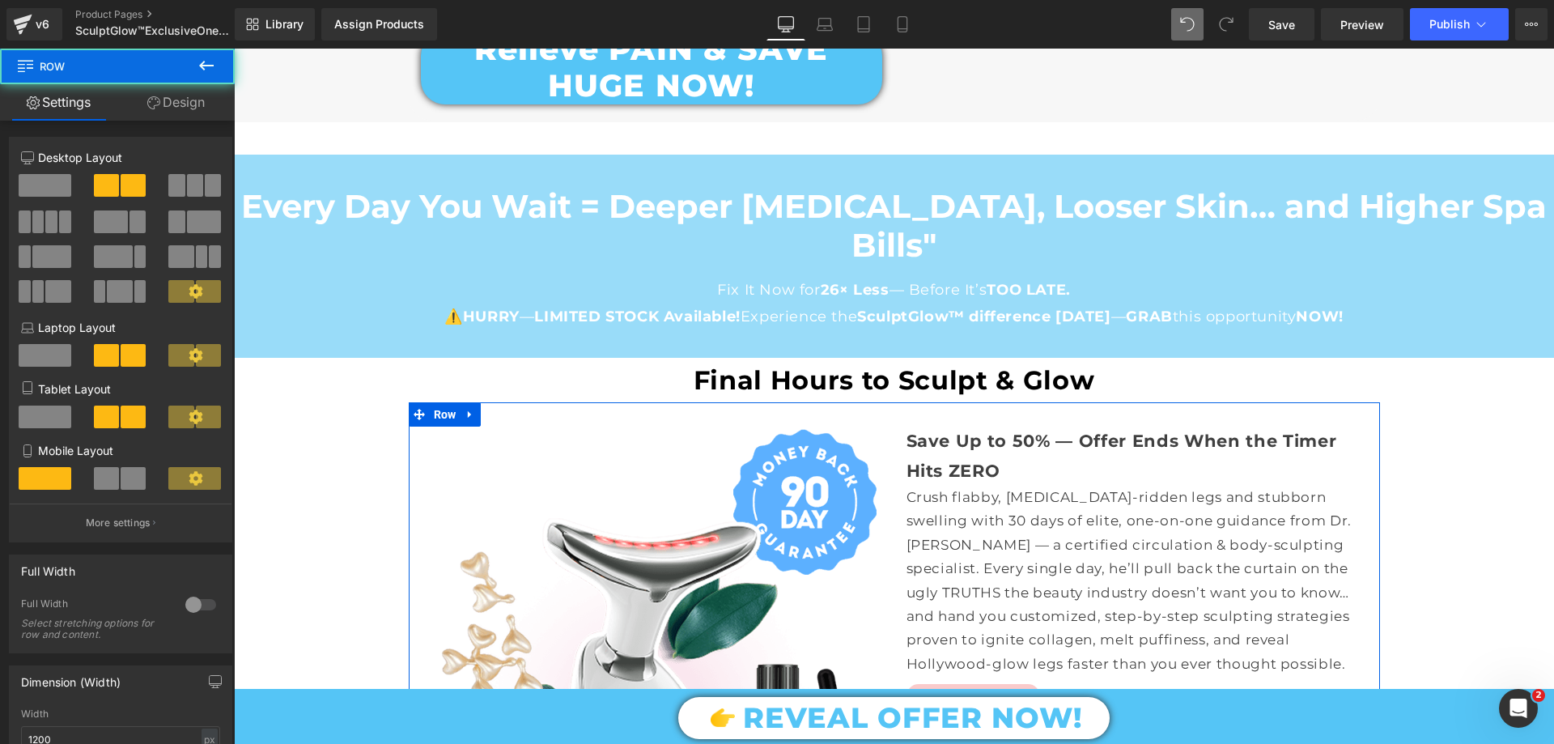
drag, startPoint x: 186, startPoint y: 92, endPoint x: 131, endPoint y: 234, distance: 151.9
click at [186, 91] on link "Design" at bounding box center [175, 102] width 117 height 36
click at [0, 0] on div "Spacing" at bounding box center [0, 0] width 0 height 0
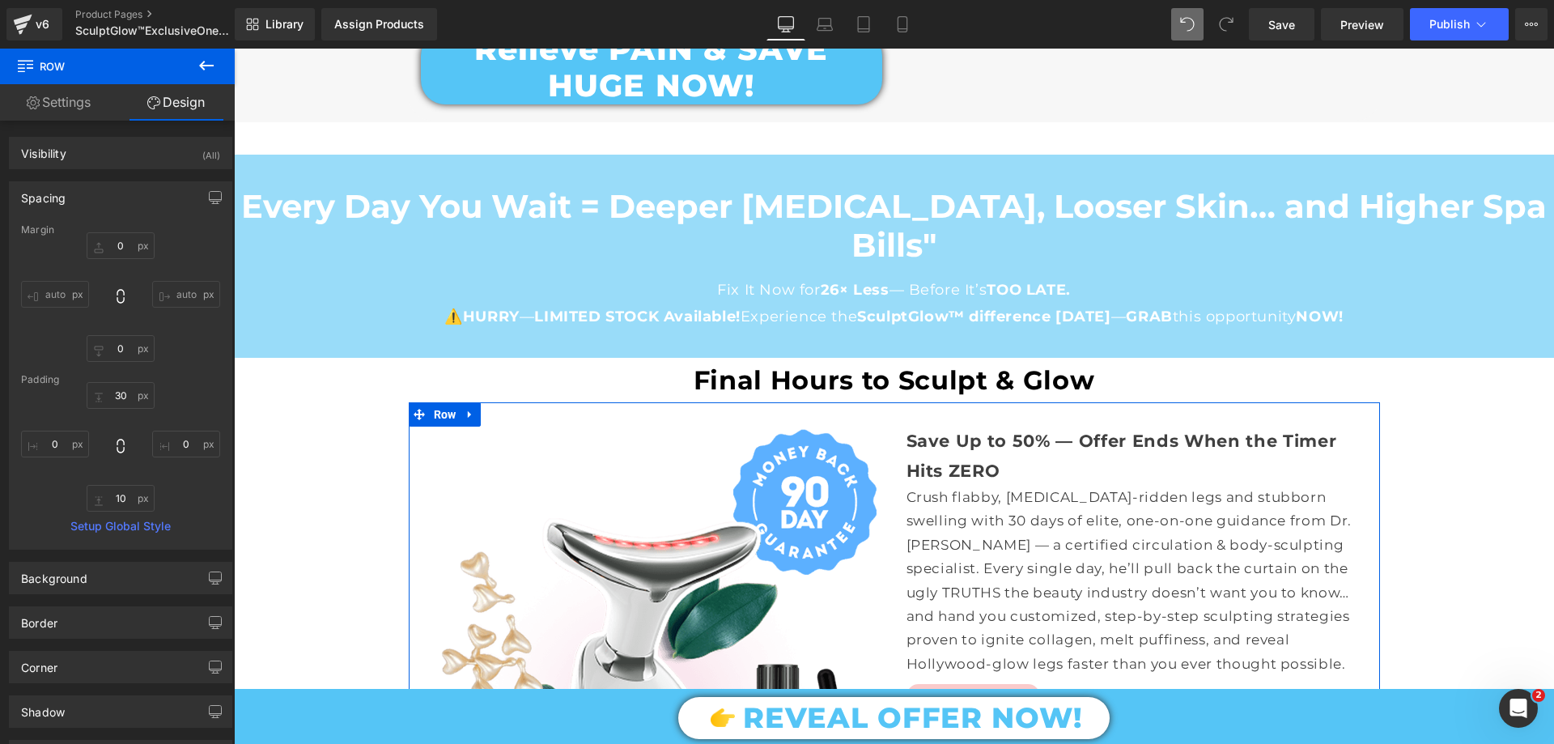
type input "0"
type input "30"
type input "0"
type input "10"
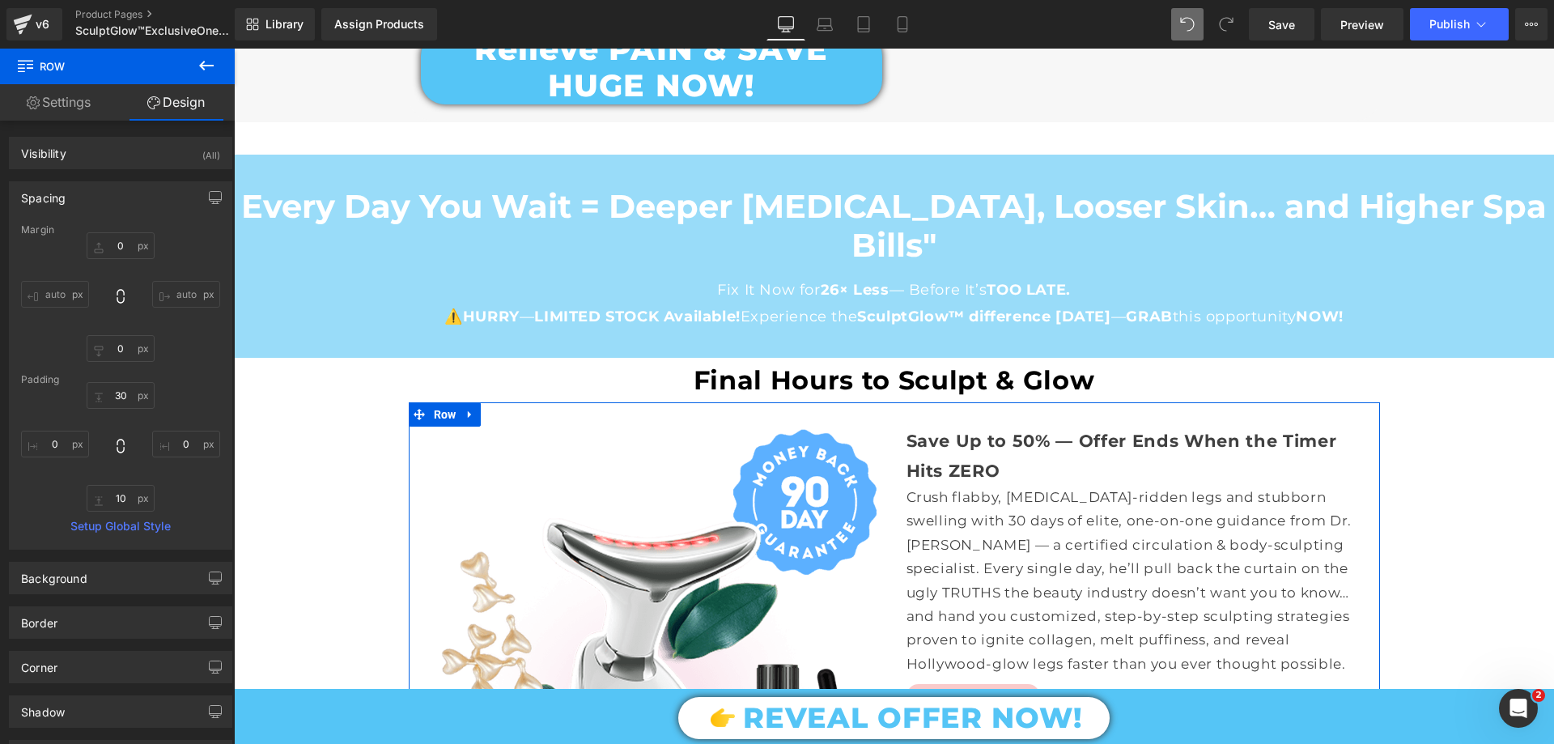
type input "0"
click at [119, 401] on input "30" at bounding box center [121, 395] width 68 height 27
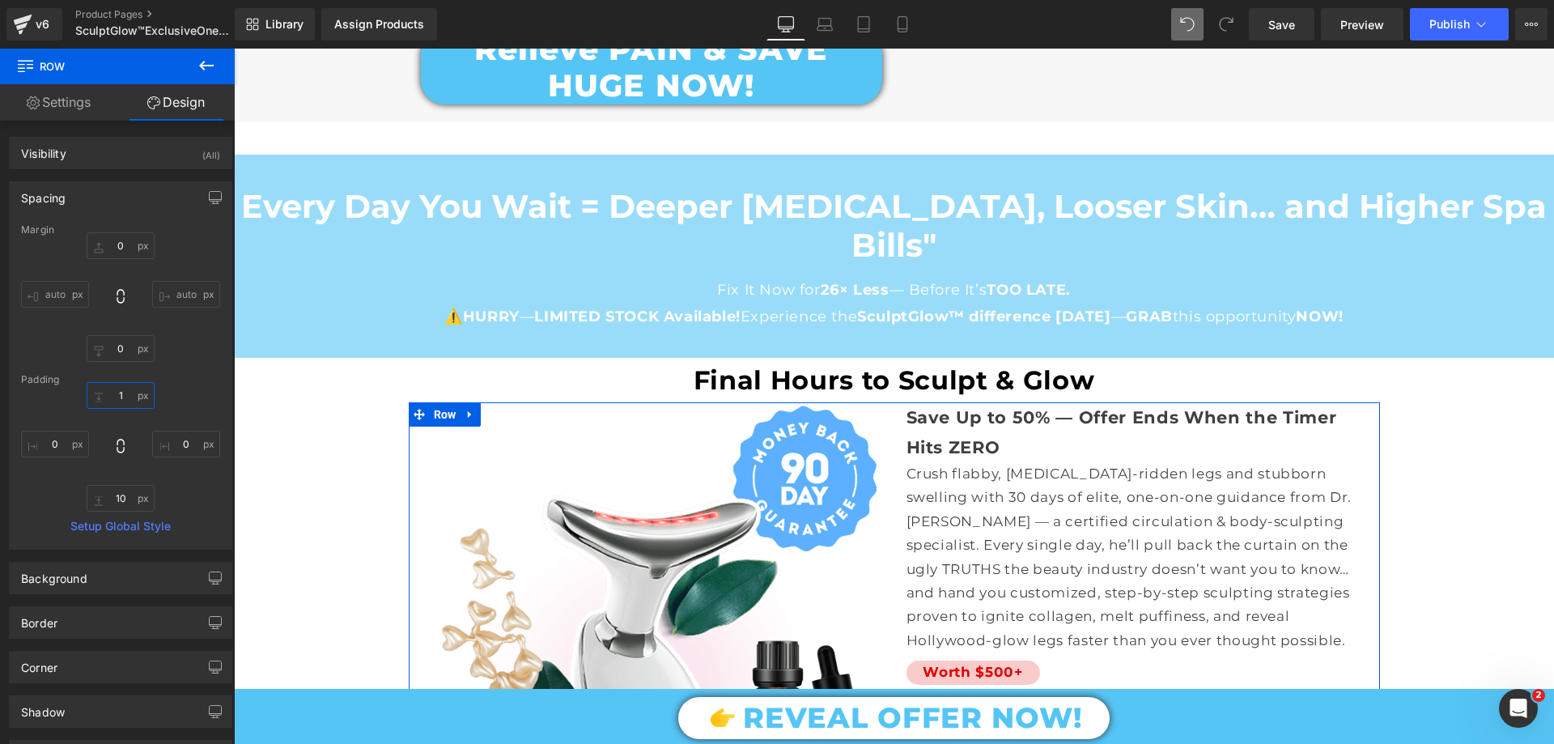
type input "15"
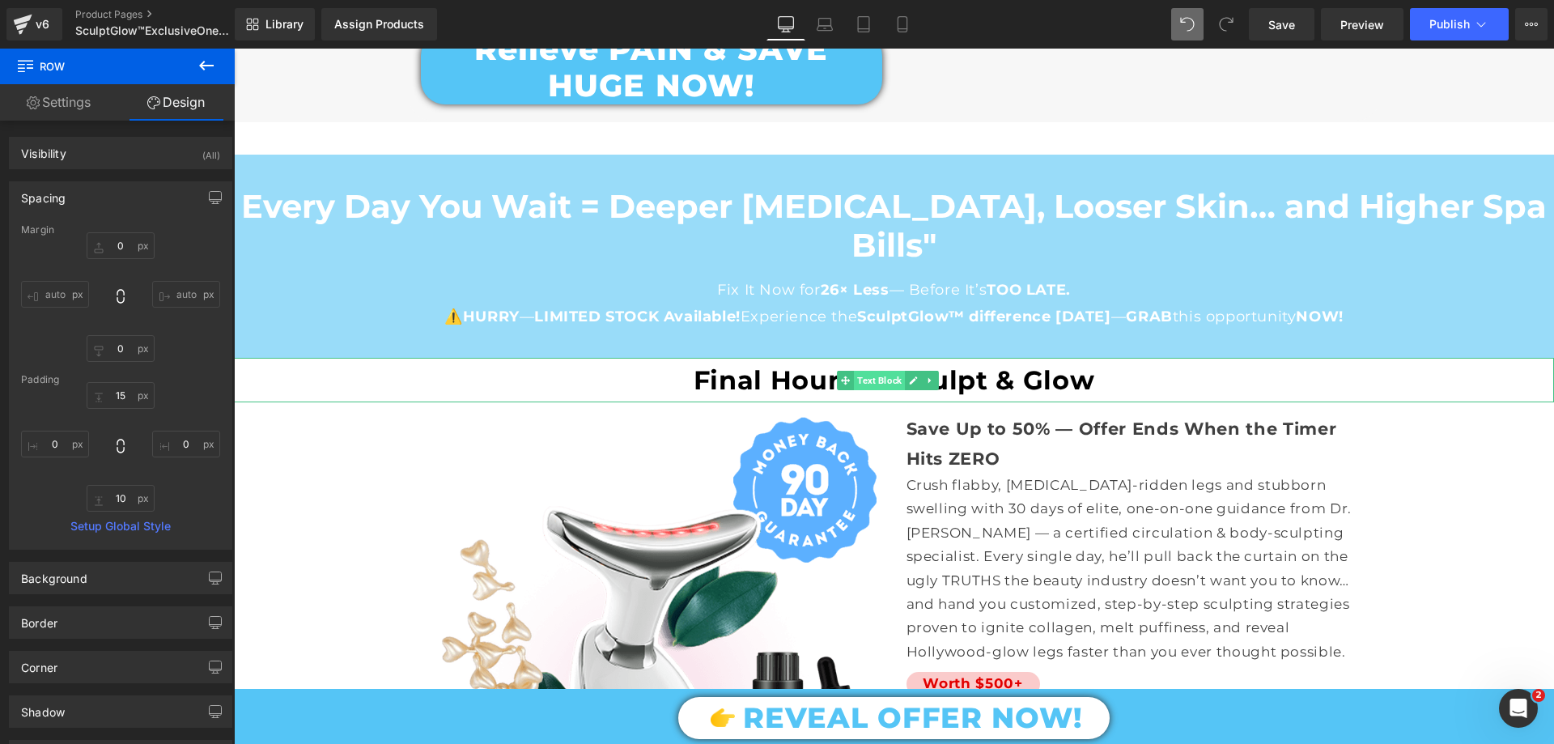
click at [868, 371] on span "Text Block" at bounding box center [879, 380] width 51 height 19
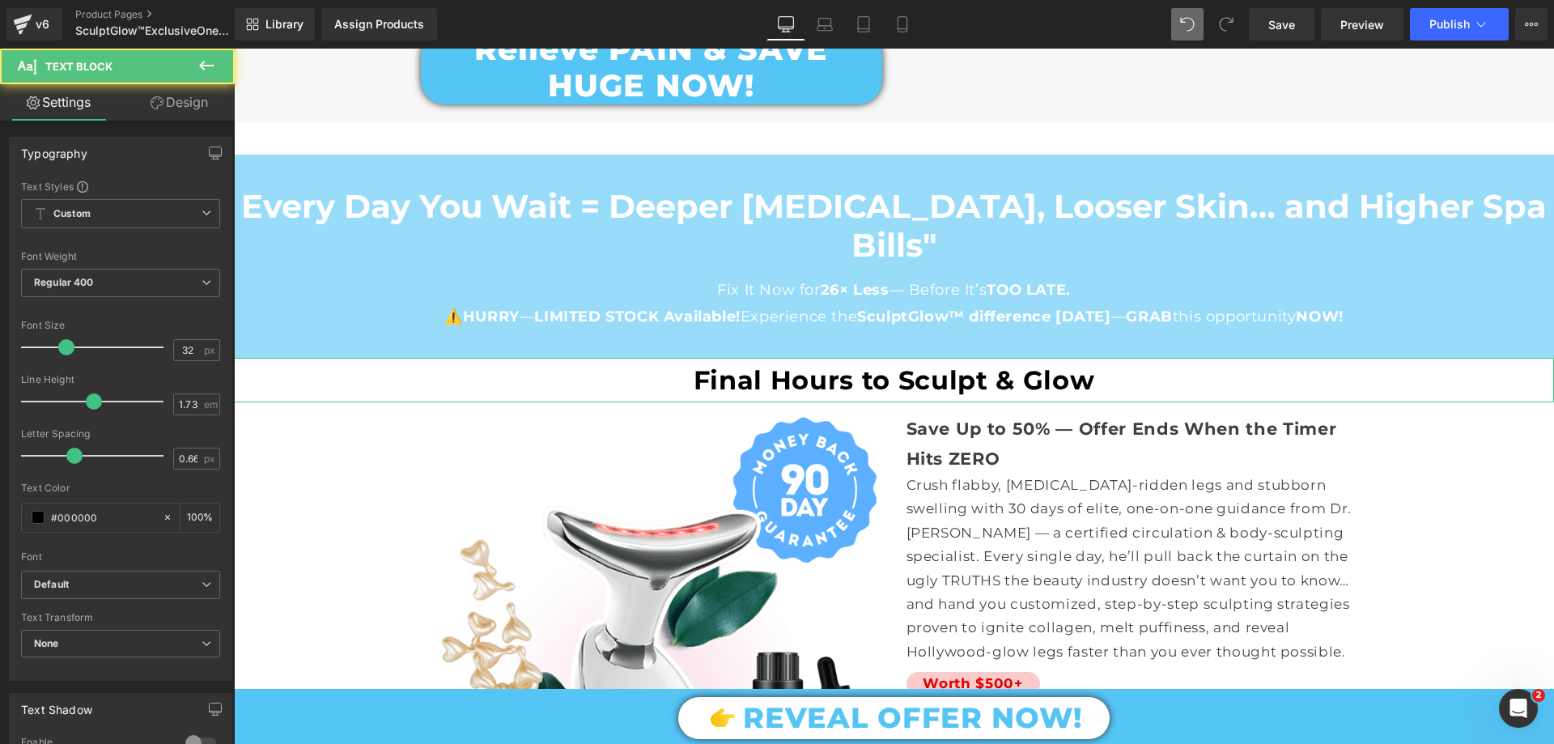
click at [180, 107] on link "Design" at bounding box center [179, 102] width 117 height 36
click at [0, 0] on div "Spacing" at bounding box center [0, 0] width 0 height 0
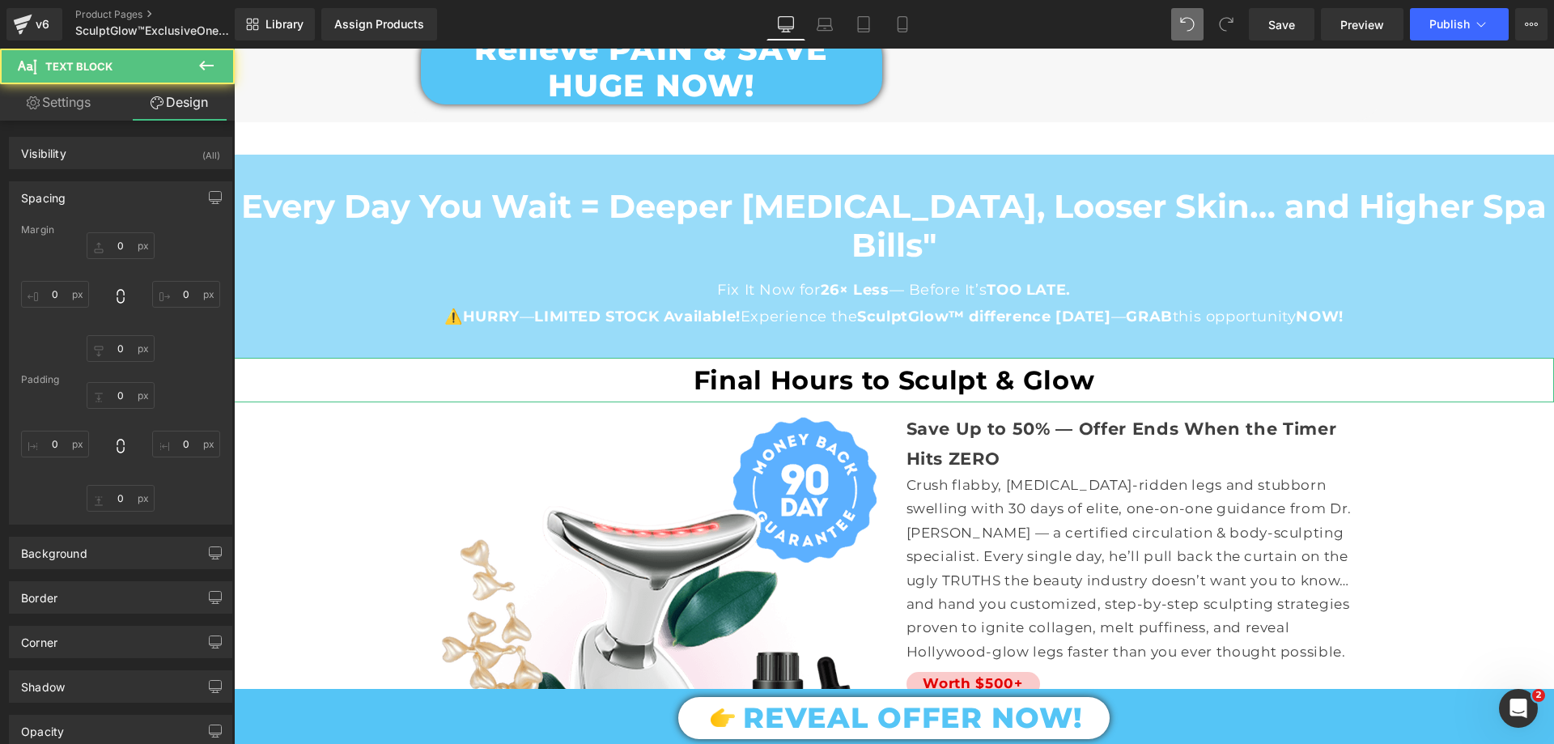
type input "0"
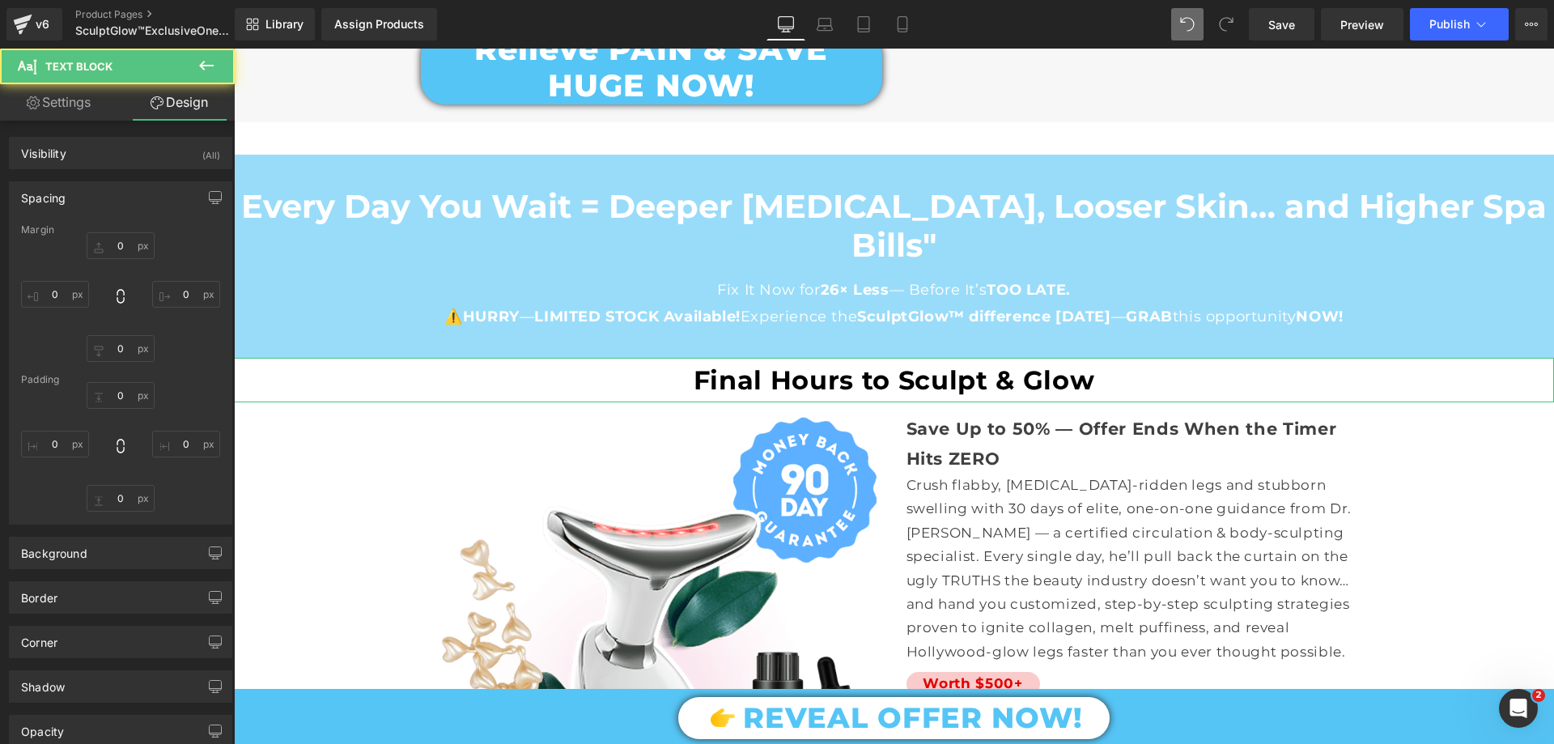
type input "0"
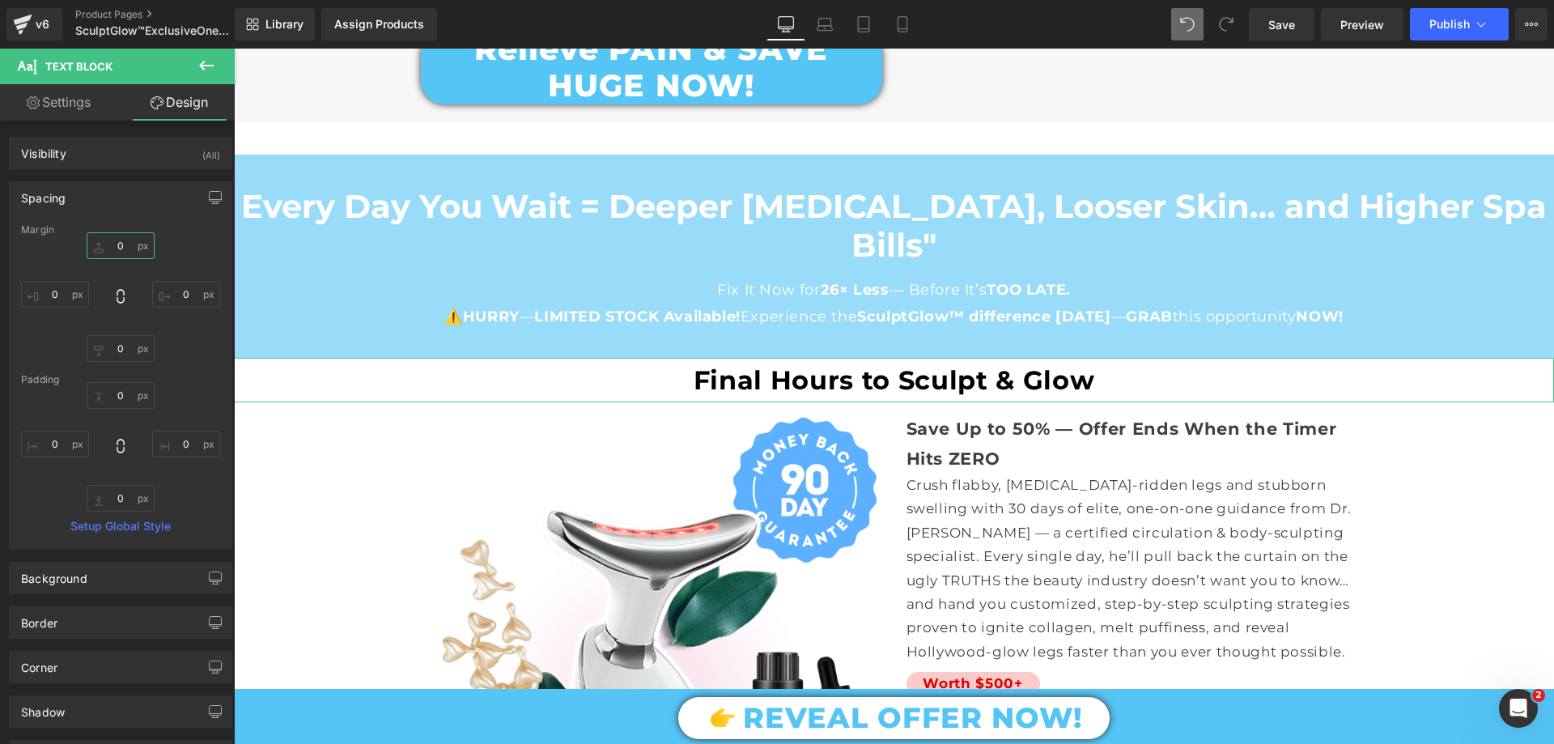
click at [122, 243] on input "0" at bounding box center [121, 245] width 68 height 27
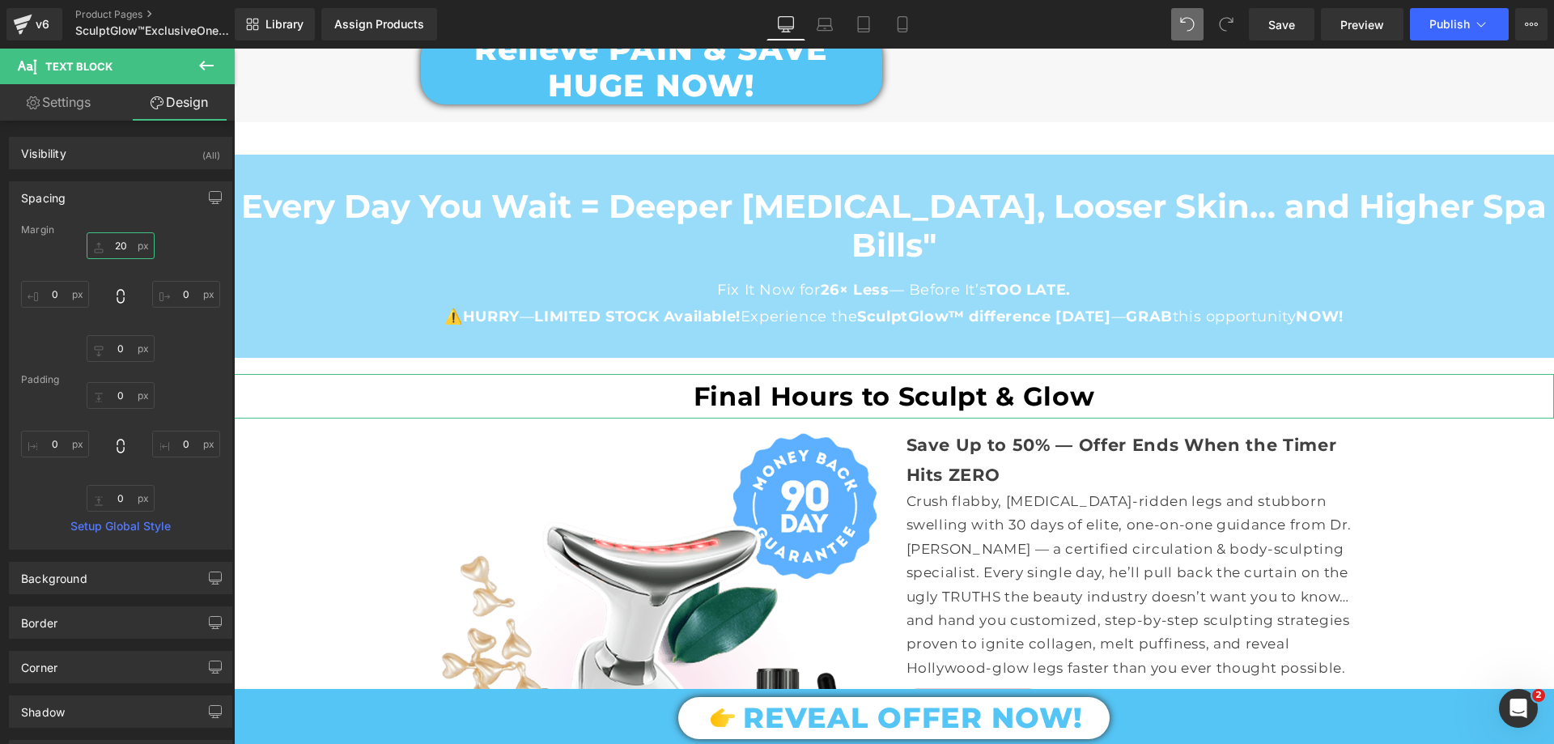
click at [120, 249] on input "20" at bounding box center [121, 245] width 68 height 27
type input "15"
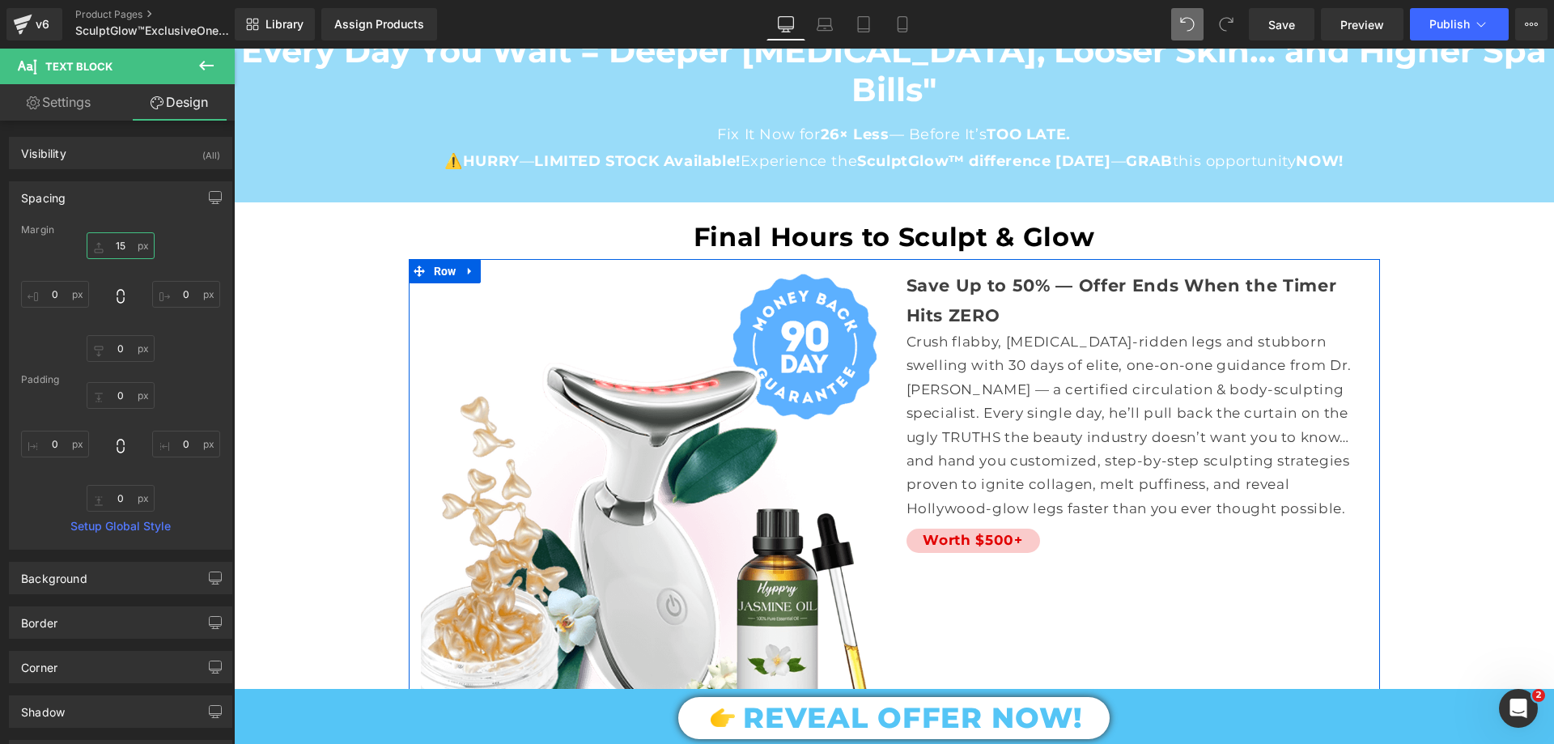
scroll to position [12279, 0]
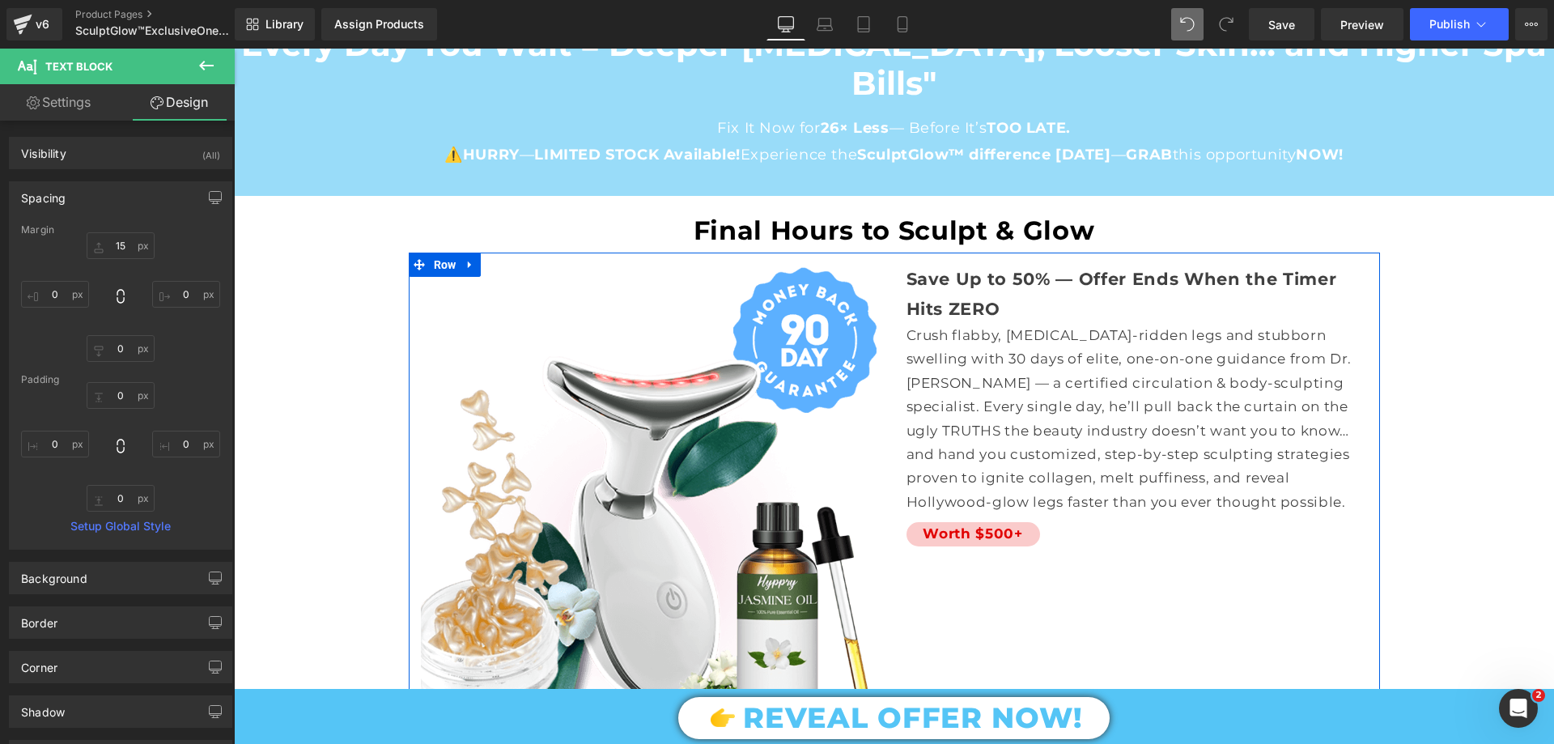
click at [981, 265] on p "Save Up to 50% — Offer Ends When the Timer Hits ZERO" at bounding box center [1136, 294] width 461 height 59
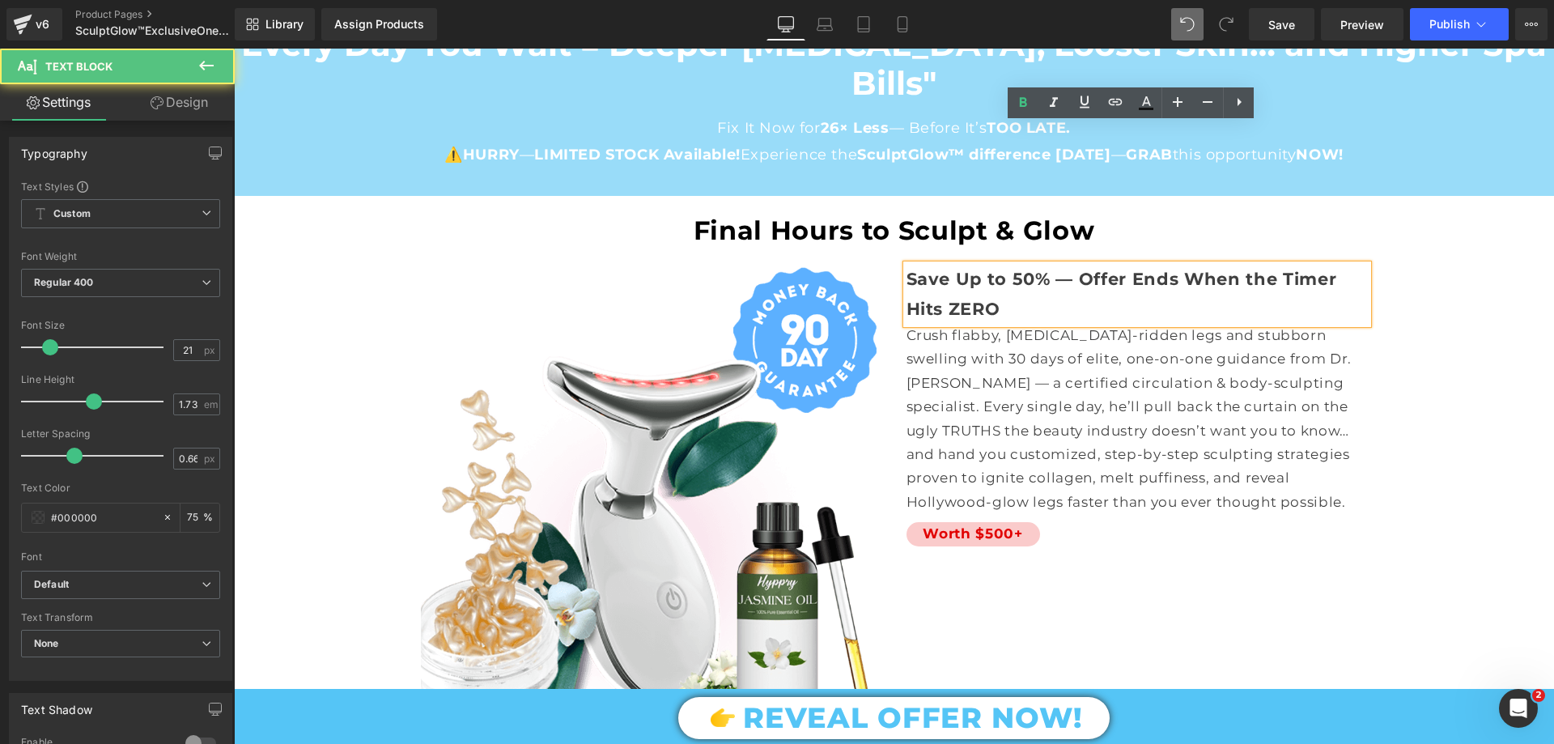
click at [991, 269] on span "Save Up to 50% — Offer Ends When the Timer Hits ZERO" at bounding box center [1121, 293] width 431 height 49
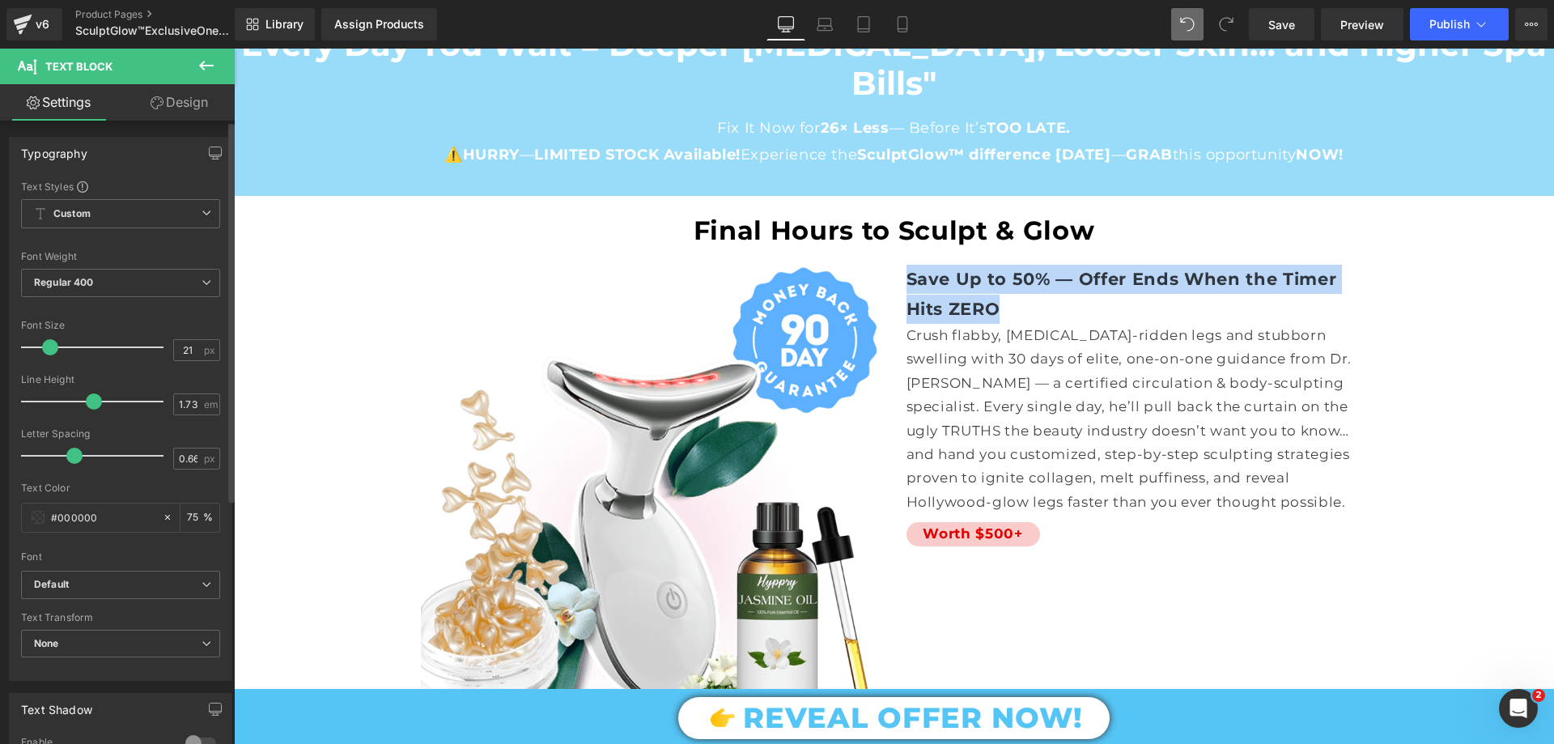
scroll to position [162, 0]
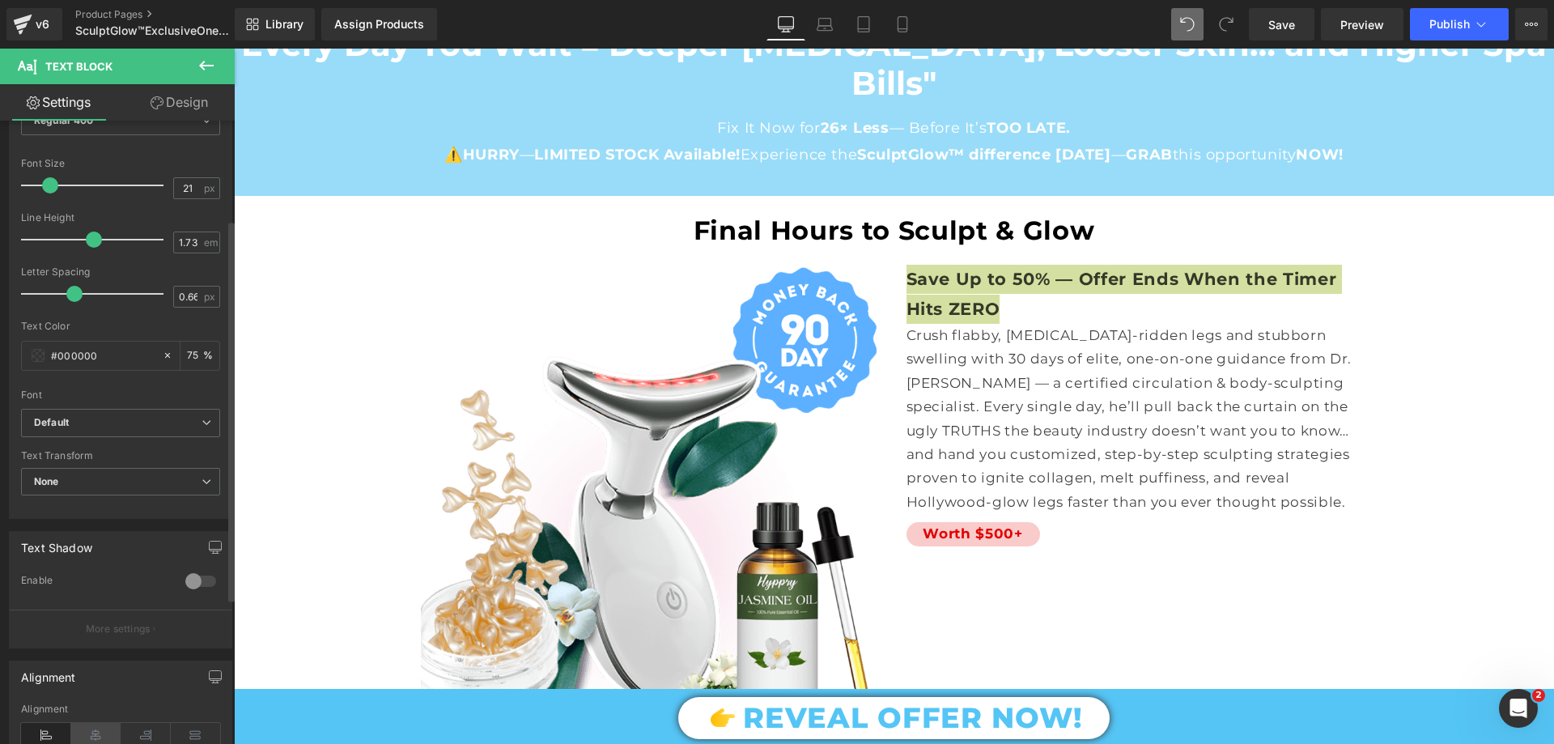
click at [94, 730] on icon at bounding box center [96, 735] width 50 height 24
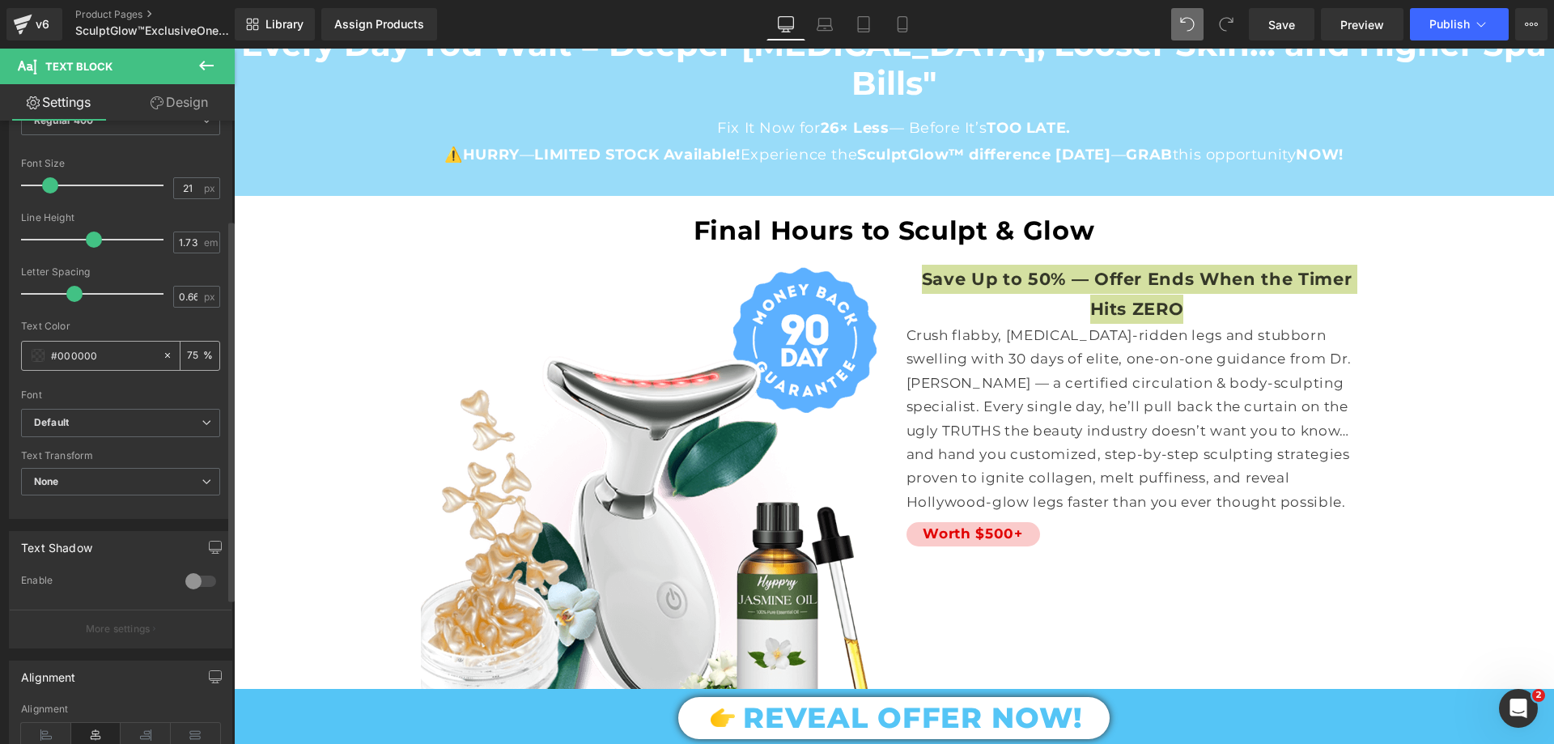
click at [187, 359] on input "75" at bounding box center [195, 355] width 16 height 18
type input "100"
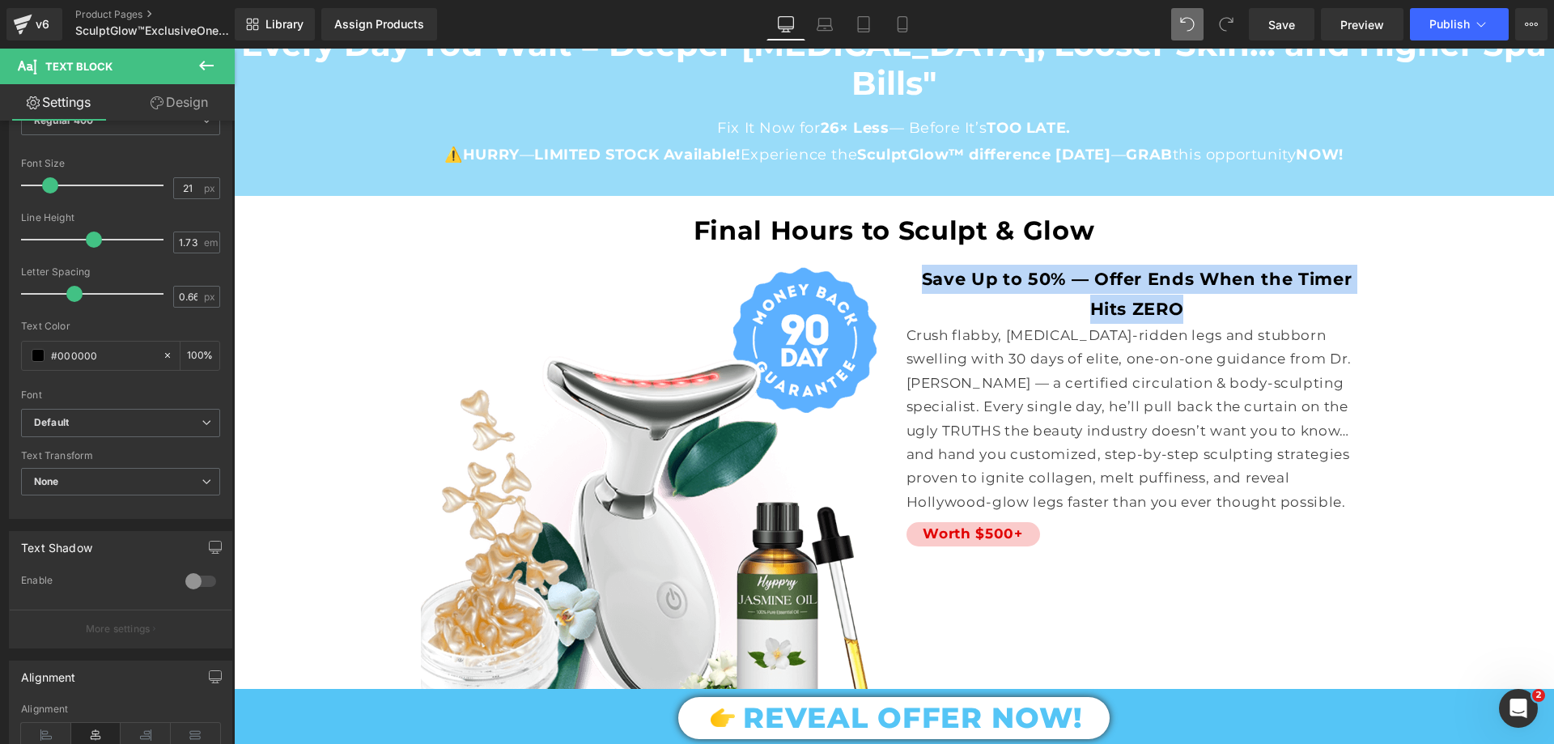
click at [1261, 365] on p "Crush flabby, cellulite-ridden legs and stubborn swelling with 30 days of elite…" at bounding box center [1136, 419] width 461 height 190
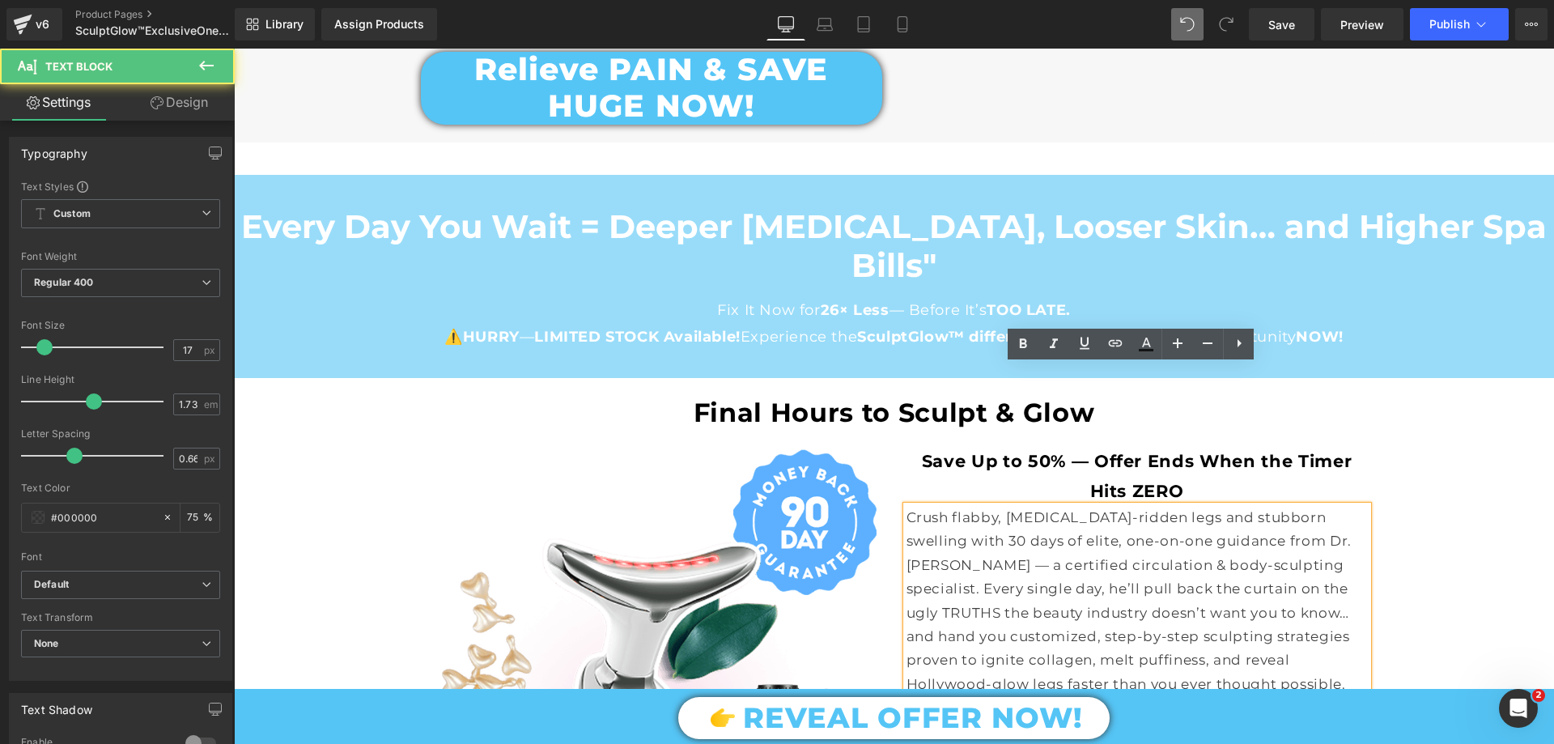
scroll to position [12036, 0]
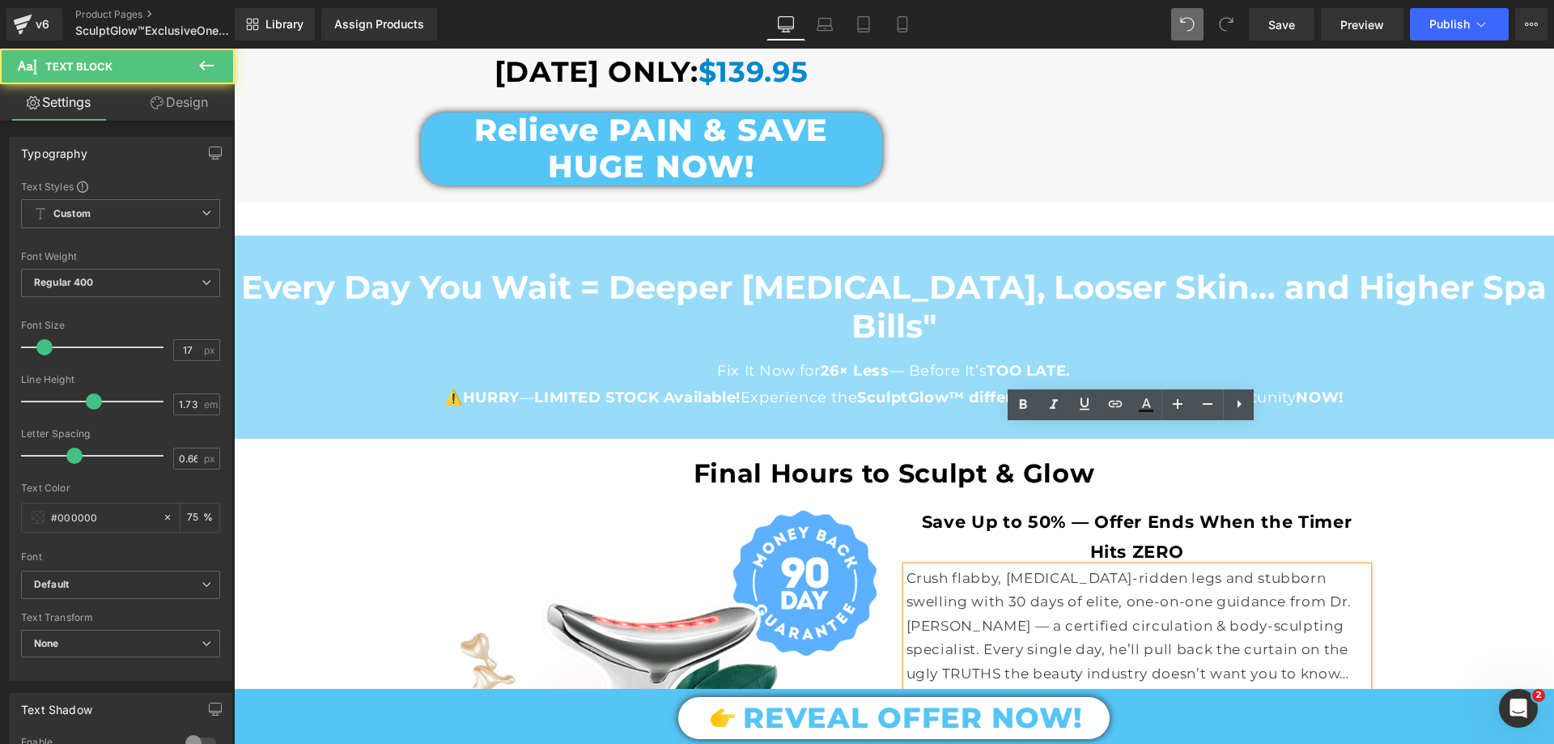
click at [1154, 511] on span "Save Up to 50% — Offer Ends When the Timer Hits ZERO" at bounding box center [1137, 535] width 431 height 49
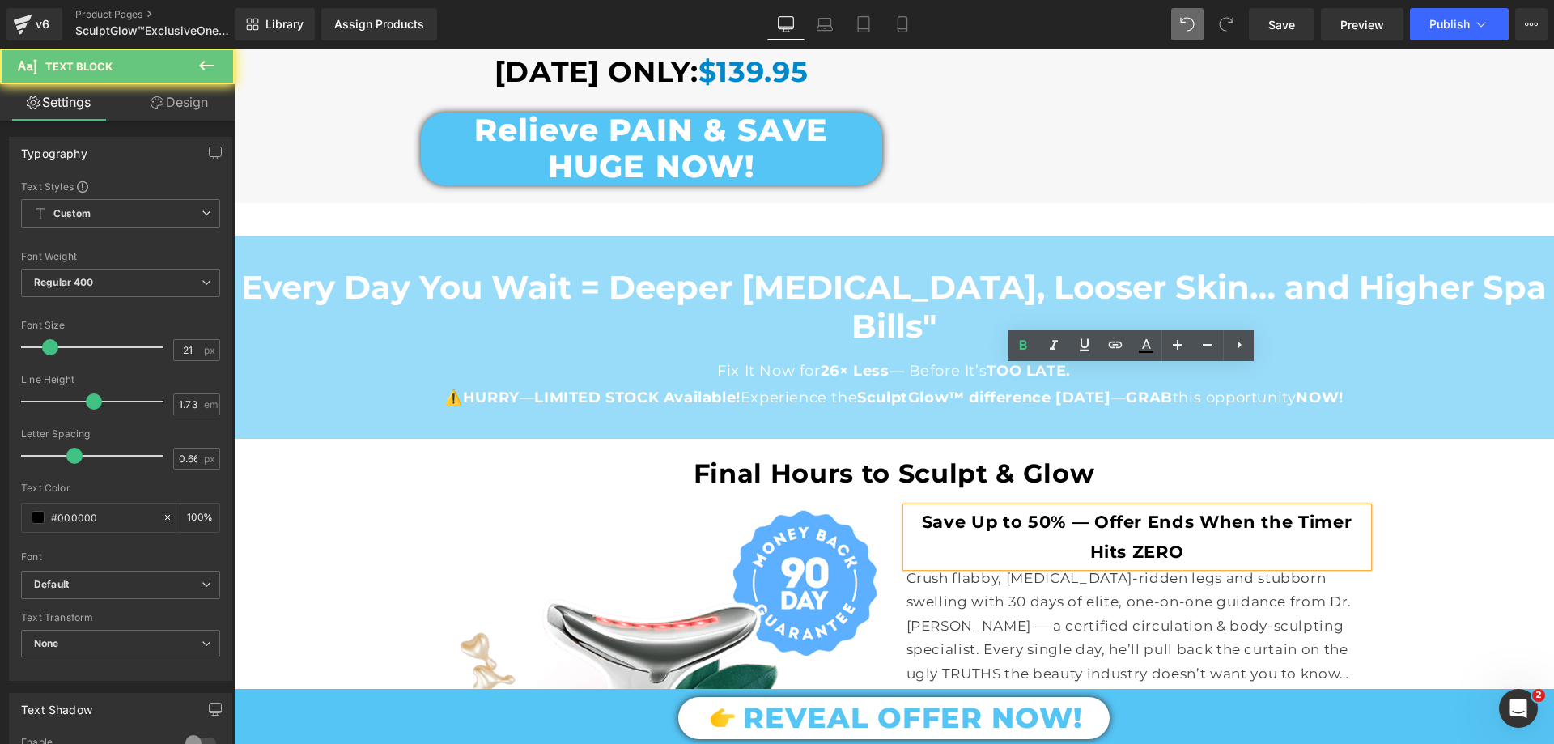
click at [1156, 511] on span "Save Up to 50% — Offer Ends When the Timer Hits ZERO" at bounding box center [1137, 535] width 431 height 49
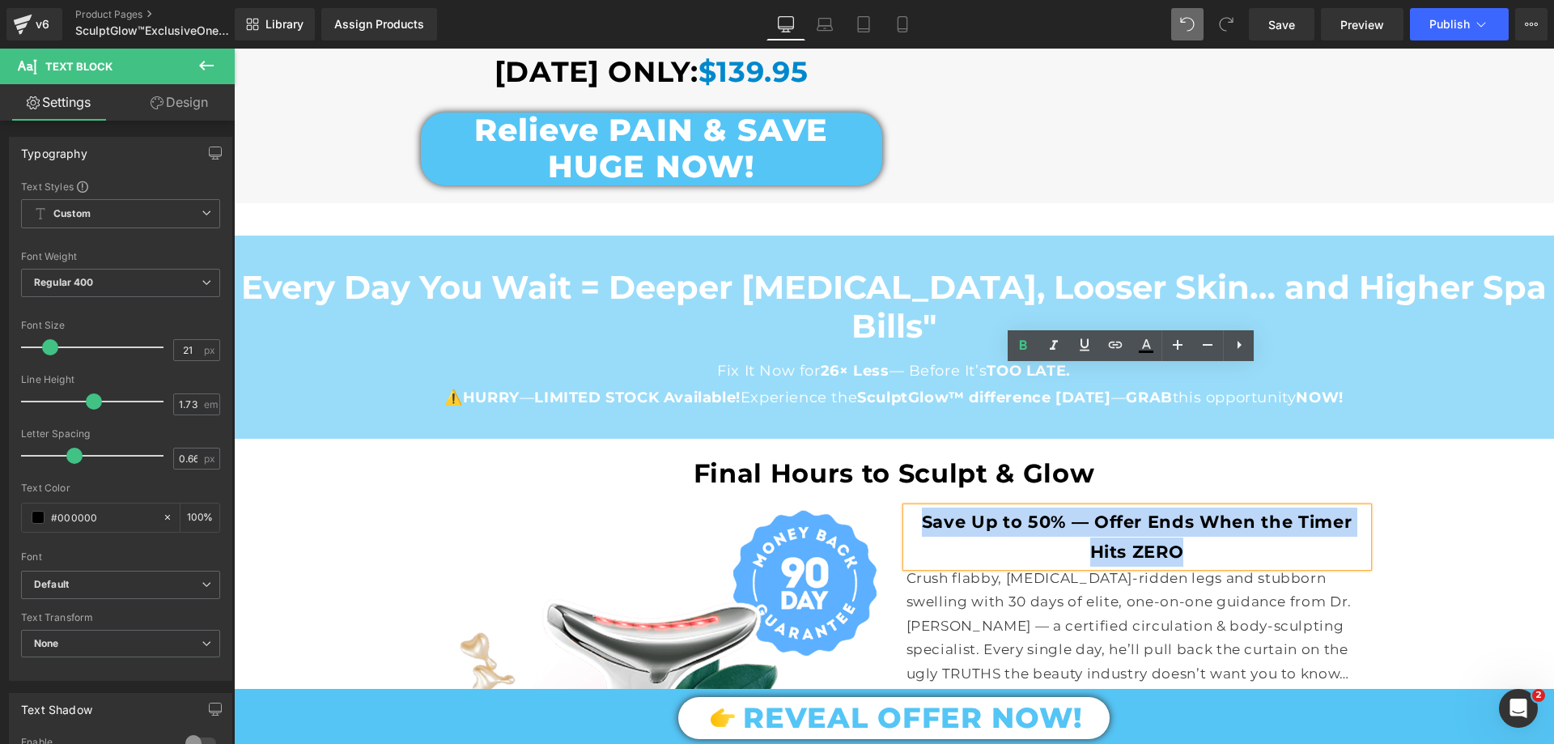
click at [1156, 511] on span "Save Up to 50% — Offer Ends When the Timer Hits ZERO" at bounding box center [1137, 535] width 431 height 49
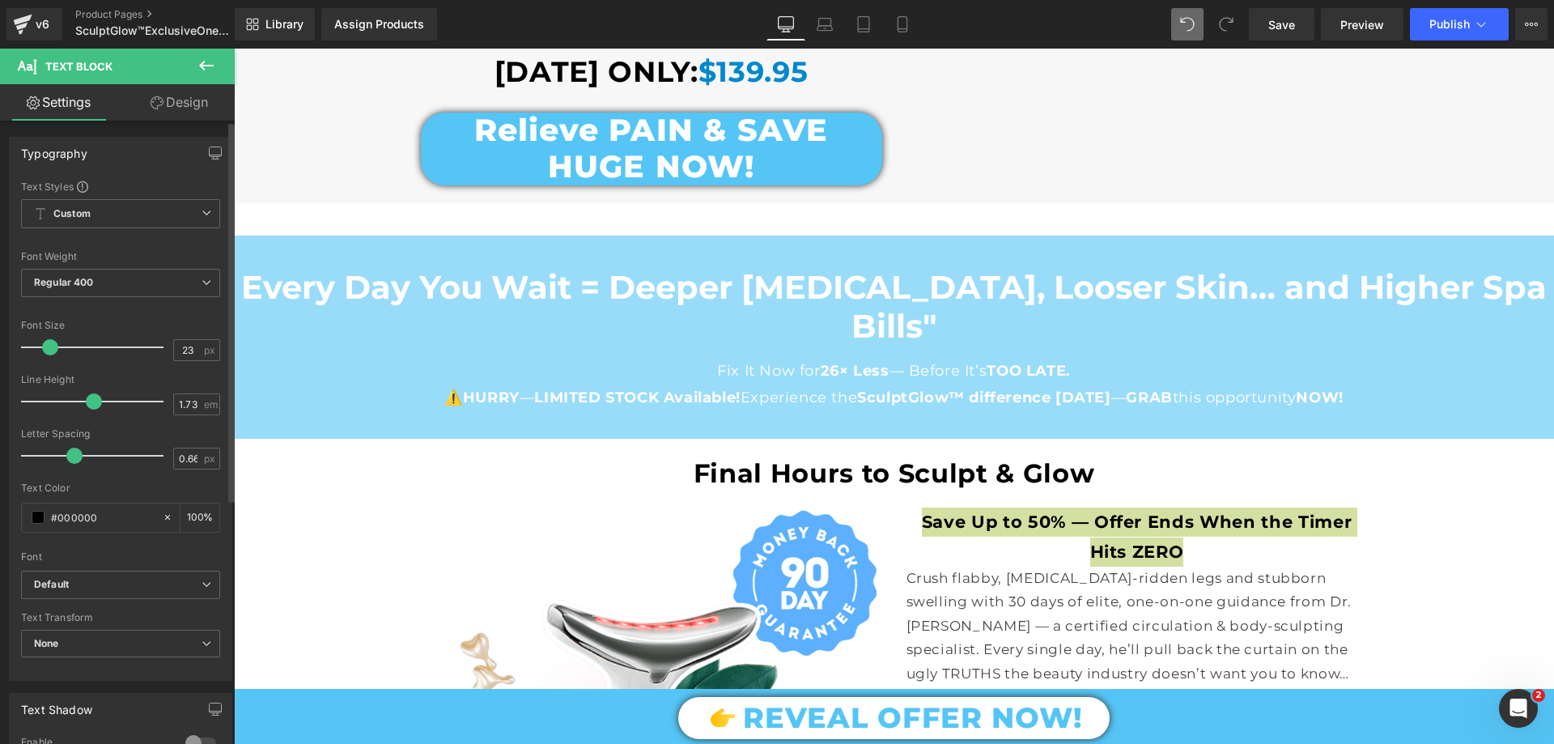
type input "25"
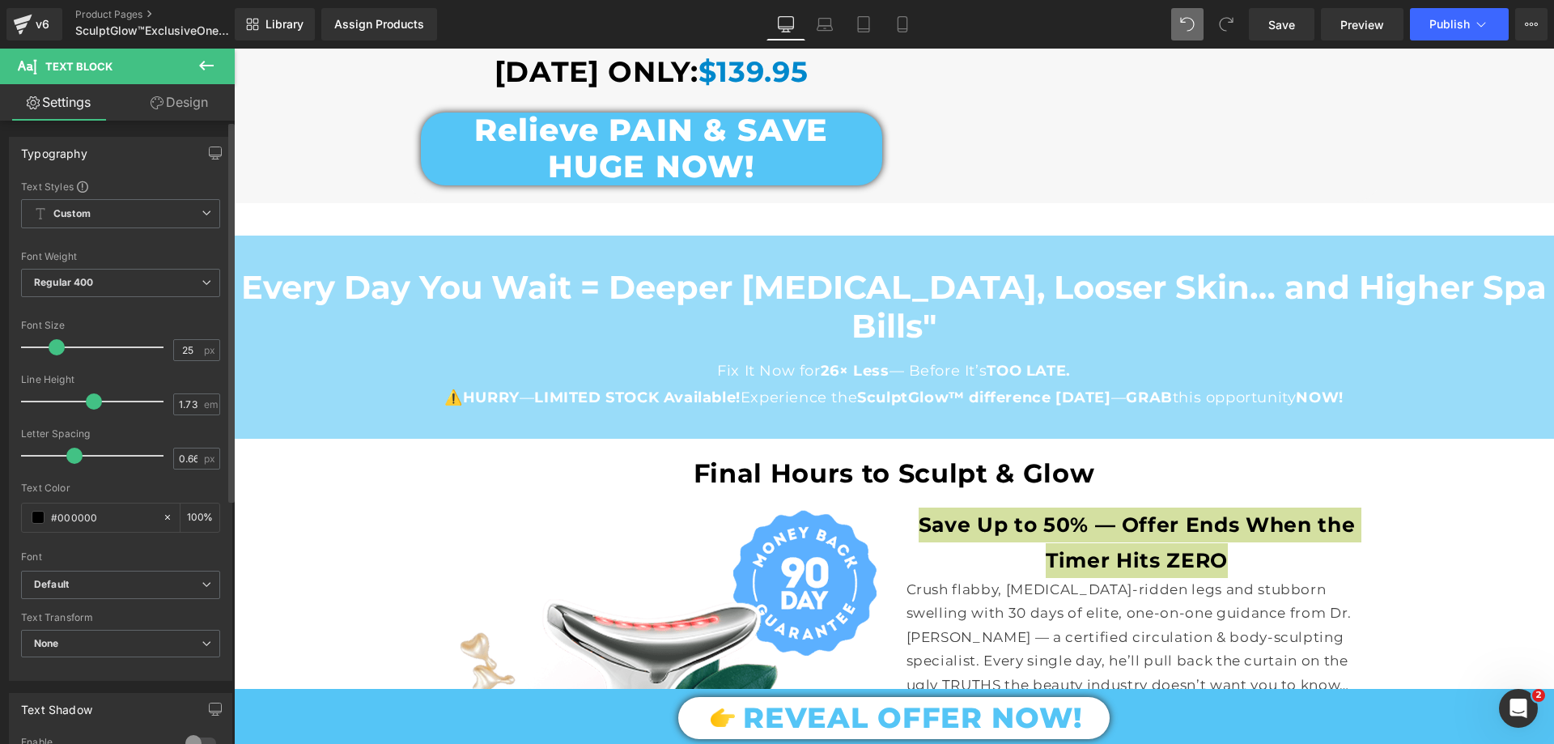
click at [53, 347] on span at bounding box center [57, 347] width 16 height 16
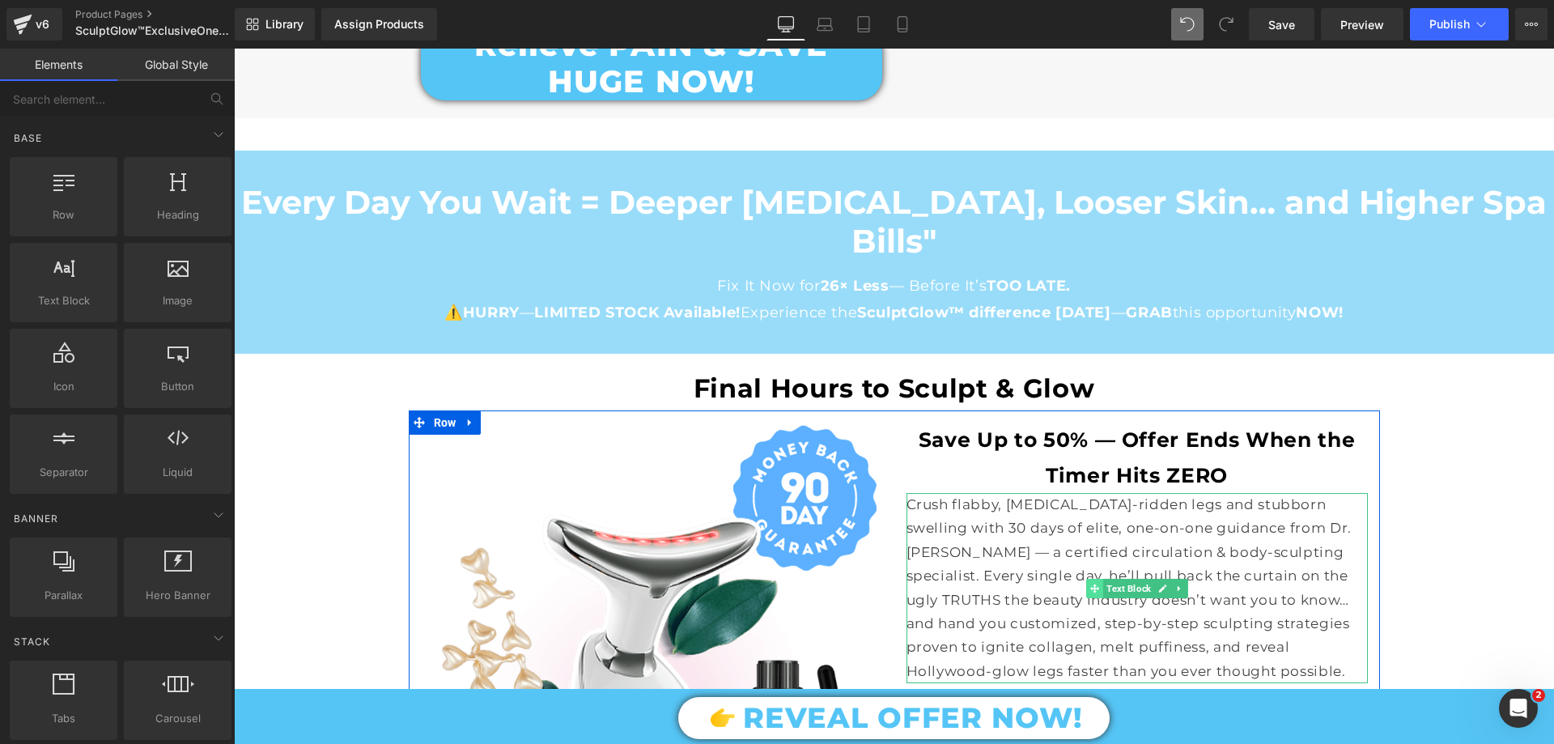
scroll to position [12198, 0]
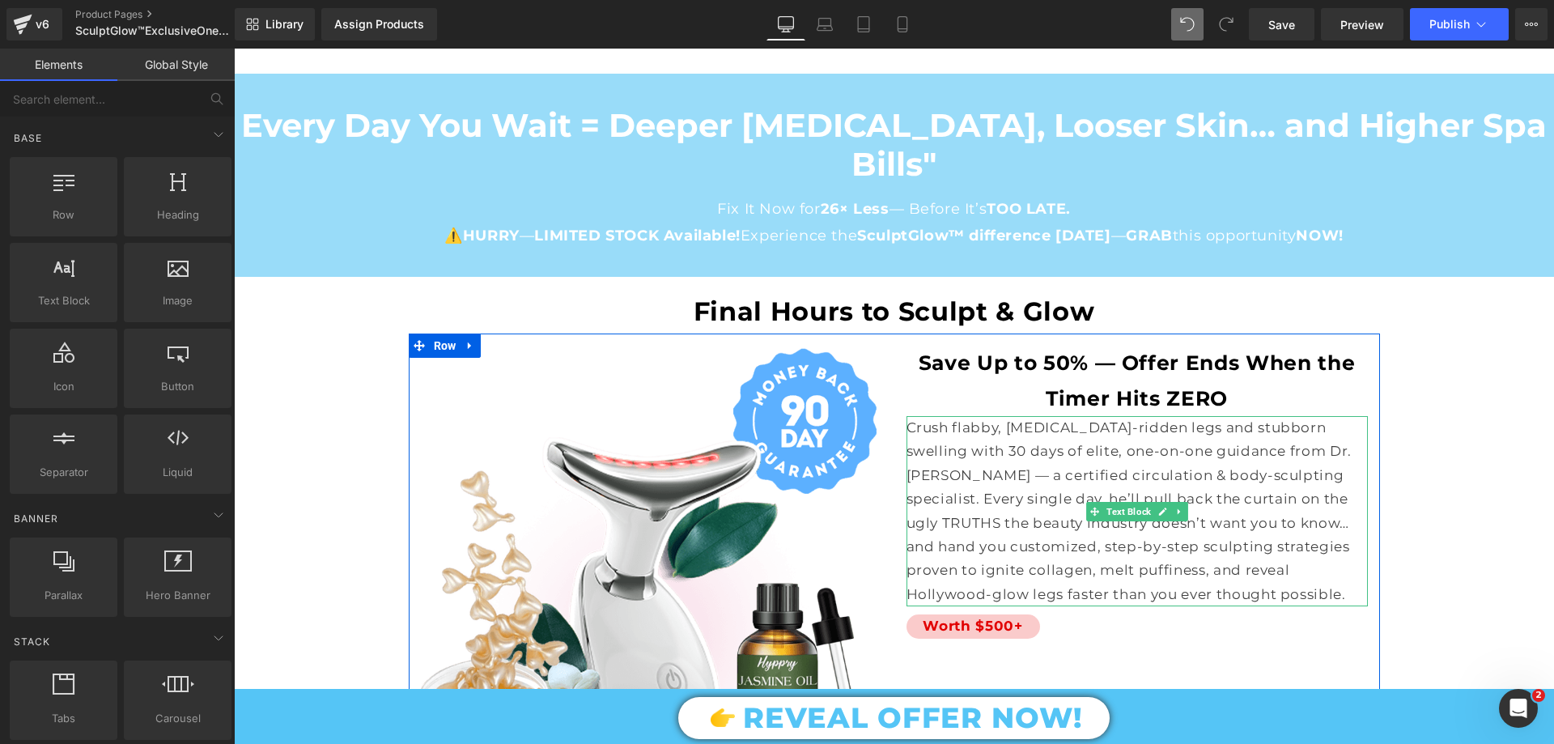
click at [1066, 416] on p "Crush flabby, cellulite-ridden legs and stubborn swelling with 30 days of elite…" at bounding box center [1136, 511] width 461 height 190
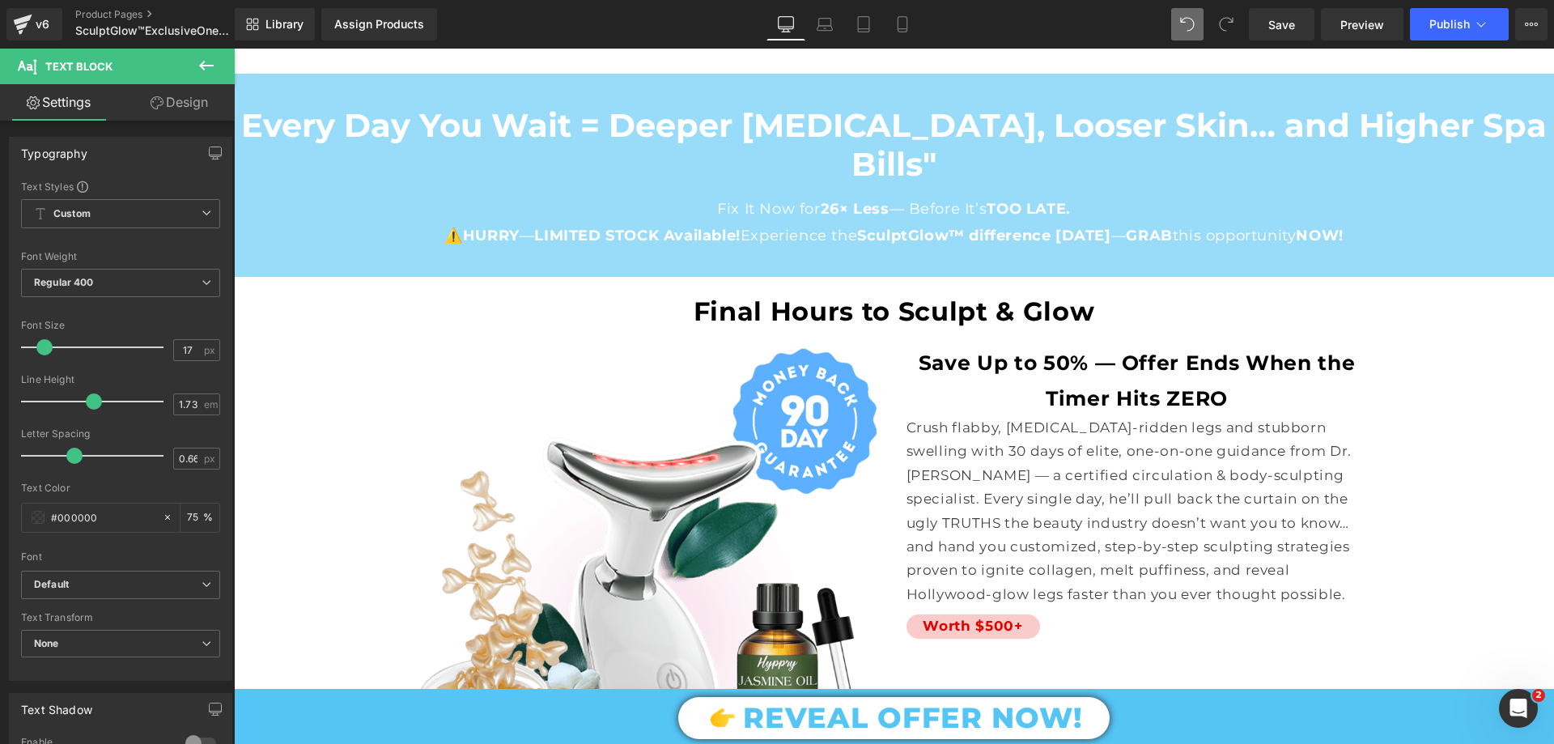
click at [196, 74] on button at bounding box center [206, 67] width 57 height 36
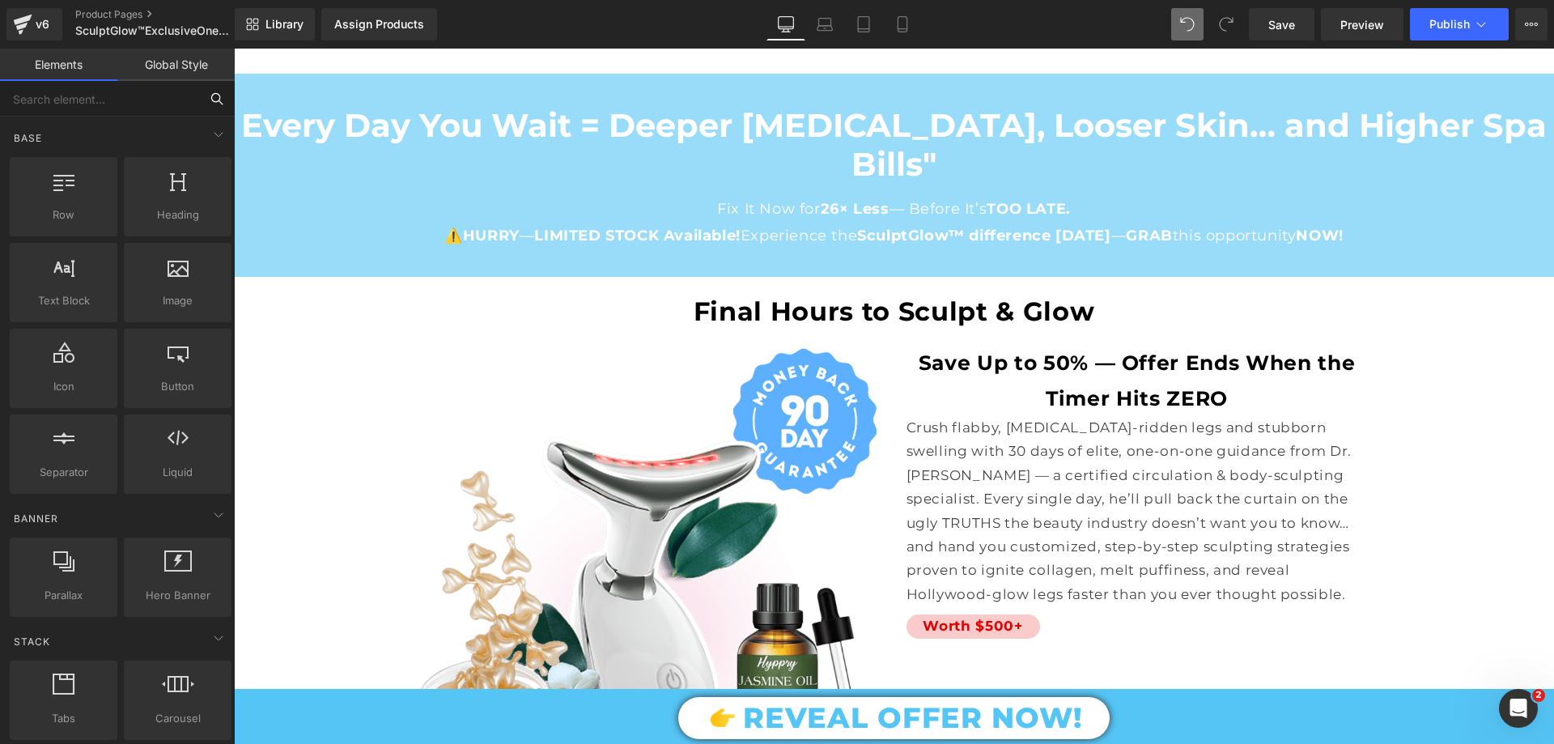
click at [69, 100] on input "text" at bounding box center [99, 99] width 199 height 36
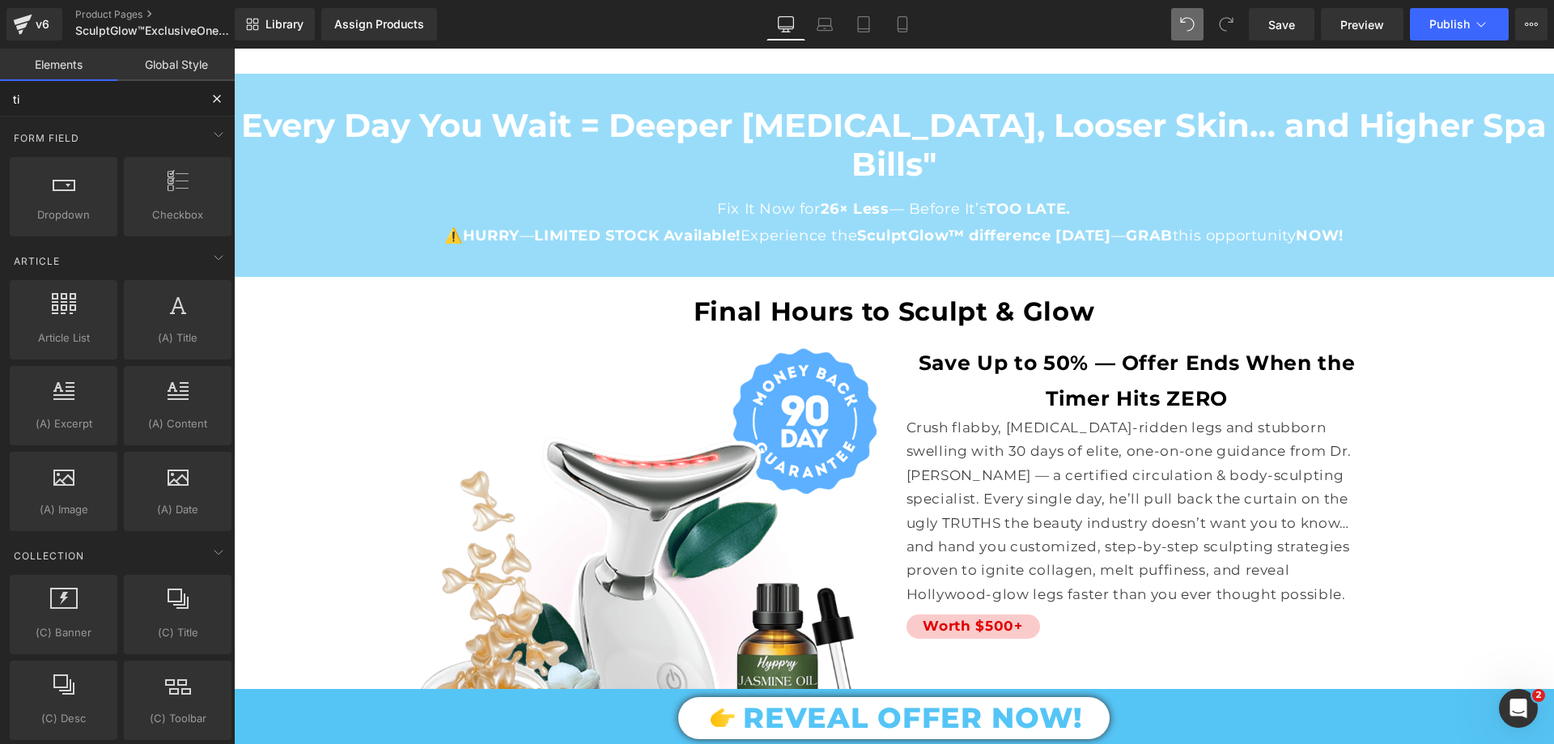
type input "tim"
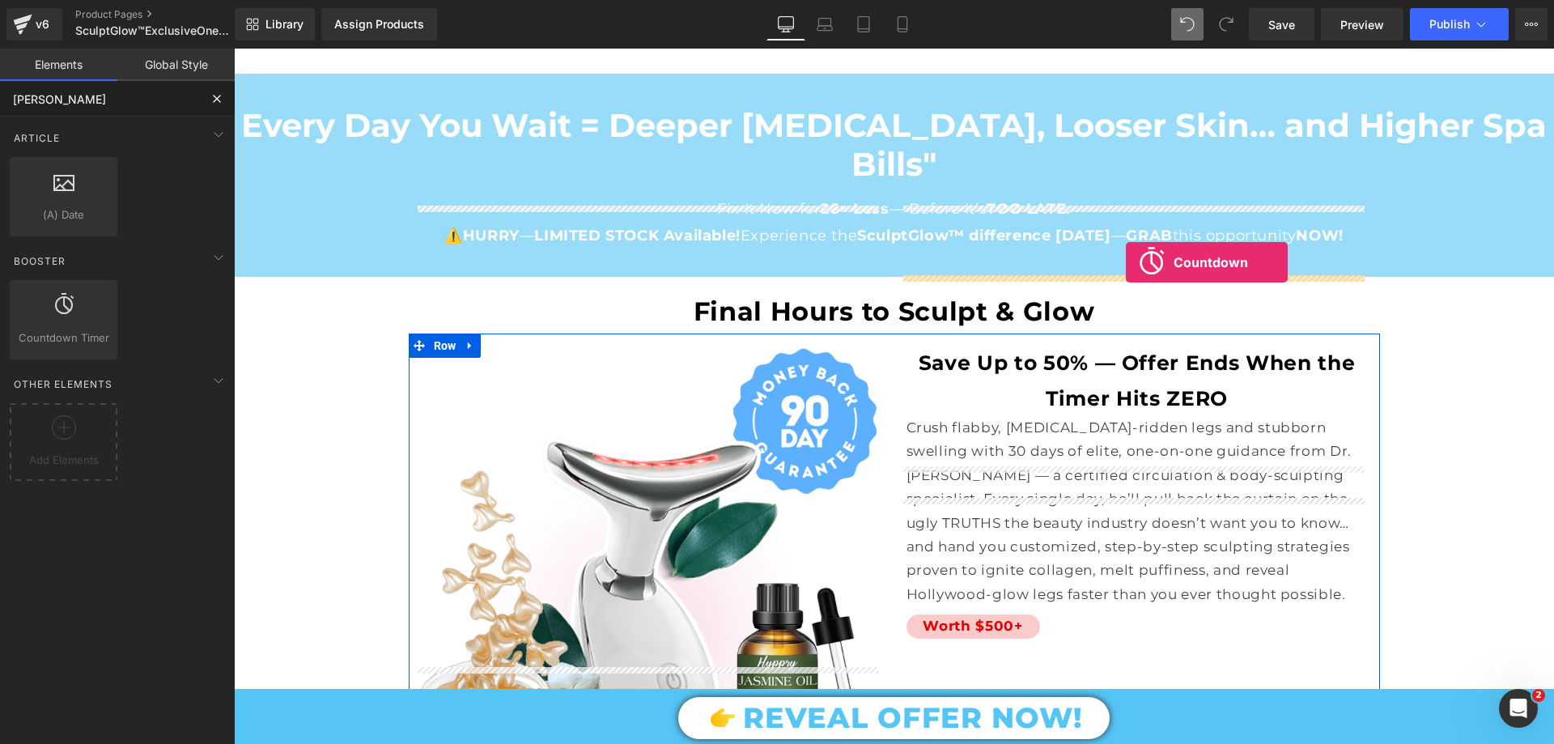
drag, startPoint x: 419, startPoint y: 364, endPoint x: 1126, endPoint y: 262, distance: 713.8
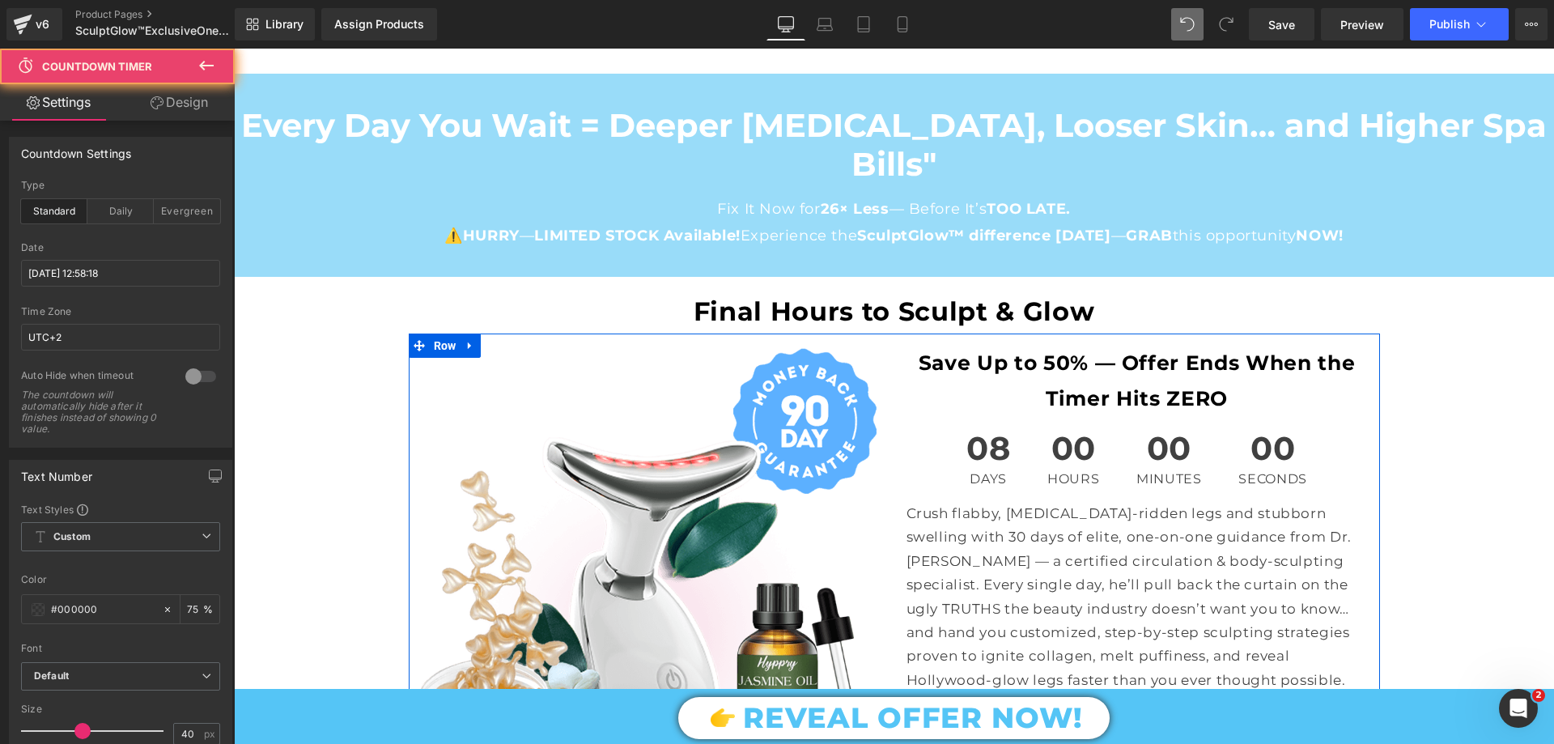
click at [1063, 432] on span "00" at bounding box center [1073, 452] width 52 height 40
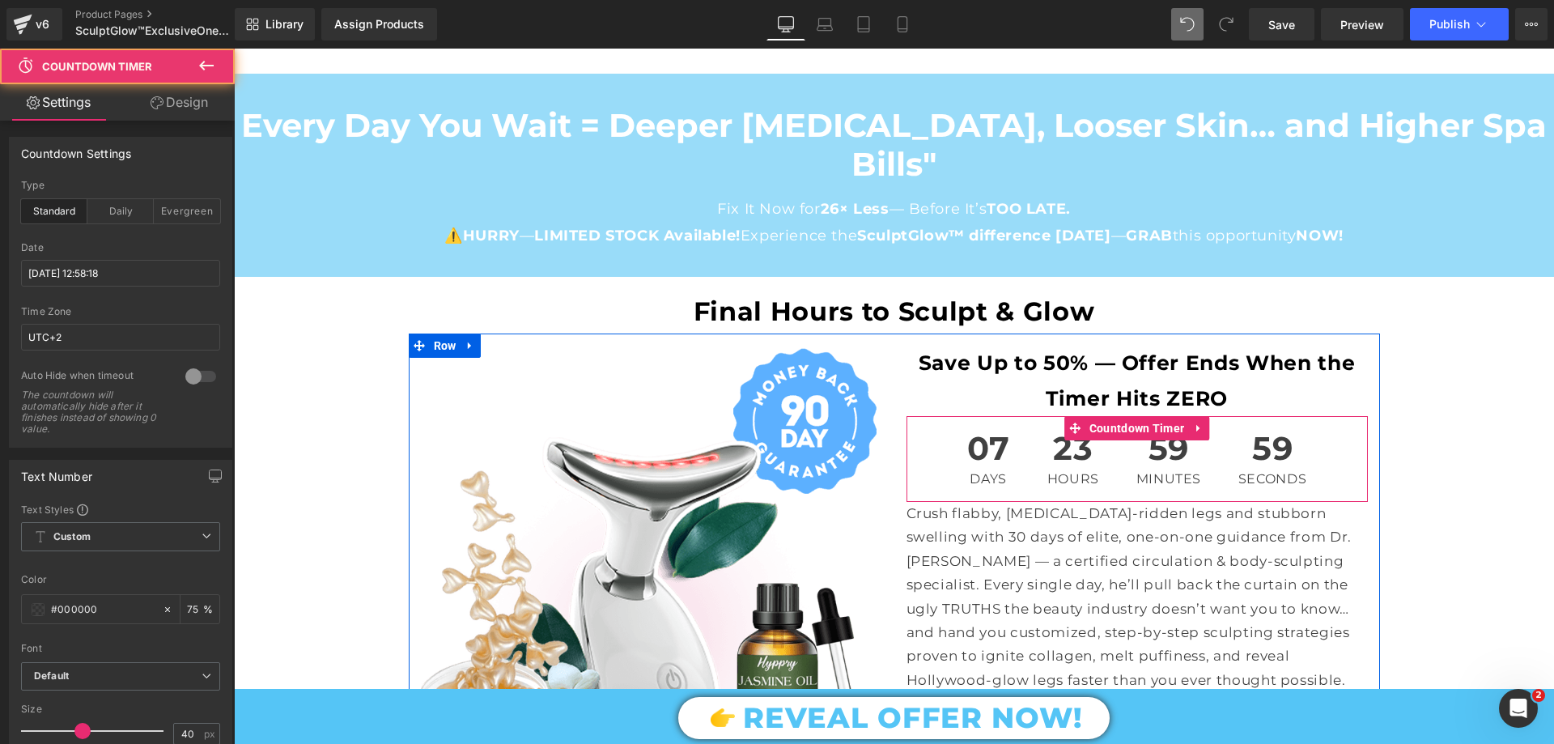
click at [999, 432] on span "07" at bounding box center [988, 452] width 43 height 40
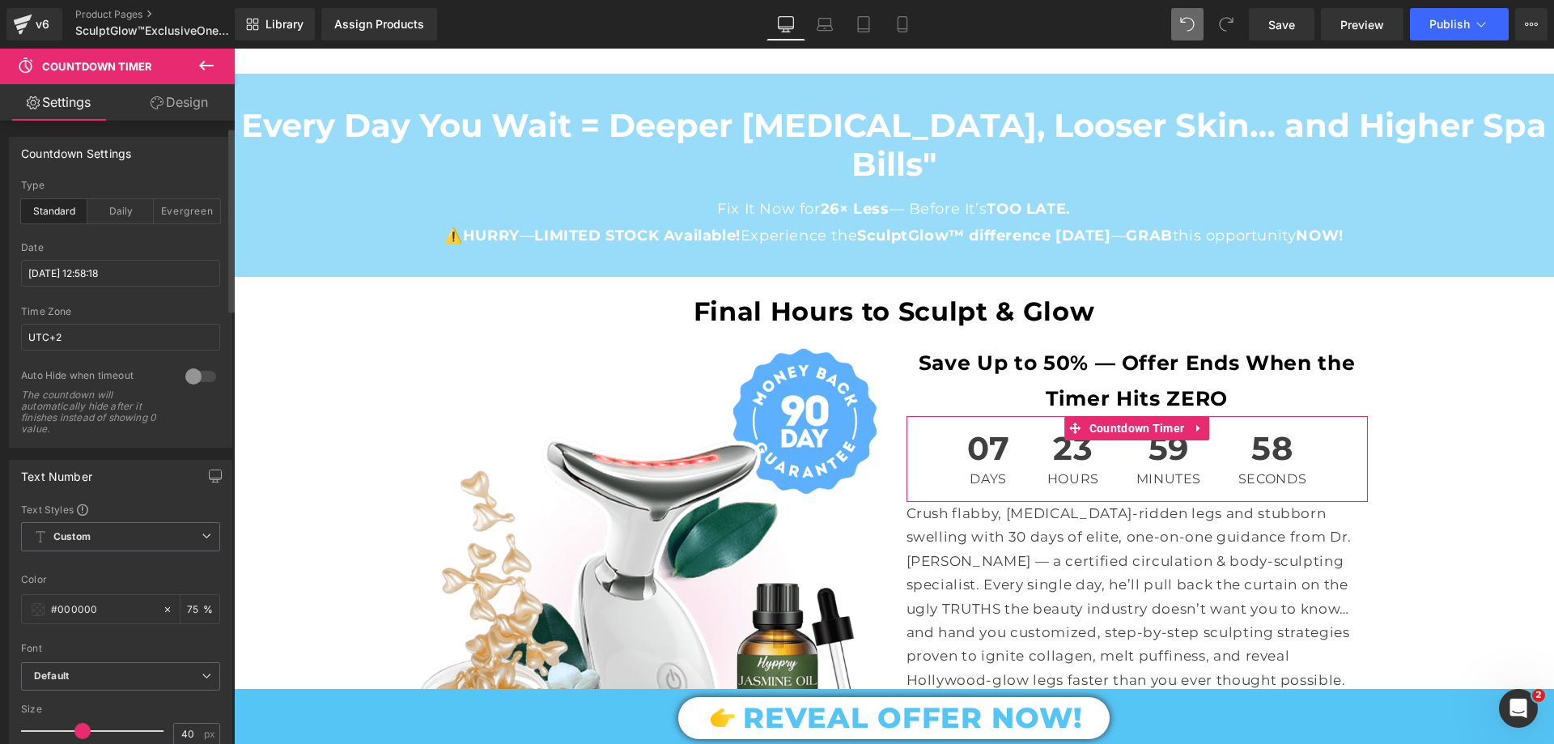
scroll to position [81, 0]
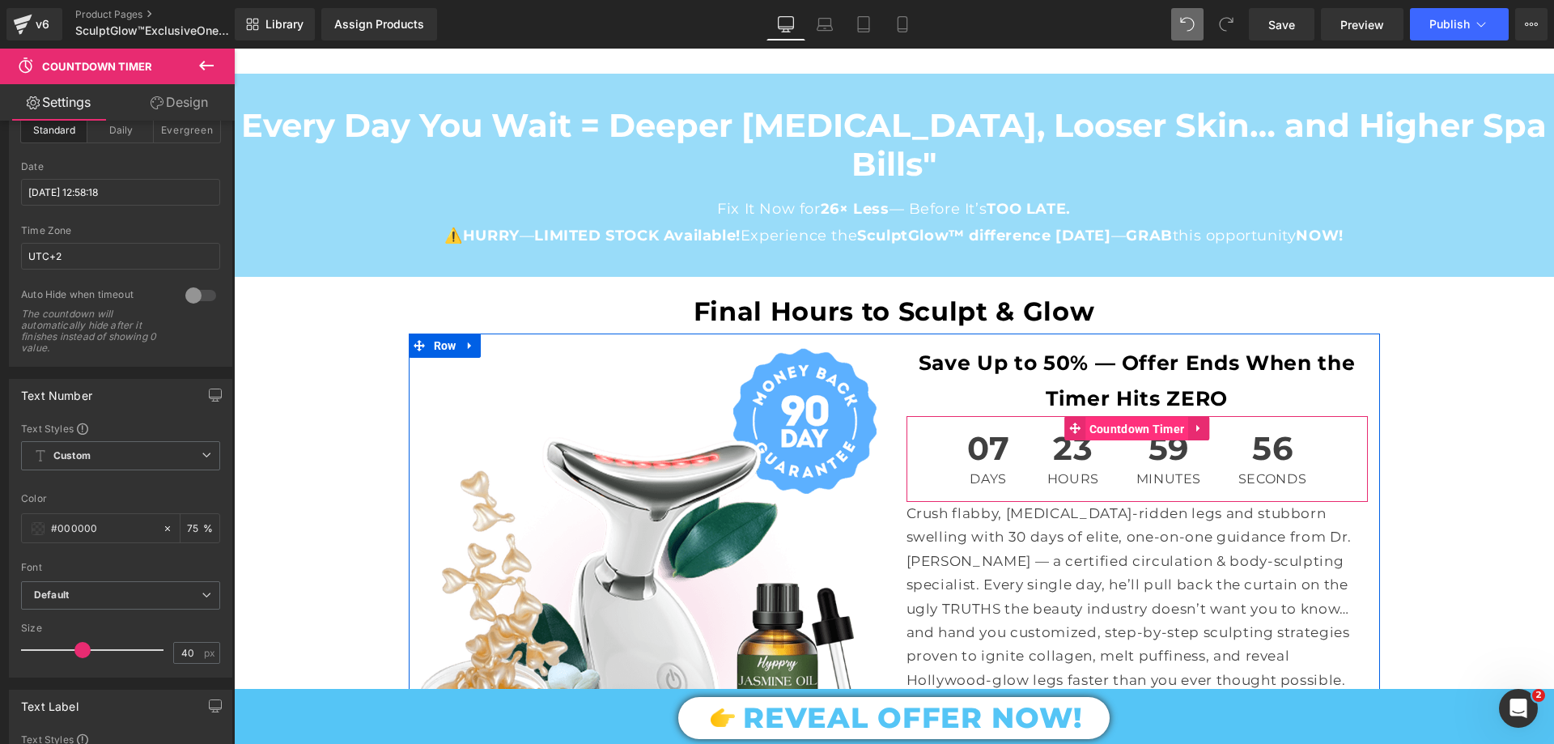
click at [1097, 417] on span "Countdown Timer" at bounding box center [1137, 429] width 104 height 24
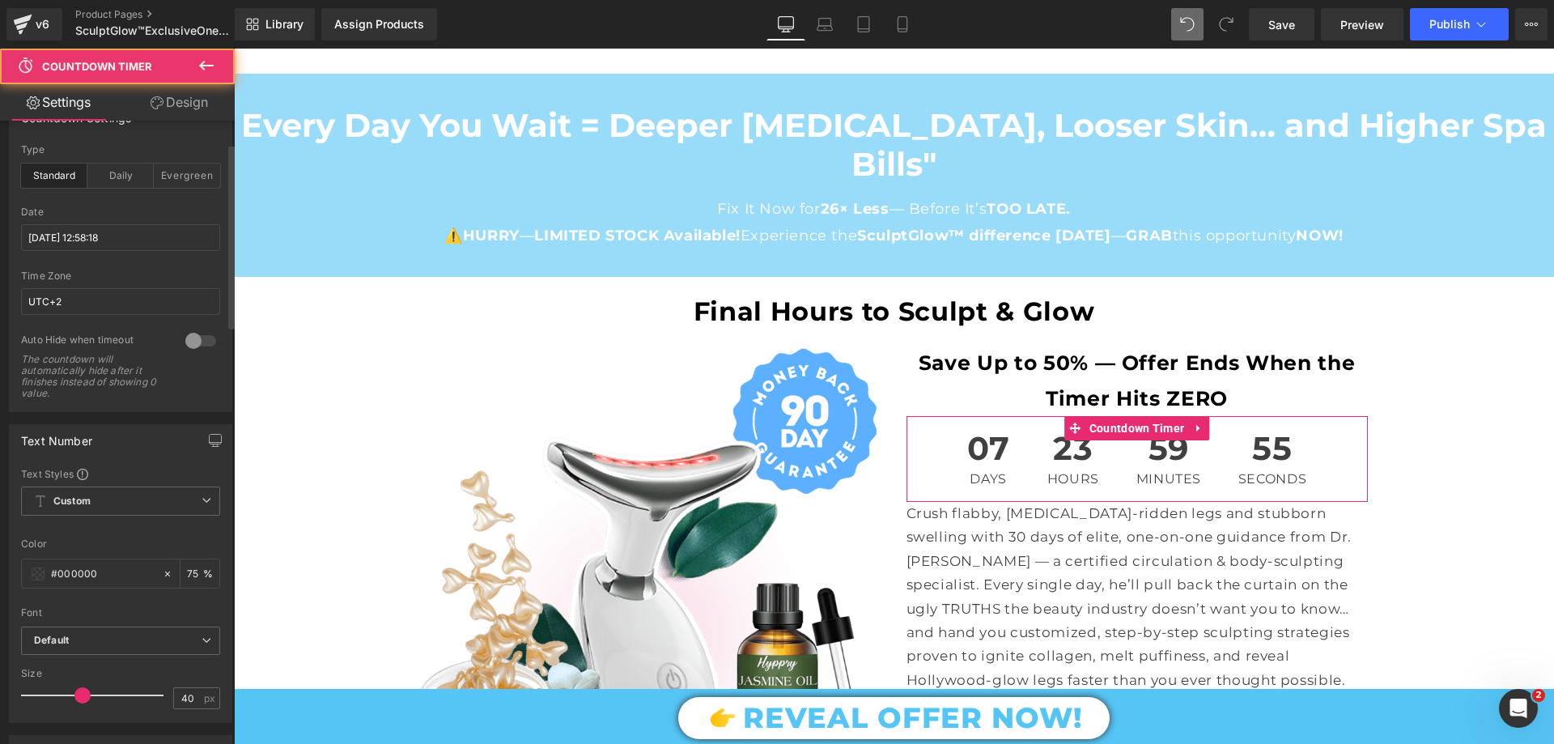
scroll to position [0, 0]
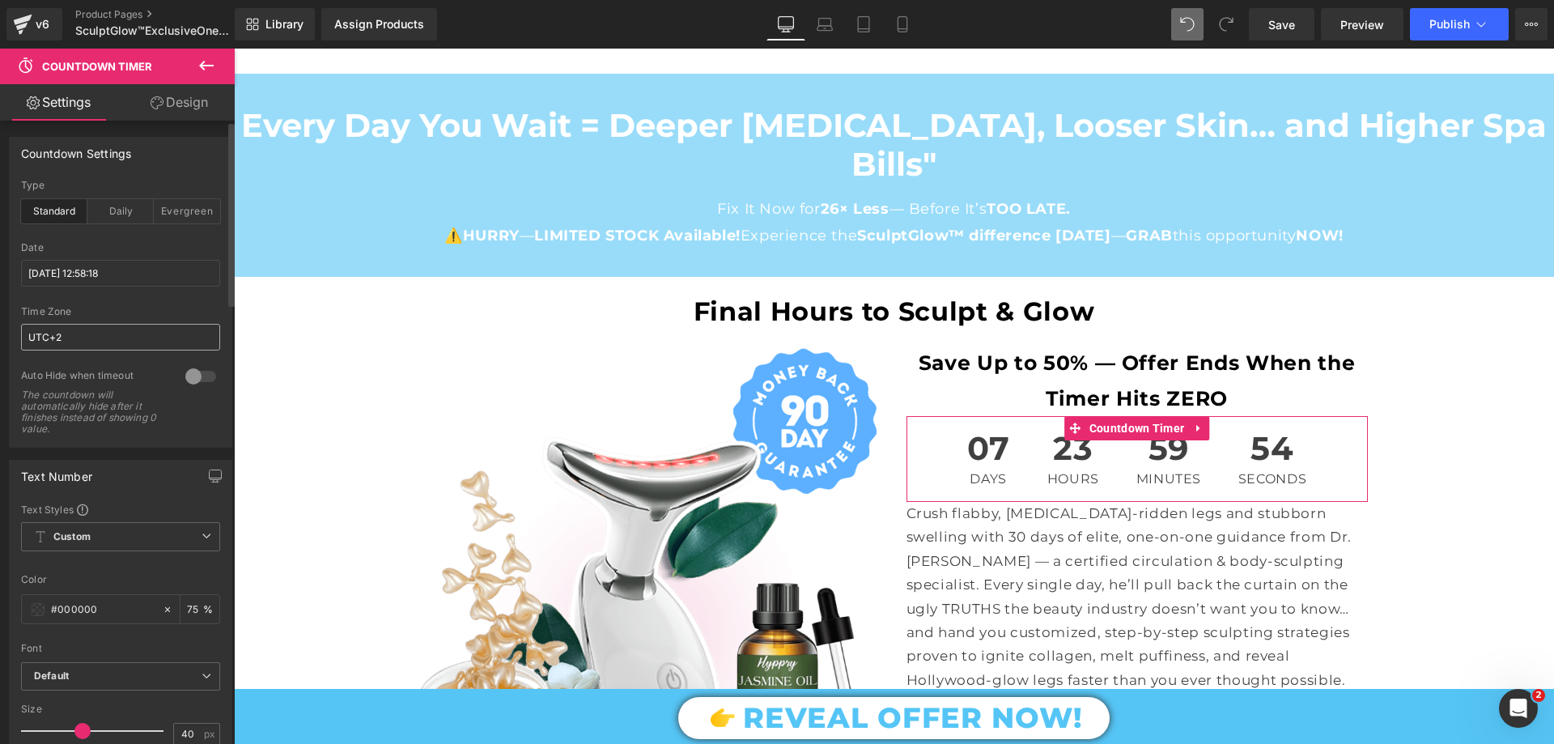
click at [67, 338] on input "UTC+2" at bounding box center [120, 337] width 199 height 27
click at [92, 274] on input "2025/8/22 12:58:18" at bounding box center [120, 273] width 199 height 27
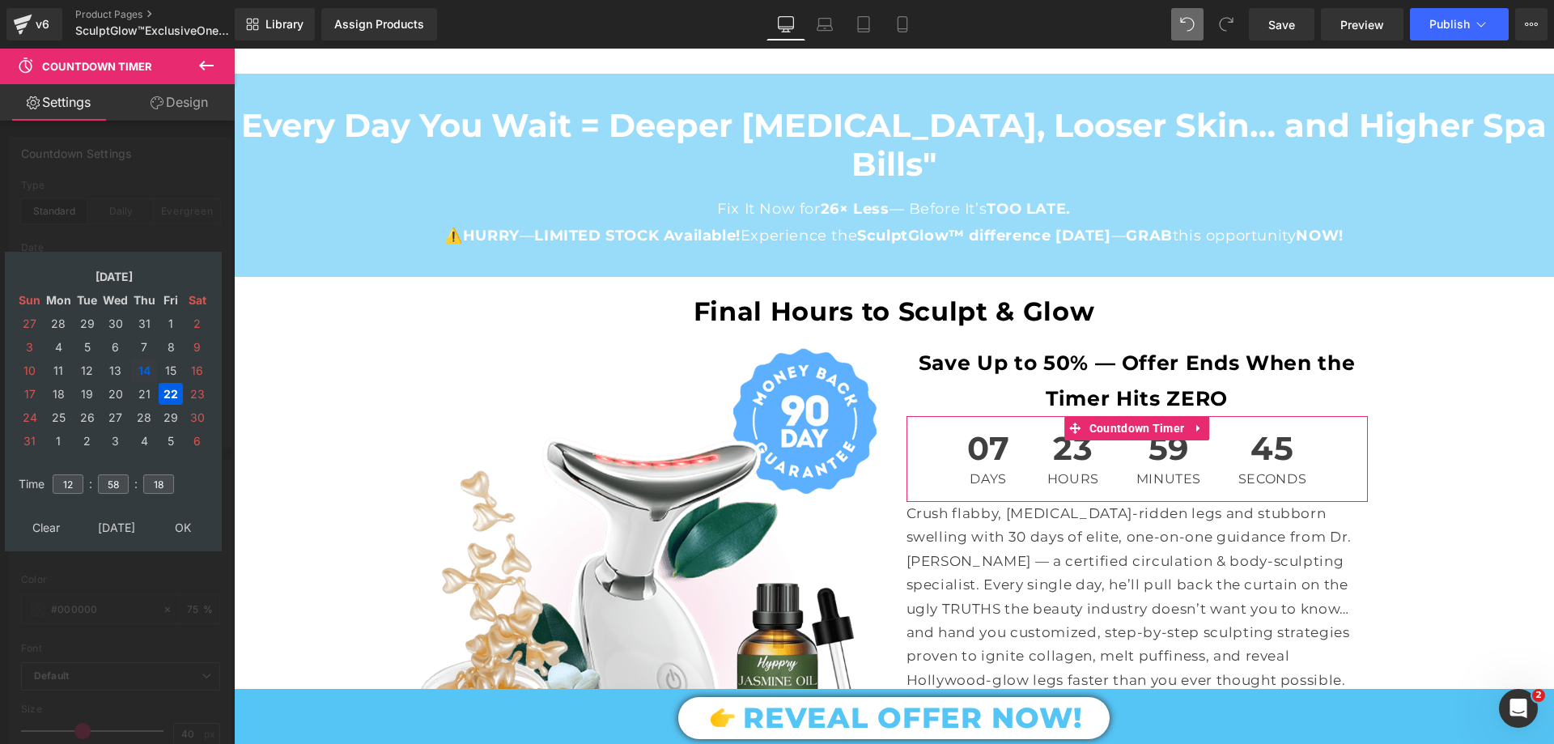
click at [143, 368] on td "14" at bounding box center [144, 370] width 26 height 22
type input "2025/08/14 12:58:18"
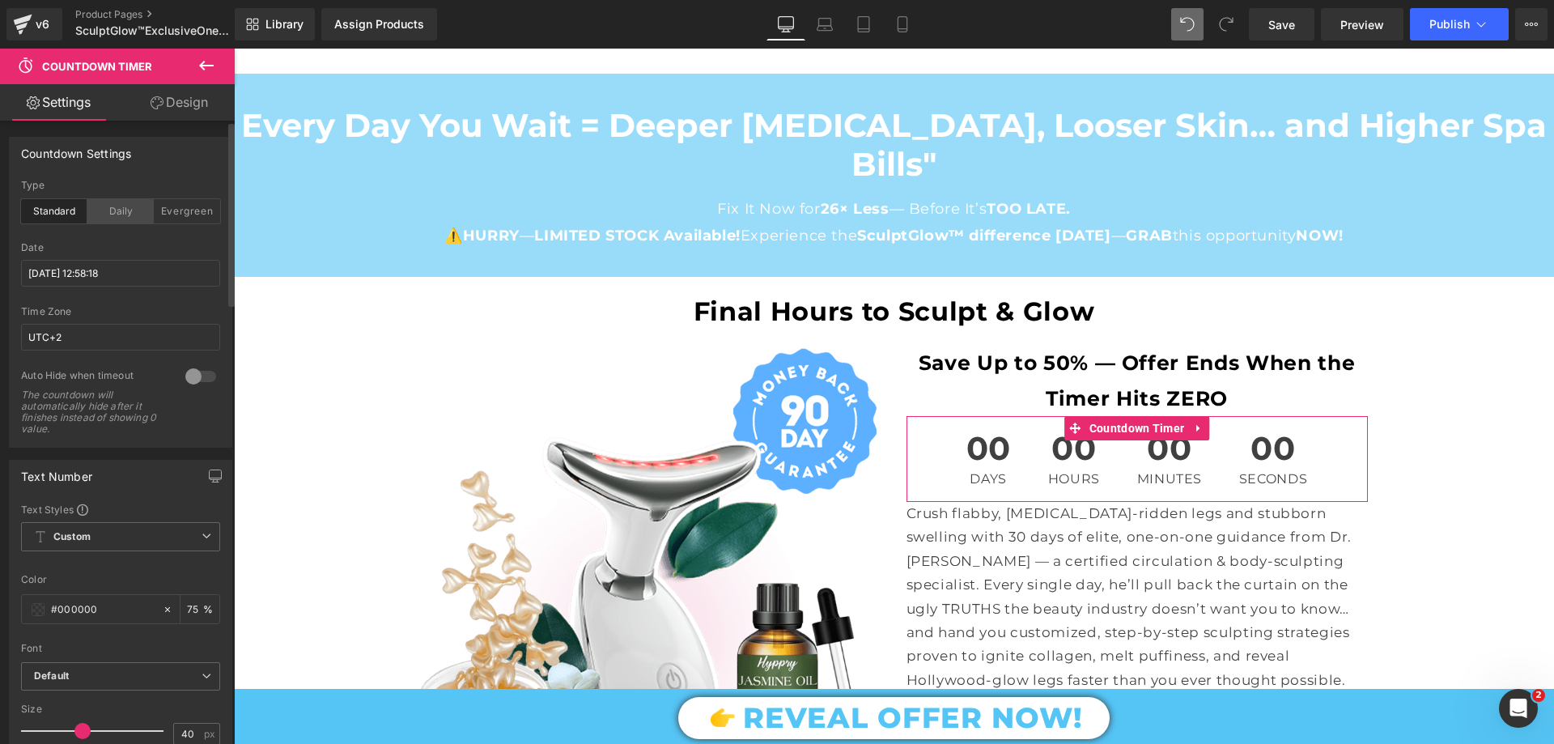
click at [129, 207] on div "Daily" at bounding box center [120, 211] width 66 height 24
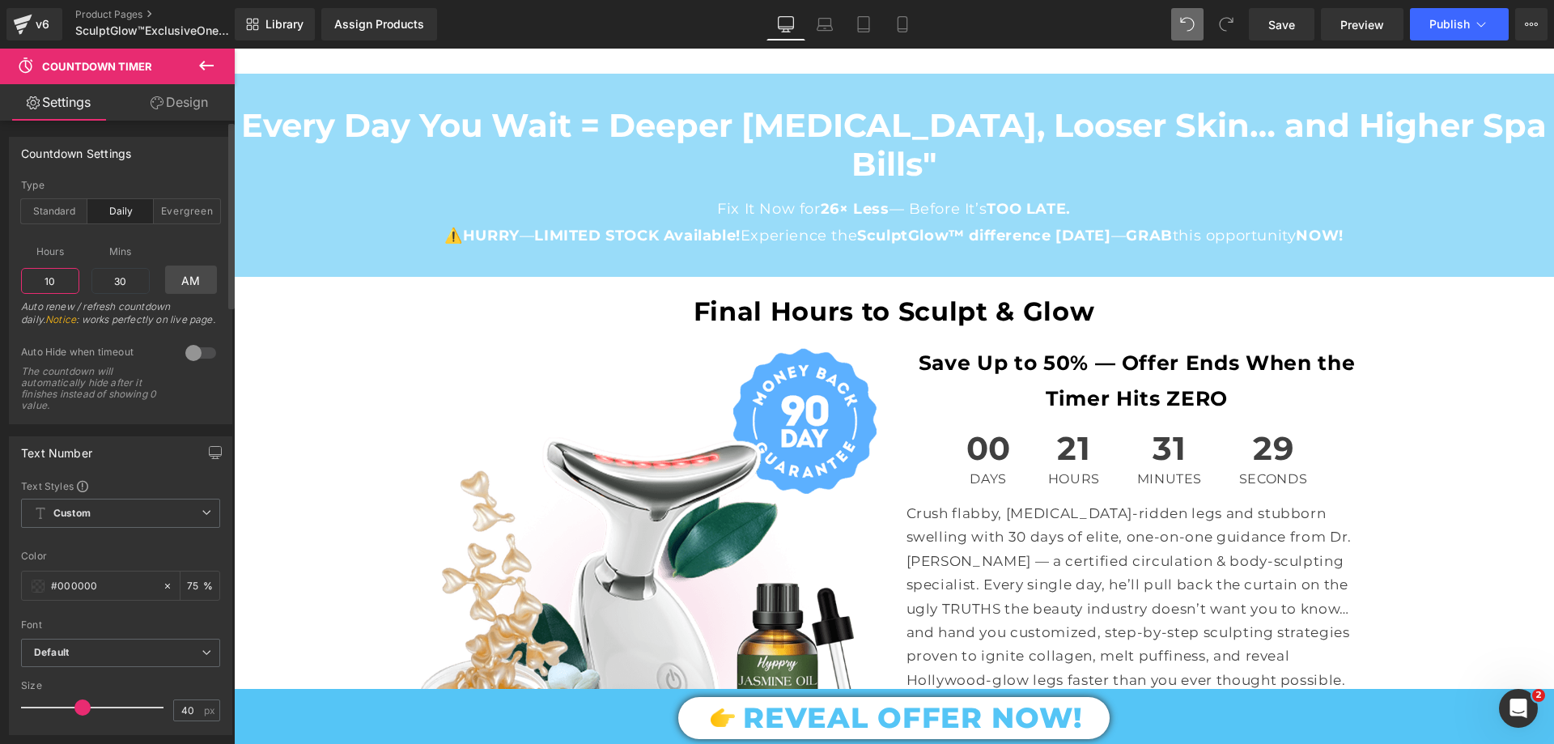
click at [71, 291] on input "10" at bounding box center [50, 281] width 58 height 26
drag, startPoint x: 66, startPoint y: 282, endPoint x: 41, endPoint y: 287, distance: 25.6
click at [41, 287] on input "10" at bounding box center [50, 281] width 58 height 26
click at [174, 222] on div "Evergreen" at bounding box center [187, 211] width 66 height 24
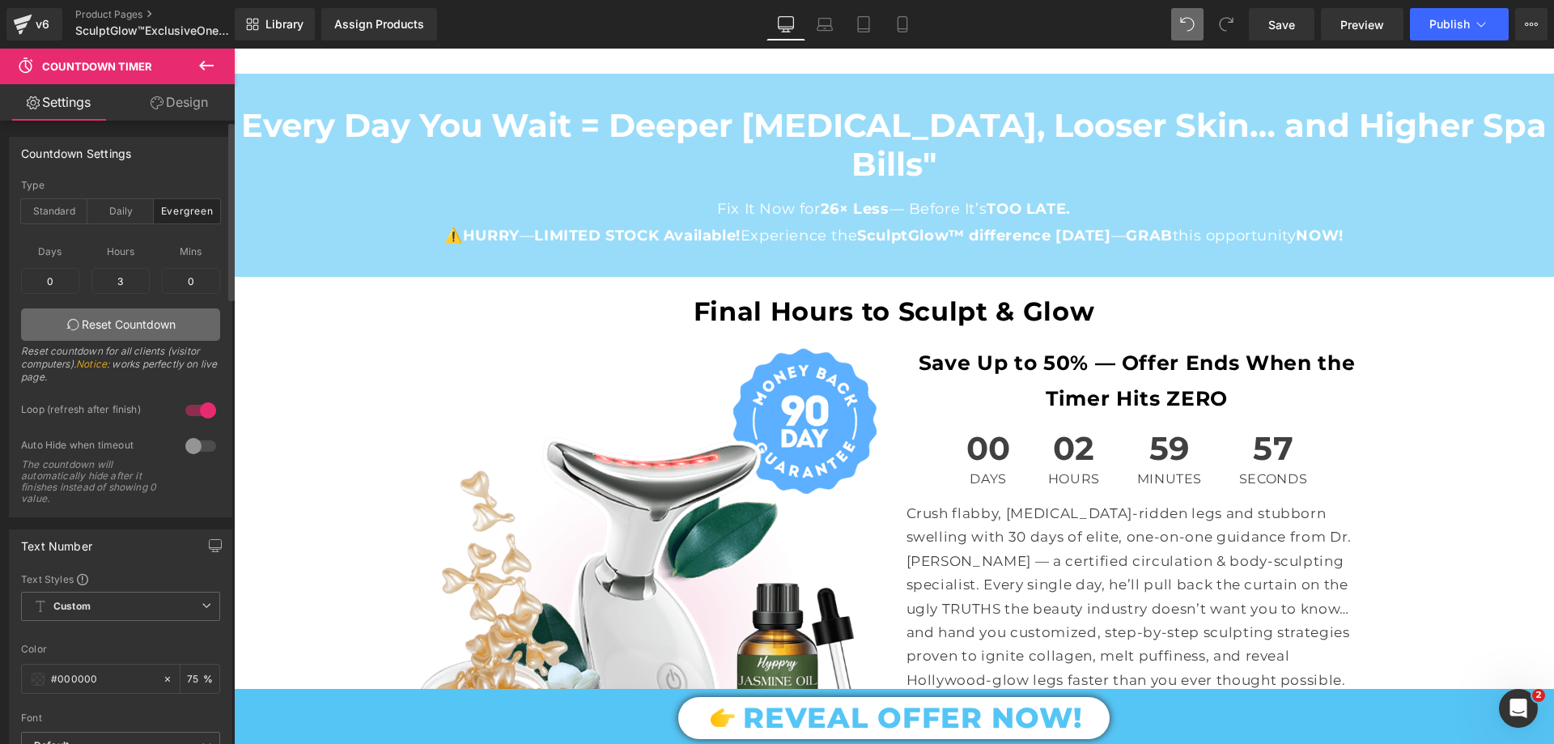
click at [121, 320] on link "Reset Countdown" at bounding box center [120, 324] width 199 height 32
click at [121, 330] on link "Reset Countdown" at bounding box center [120, 324] width 199 height 32
click at [116, 207] on div "Daily" at bounding box center [120, 211] width 66 height 24
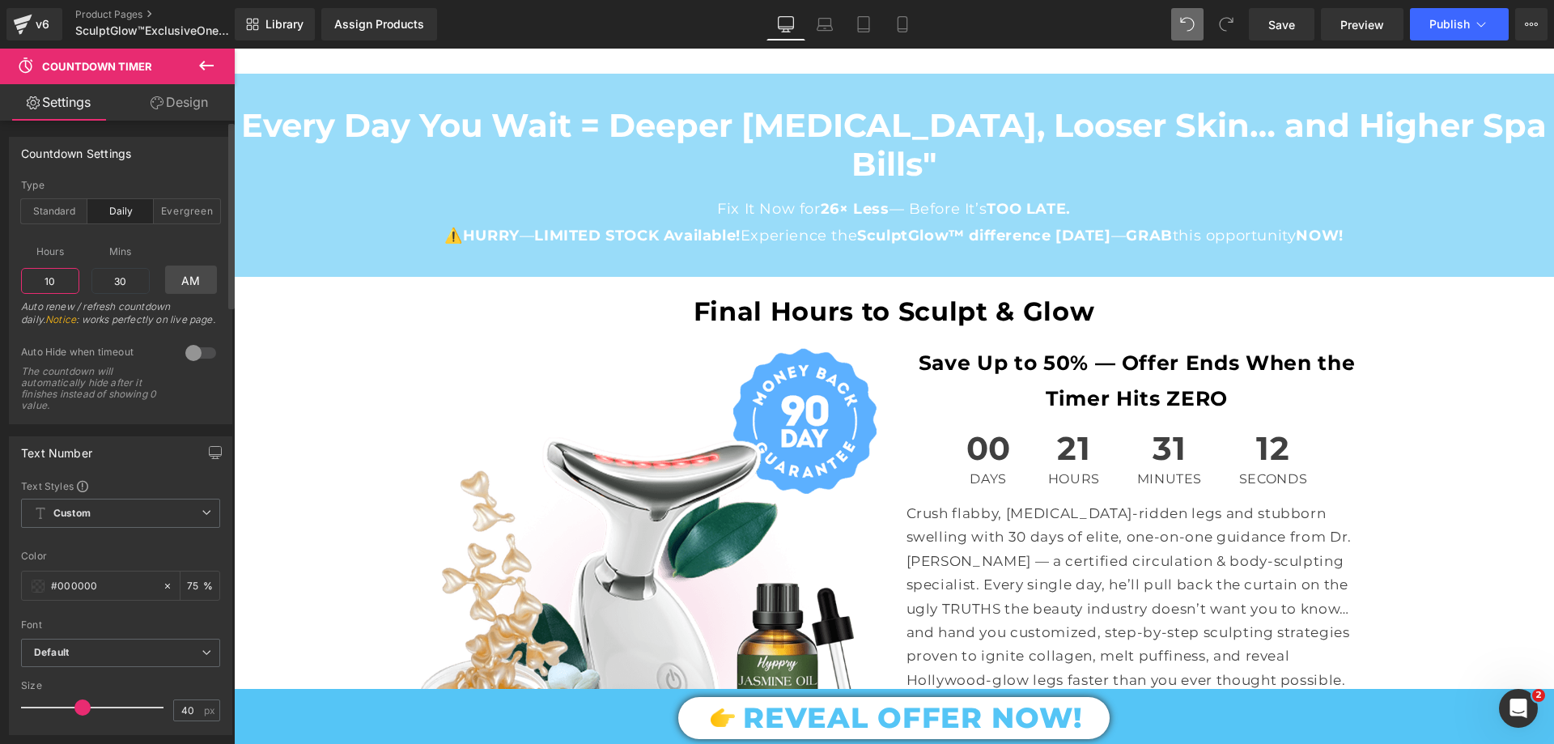
click at [64, 282] on input "10" at bounding box center [50, 281] width 58 height 26
type input "3"
click at [121, 291] on input "30" at bounding box center [120, 281] width 58 height 26
click at [121, 290] on input "30" at bounding box center [120, 281] width 58 height 26
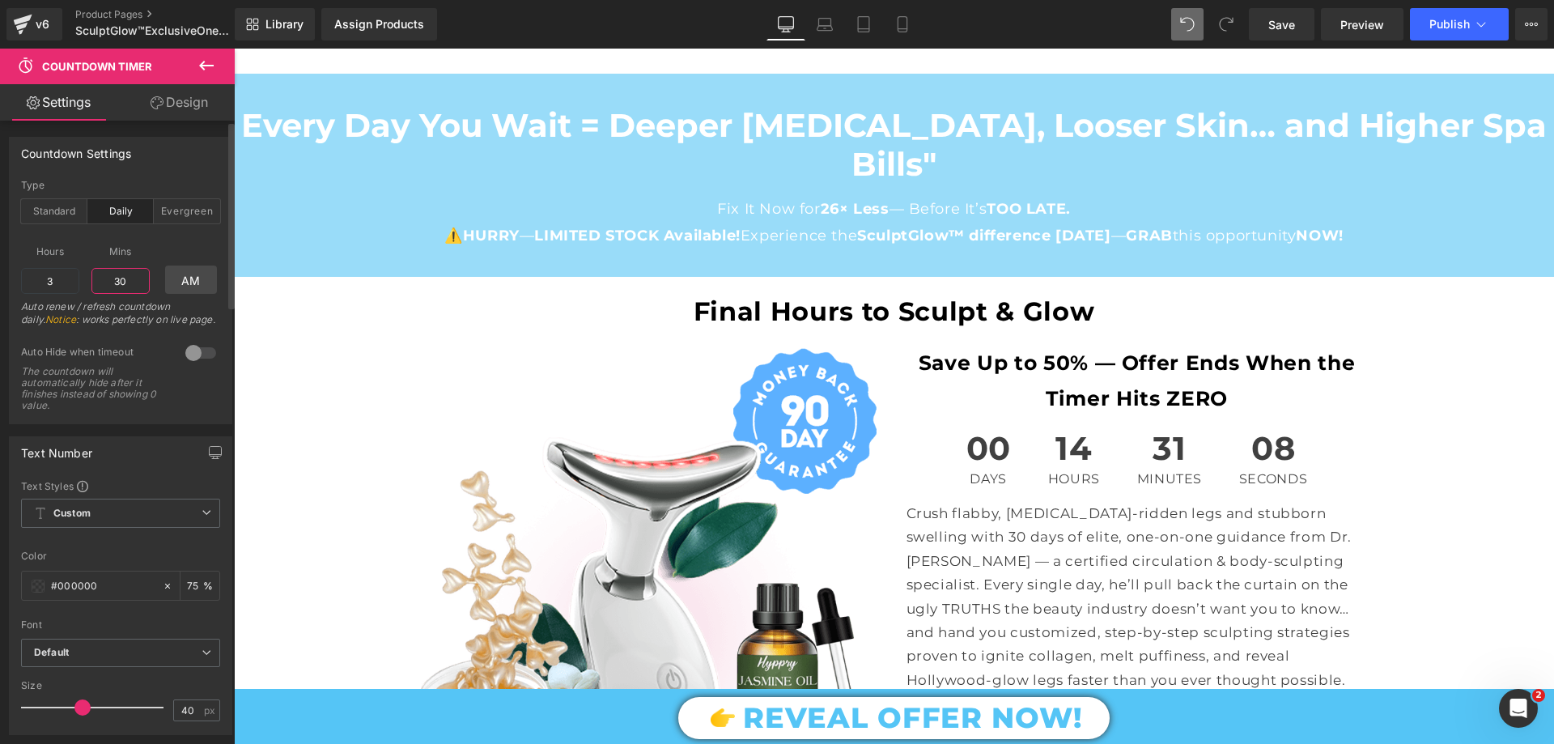
click at [121, 290] on input "30" at bounding box center [120, 281] width 58 height 26
type input "3"
click at [69, 288] on input "3" at bounding box center [50, 281] width 58 height 26
click at [121, 282] on input "3" at bounding box center [120, 281] width 58 height 26
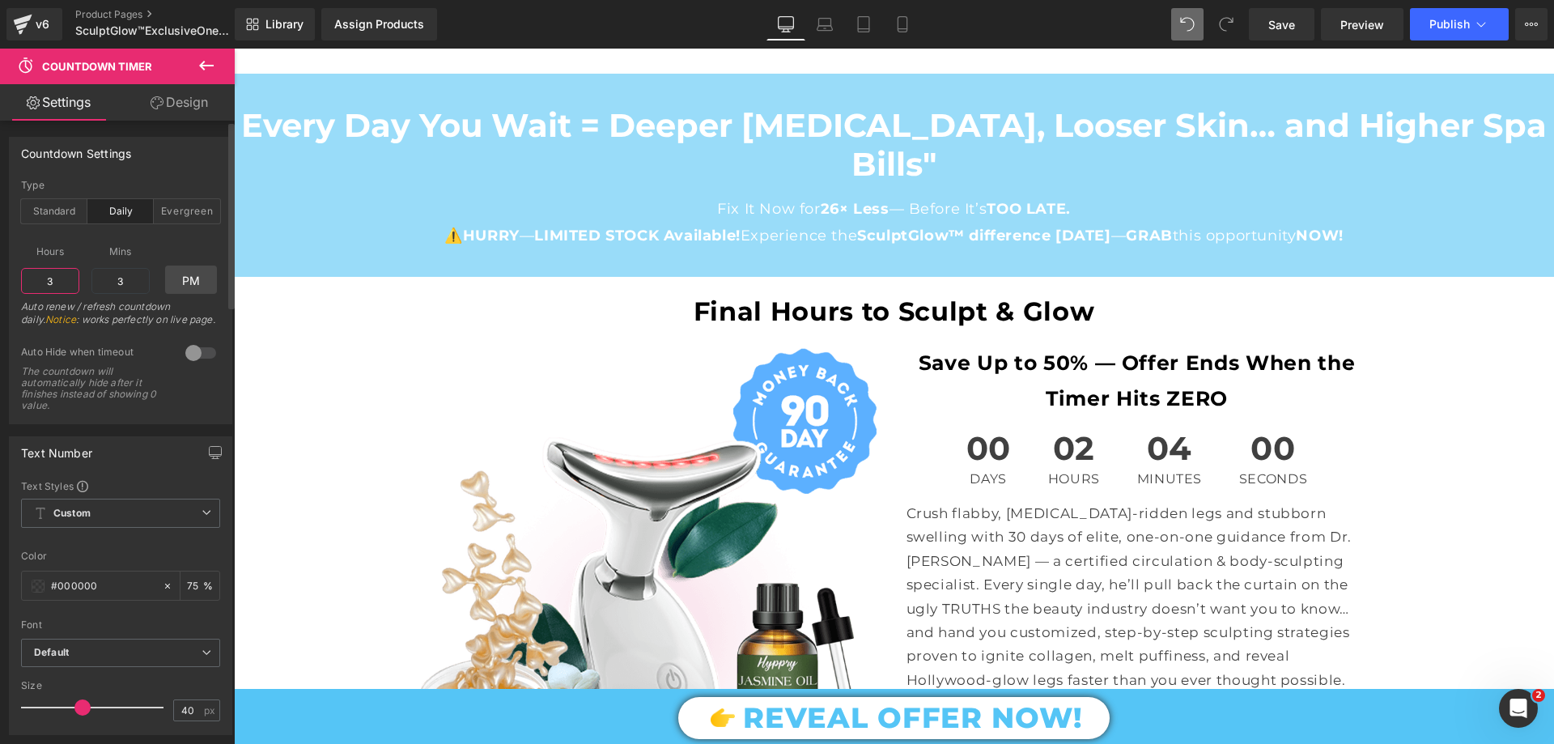
click at [71, 279] on input "3" at bounding box center [50, 281] width 58 height 26
type input "3"
click at [122, 281] on input "3" at bounding box center [120, 281] width 58 height 26
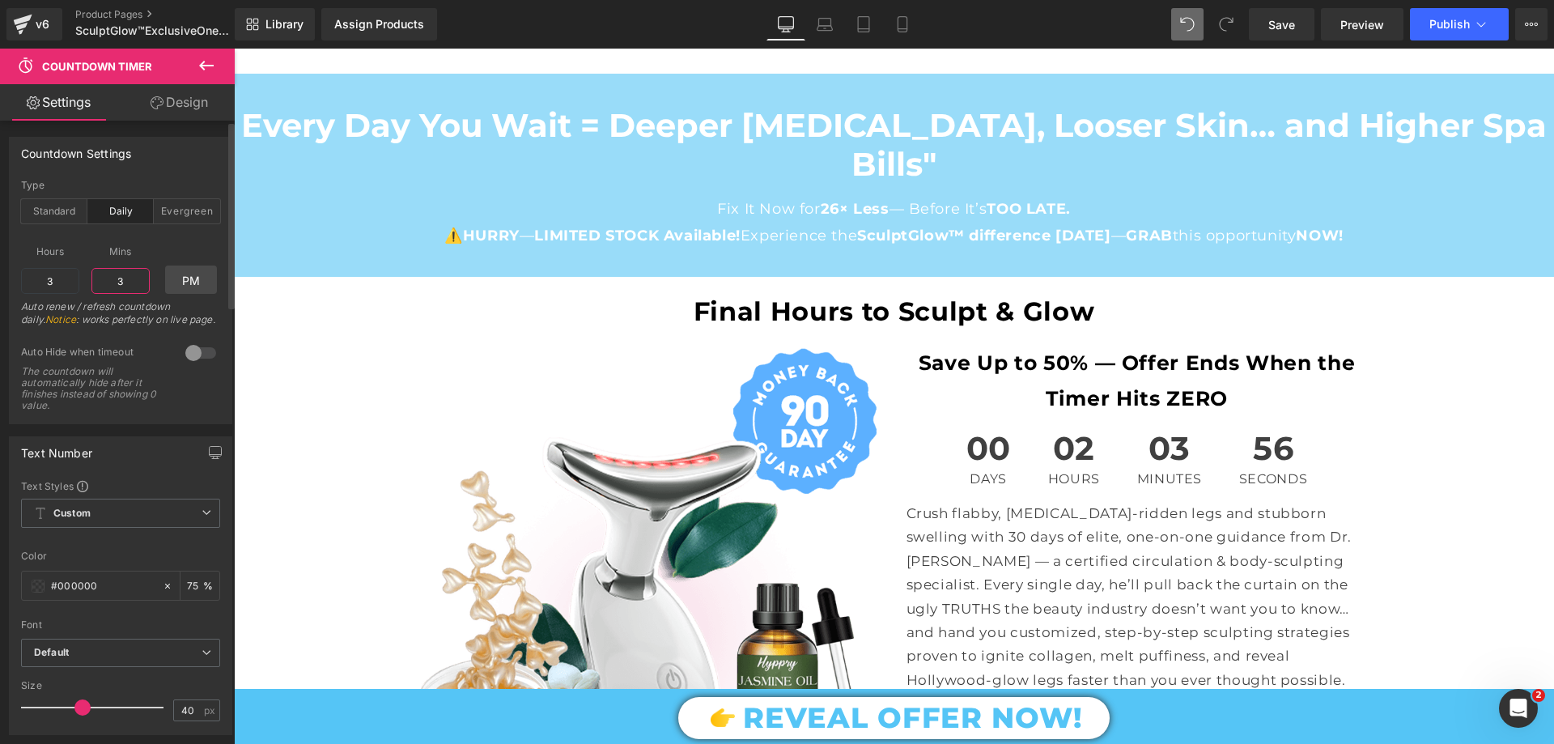
click at [122, 282] on input "3" at bounding box center [120, 281] width 58 height 26
click at [185, 353] on div at bounding box center [200, 353] width 39 height 26
click at [197, 351] on div at bounding box center [200, 353] width 39 height 26
click at [54, 208] on div "Standard" at bounding box center [54, 211] width 66 height 24
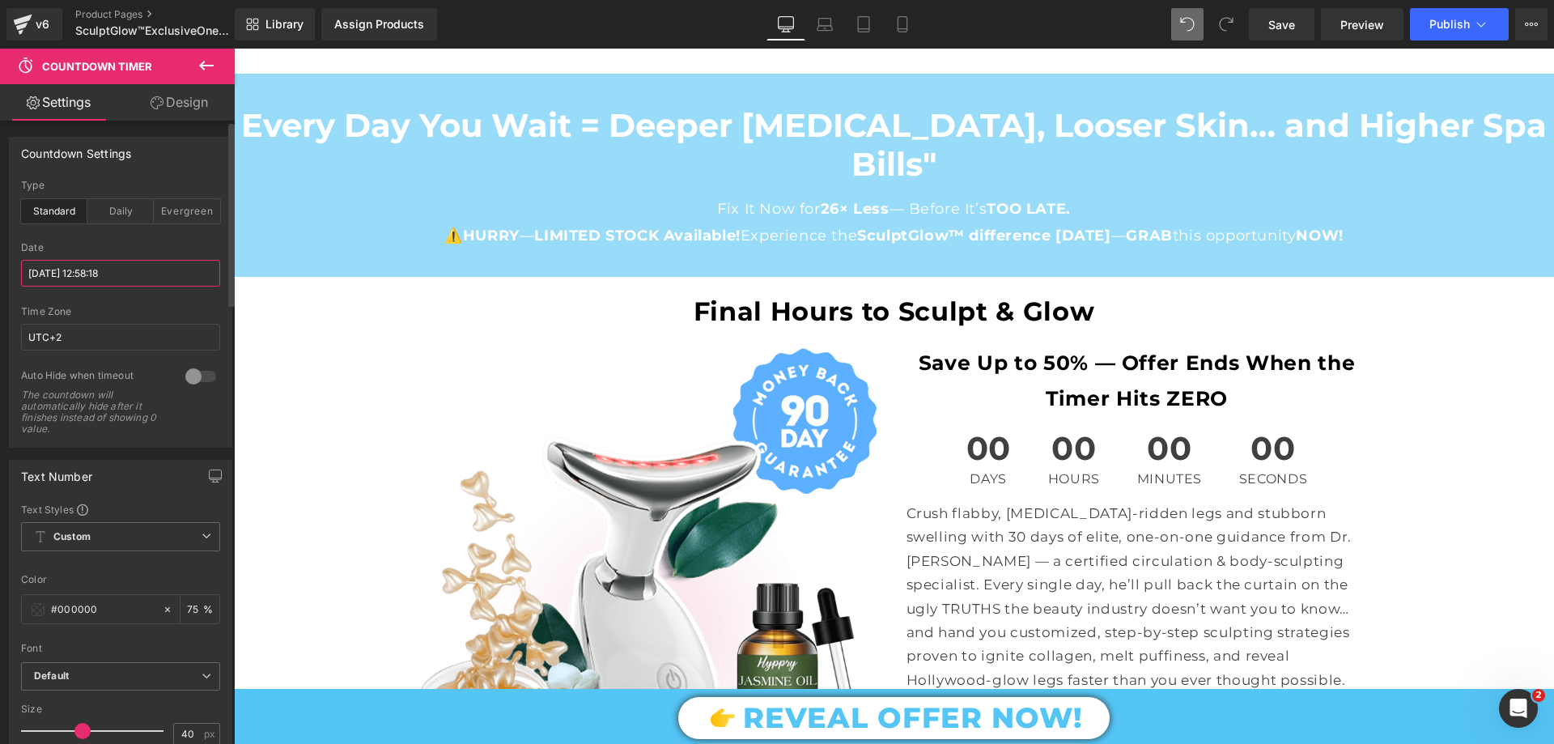
click at [116, 268] on input "2025/08/14 12:58:18" at bounding box center [120, 273] width 199 height 27
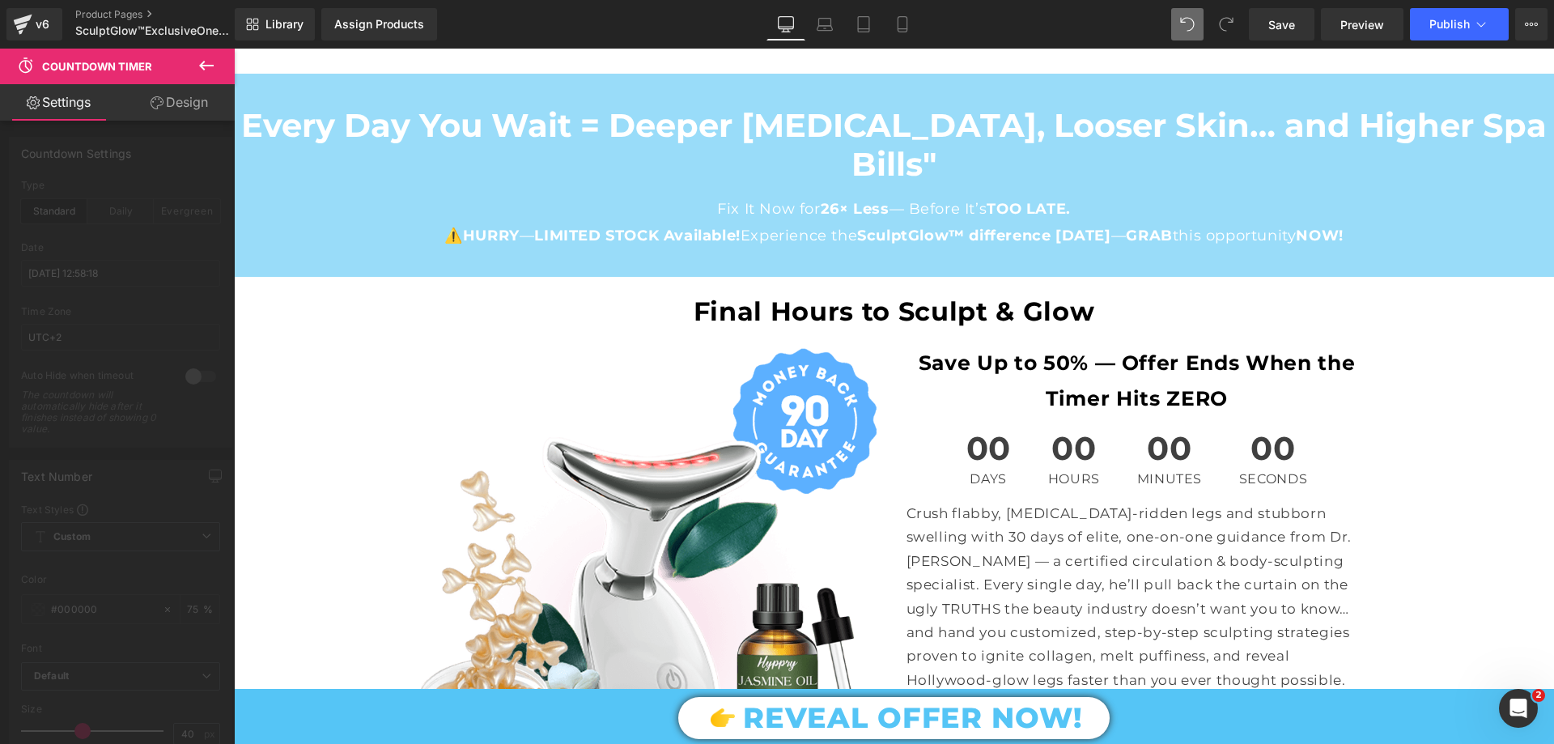
click at [165, 233] on div at bounding box center [117, 400] width 235 height 703
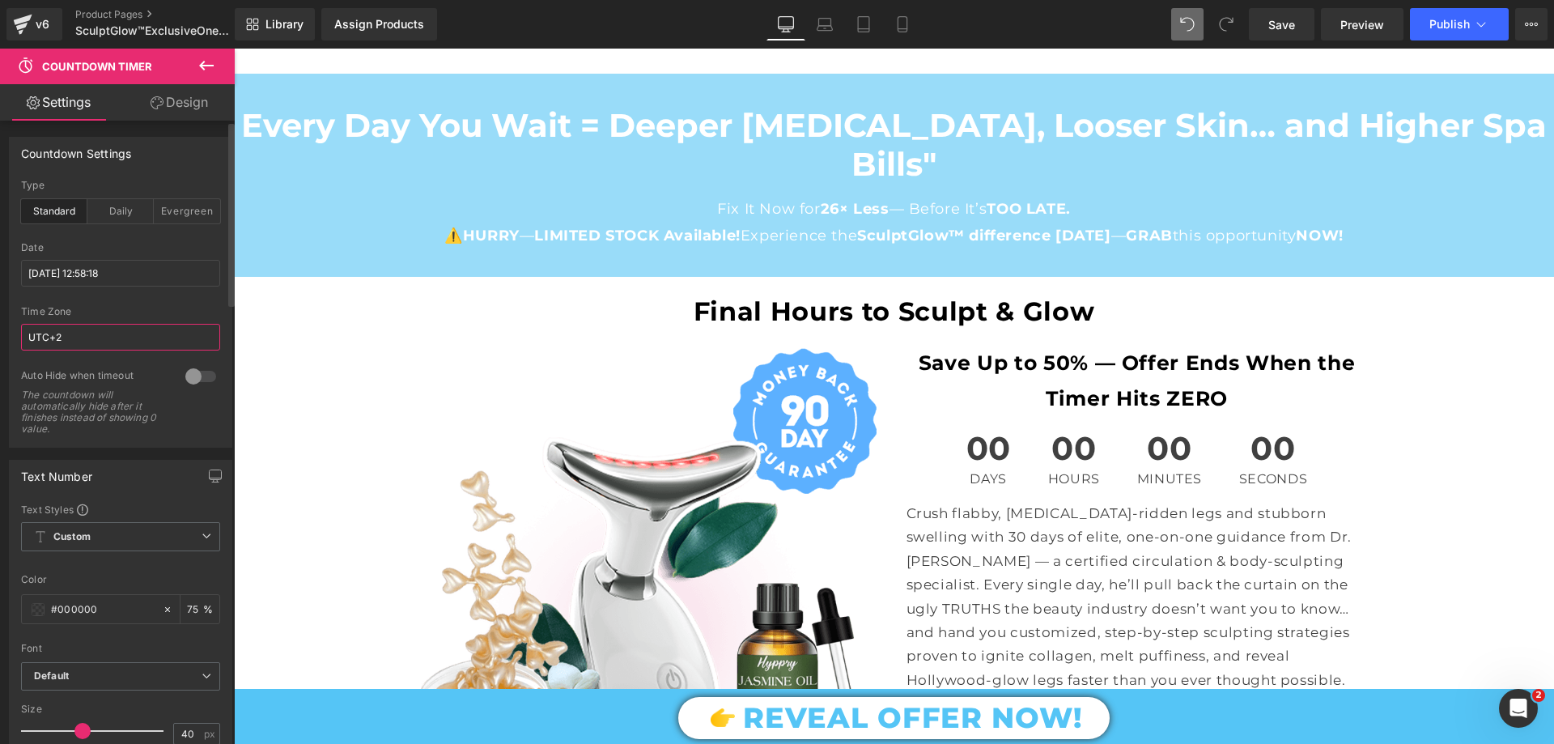
click at [77, 326] on input "UTC+2" at bounding box center [120, 337] width 199 height 27
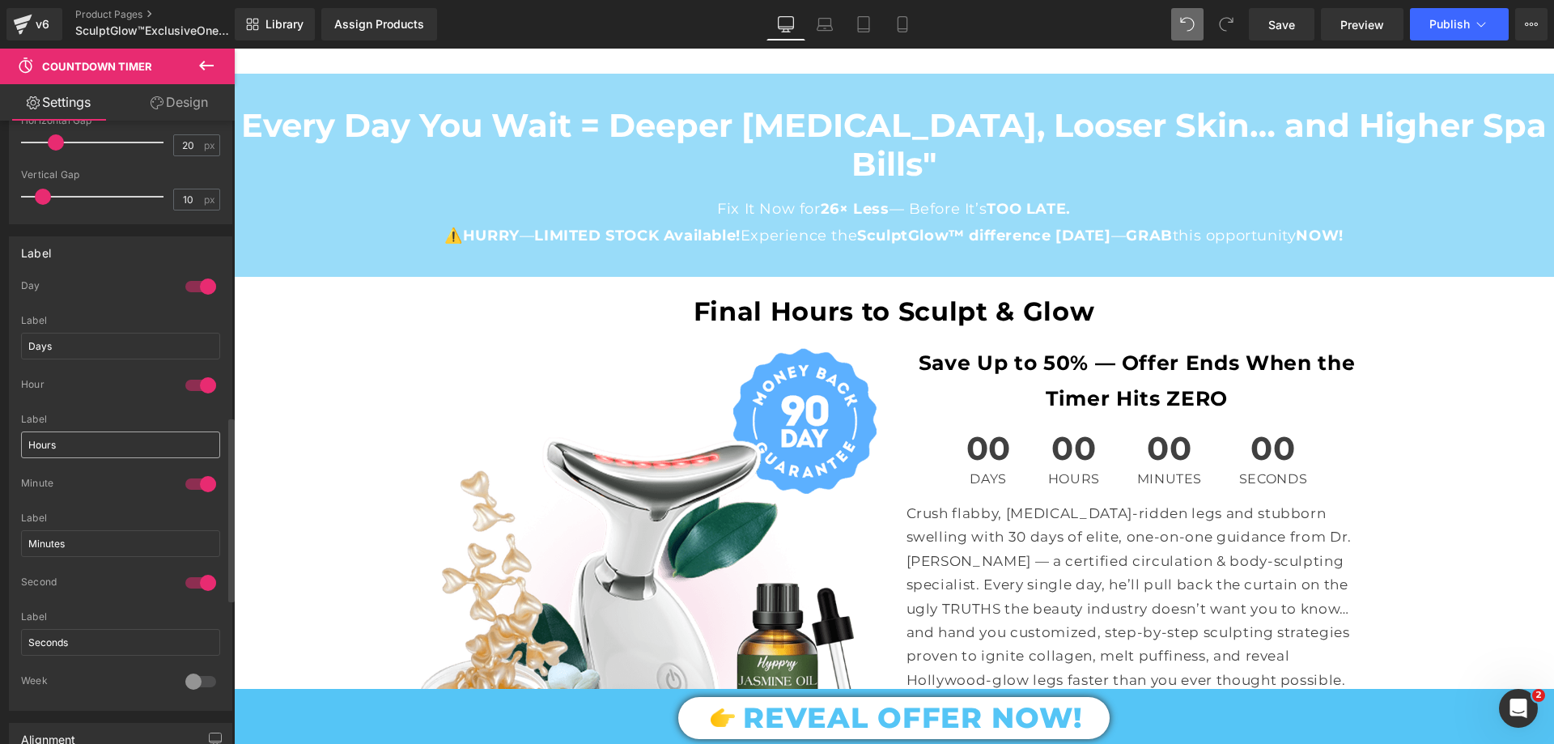
scroll to position [971, 0]
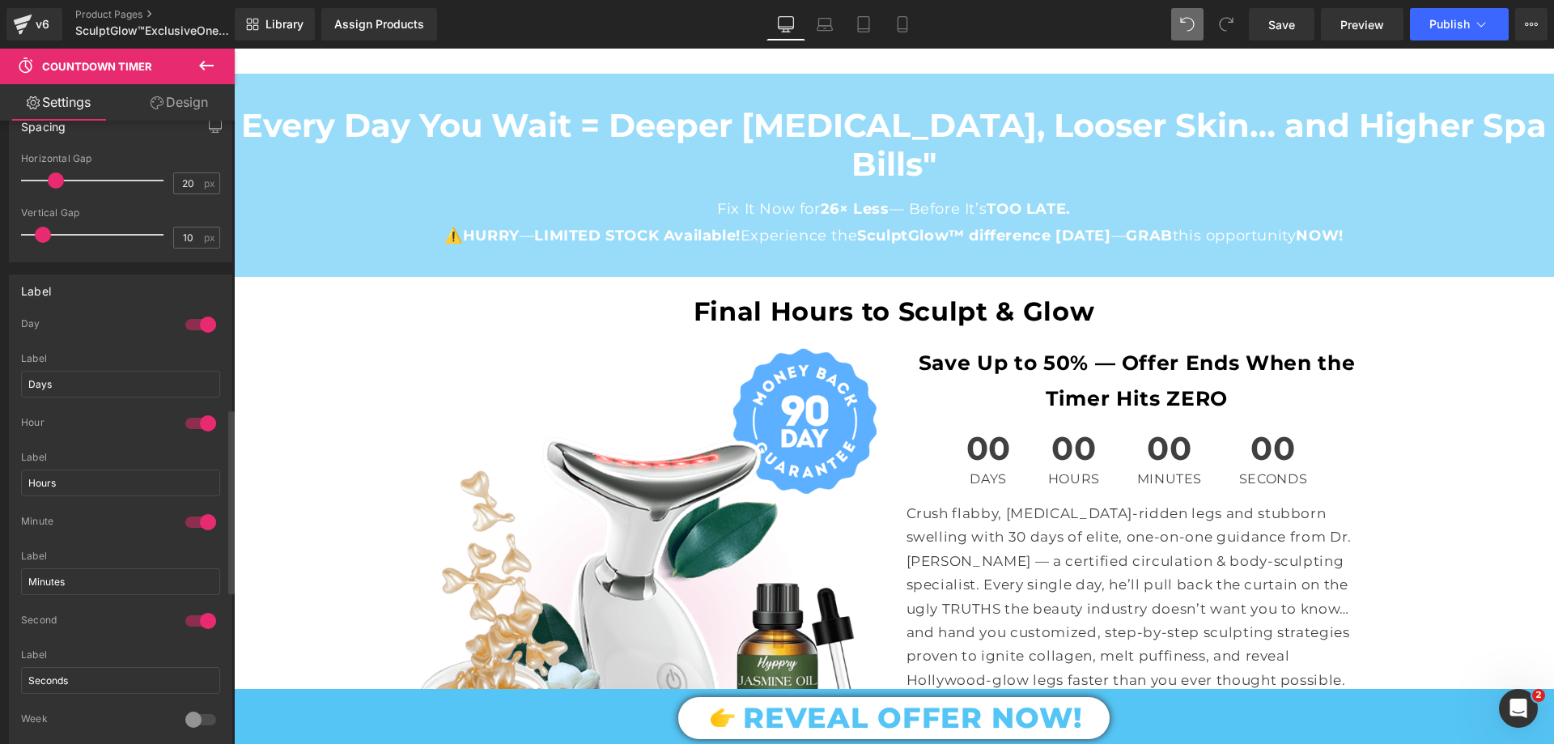
click at [193, 316] on div at bounding box center [200, 325] width 39 height 26
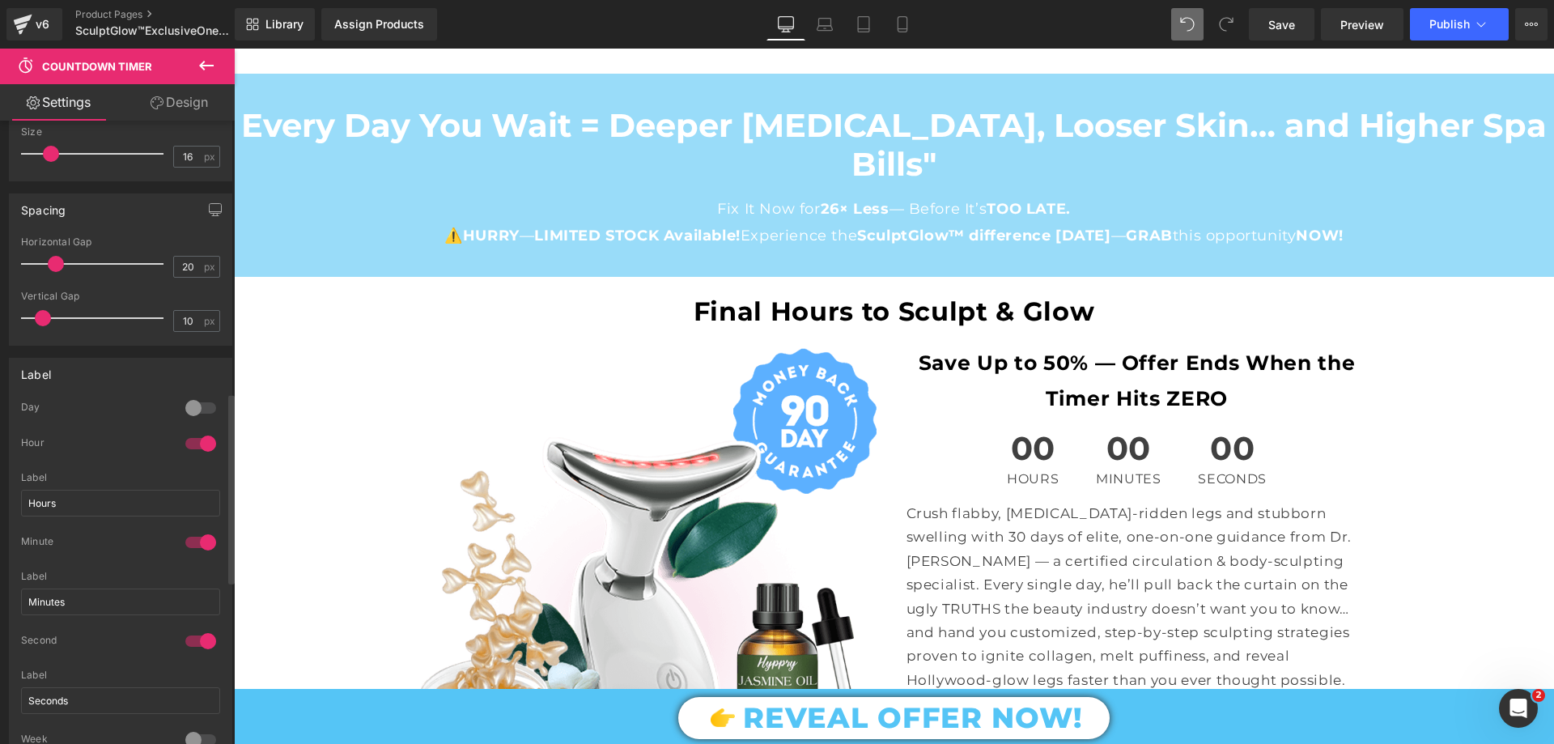
scroll to position [890, 0]
click at [185, 398] on div at bounding box center [200, 405] width 39 height 26
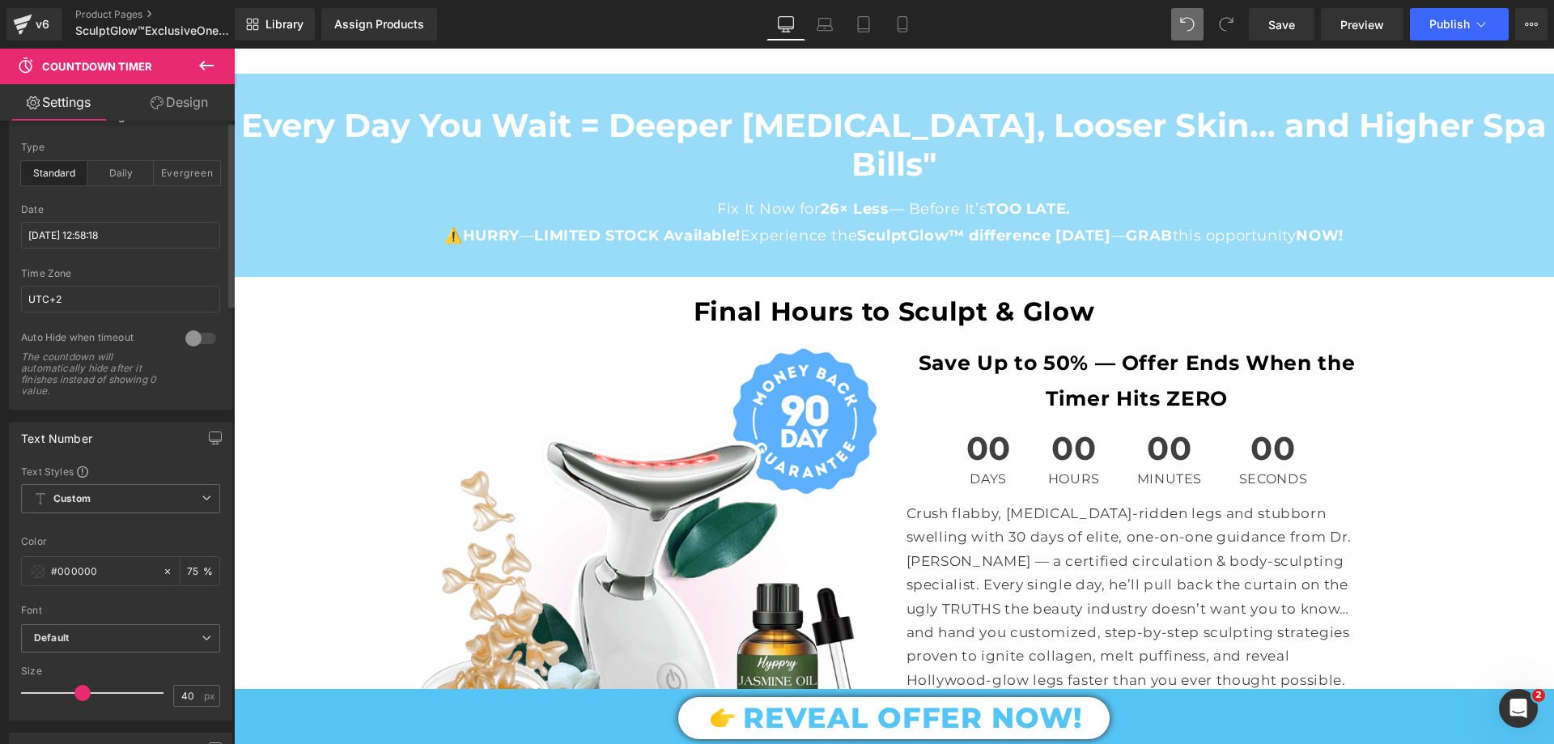
scroll to position [0, 0]
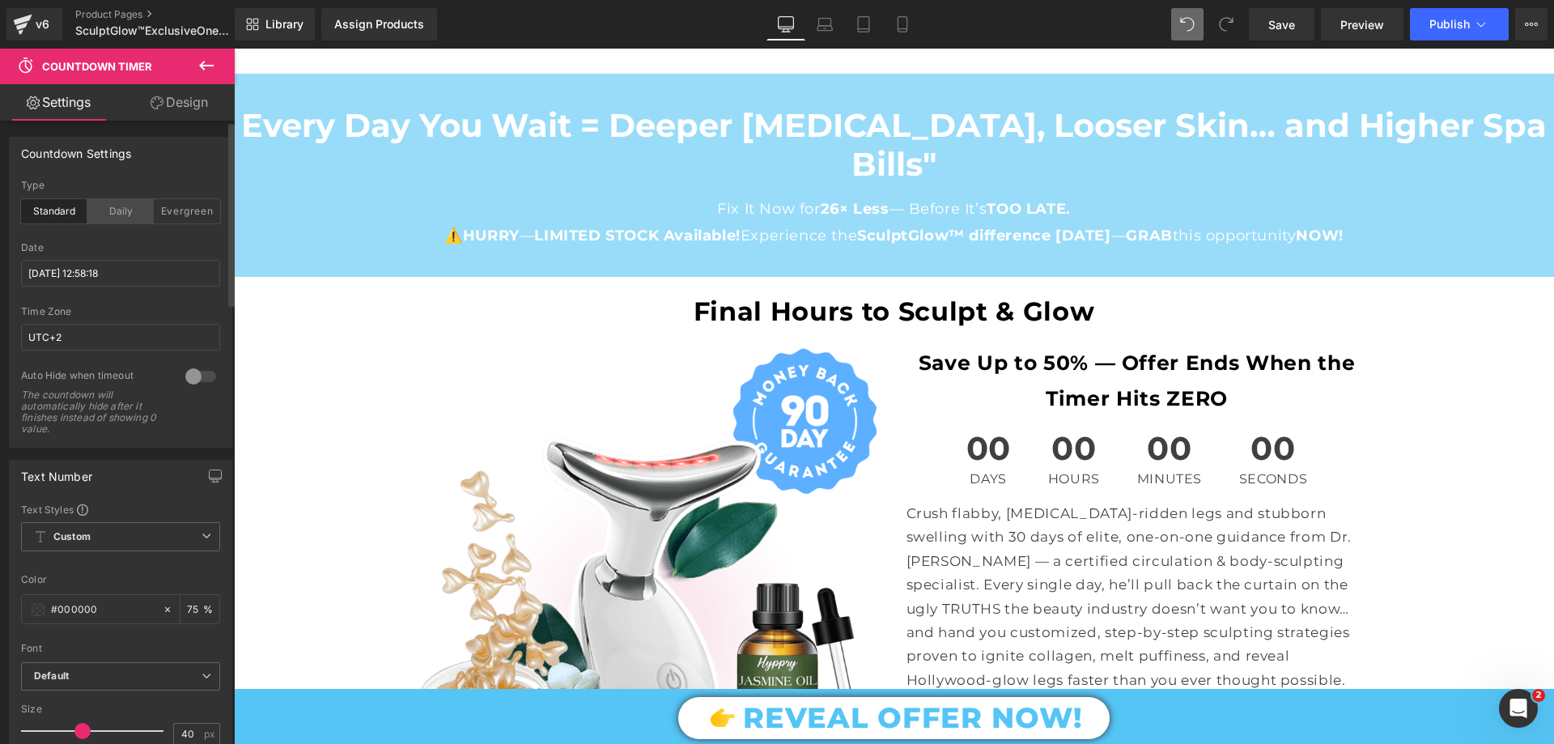
click at [121, 220] on div "Daily" at bounding box center [120, 211] width 66 height 24
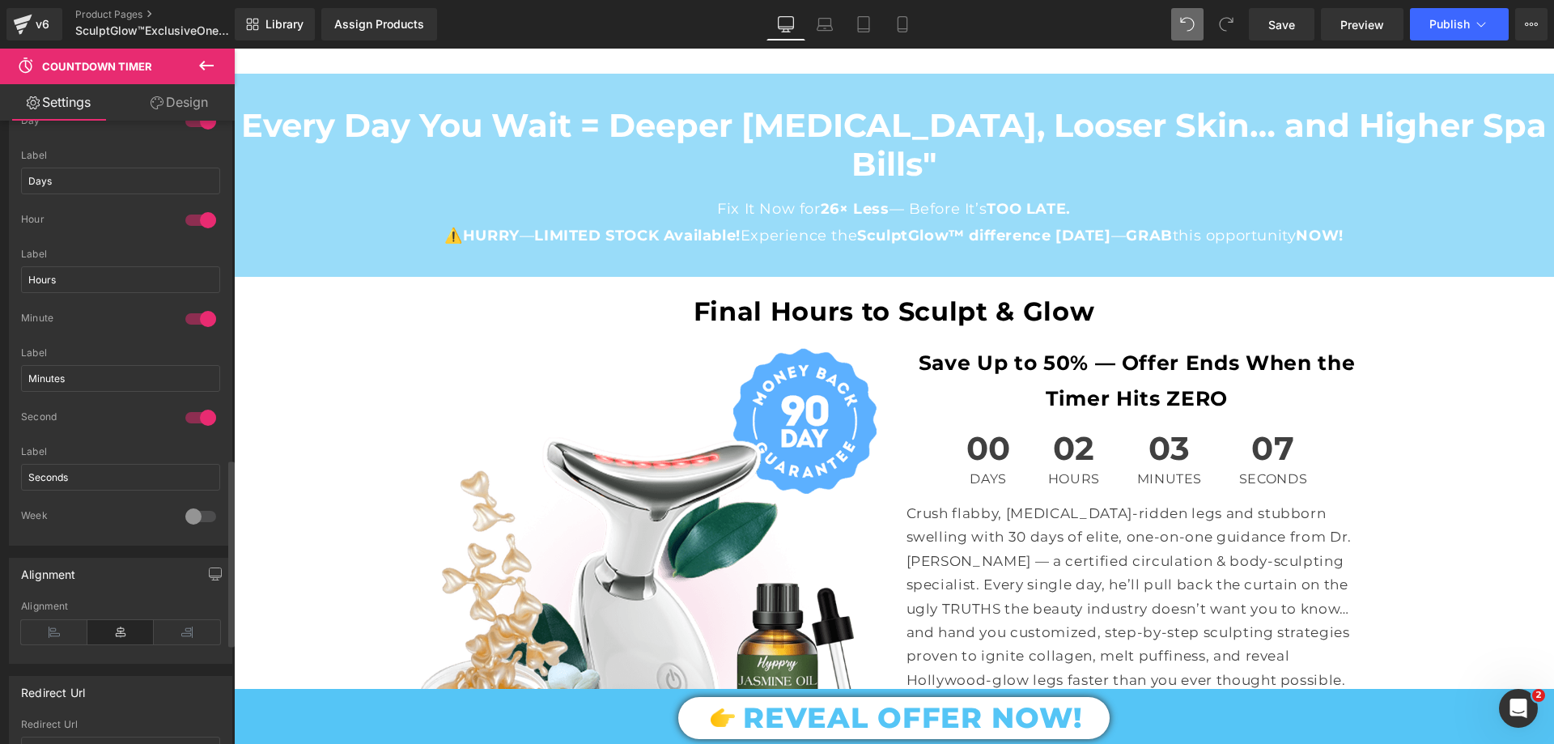
scroll to position [1052, 0]
click at [186, 609] on div at bounding box center [200, 615] width 39 height 26
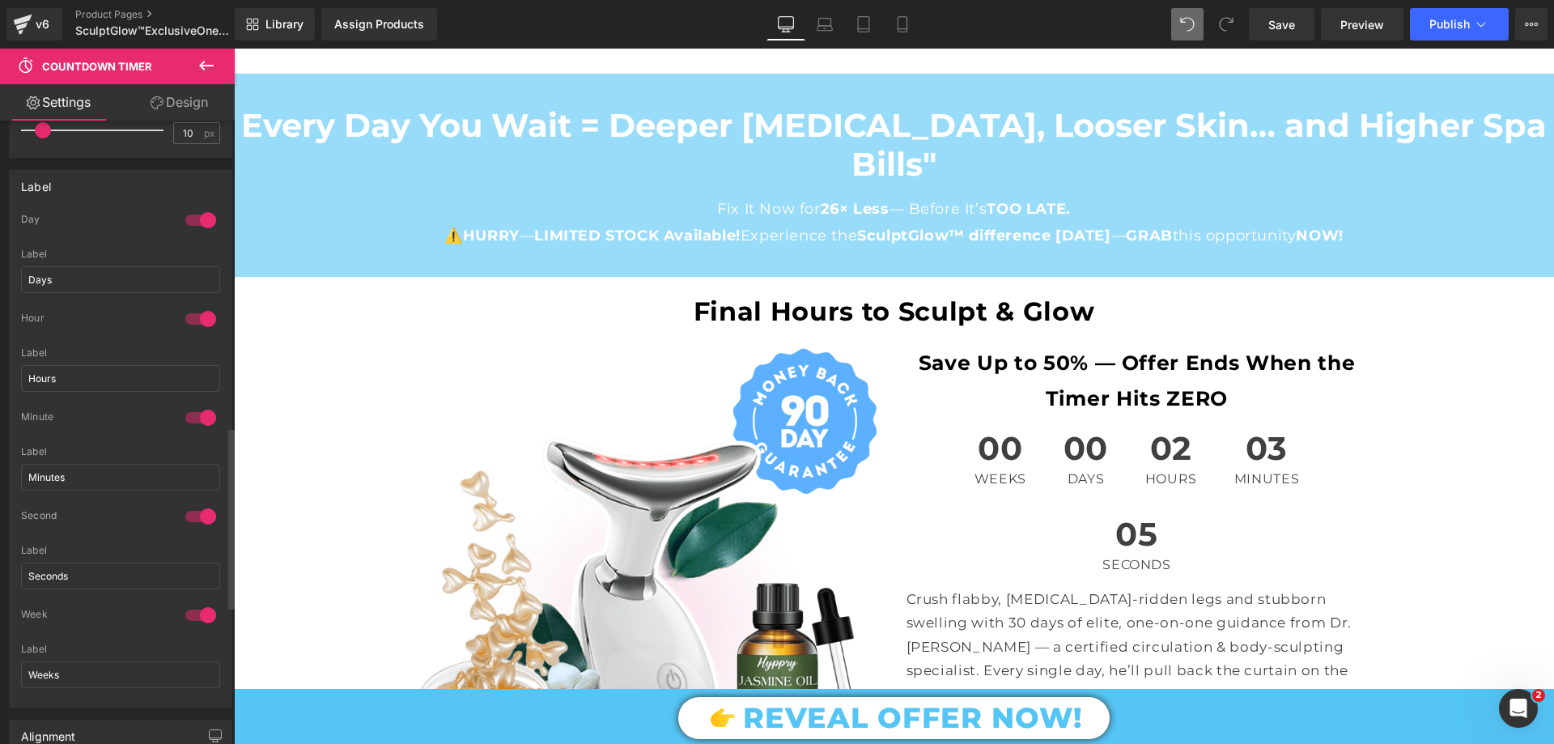
click at [186, 609] on div at bounding box center [200, 615] width 39 height 26
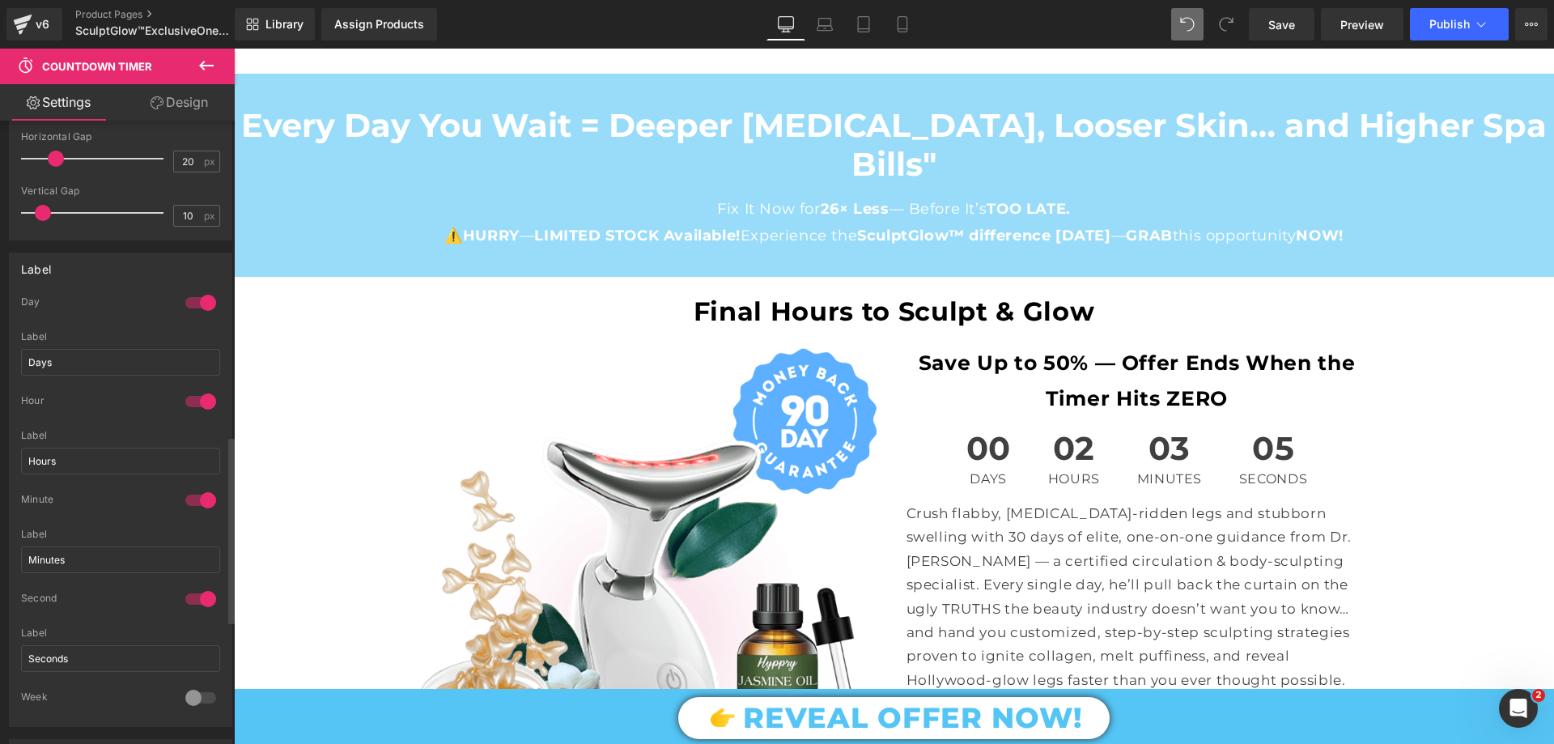
scroll to position [890, 0]
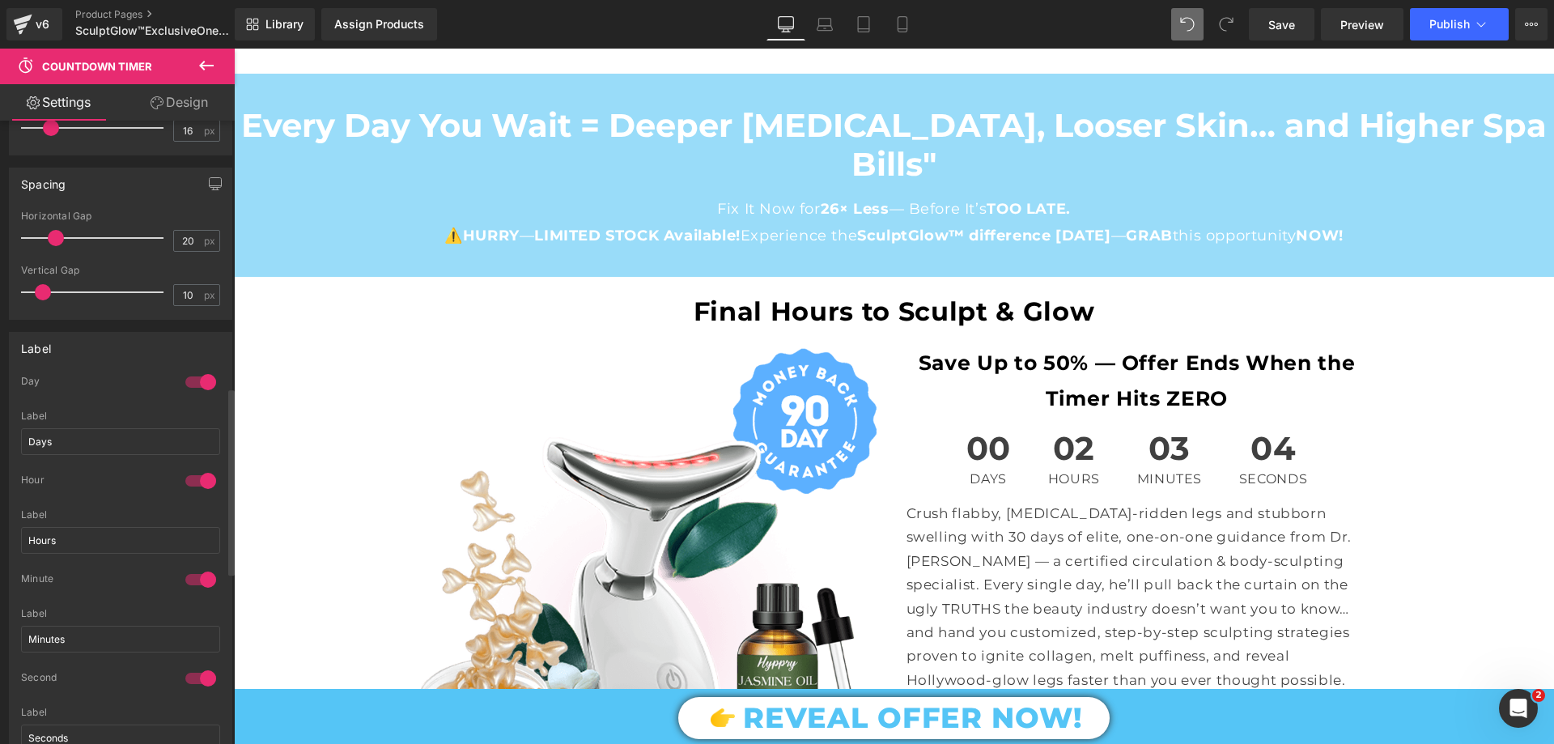
click at [198, 376] on div at bounding box center [200, 382] width 39 height 26
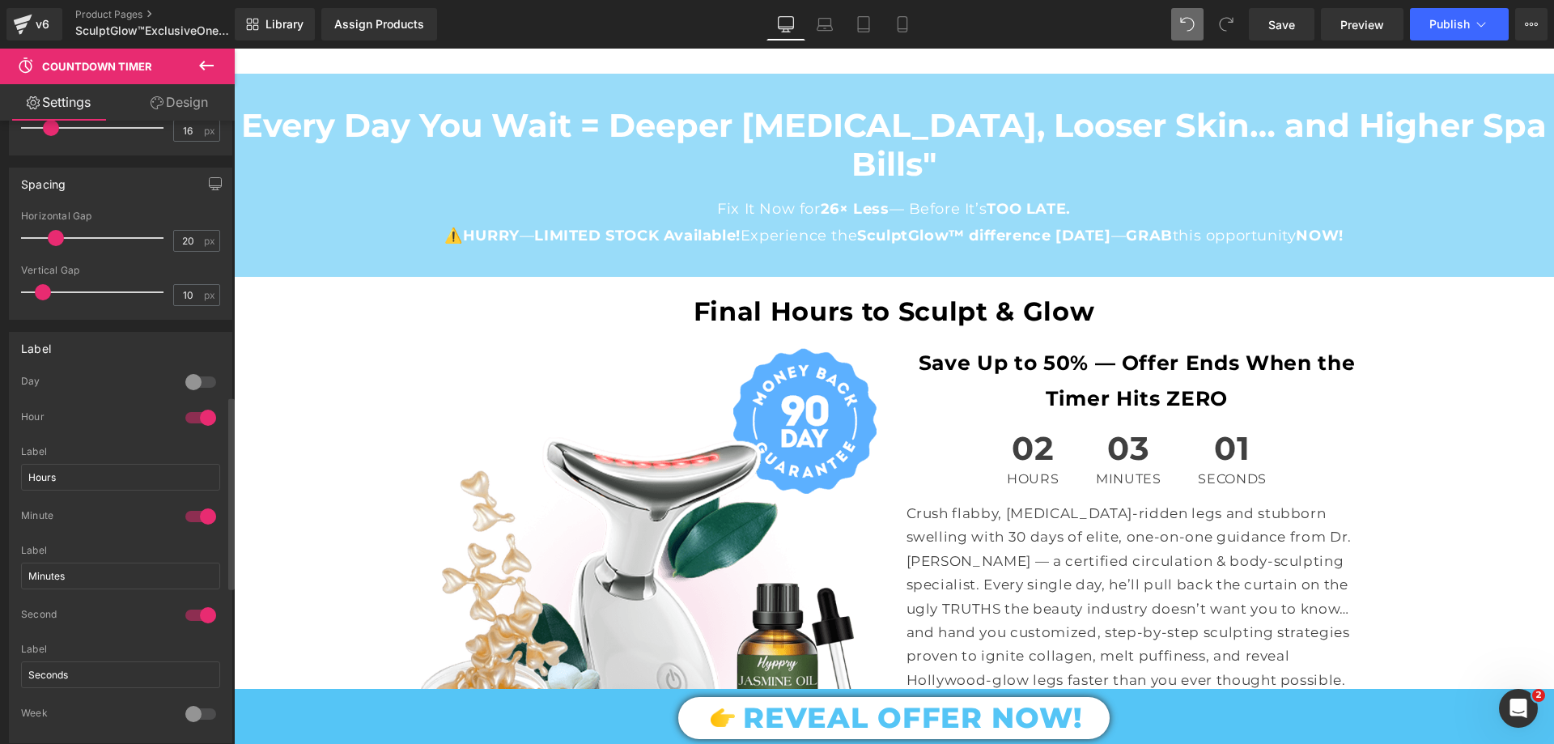
click at [195, 380] on div at bounding box center [200, 382] width 39 height 26
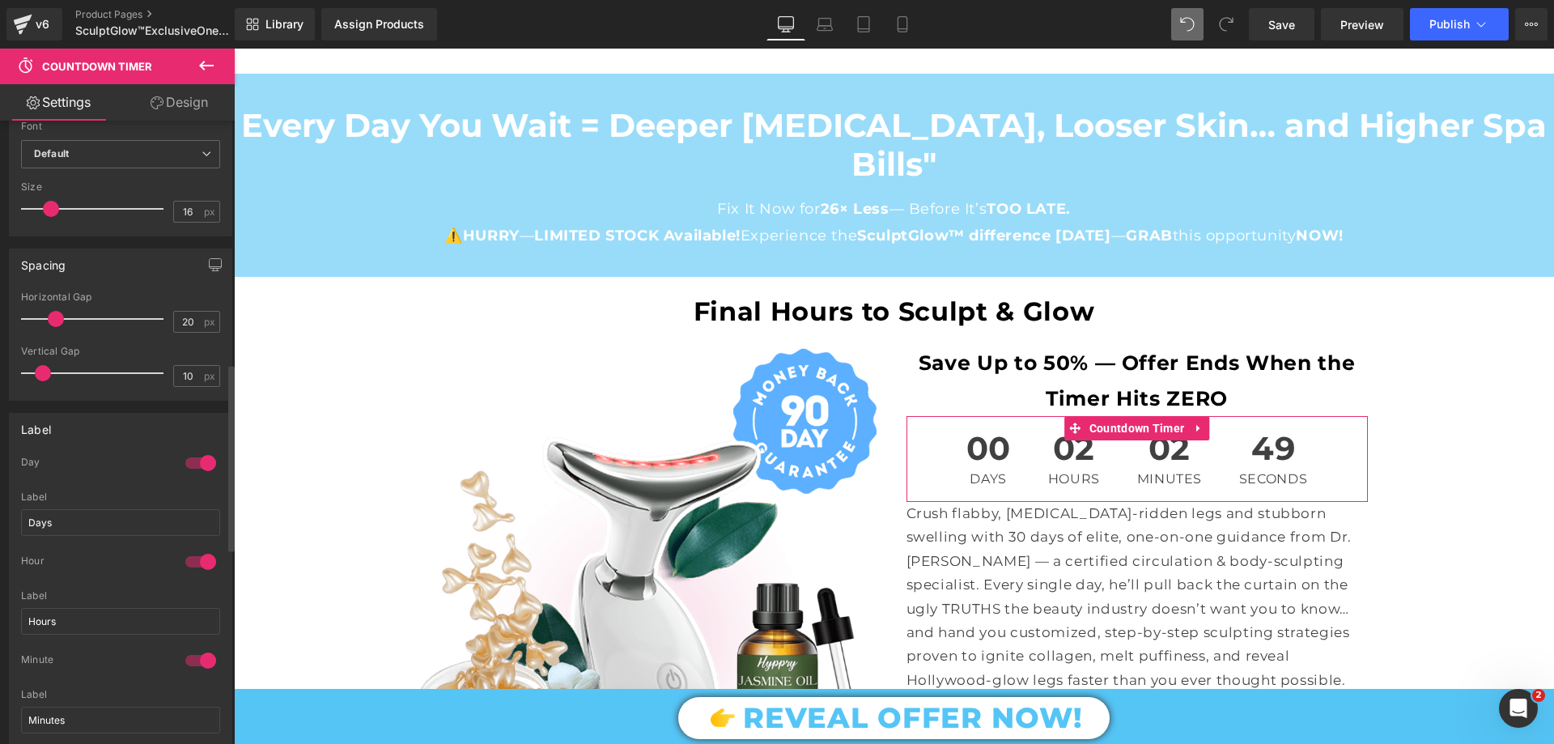
click at [193, 464] on div at bounding box center [200, 463] width 39 height 26
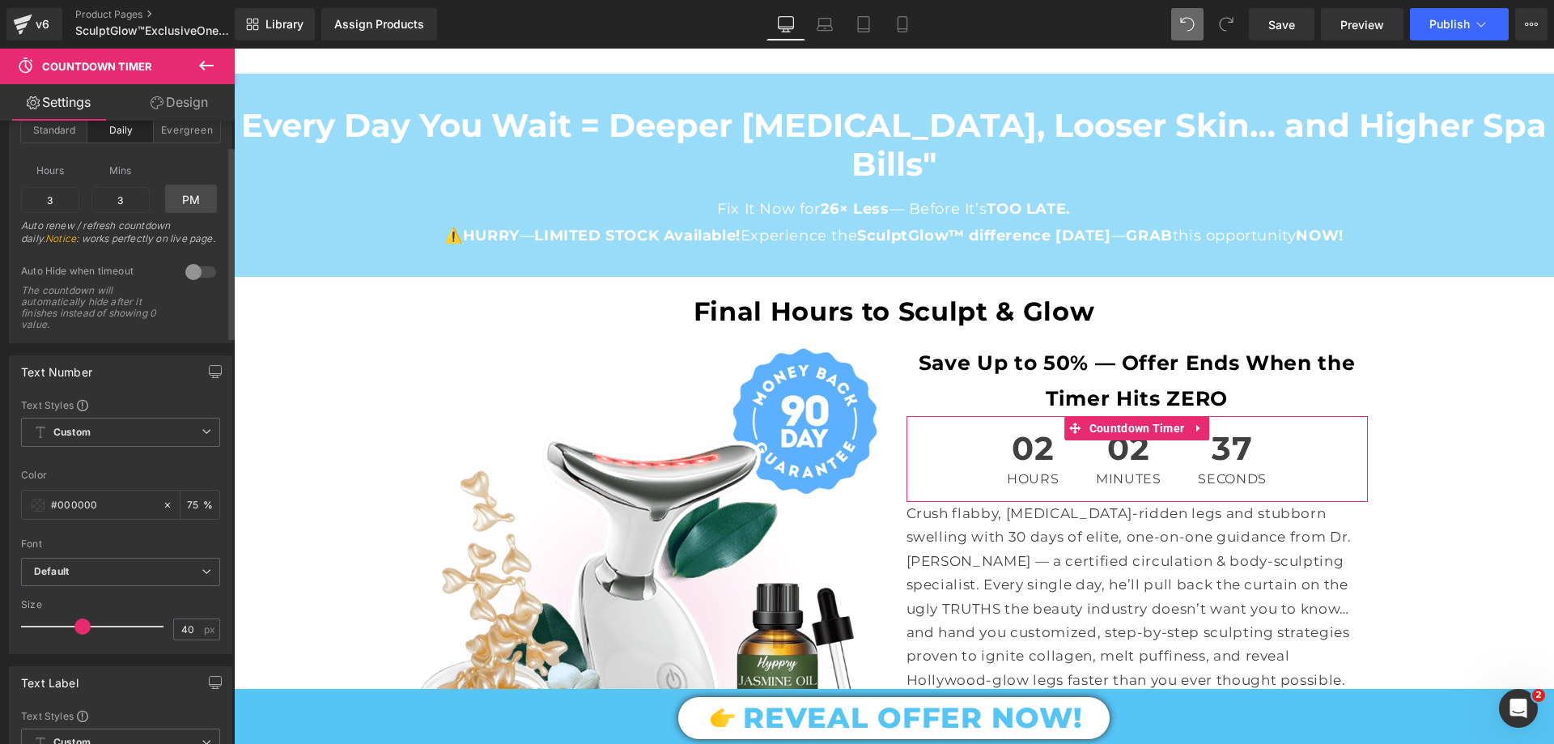
scroll to position [243, 0]
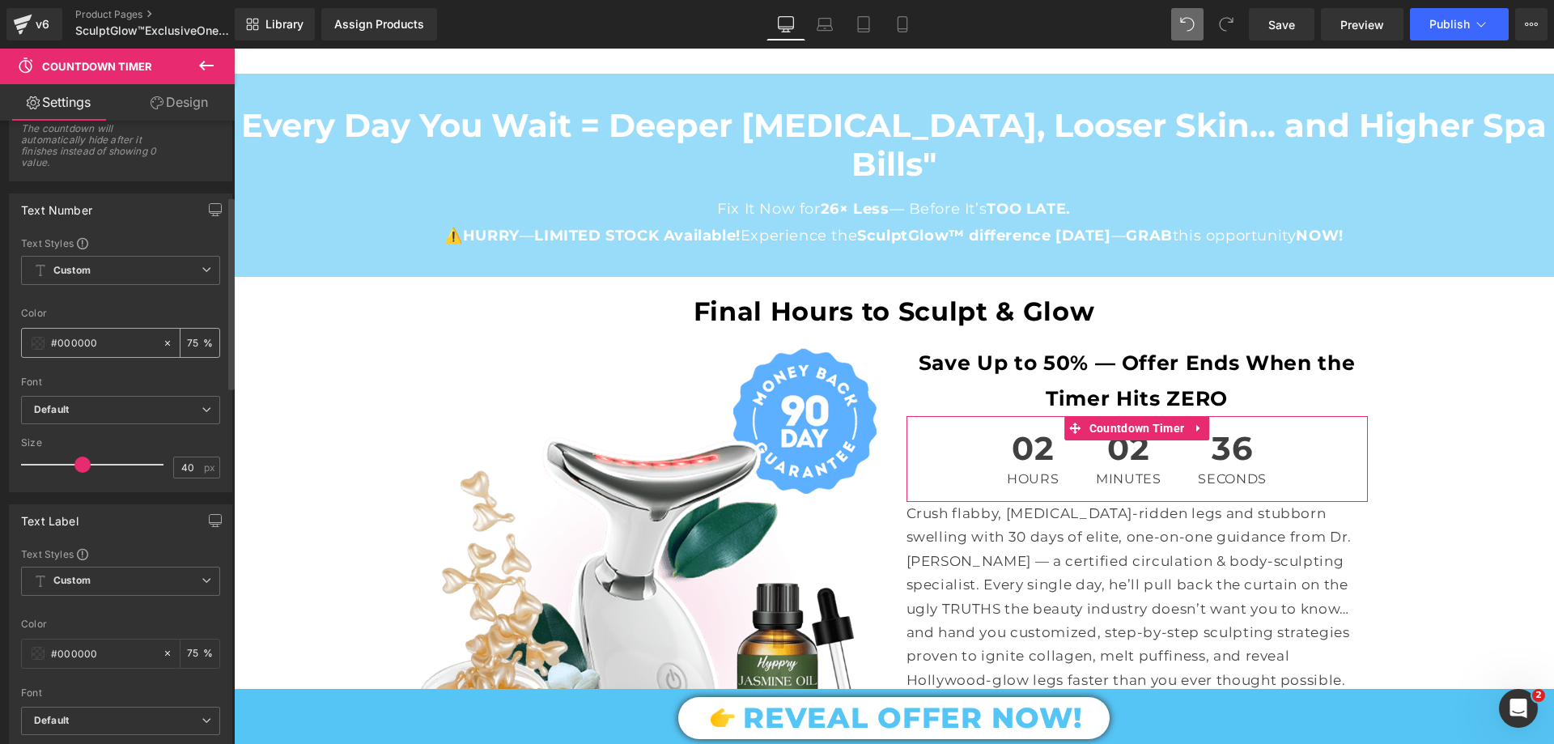
click at [118, 348] on input "#000000" at bounding box center [103, 343] width 104 height 18
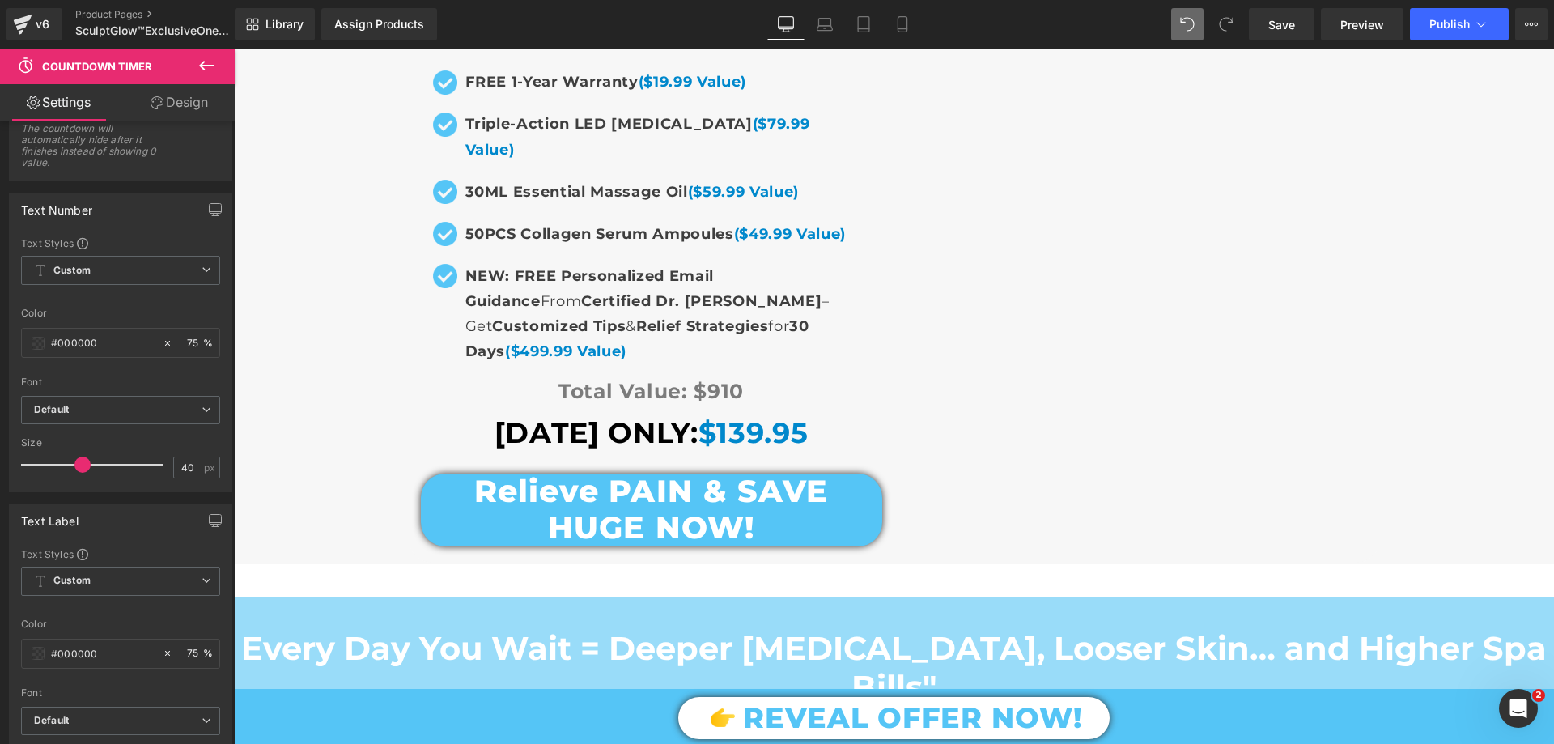
scroll to position [11551, 0]
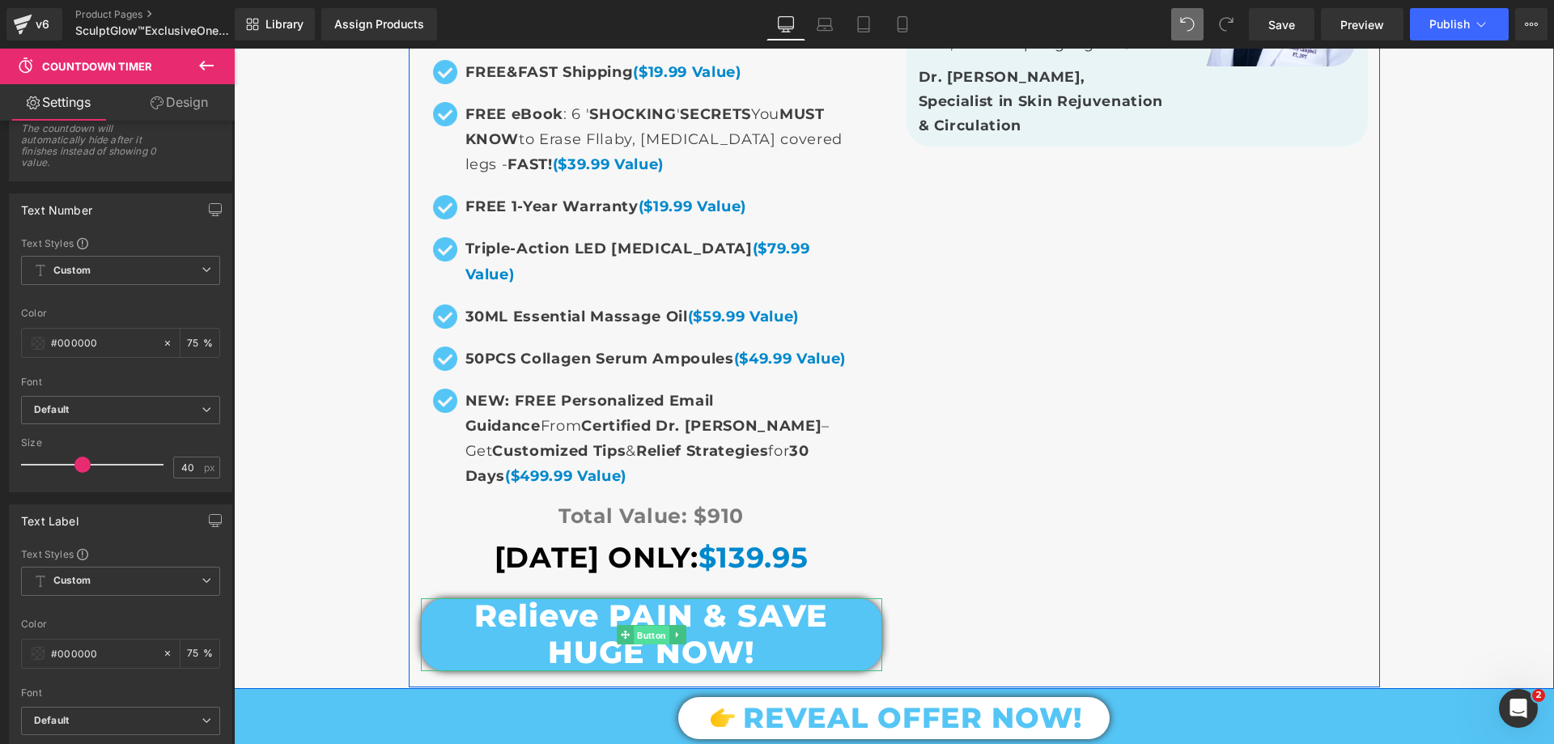
click at [650, 626] on span "Button" at bounding box center [652, 635] width 36 height 19
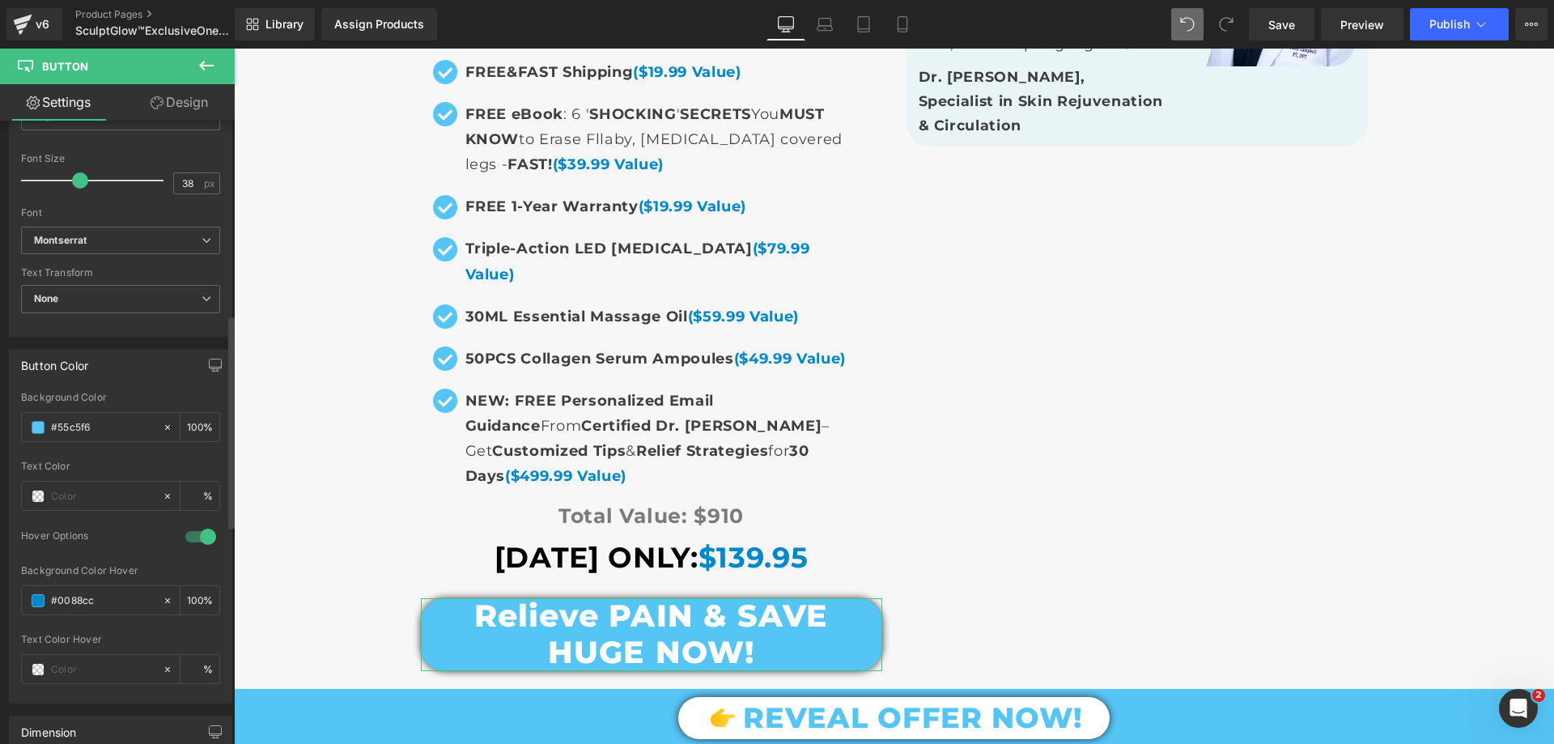
scroll to position [566, 0]
click at [101, 424] on input "#55c5f6" at bounding box center [103, 424] width 104 height 18
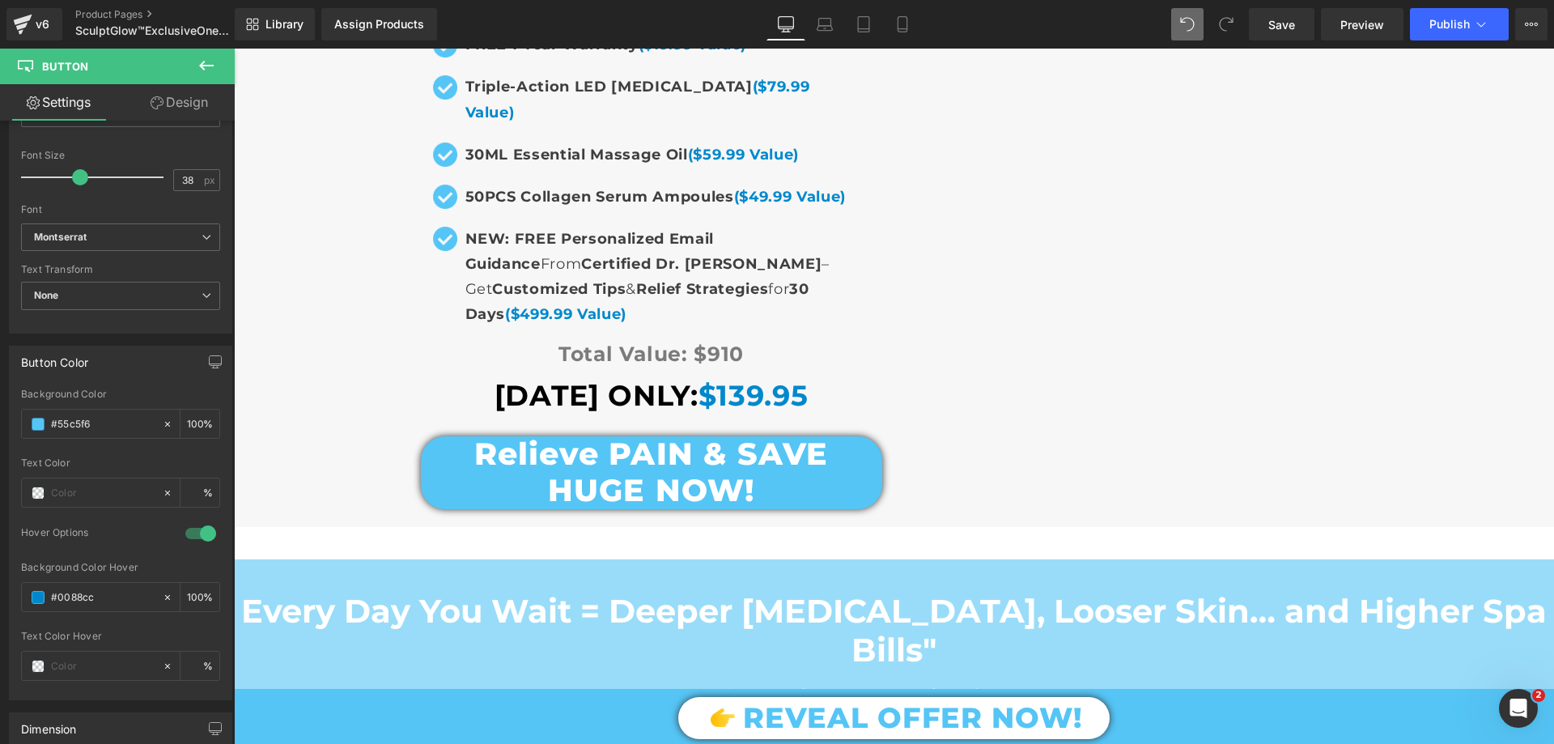
scroll to position [12279, 0]
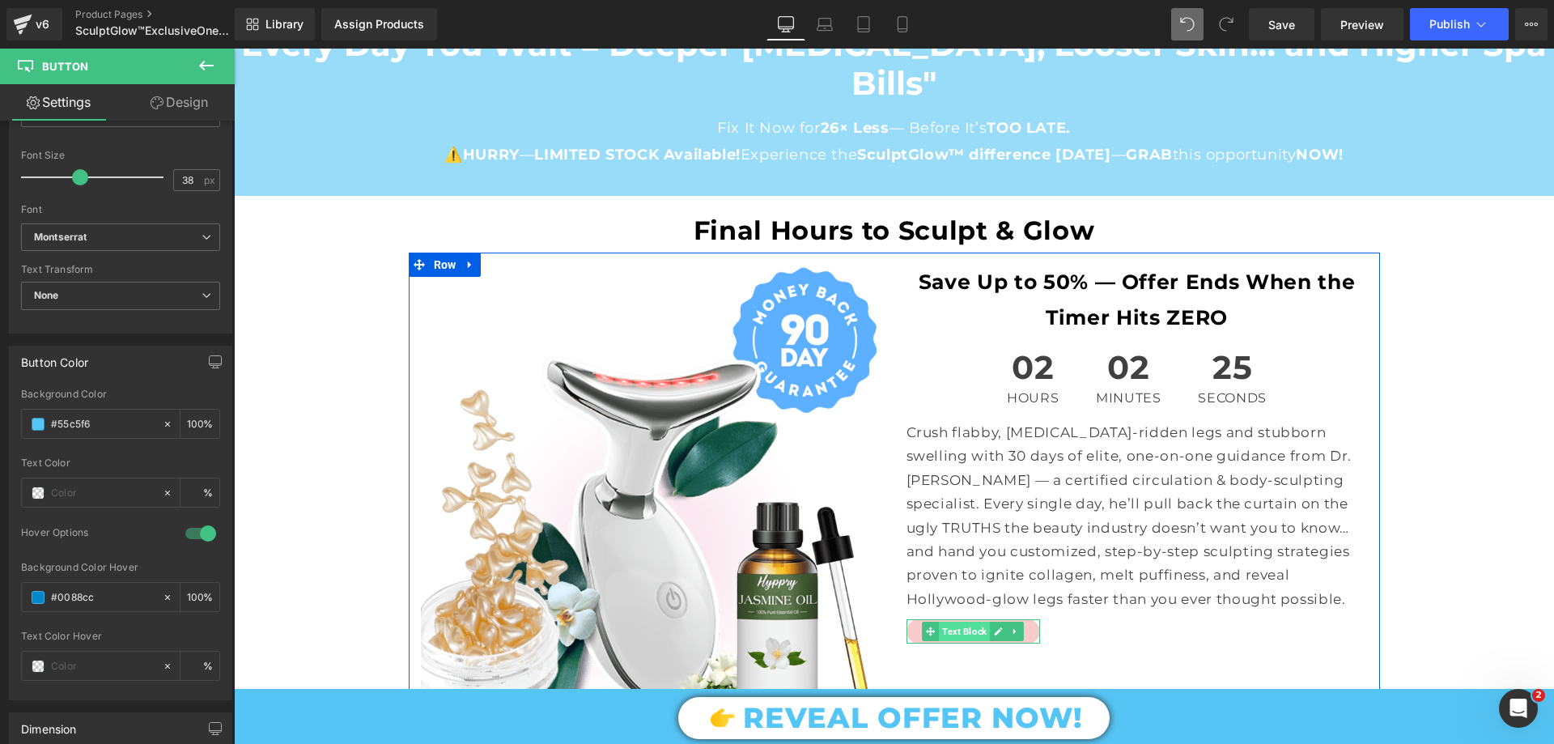
click at [975, 622] on span "Text Block" at bounding box center [964, 631] width 51 height 19
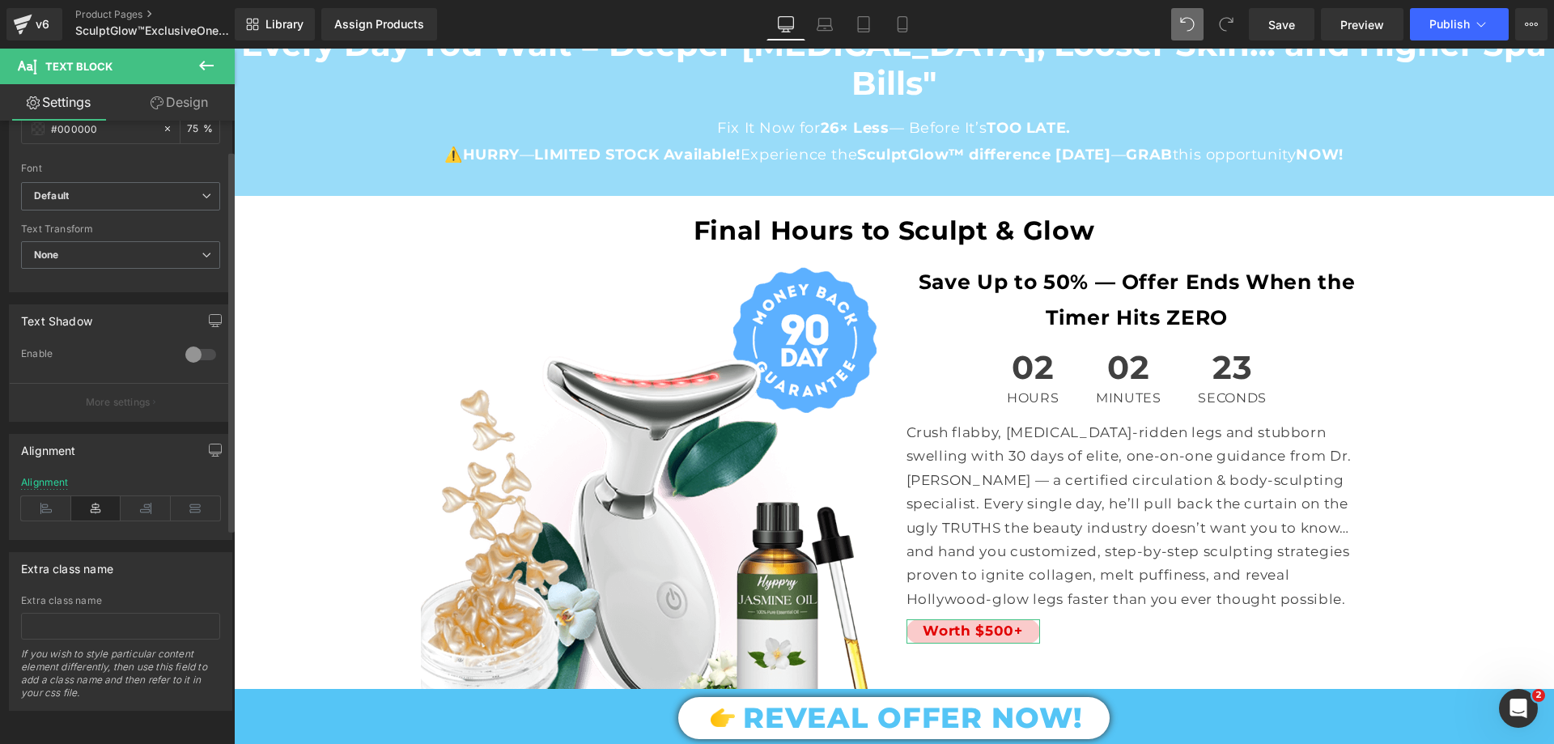
scroll to position [0, 0]
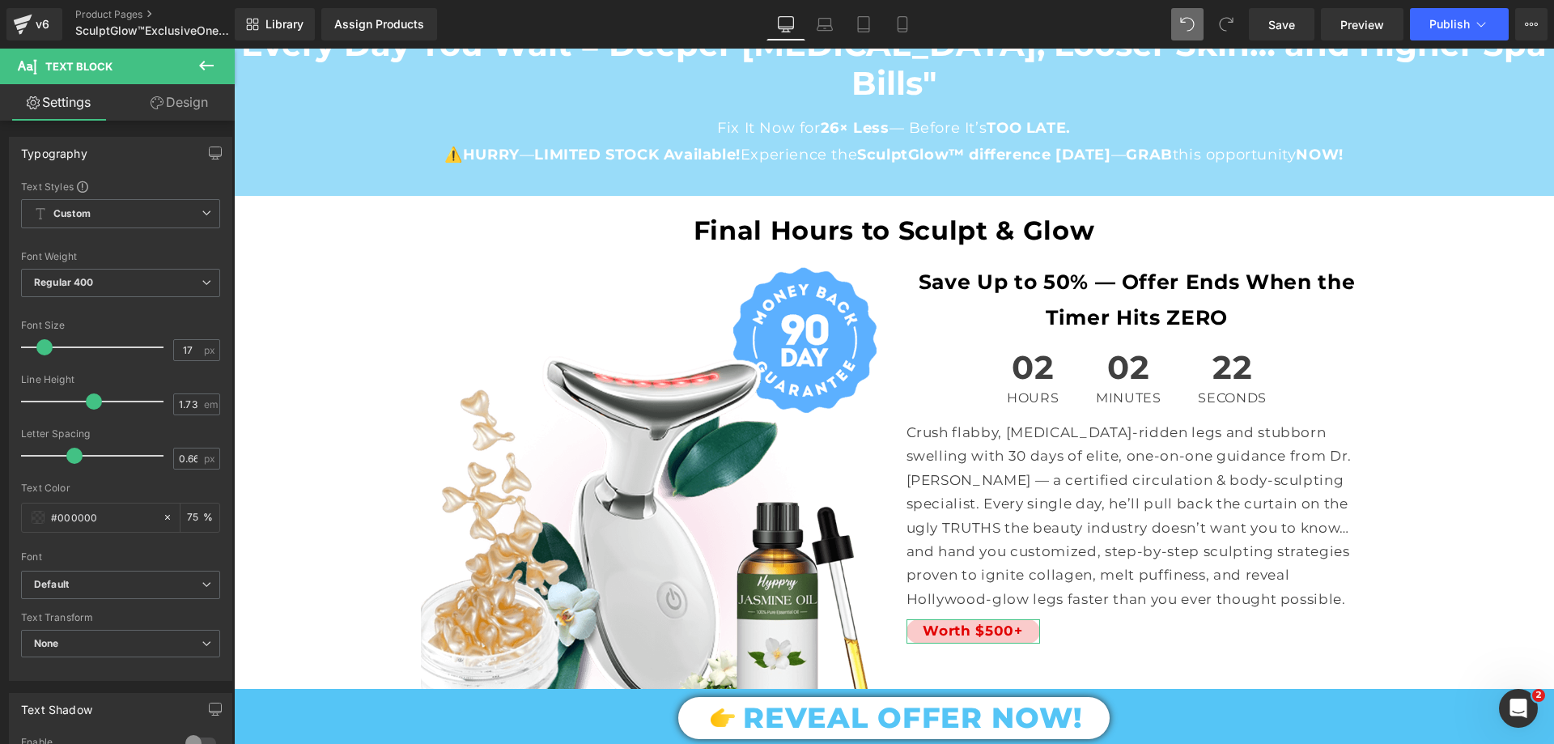
click at [199, 103] on link "Design" at bounding box center [179, 102] width 117 height 36
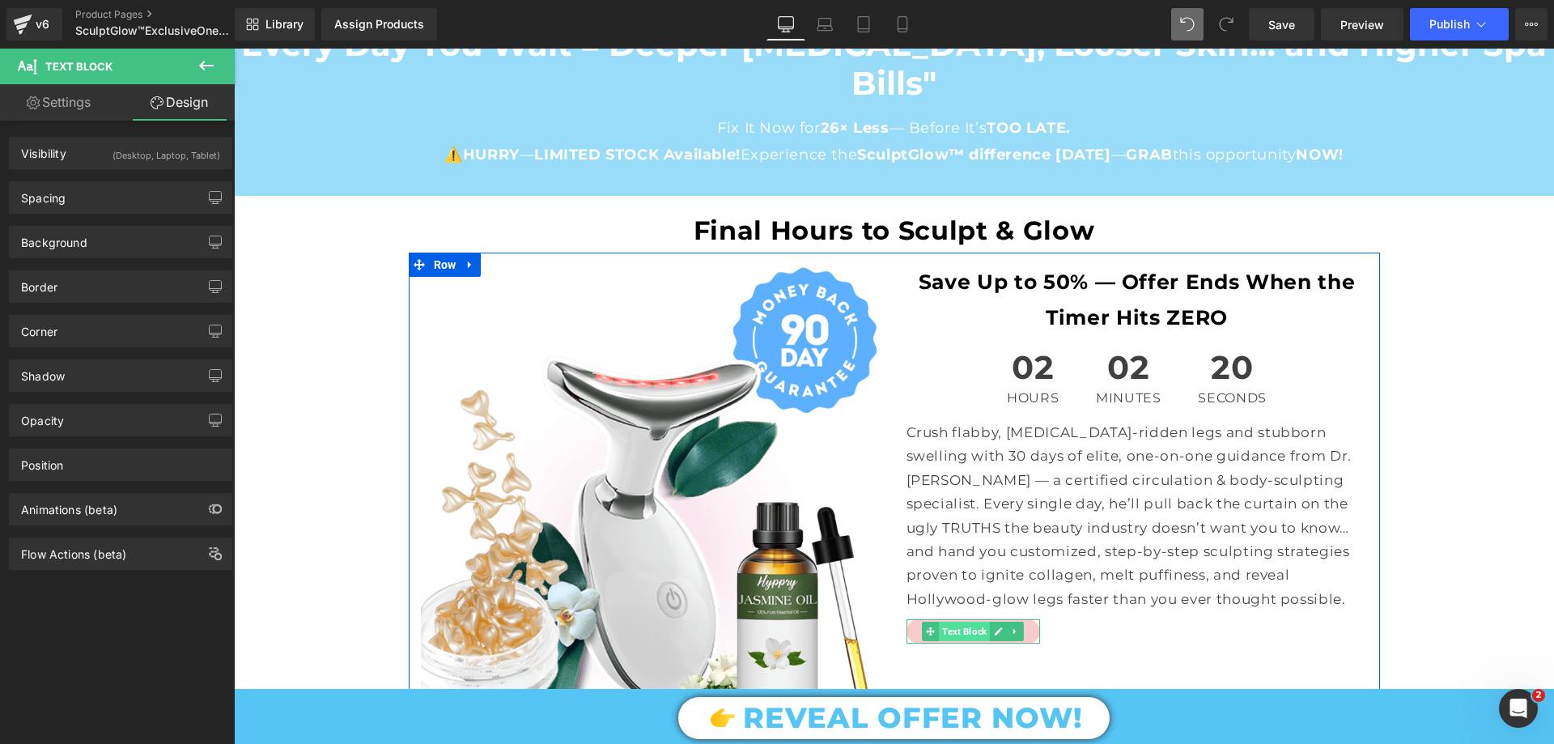
click at [949, 622] on span "Text Block" at bounding box center [964, 631] width 51 height 19
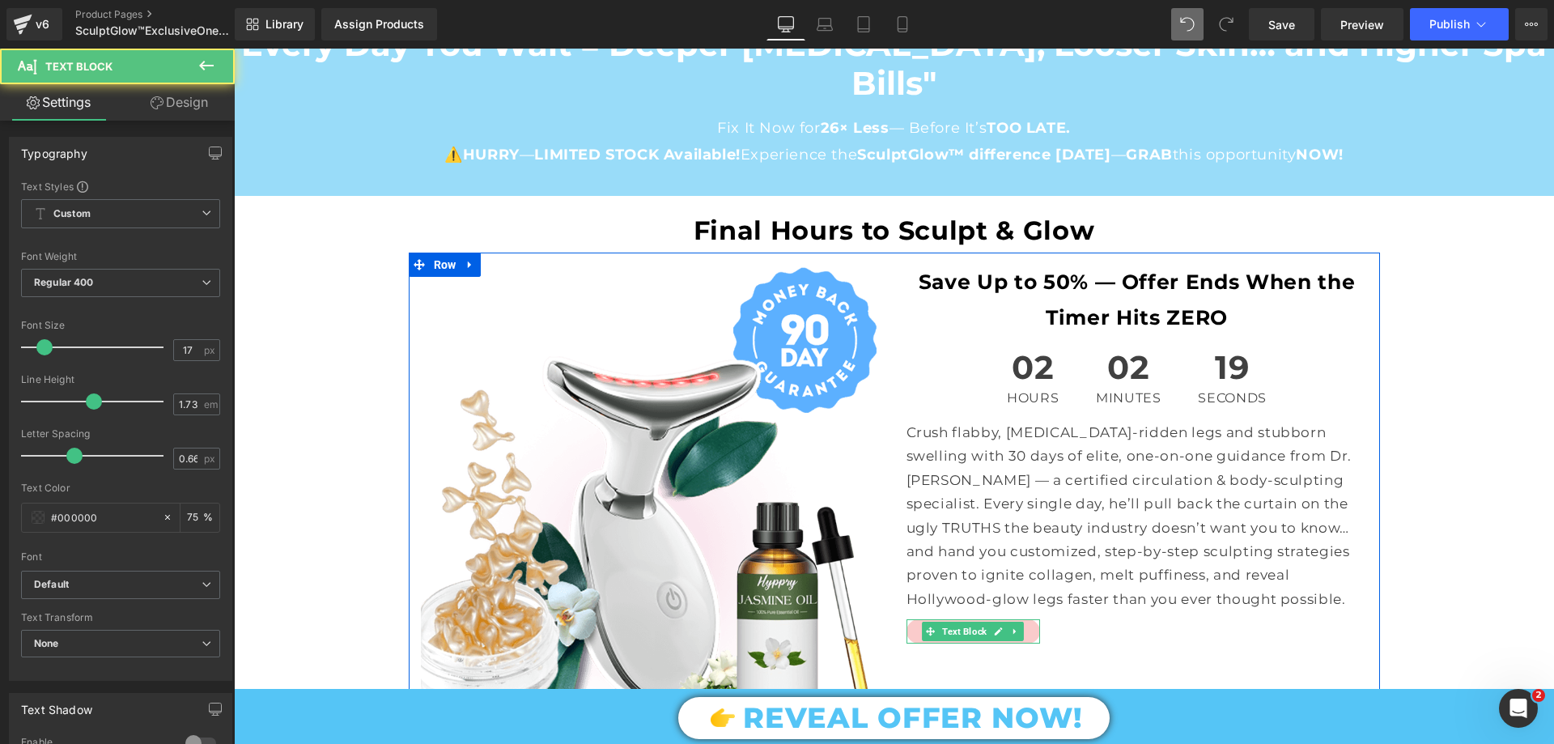
click at [908, 619] on p "Worth $500+" at bounding box center [973, 630] width 134 height 23
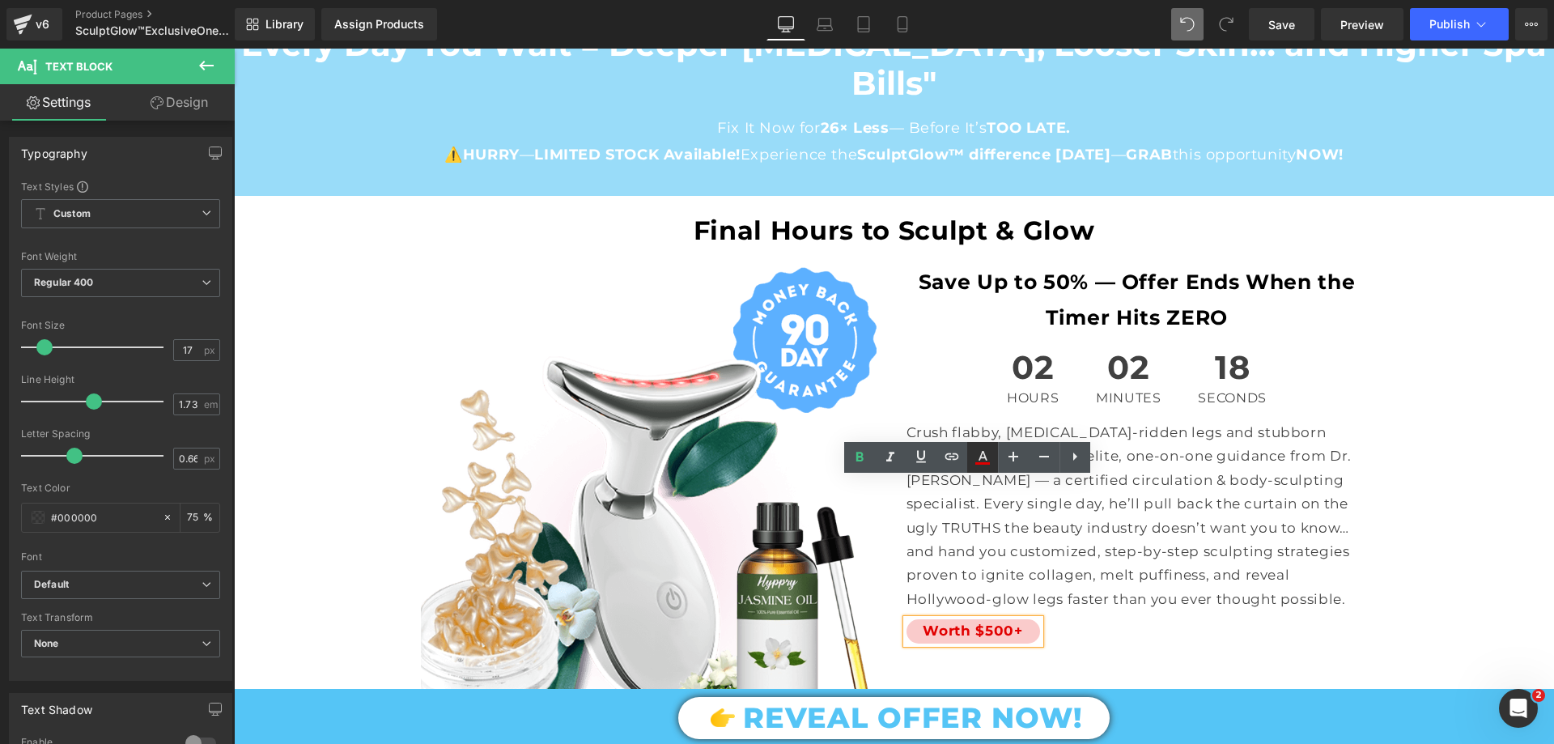
click at [979, 458] on icon at bounding box center [982, 456] width 9 height 10
type input "#e10000"
type input "100"
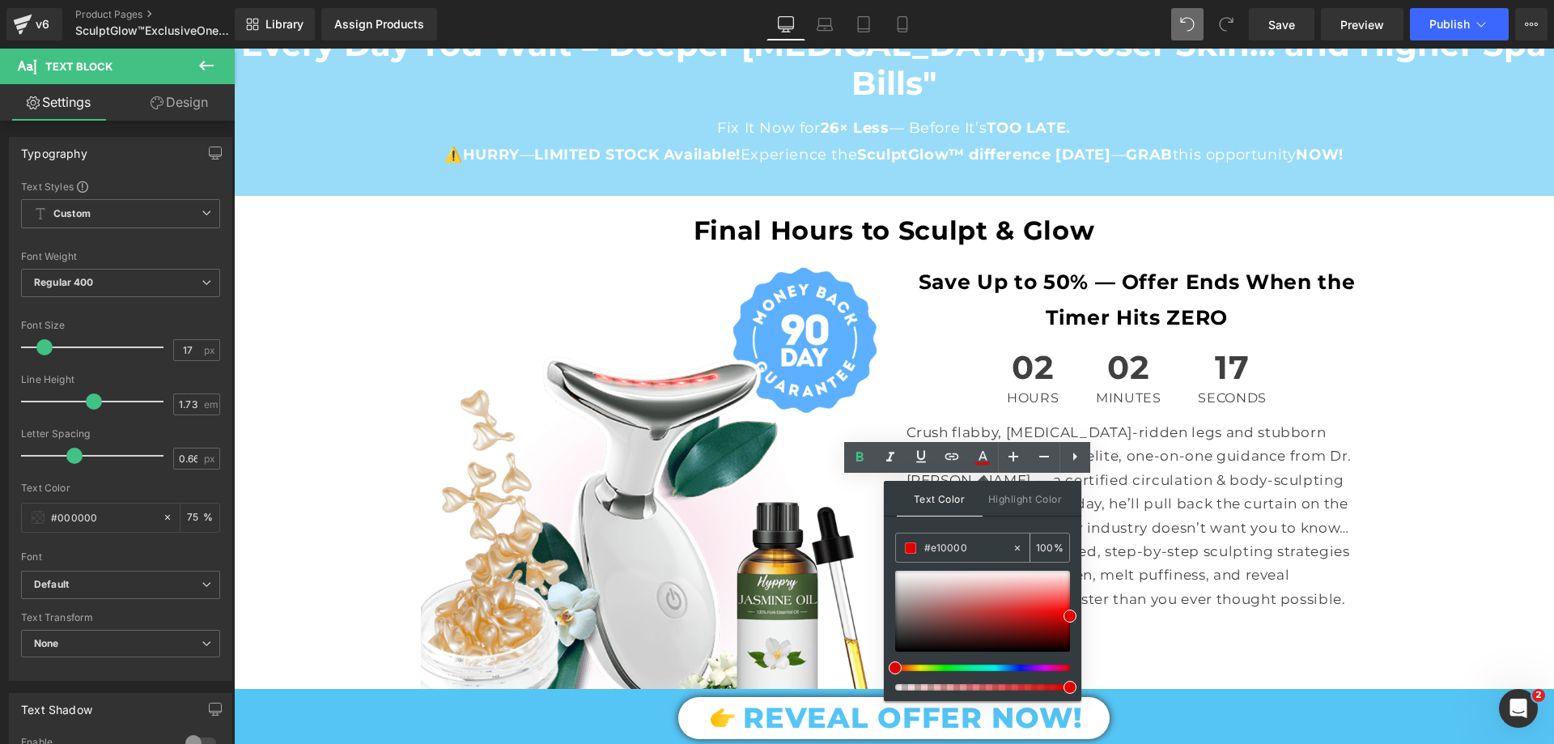
click at [981, 545] on input "#e10000" at bounding box center [967, 548] width 87 height 18
click at [1120, 351] on span "02" at bounding box center [1129, 371] width 66 height 40
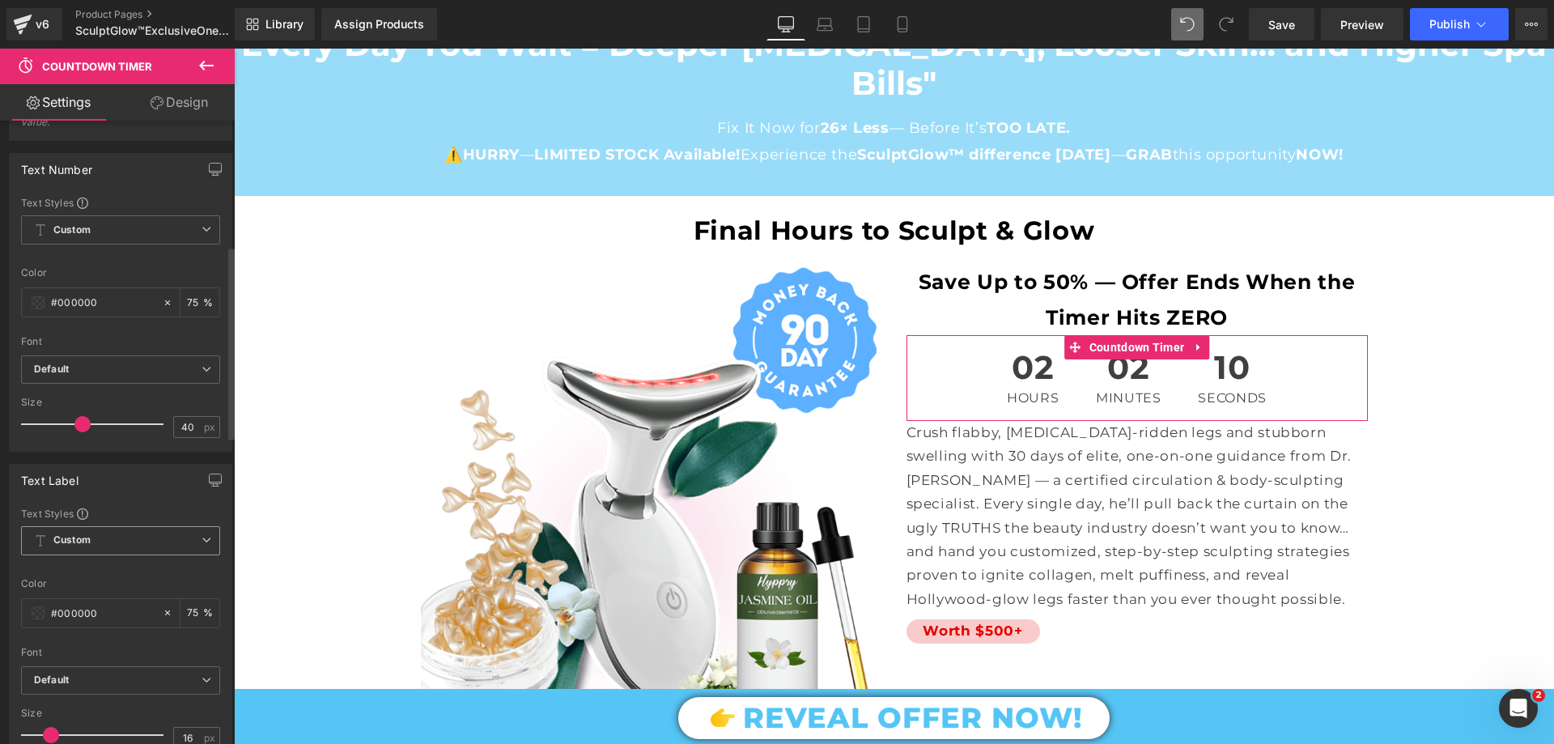
scroll to position [405, 0]
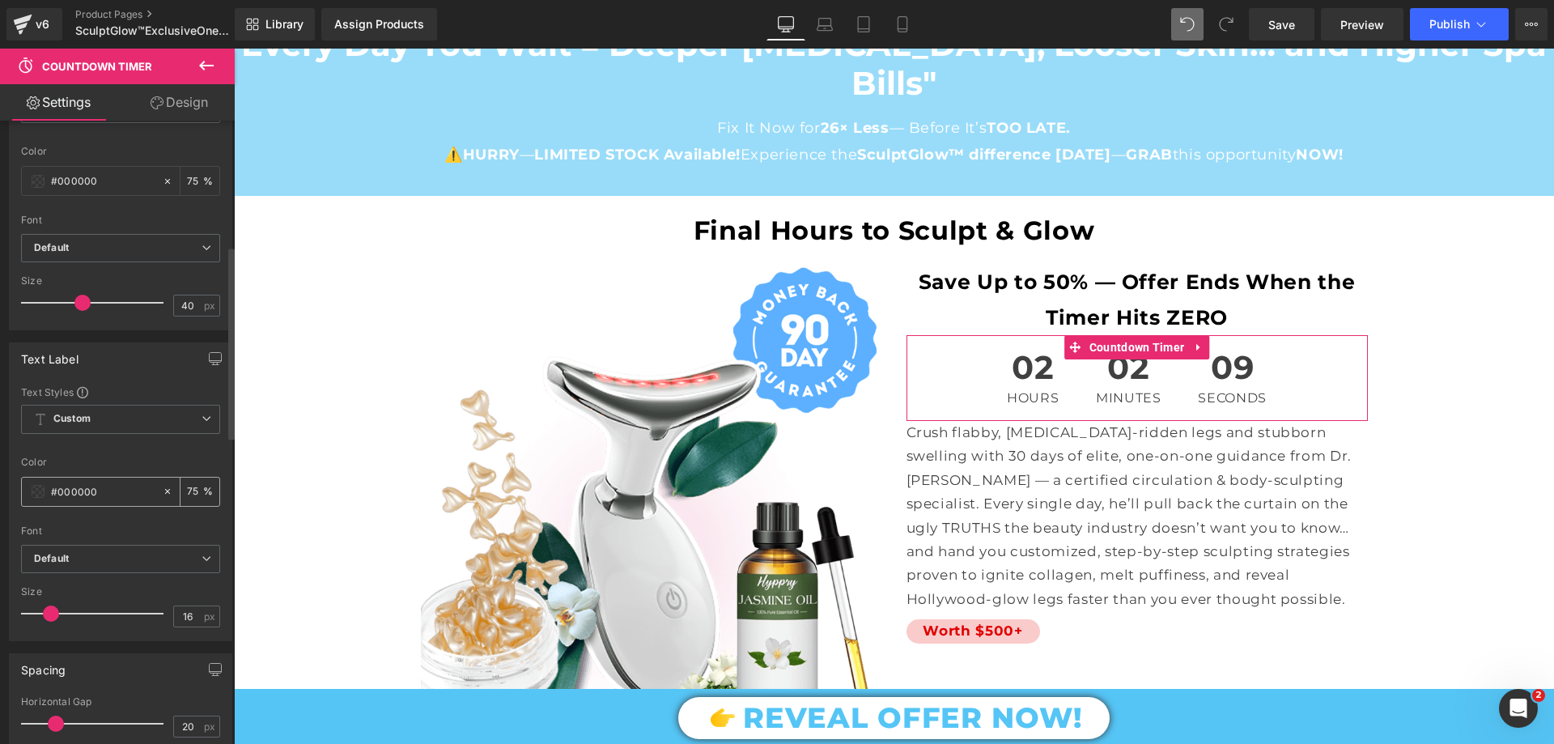
click at [105, 483] on input "#000000" at bounding box center [103, 491] width 104 height 18
type input "e10000"
type input "100"
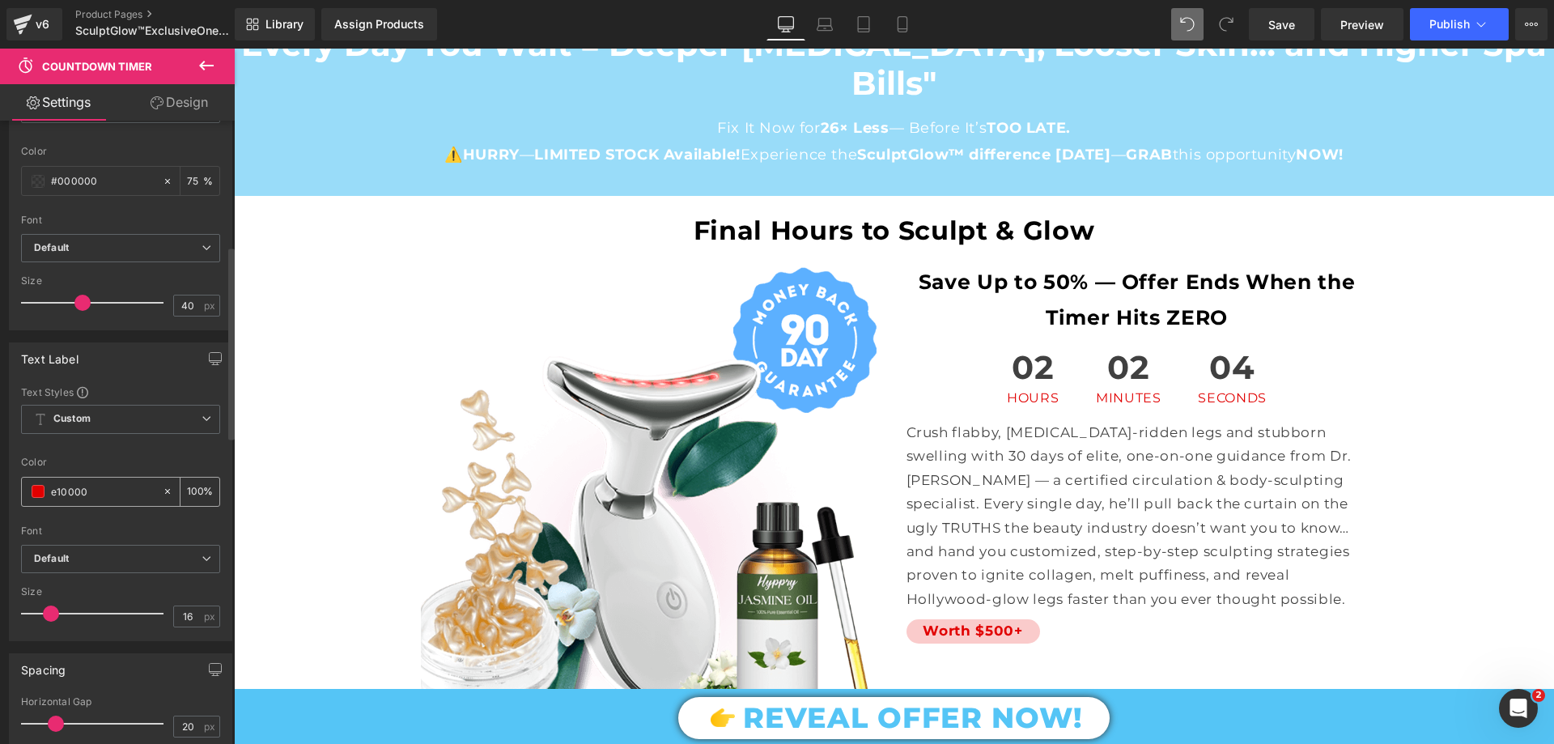
click at [53, 489] on input "e10000" at bounding box center [103, 491] width 104 height 18
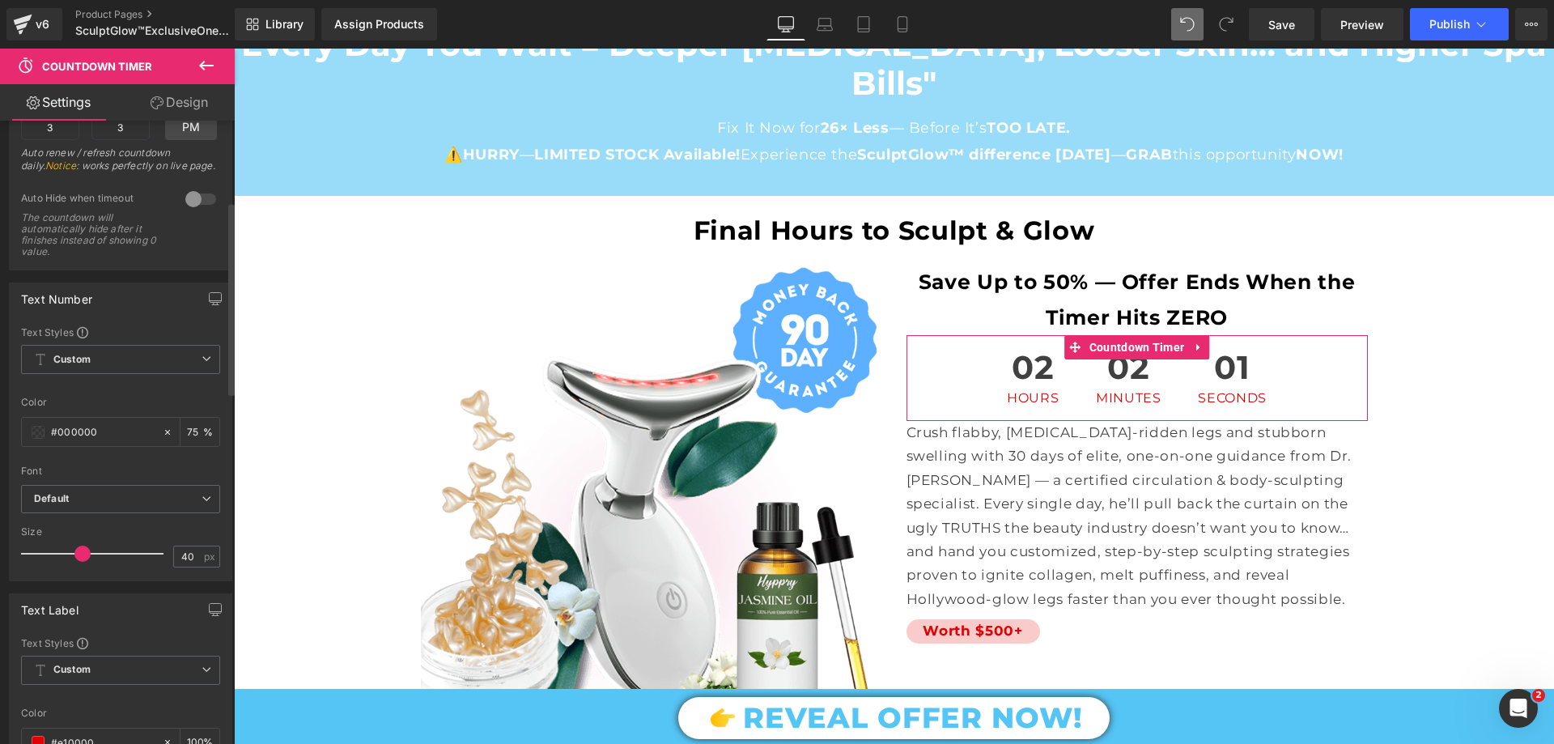
scroll to position [81, 0]
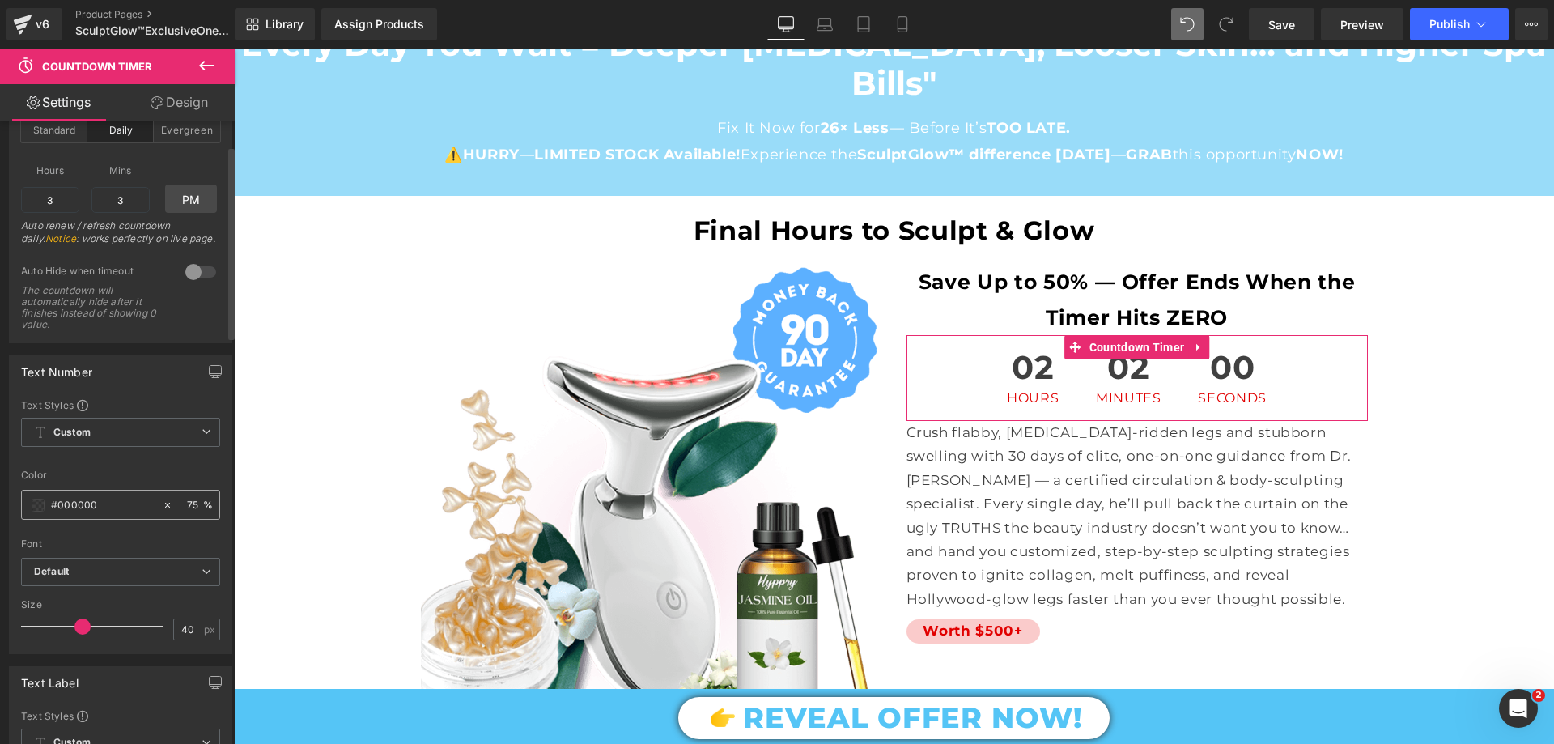
type input "#e10000"
click at [104, 504] on input "#000000" at bounding box center [103, 505] width 104 height 18
paste input "e1"
type input "#e10000"
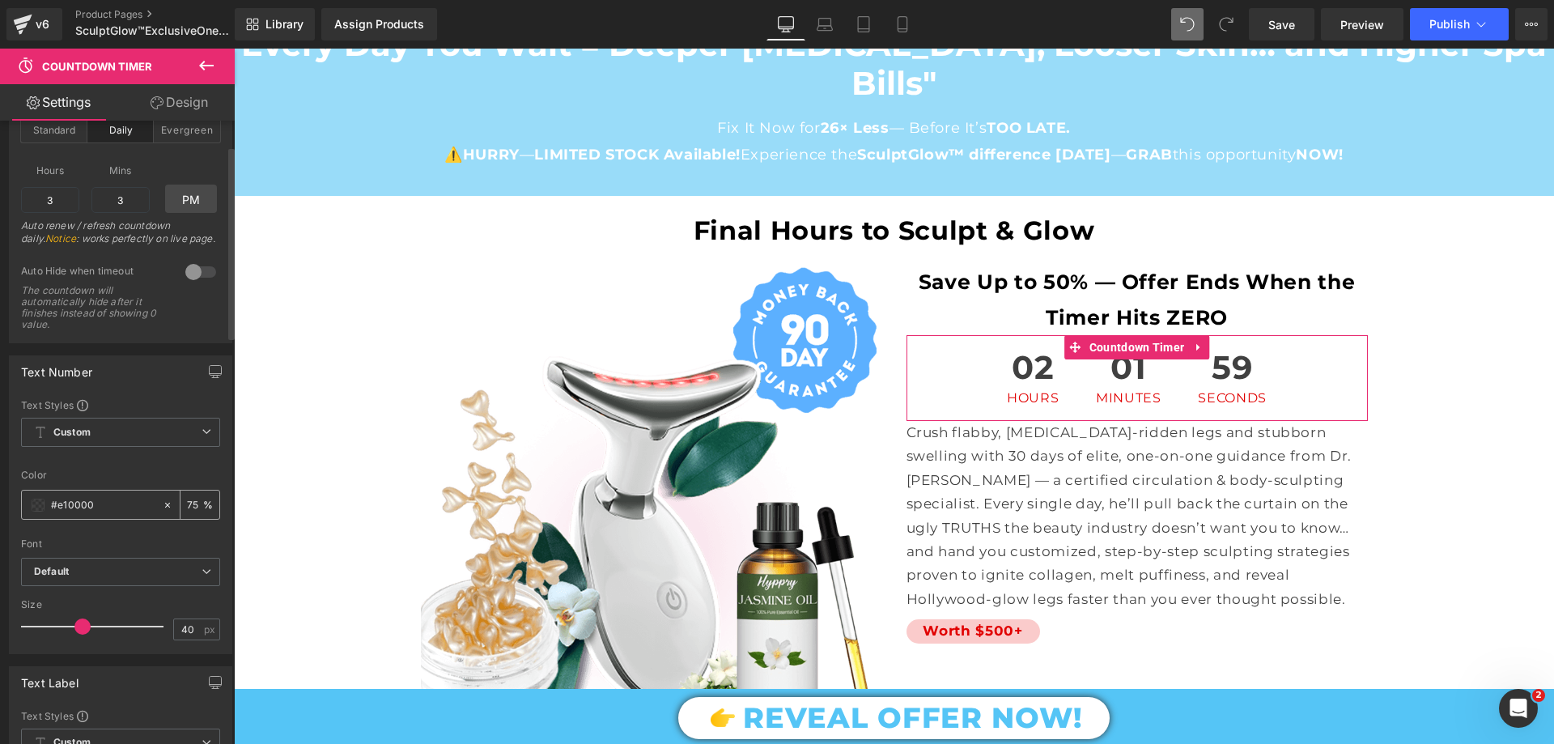
type input "100"
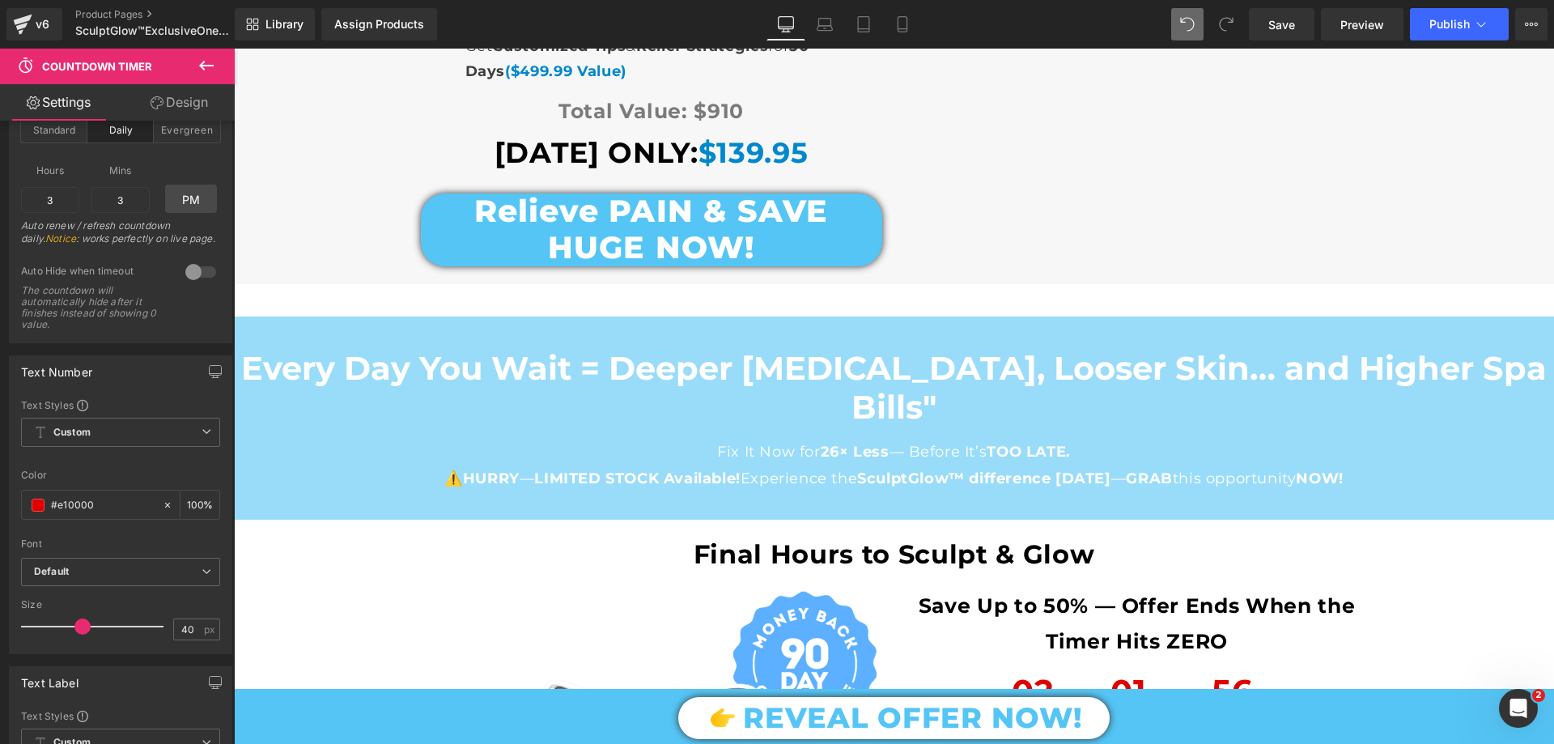
scroll to position [12198, 0]
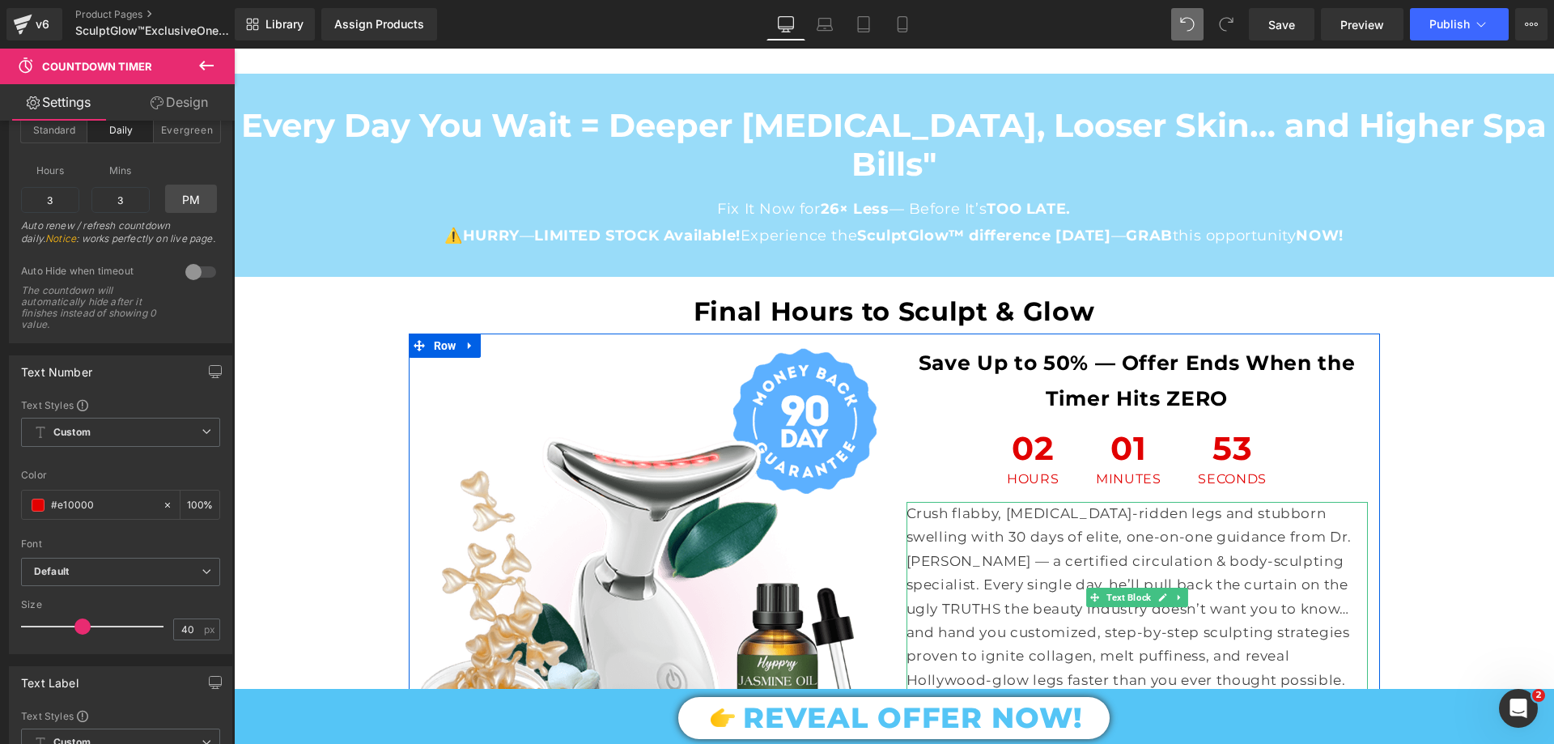
click at [990, 502] on p "Crush flabby, cellulite-ridden legs and stubborn swelling with 30 days of elite…" at bounding box center [1136, 597] width 461 height 190
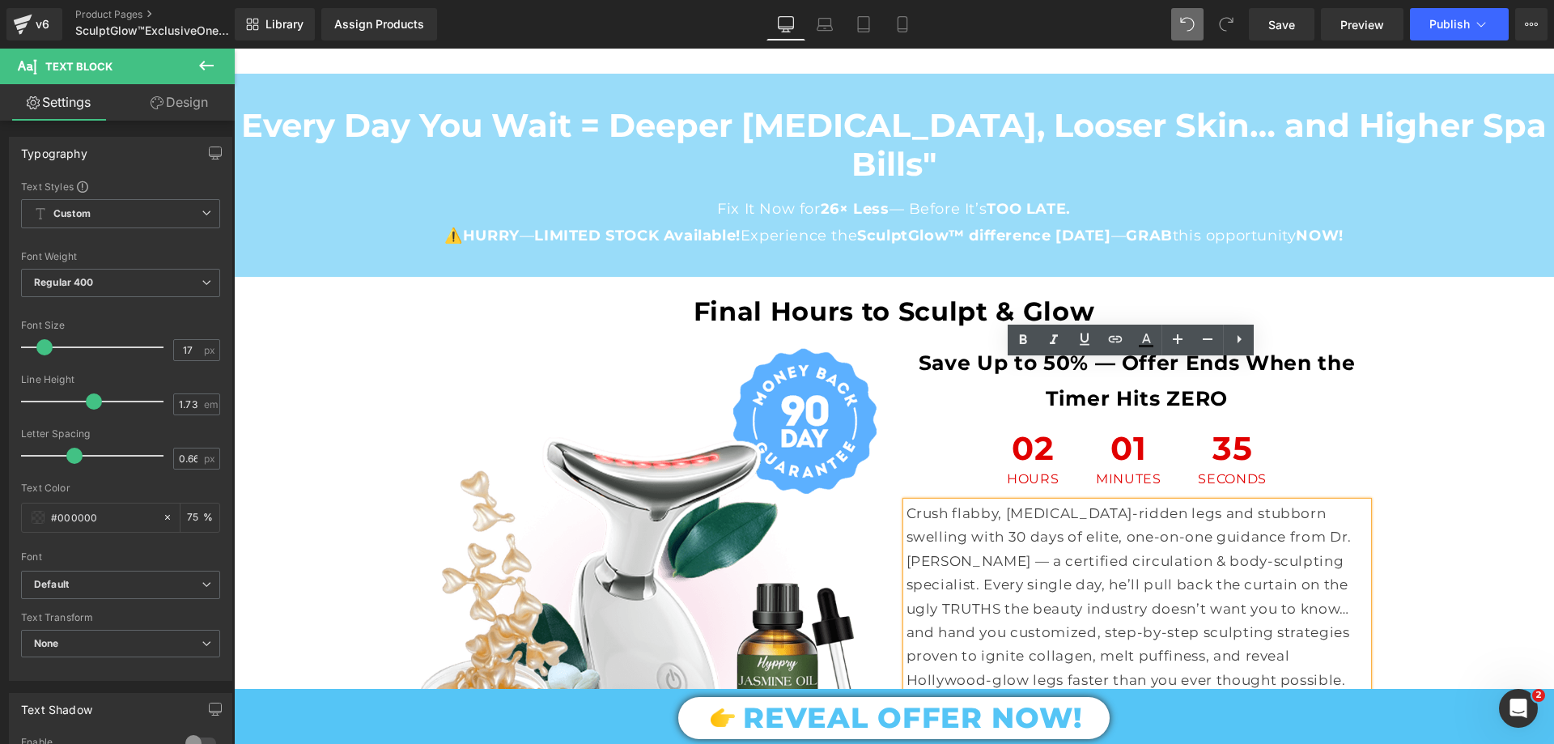
click at [987, 502] on p "Crush flabby, cellulite-ridden legs and stubborn swelling with 30 days of elite…" at bounding box center [1136, 597] width 461 height 190
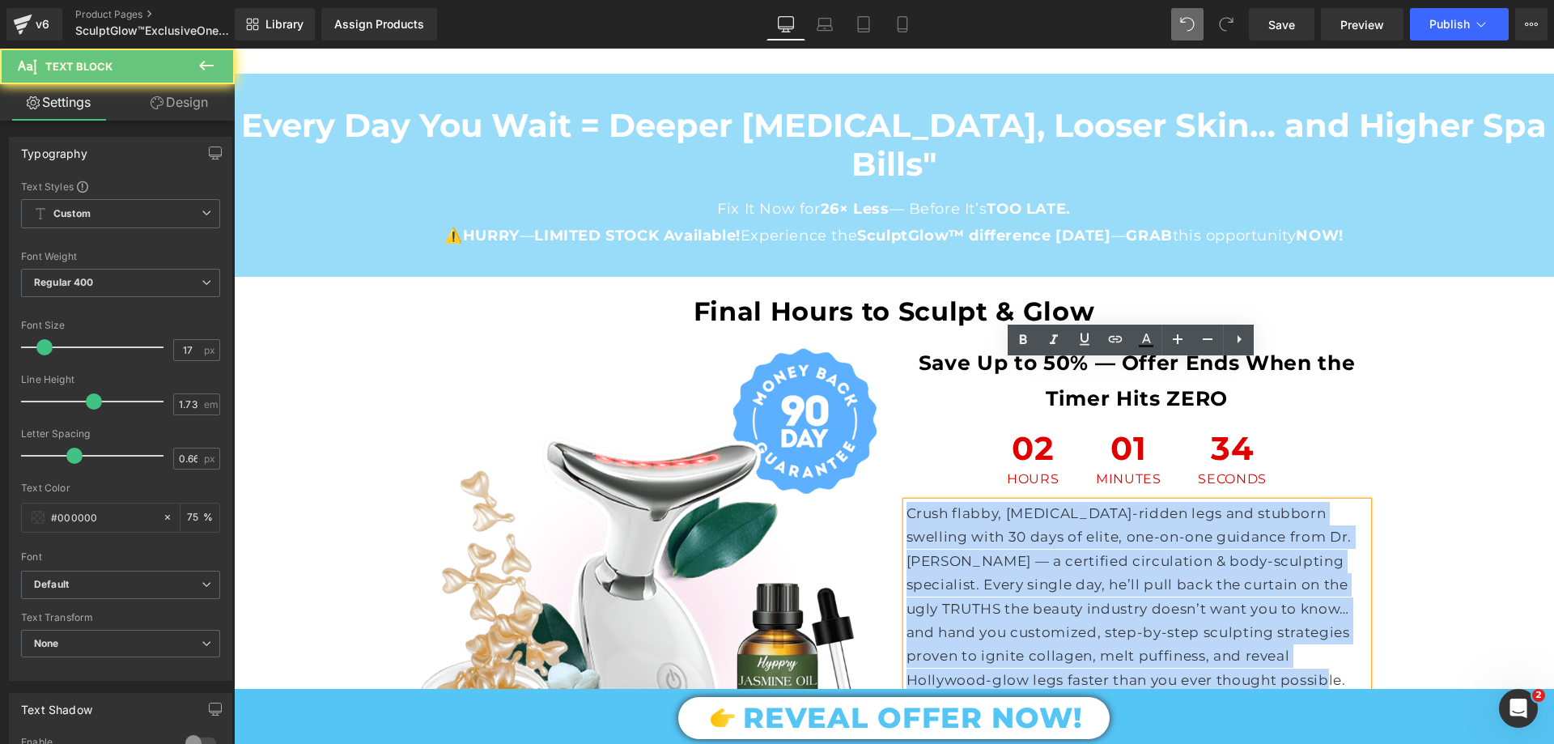
click at [987, 502] on p "Crush flabby, cellulite-ridden legs and stubborn swelling with 30 days of elite…" at bounding box center [1136, 597] width 461 height 190
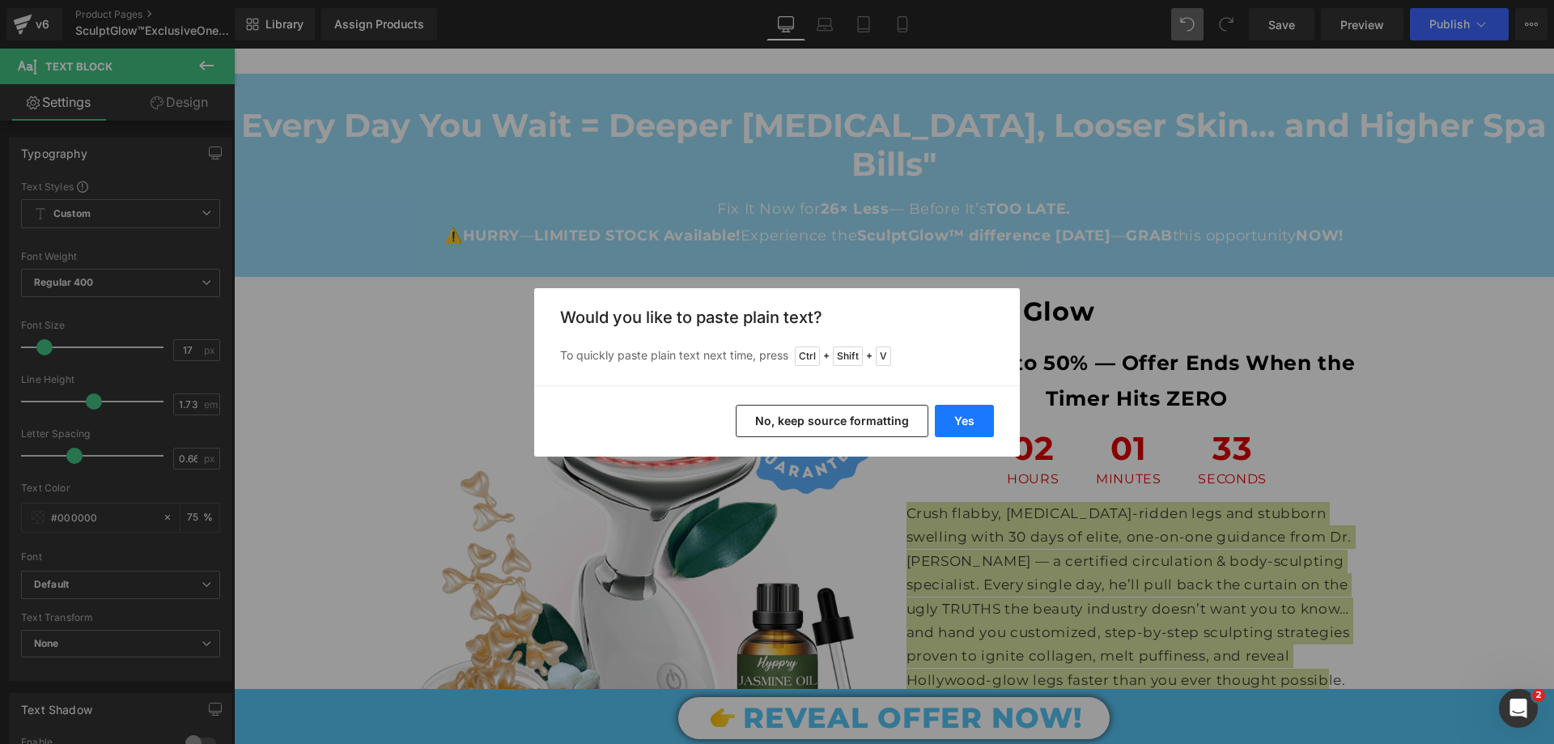
click at [987, 420] on button "Yes" at bounding box center [964, 421] width 59 height 32
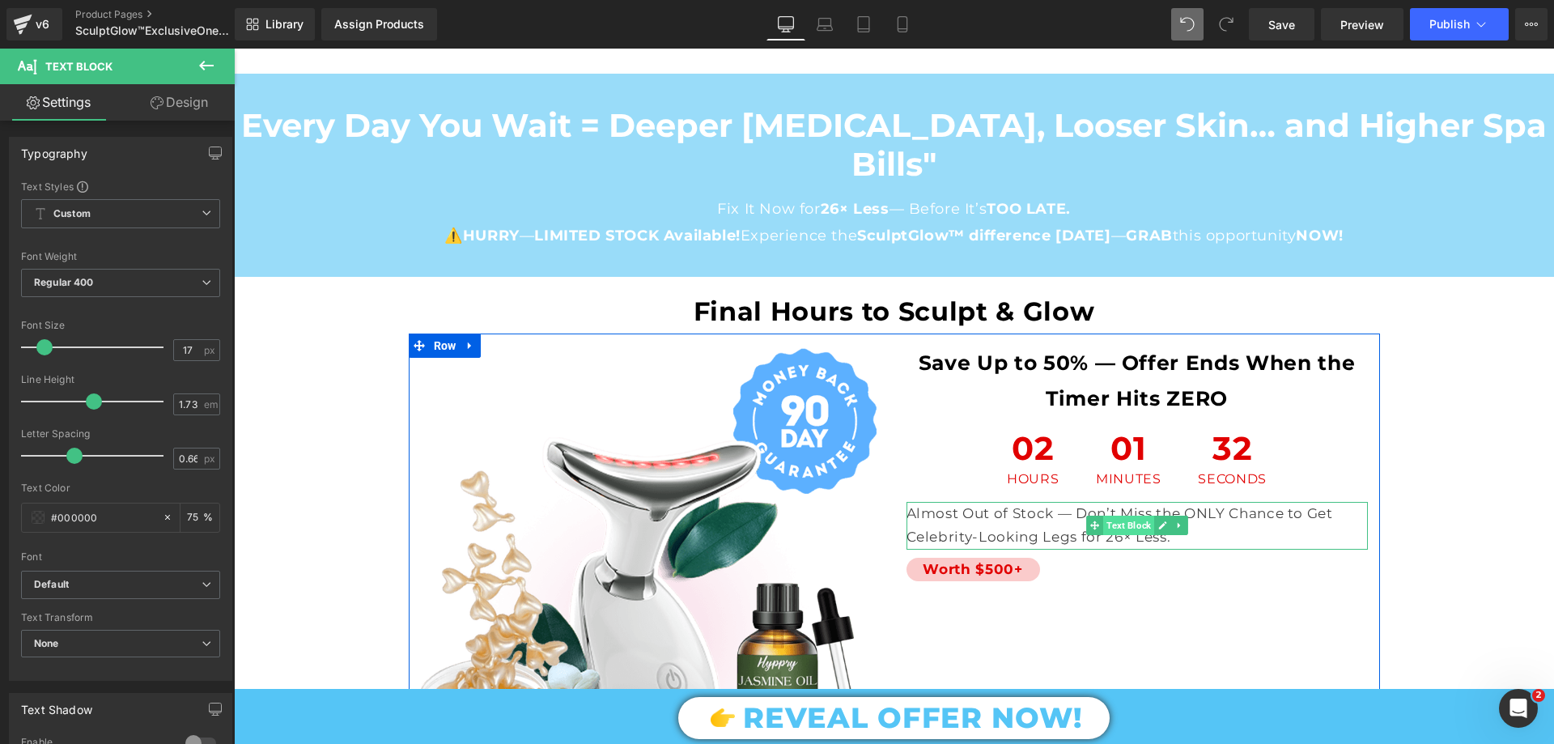
click at [1115, 516] on span "Text Block" at bounding box center [1128, 525] width 51 height 19
click at [1011, 564] on icon at bounding box center [1015, 569] width 9 height 10
click at [1019, 565] on icon at bounding box center [1023, 569] width 9 height 9
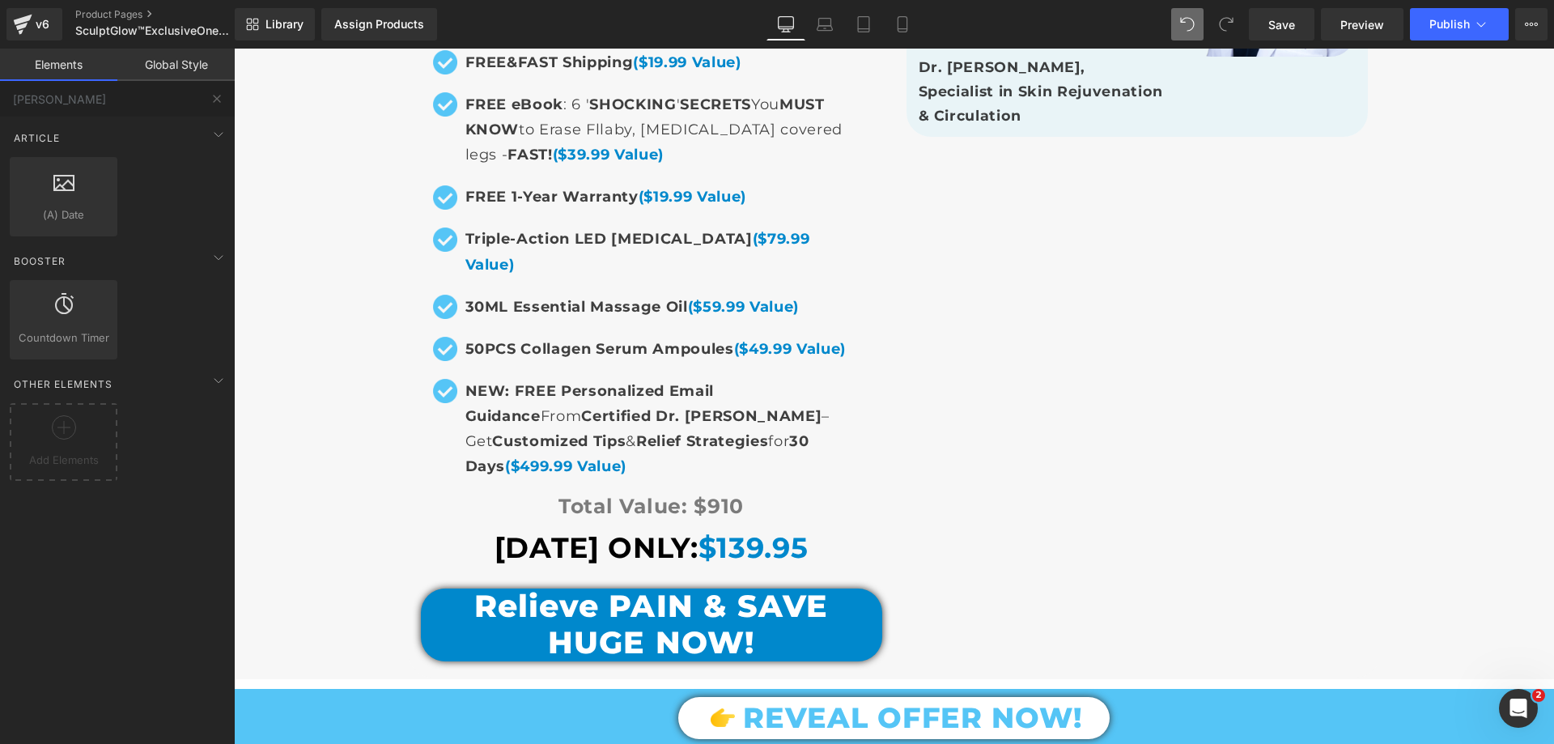
scroll to position [11794, 0]
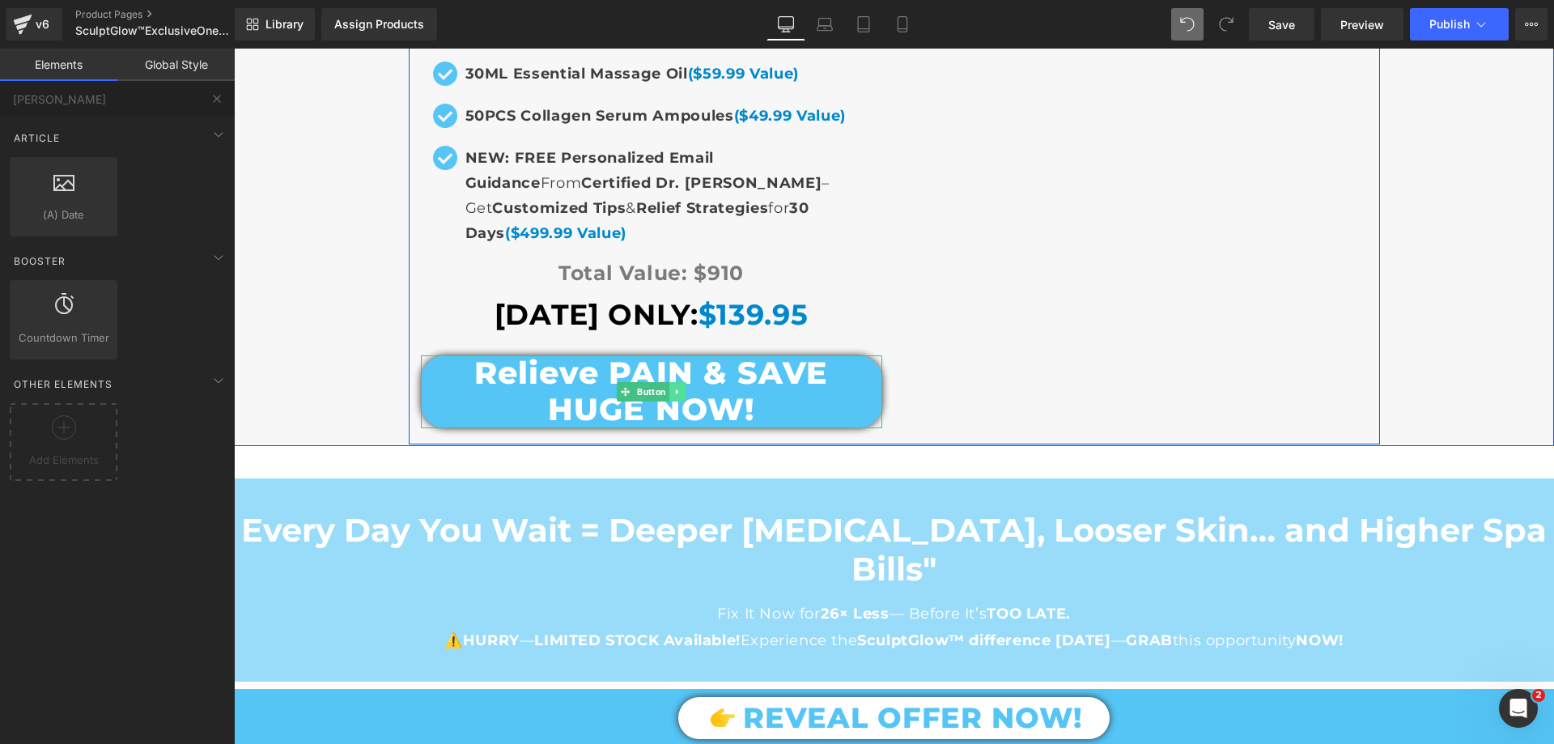
click at [673, 387] on icon at bounding box center [677, 392] width 9 height 10
click at [668, 382] on link at bounding box center [668, 391] width 17 height 19
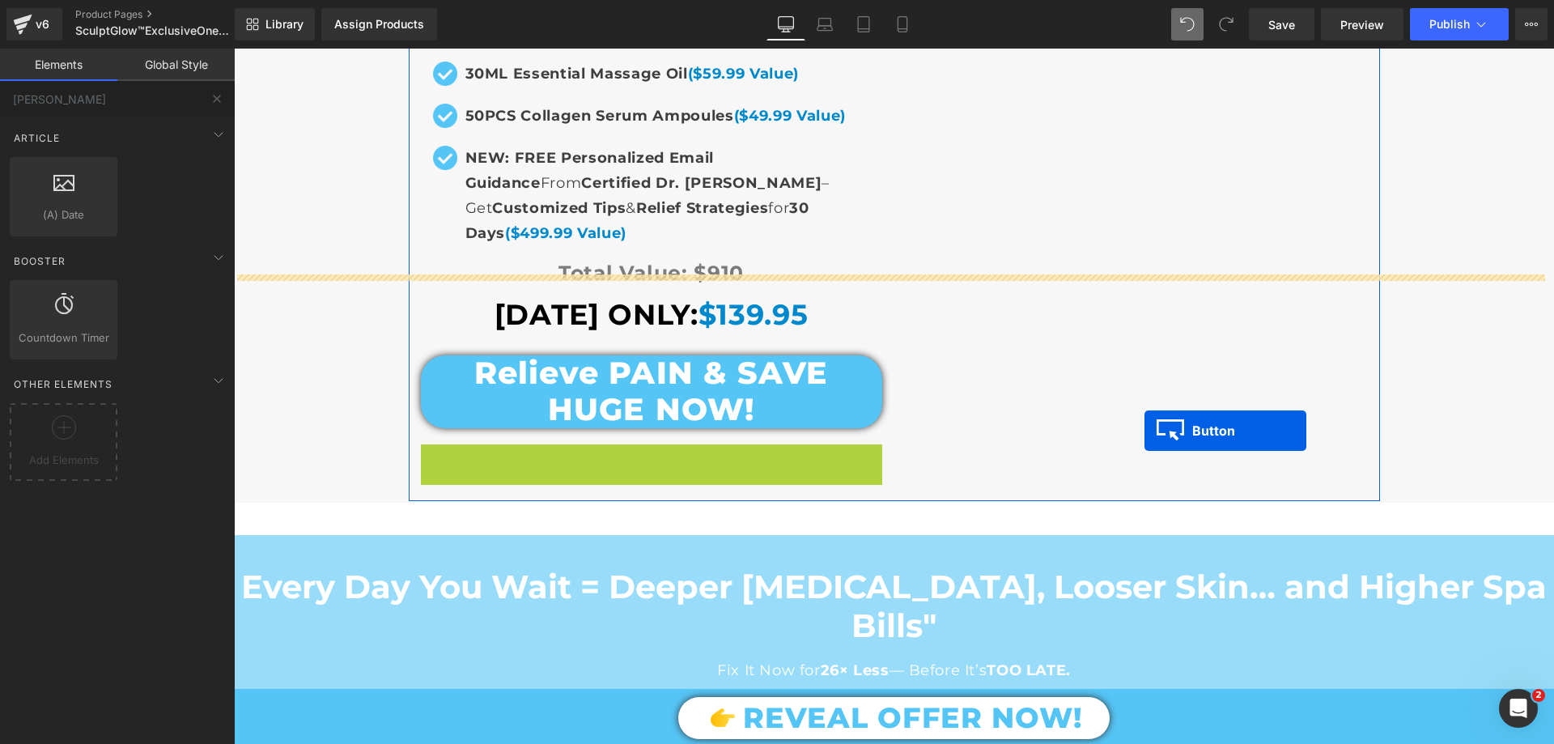
scroll to position [12117, 0]
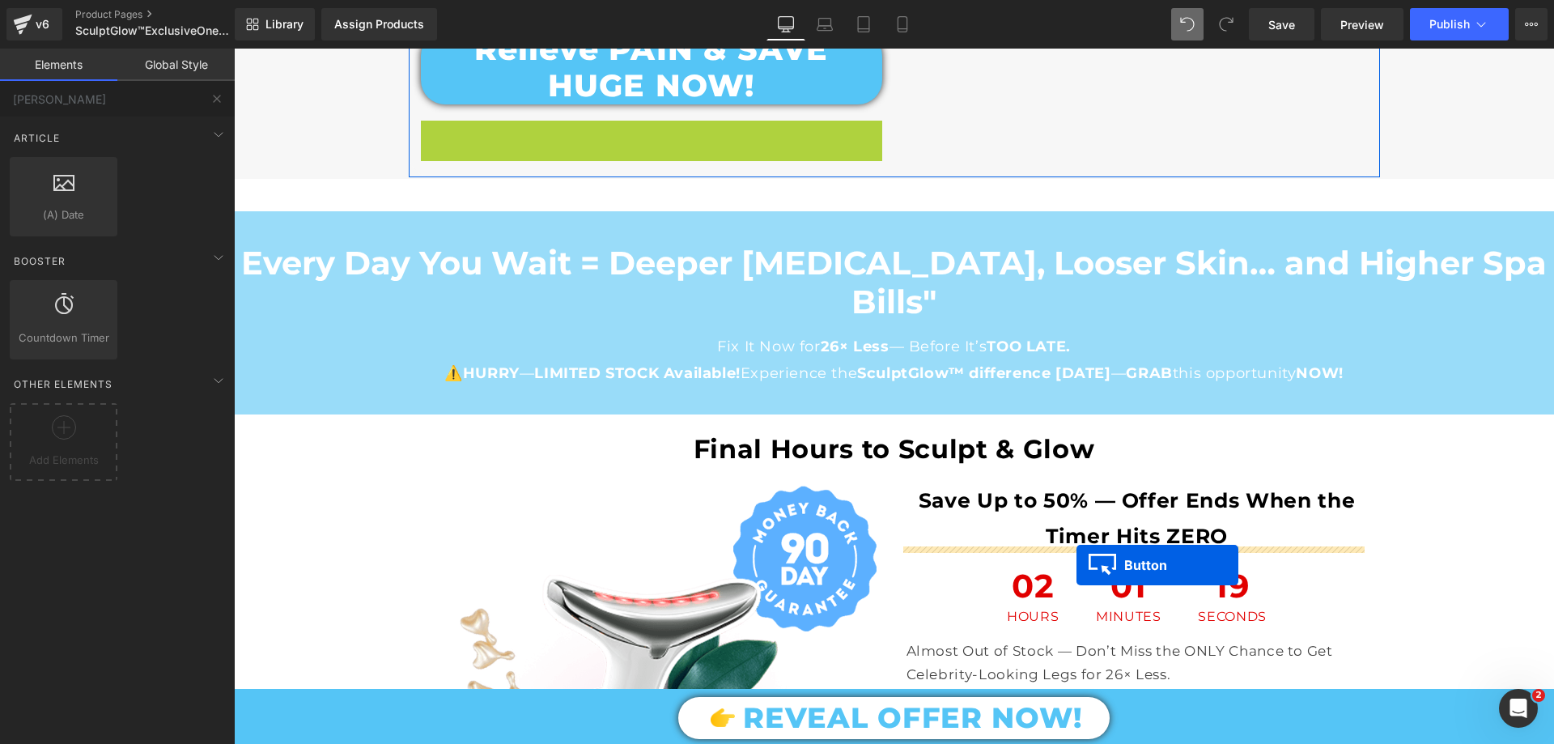
drag, startPoint x: 617, startPoint y: 381, endPoint x: 1076, endPoint y: 565, distance: 494.3
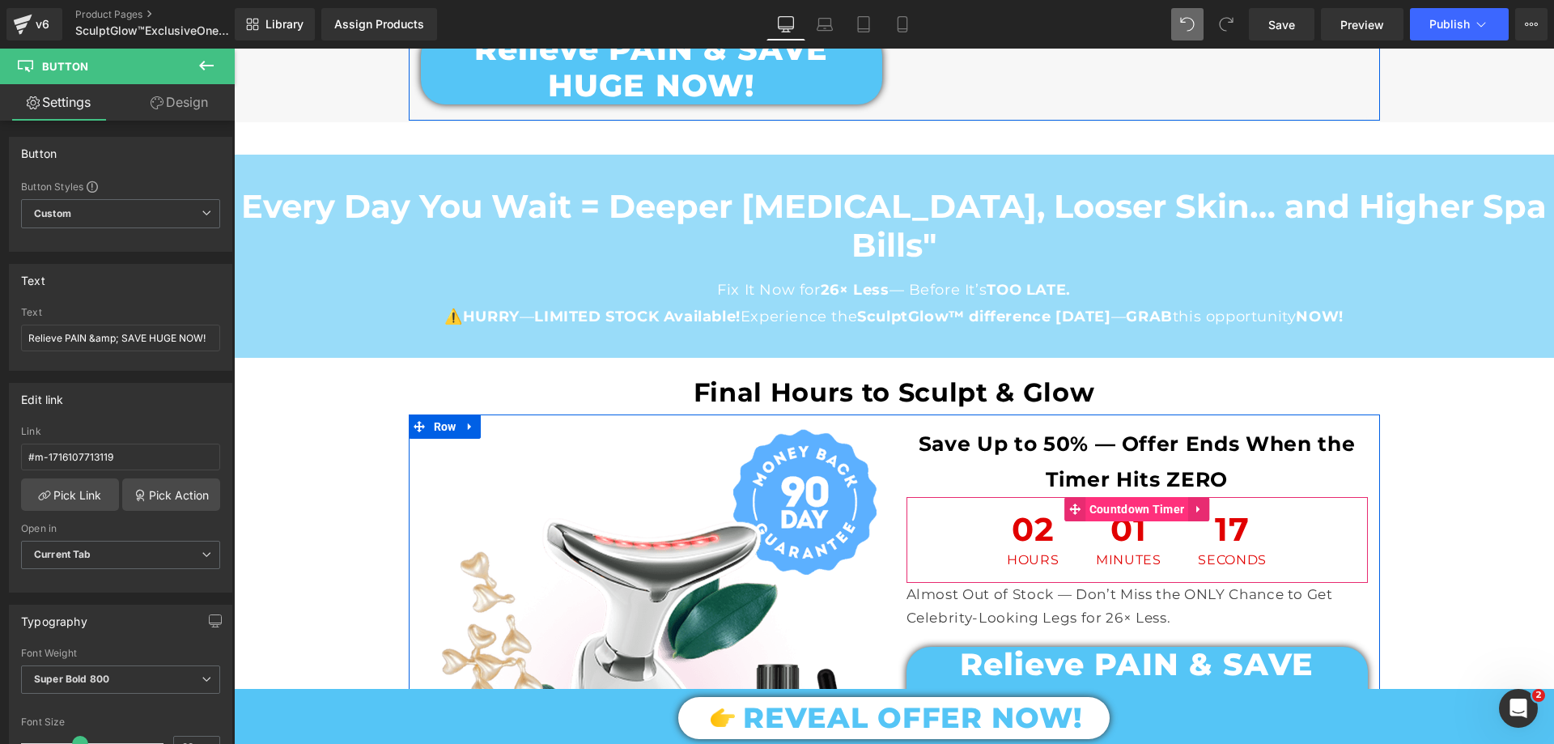
scroll to position [12198, 0]
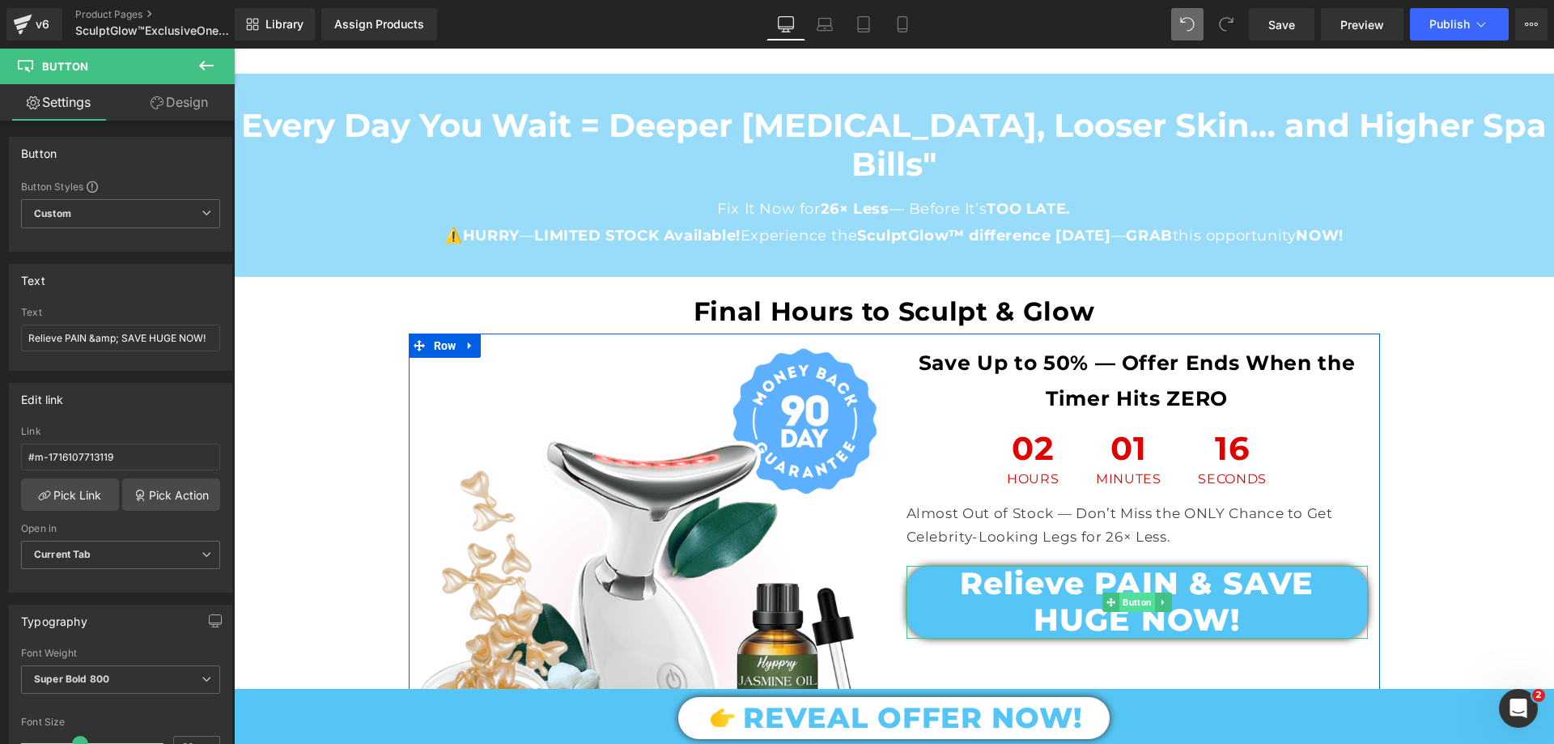
click at [1119, 592] on span "Button" at bounding box center [1137, 601] width 36 height 19
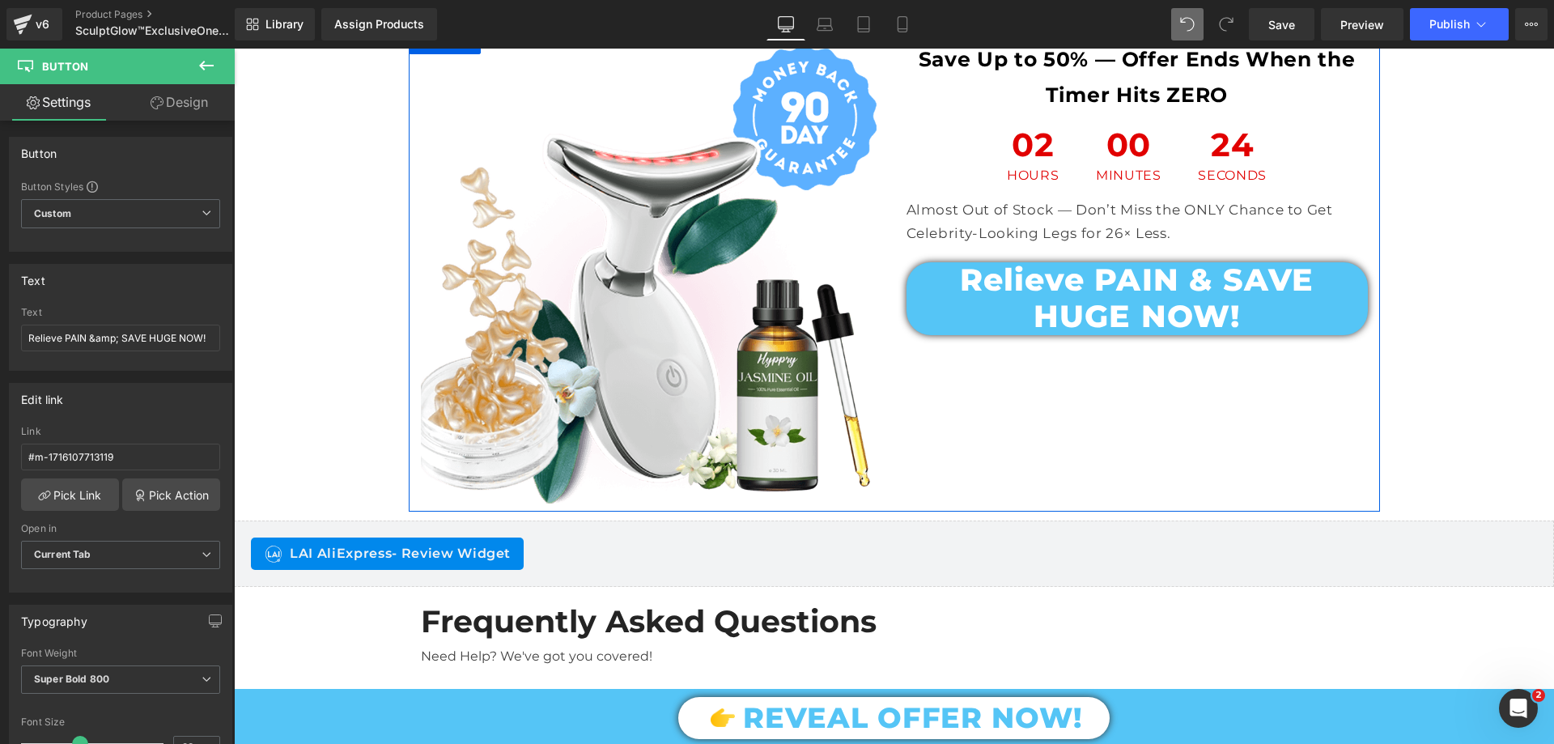
scroll to position [12522, 0]
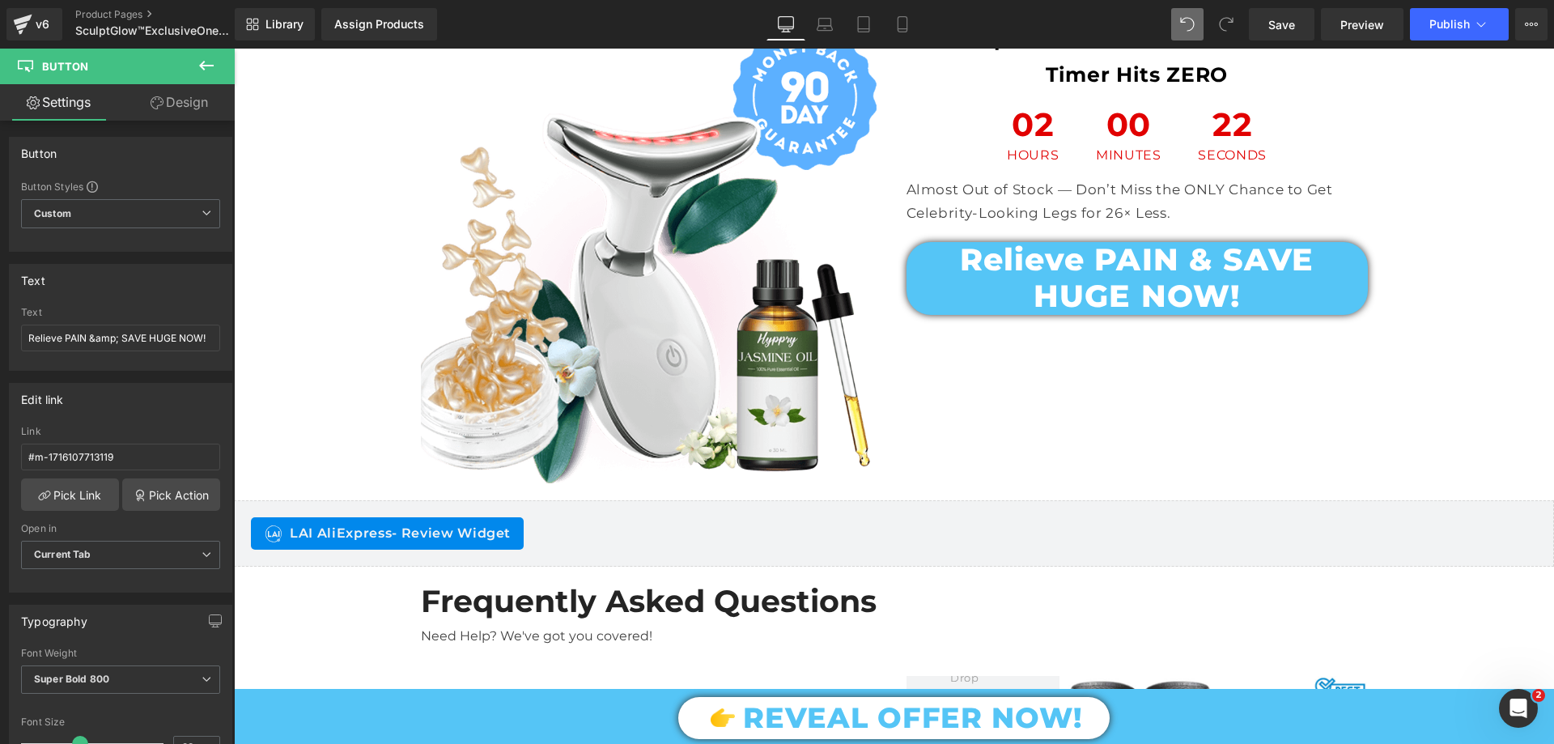
click at [206, 65] on icon at bounding box center [206, 66] width 15 height 10
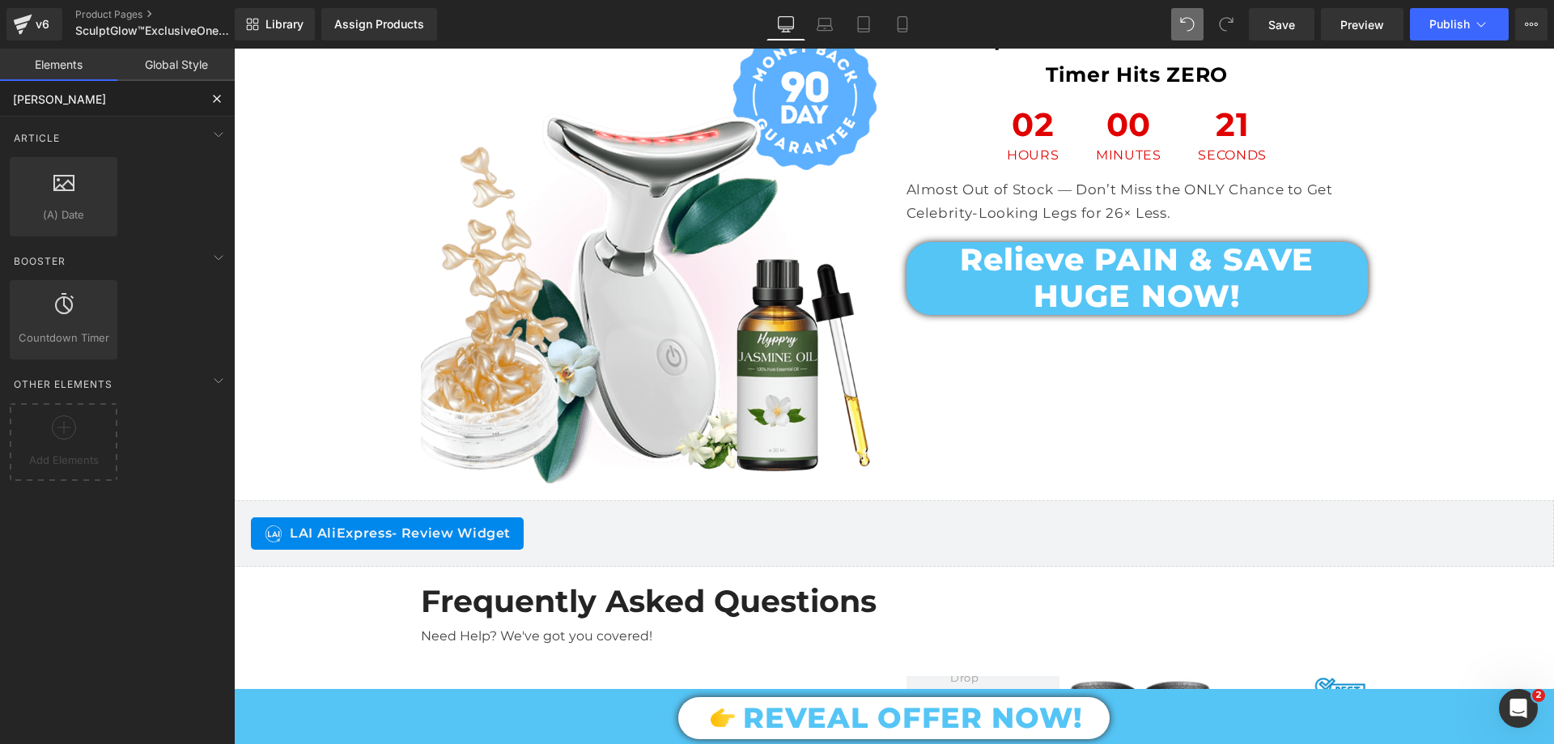
click at [93, 112] on input "tim" at bounding box center [99, 99] width 199 height 36
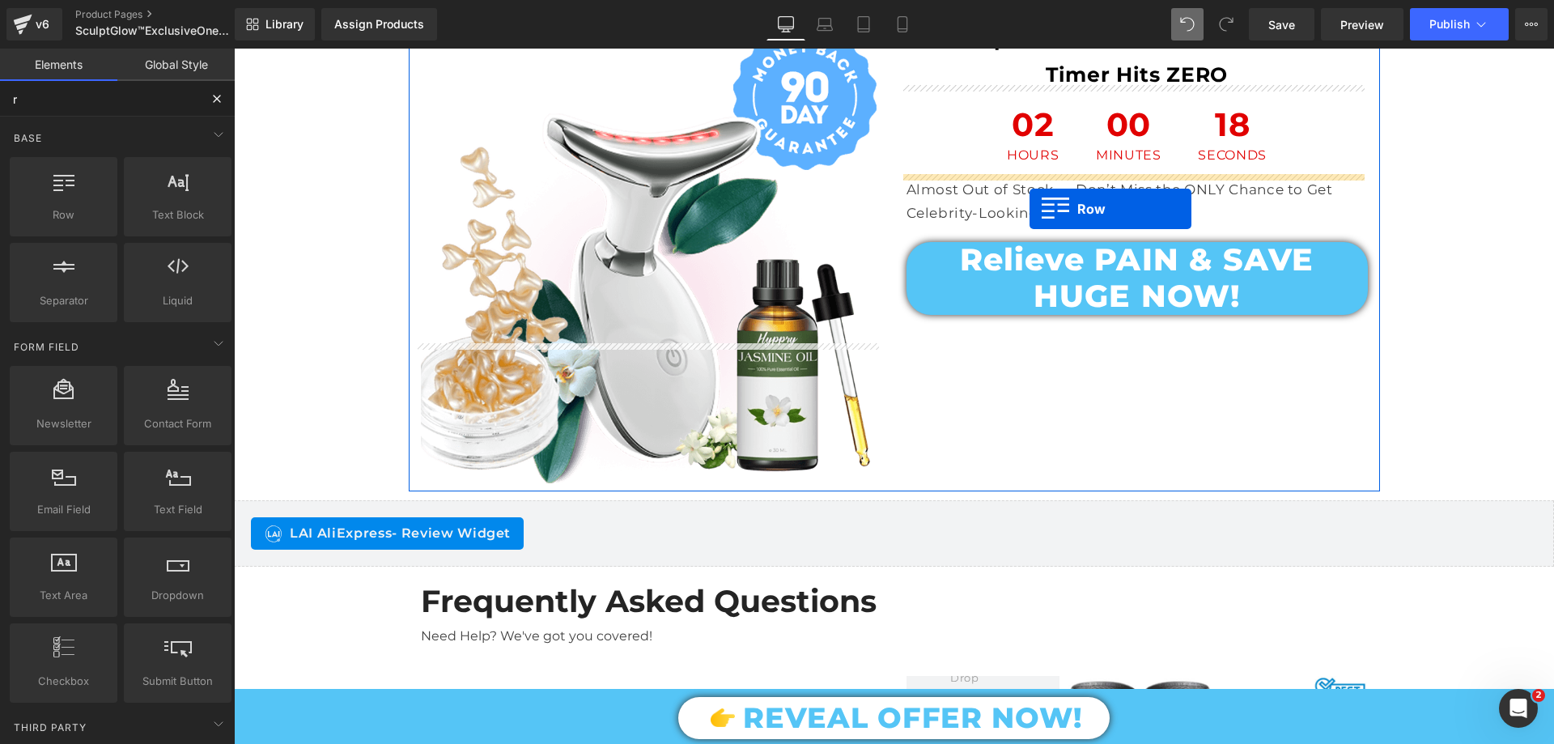
drag, startPoint x: 334, startPoint y: 245, endPoint x: 1029, endPoint y: 209, distance: 696.1
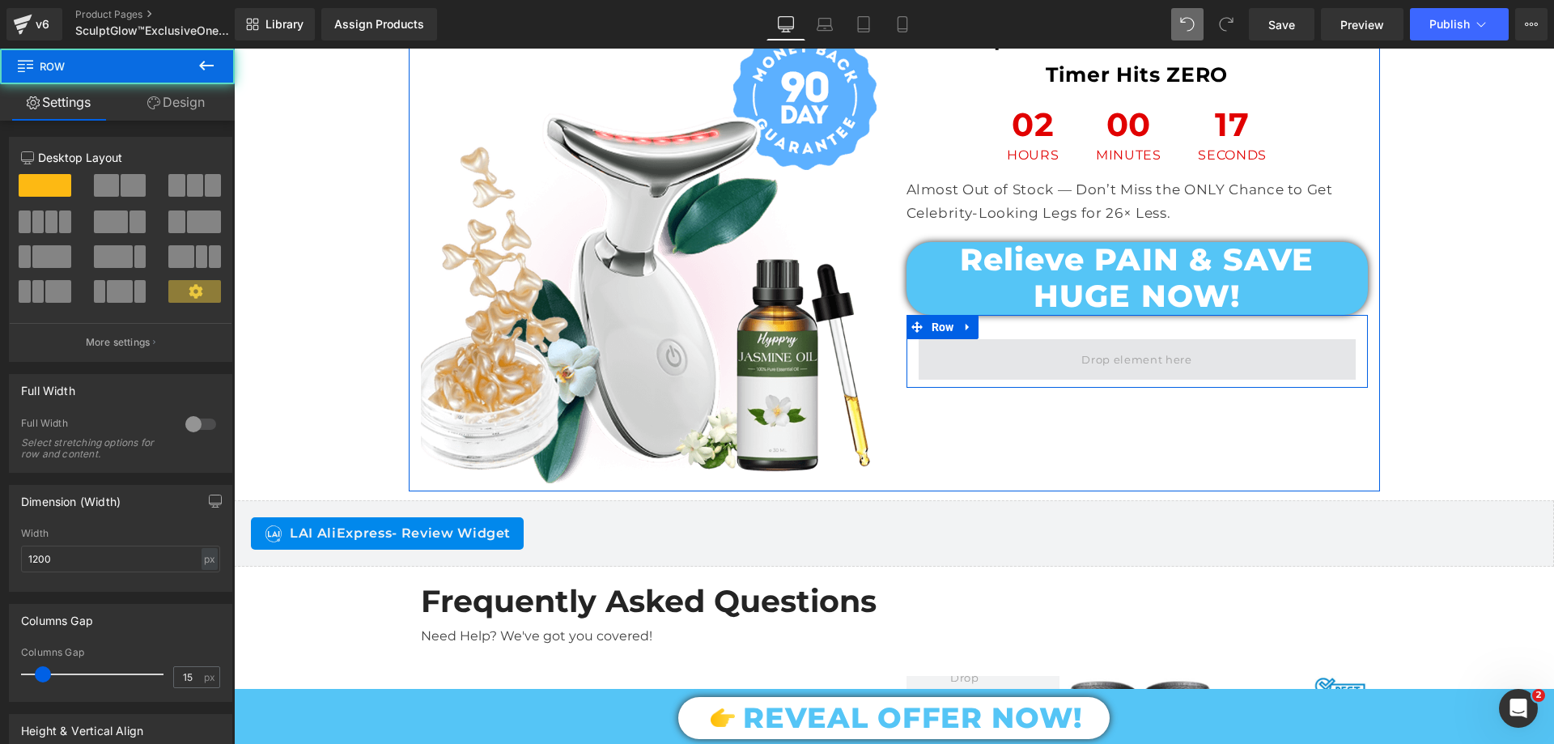
click at [1017, 339] on span at bounding box center [1137, 359] width 437 height 40
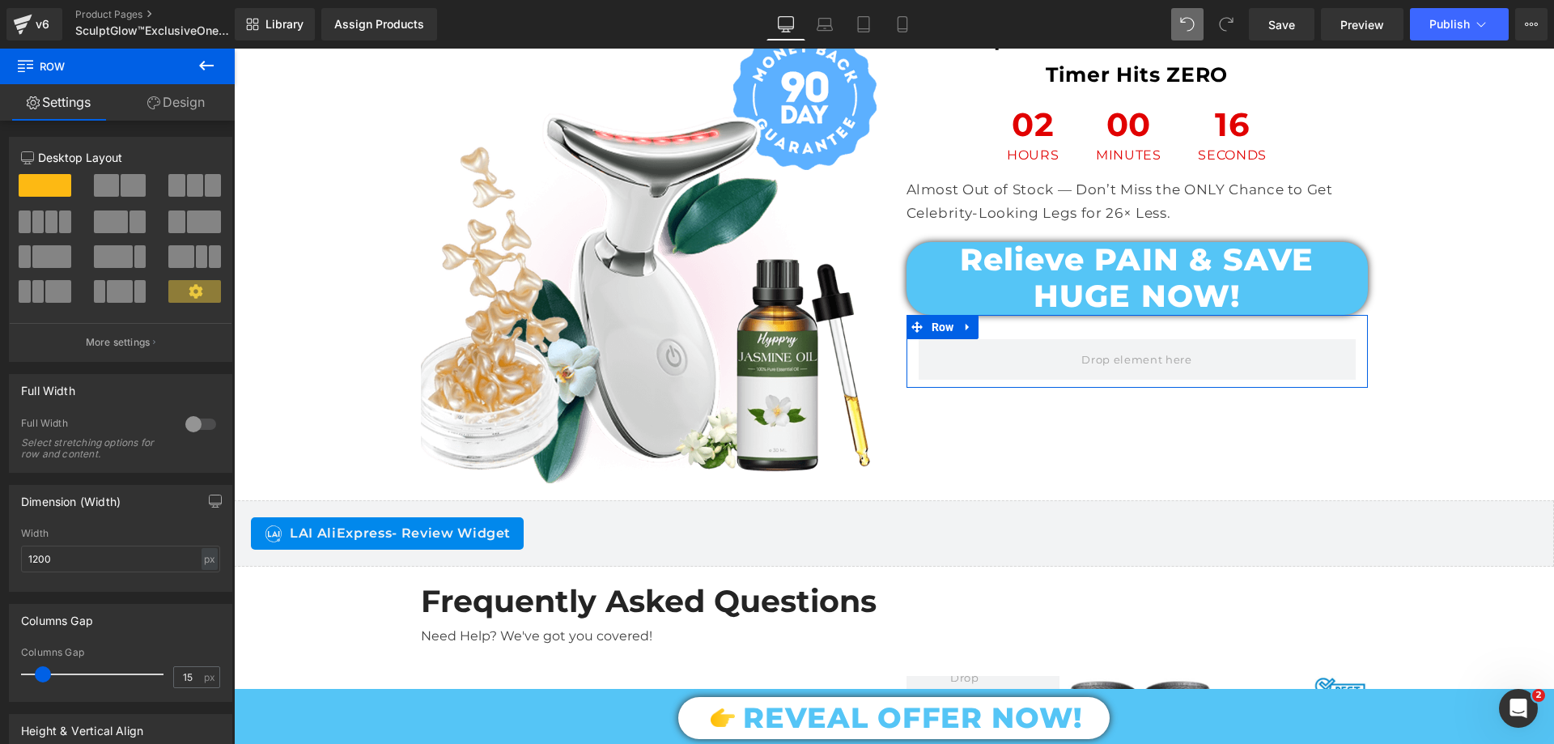
click at [189, 98] on link "Design" at bounding box center [175, 102] width 117 height 36
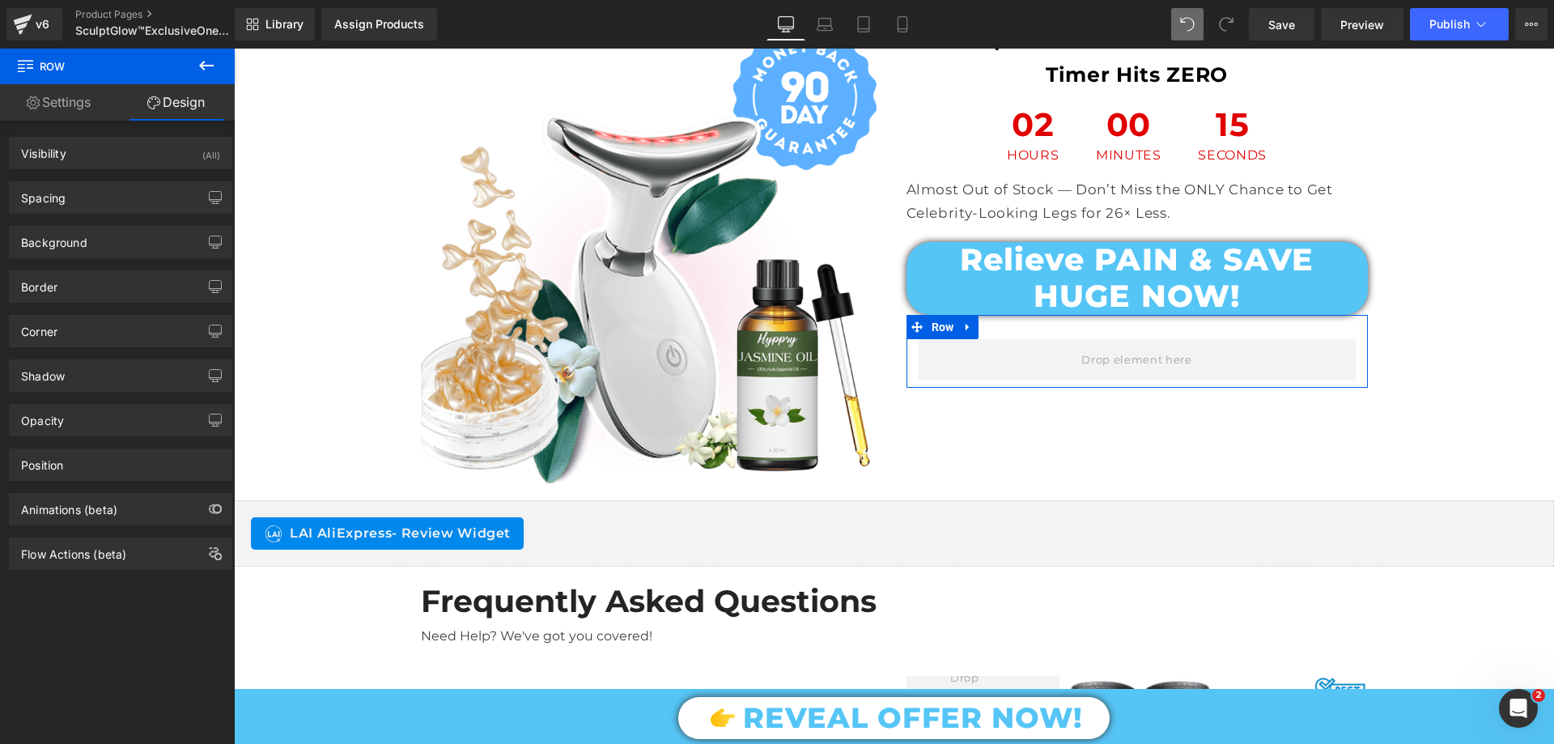
click at [86, 108] on link "Settings" at bounding box center [58, 102] width 117 height 36
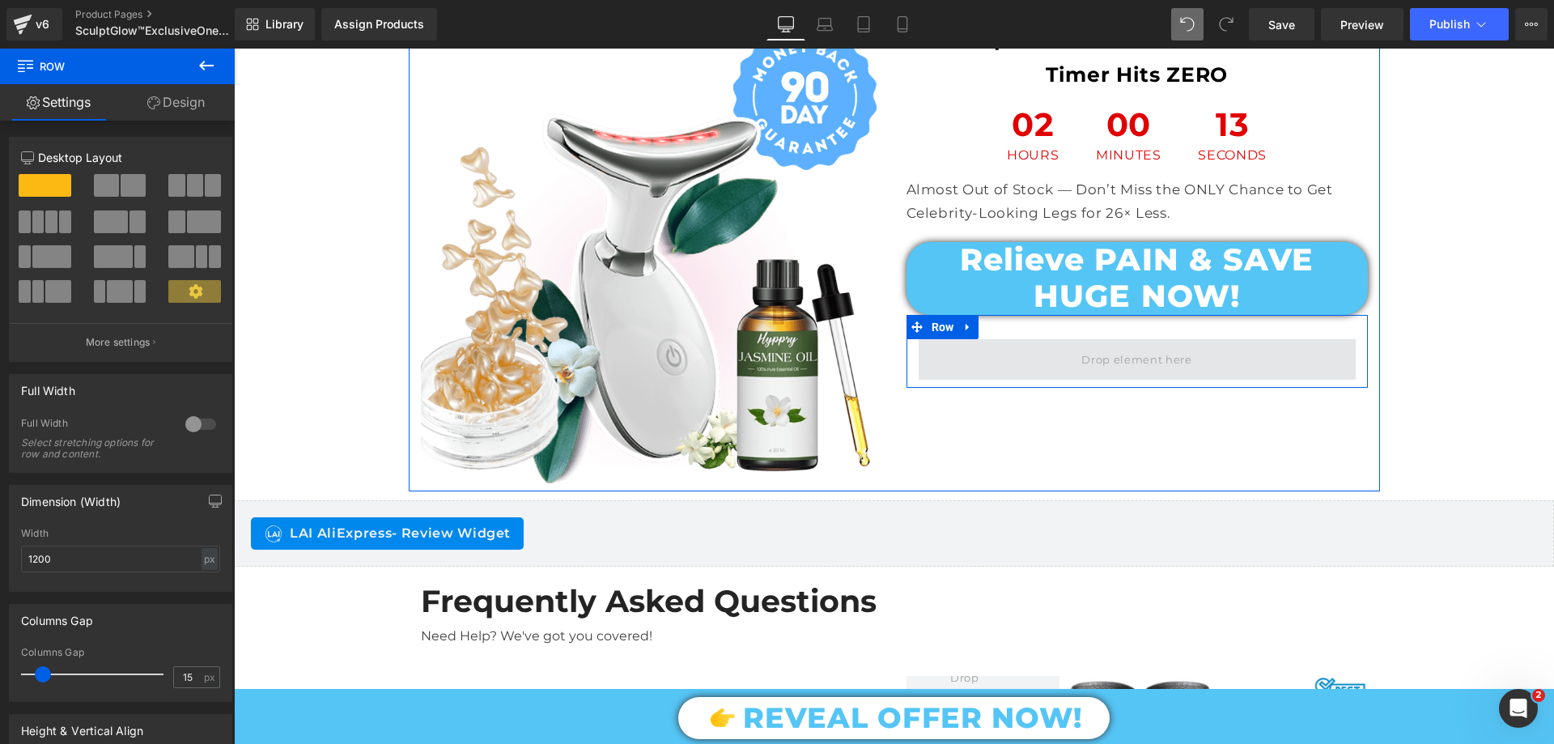
click at [1076, 346] on span at bounding box center [1136, 359] width 121 height 26
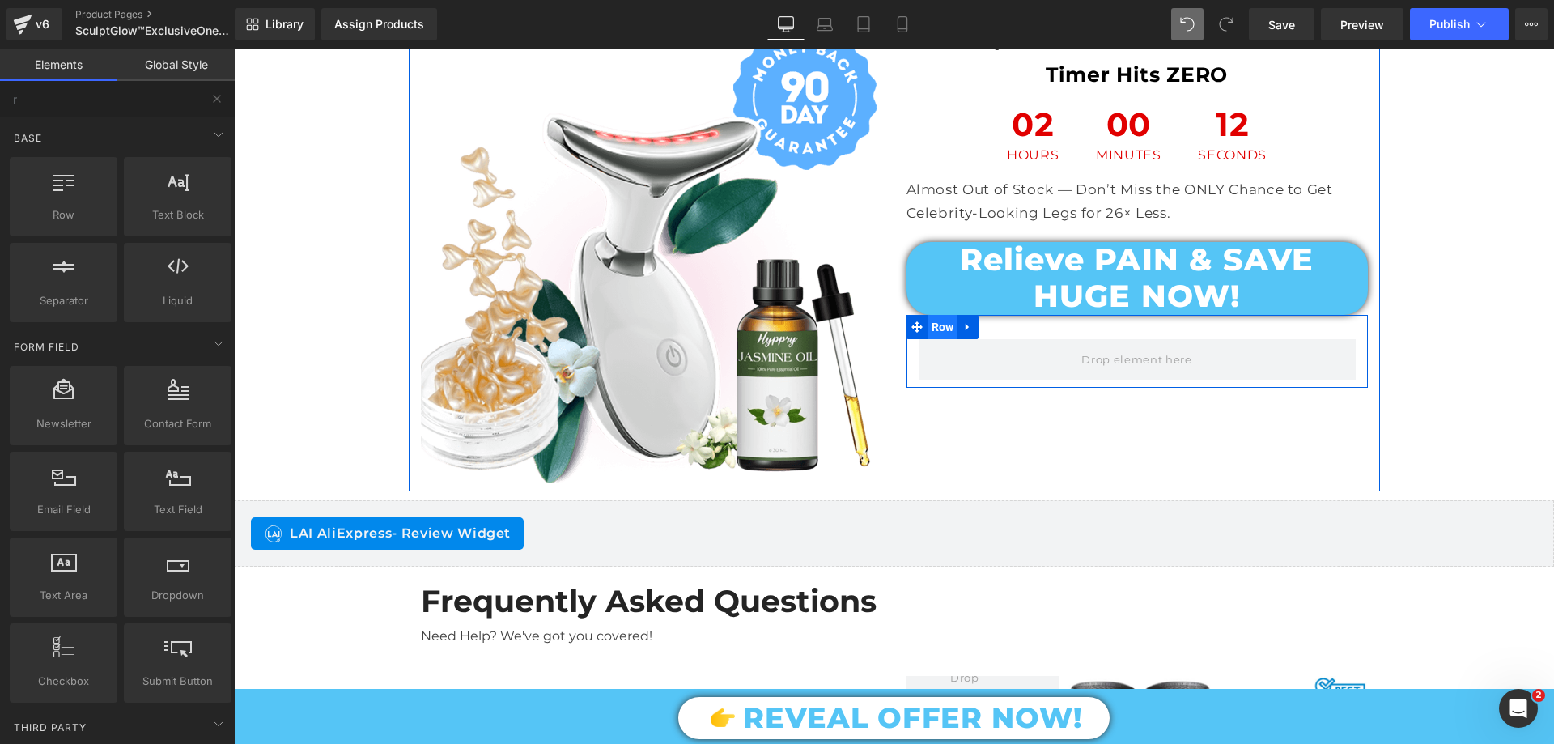
click at [936, 315] on span "Row" at bounding box center [942, 327] width 31 height 24
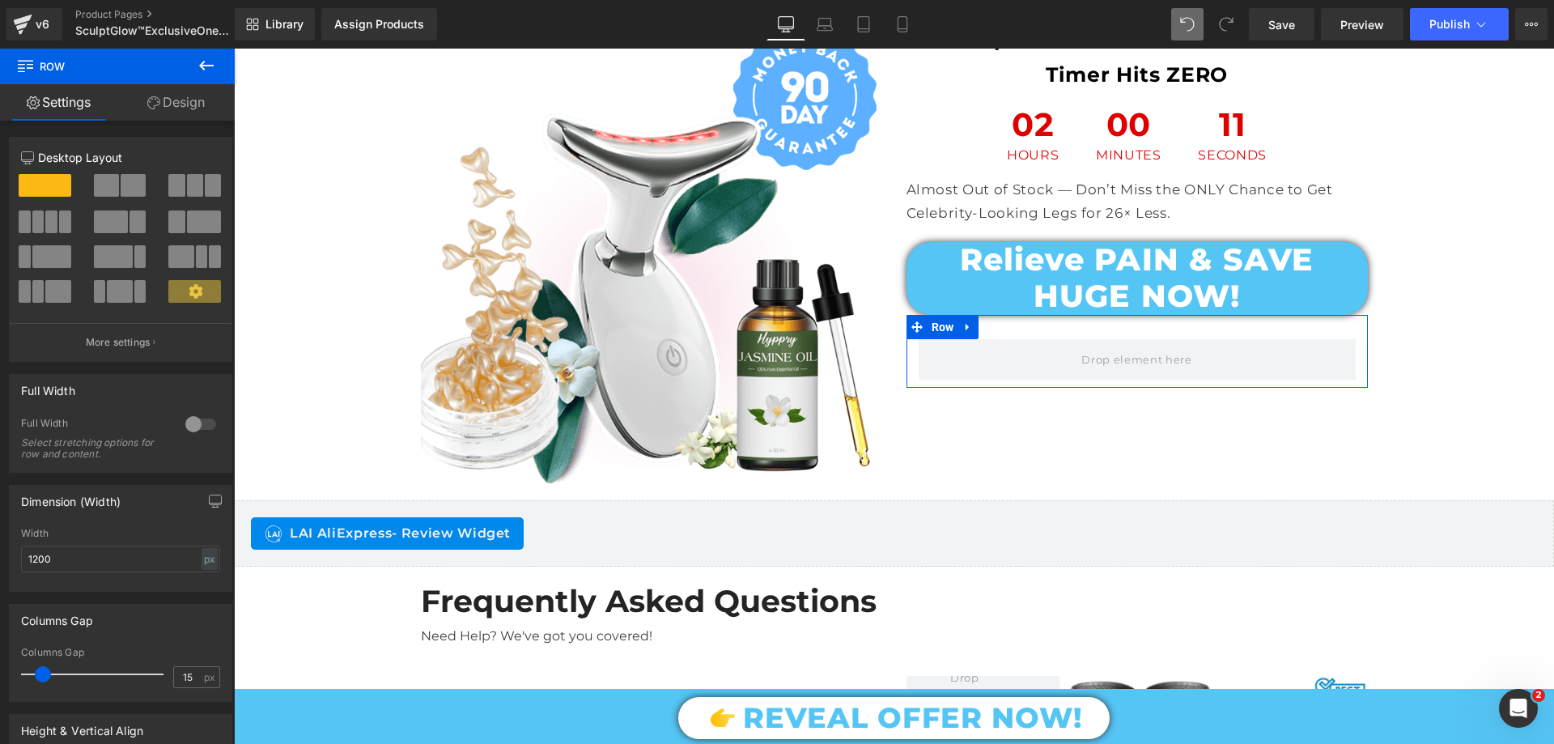
drag, startPoint x: 96, startPoint y: 180, endPoint x: 74, endPoint y: 189, distance: 24.3
click at [96, 180] on span at bounding box center [106, 185] width 25 height 23
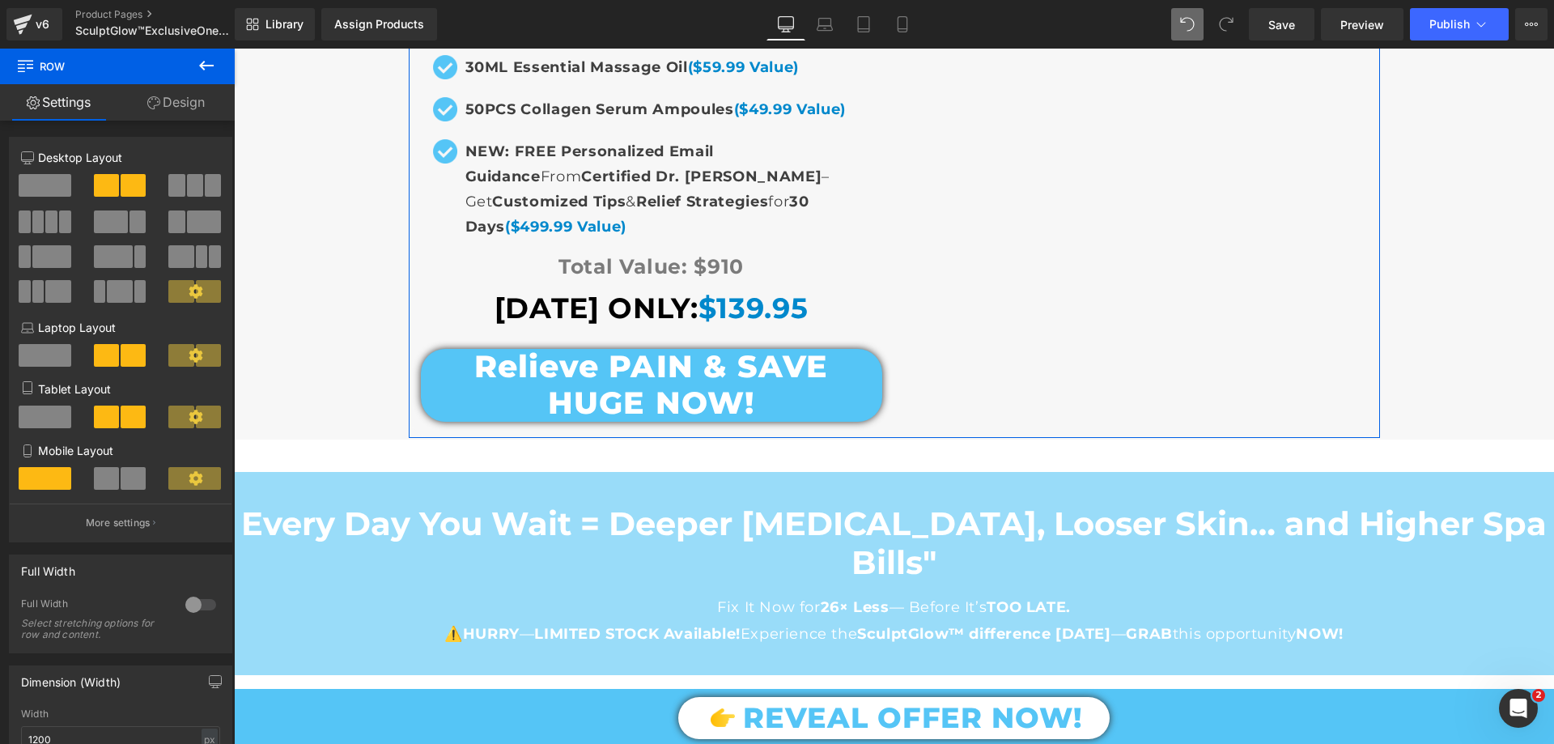
scroll to position [12279, 0]
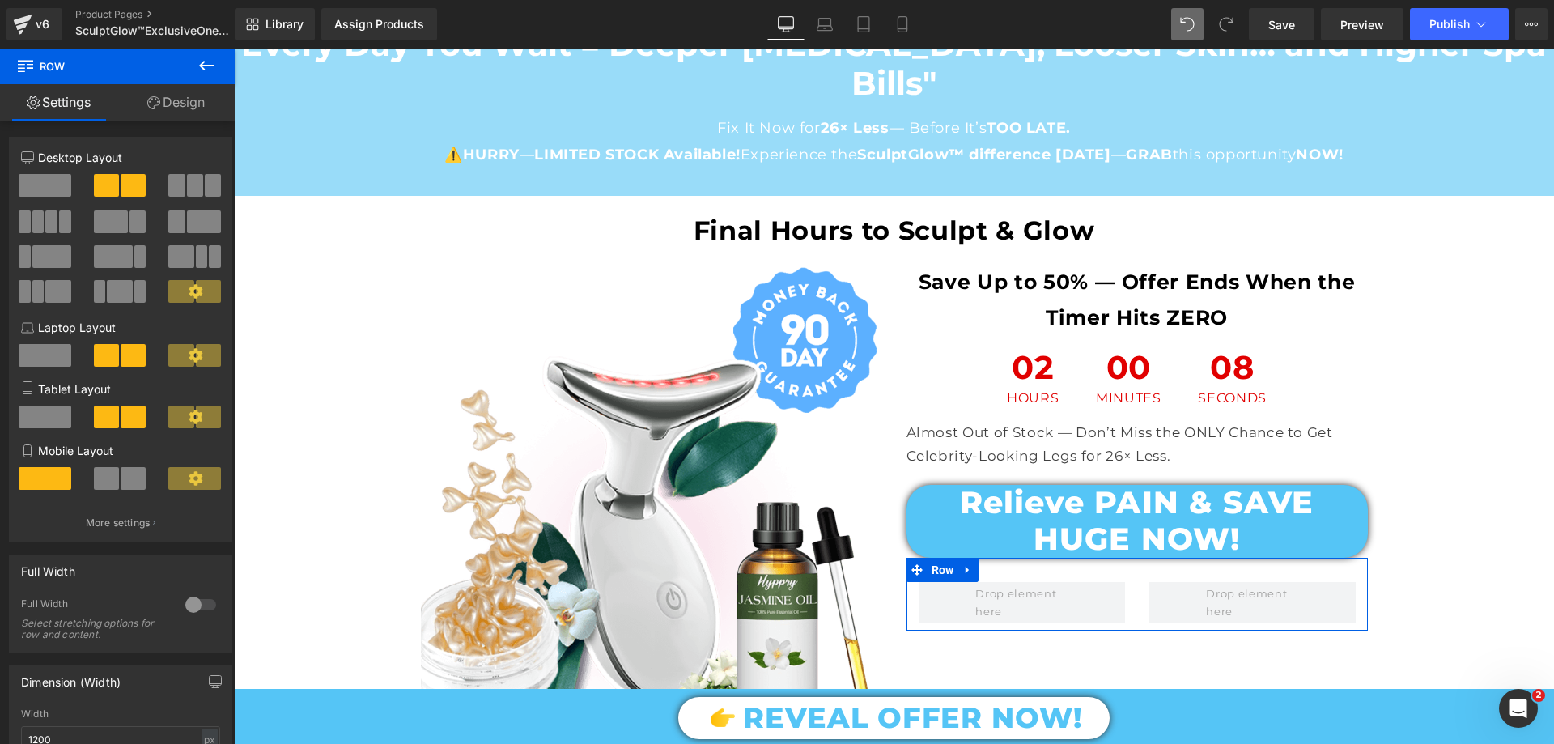
click at [194, 71] on button at bounding box center [206, 67] width 57 height 36
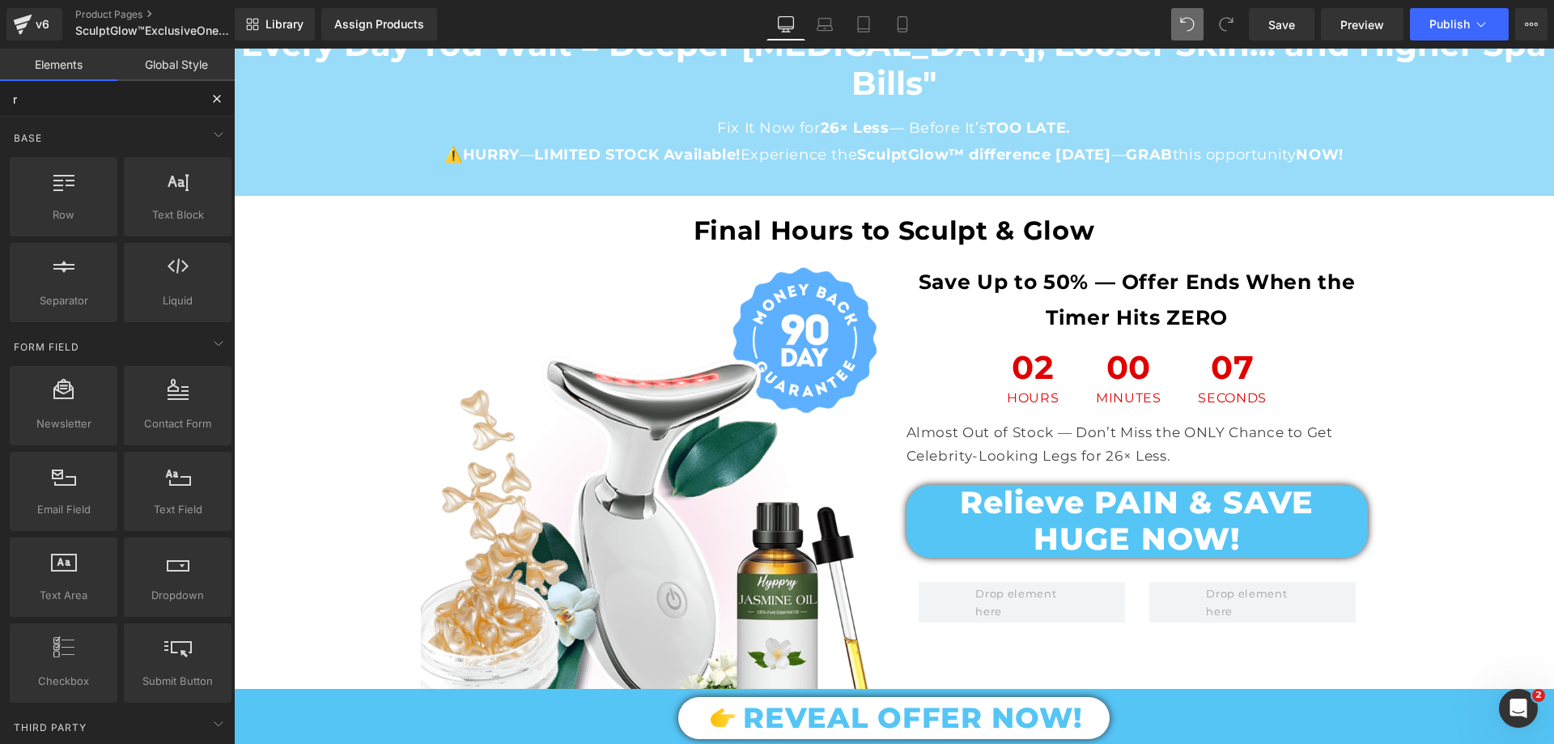
click at [83, 101] on input "r" at bounding box center [99, 99] width 199 height 36
type input "i"
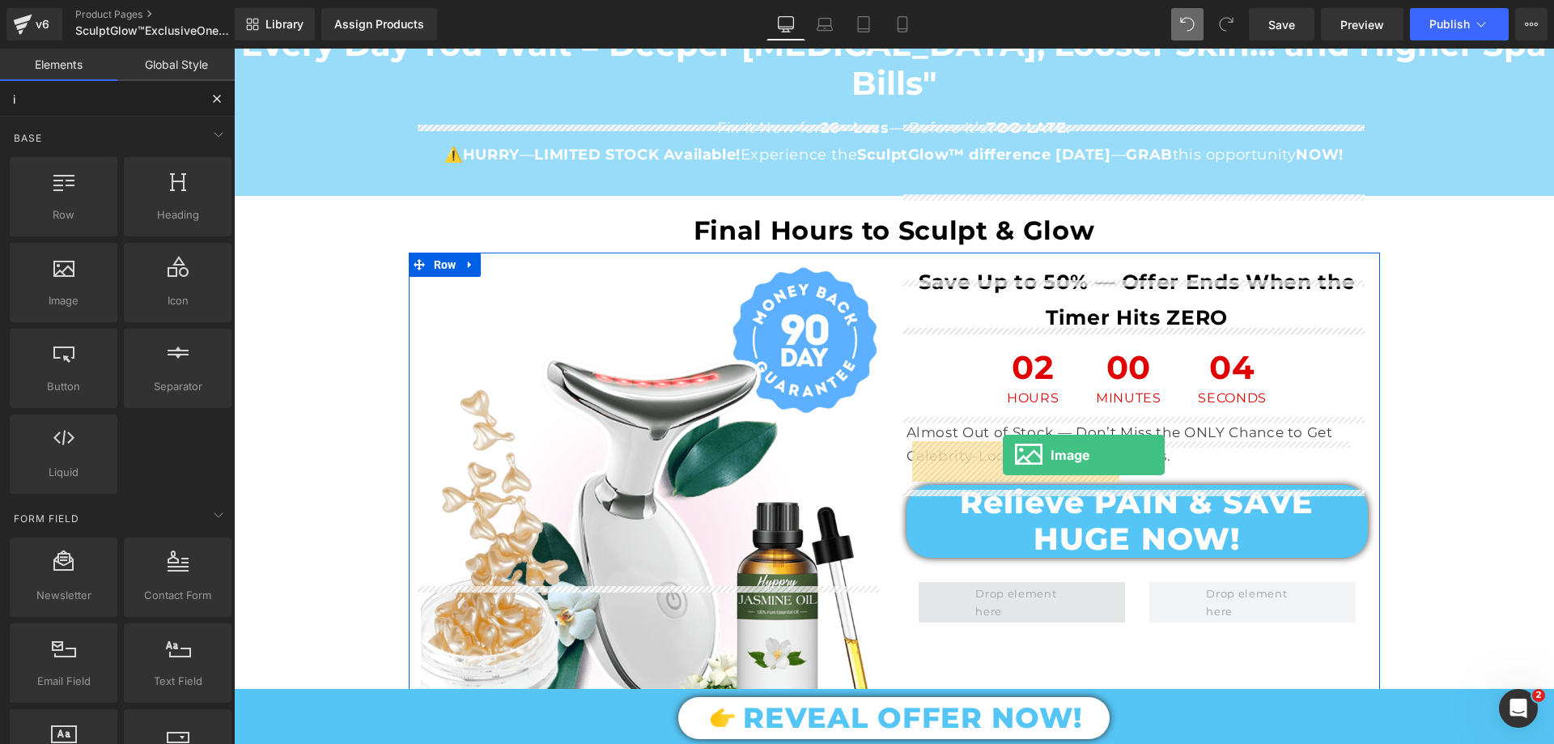
drag, startPoint x: 322, startPoint y: 325, endPoint x: 1003, endPoint y: 455, distance: 693.0
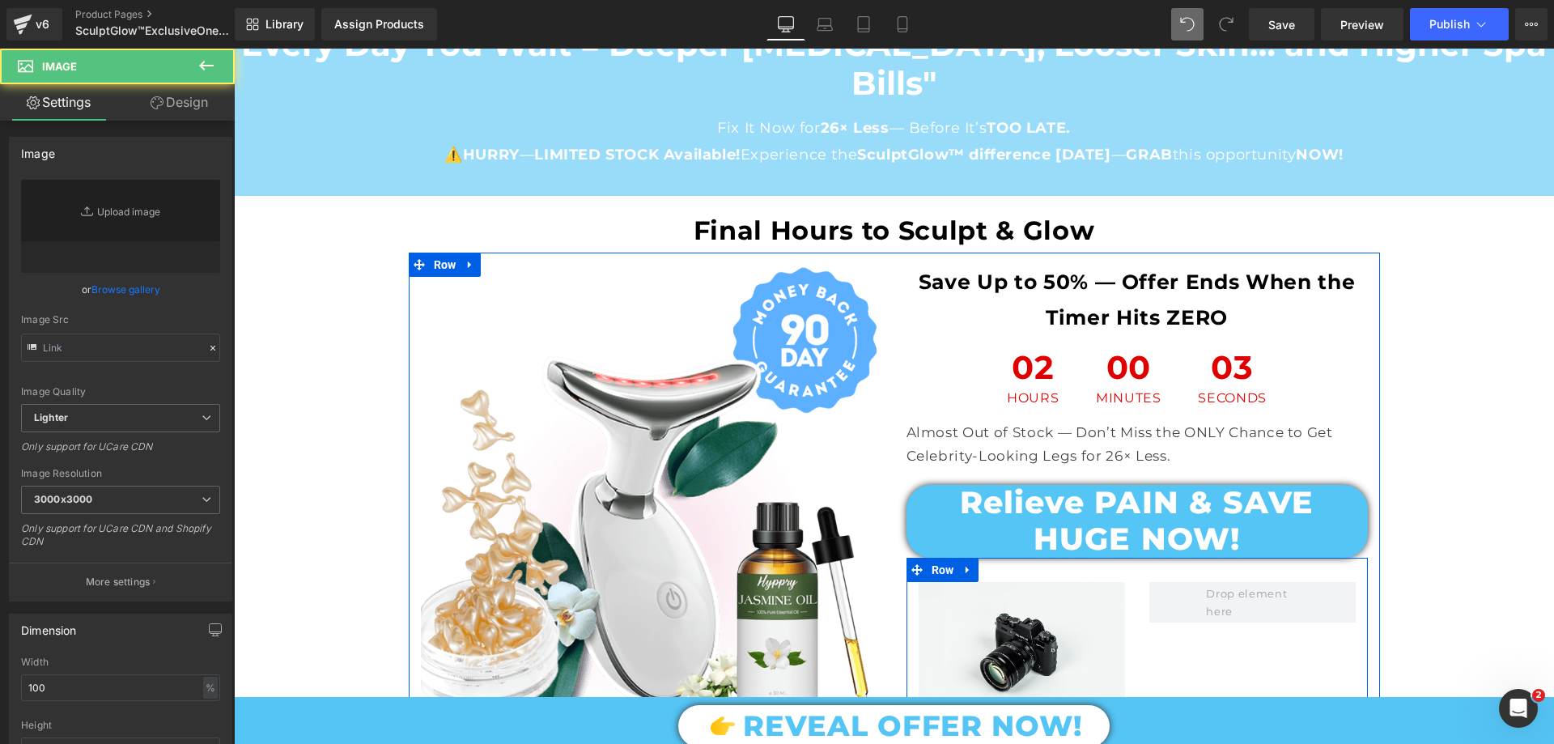
type input "//d1um8515vdn9kb.cloudfront.net/images/parallax.jpg"
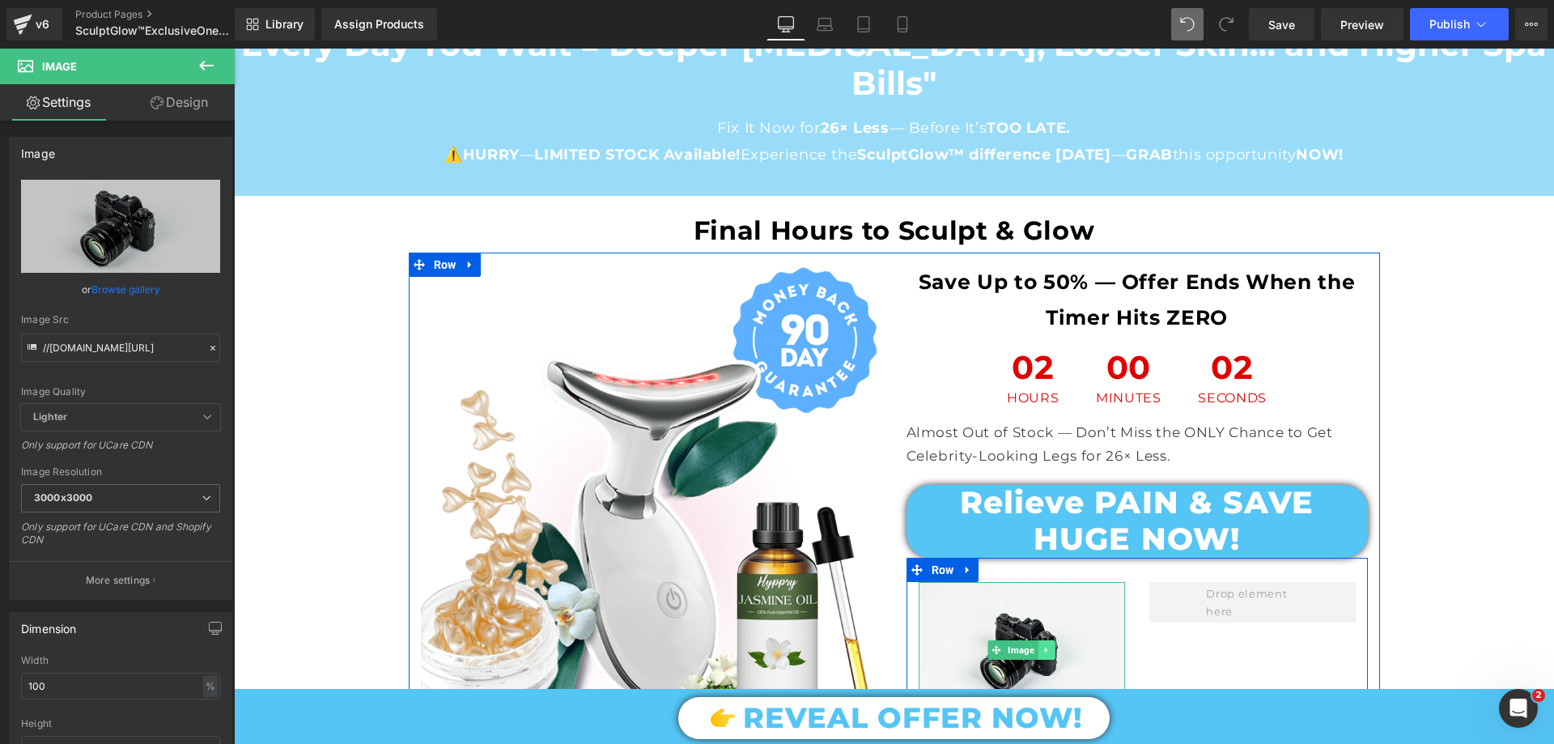
click at [1042, 645] on icon at bounding box center [1046, 650] width 9 height 10
click at [1033, 645] on icon at bounding box center [1037, 649] width 9 height 9
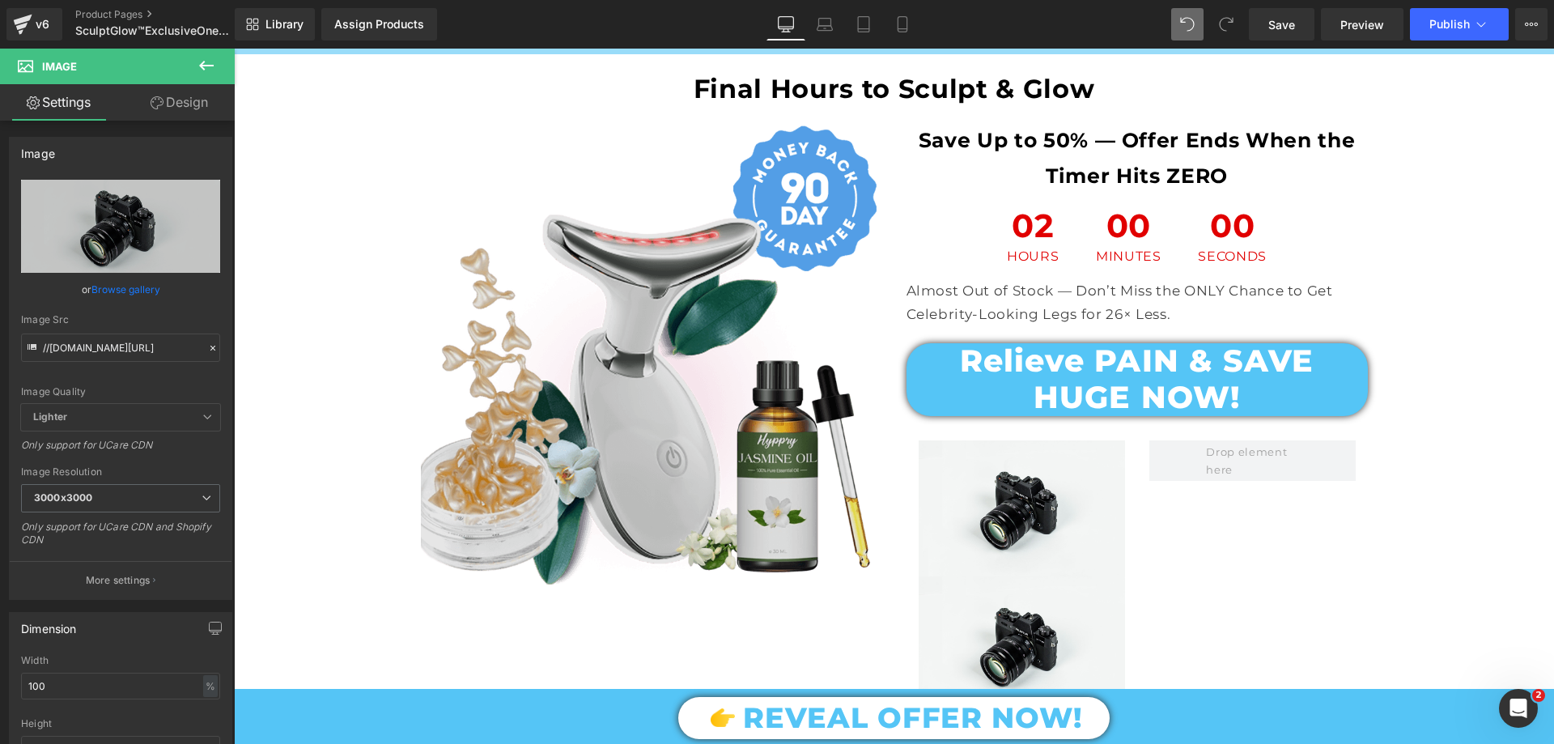
scroll to position [12398, 0]
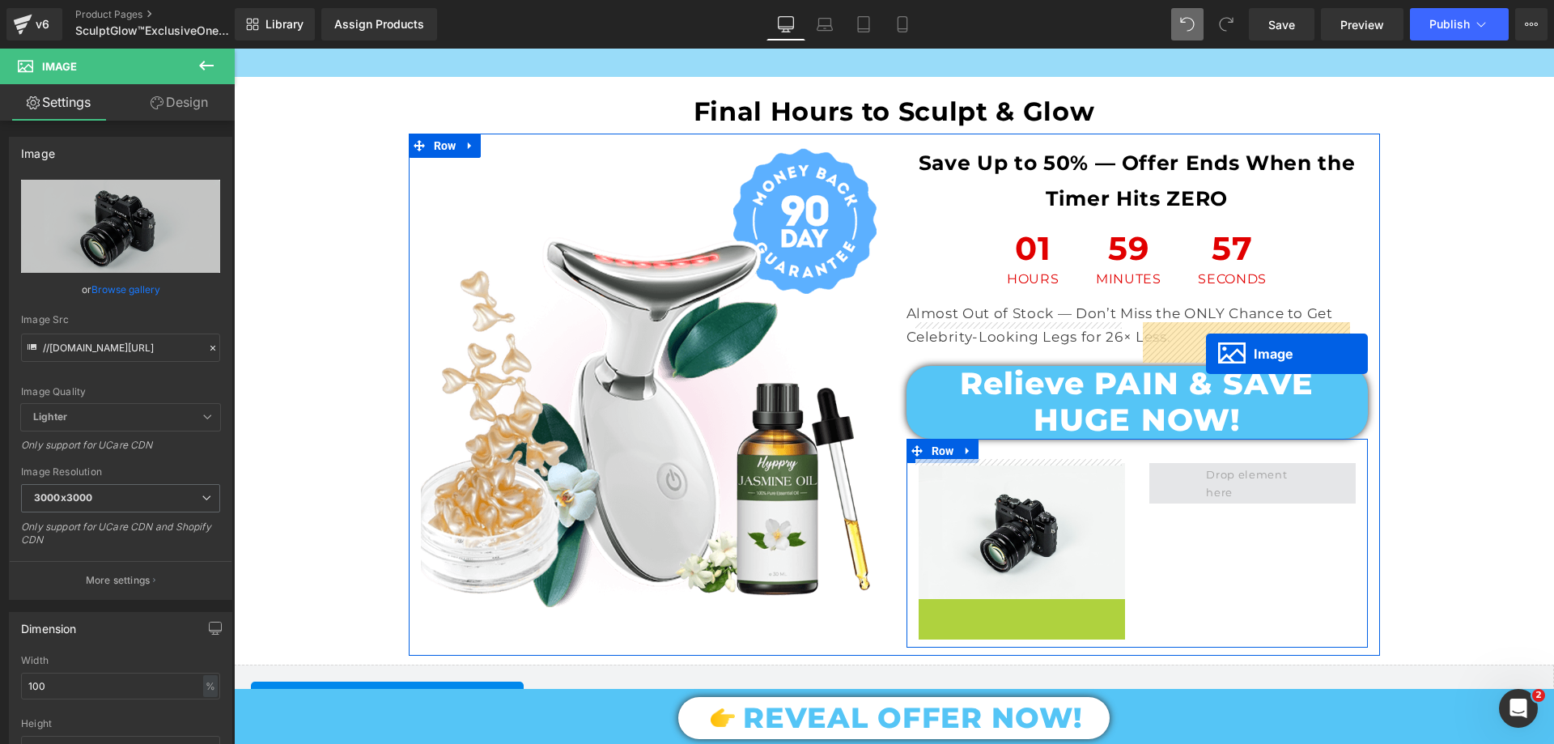
drag, startPoint x: 987, startPoint y: 528, endPoint x: 1206, endPoint y: 354, distance: 279.8
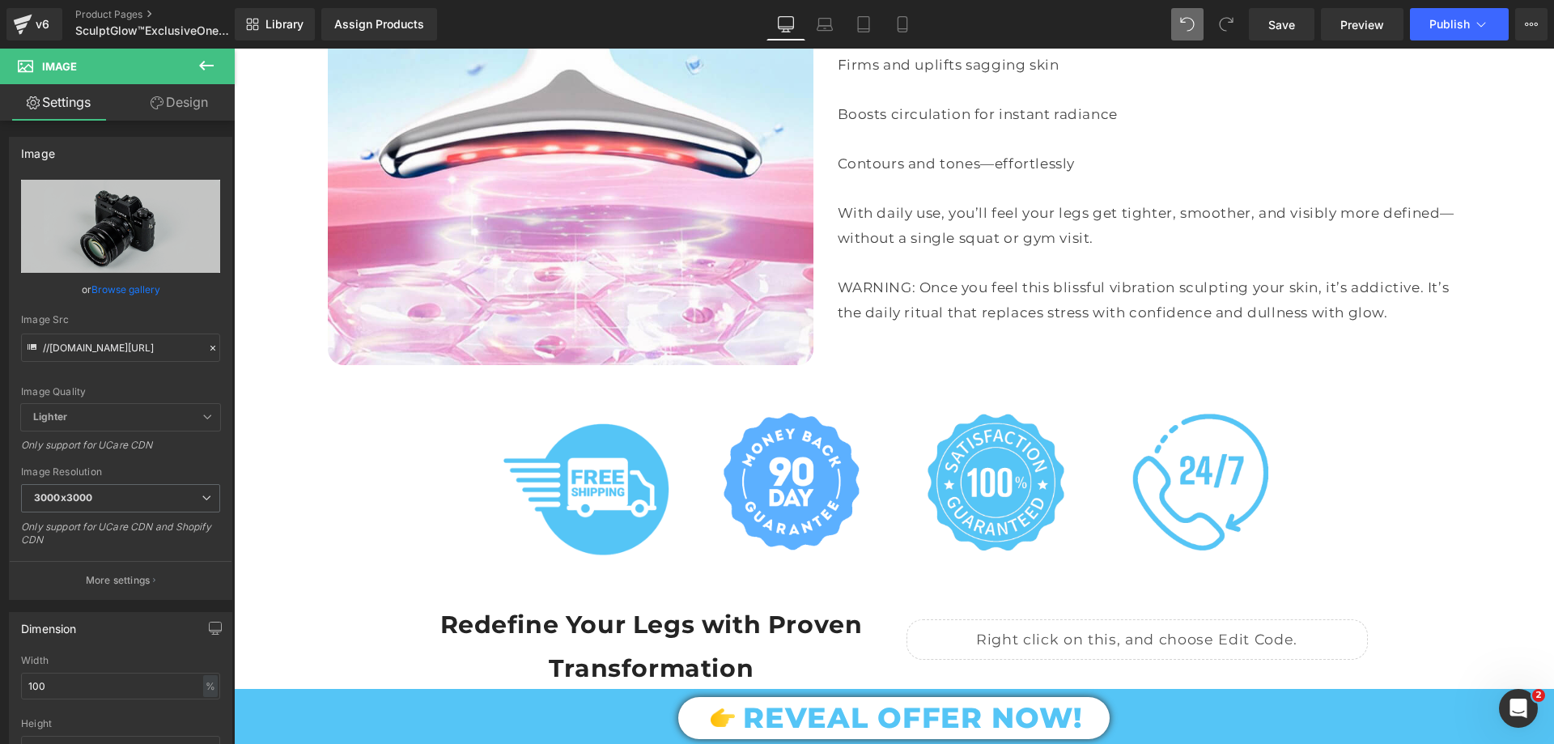
scroll to position [7057, 0]
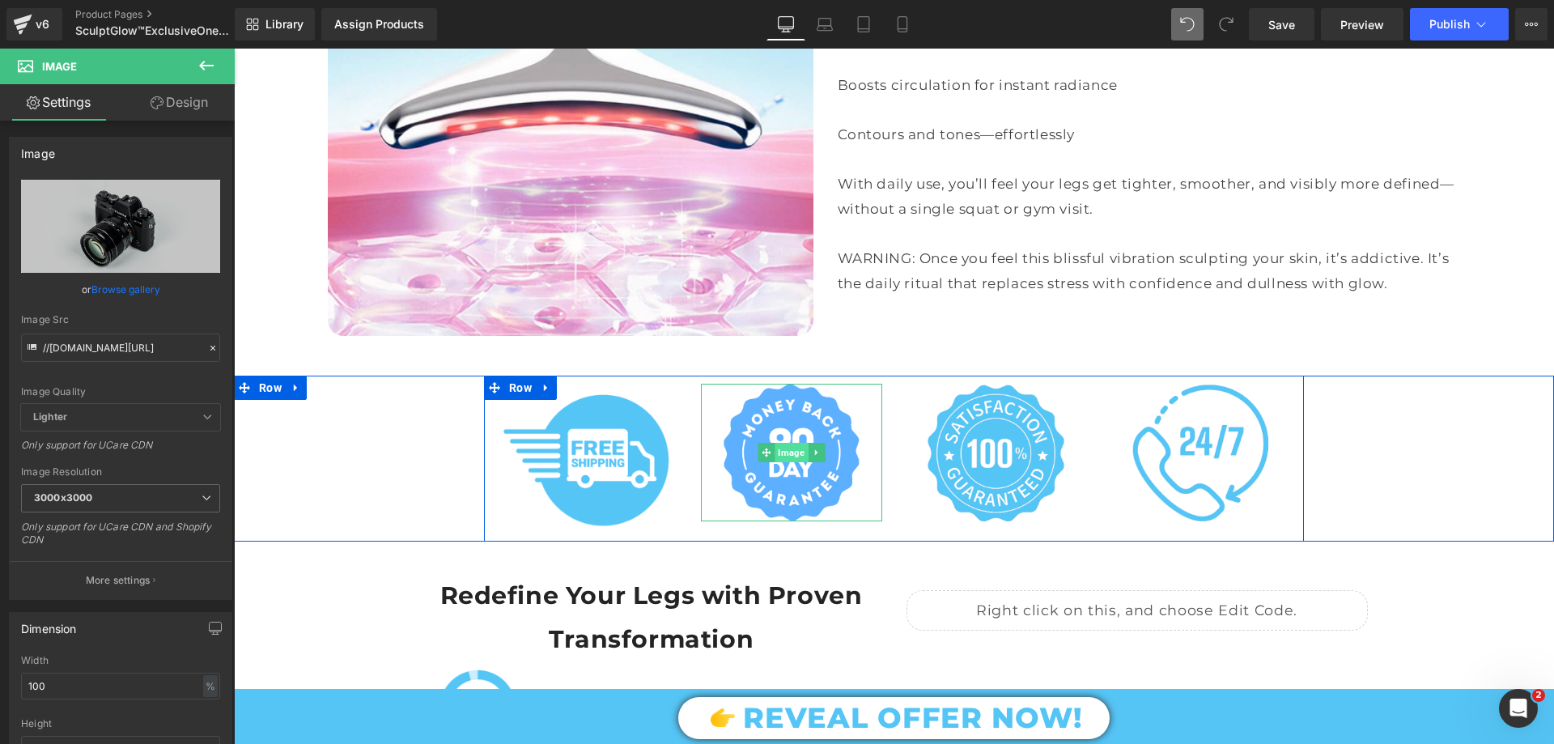
click at [786, 443] on span "Image" at bounding box center [790, 452] width 33 height 19
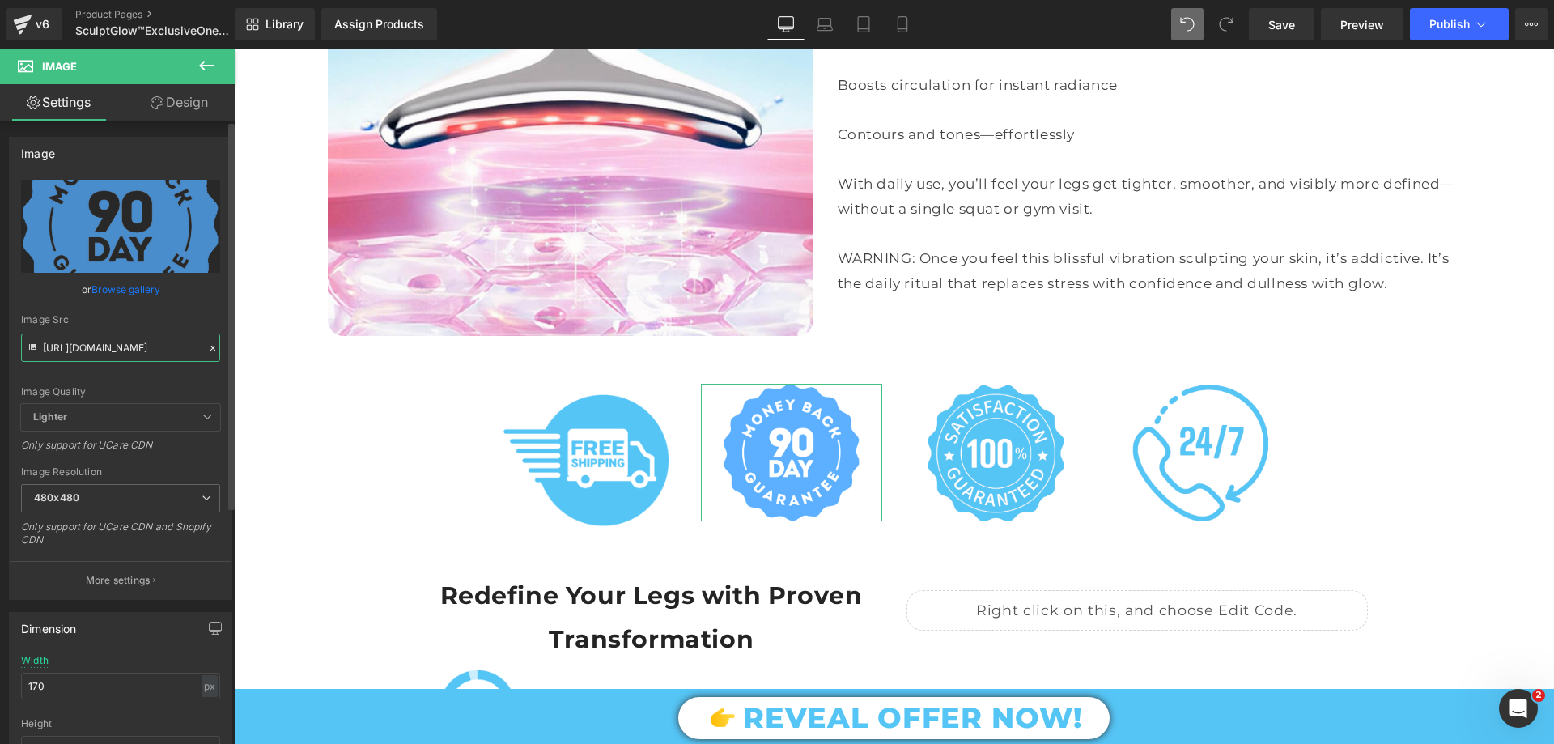
click at [132, 345] on input "https://cdn.shopify.com/s/files/1/0709/7824/0807/files/90_Days_Money_Back_G_PNG…" at bounding box center [120, 347] width 199 height 28
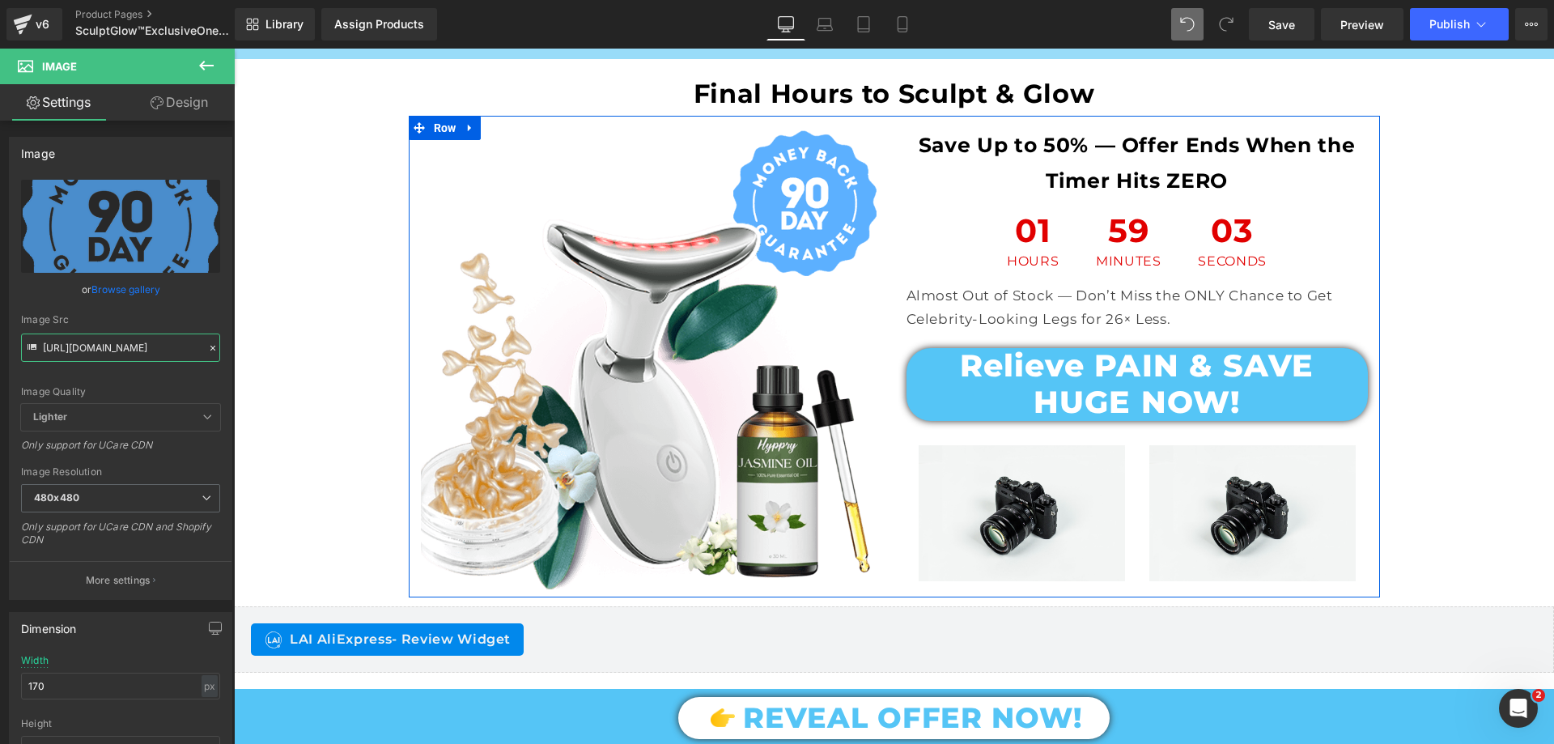
scroll to position [12398, 0]
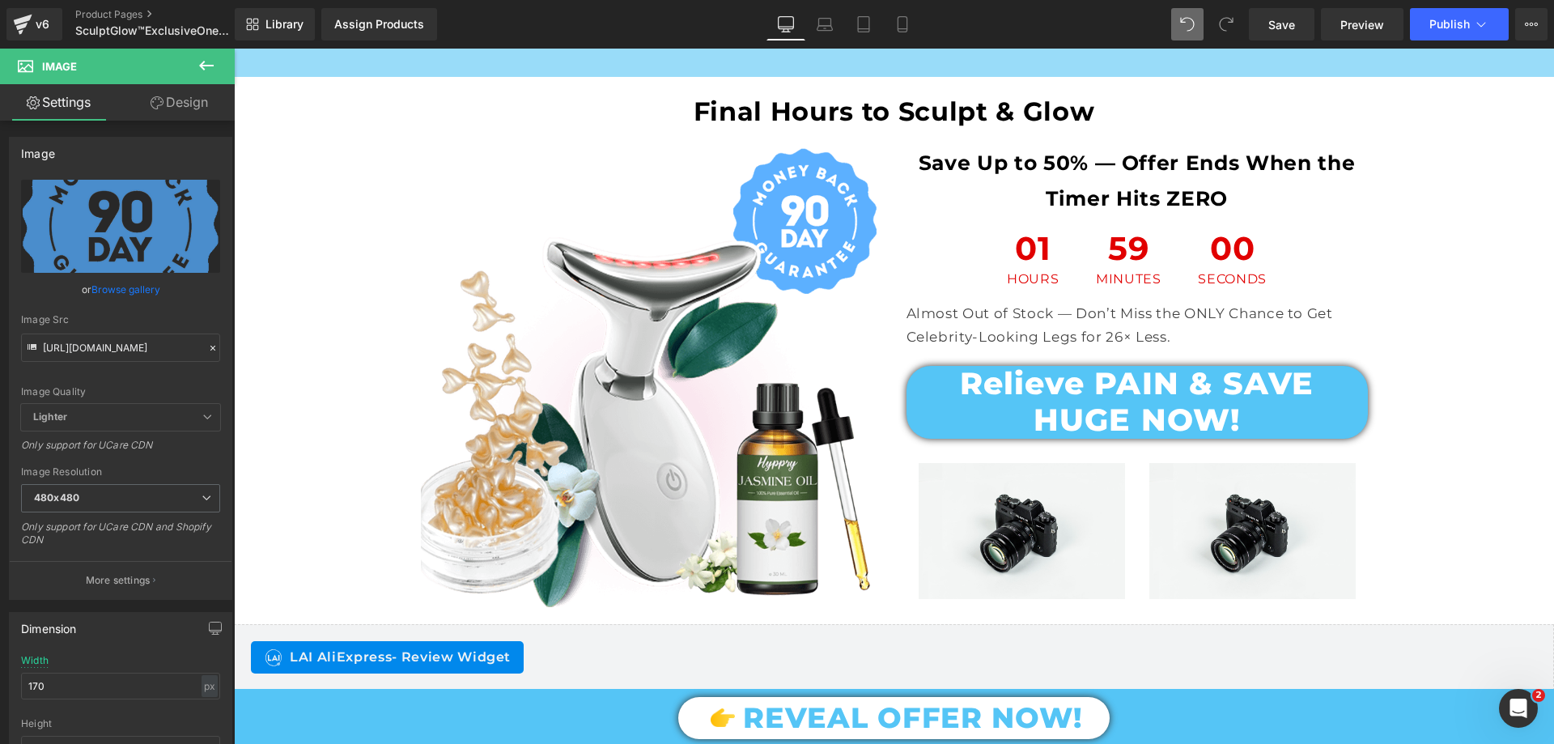
click at [206, 62] on icon at bounding box center [206, 65] width 19 height 19
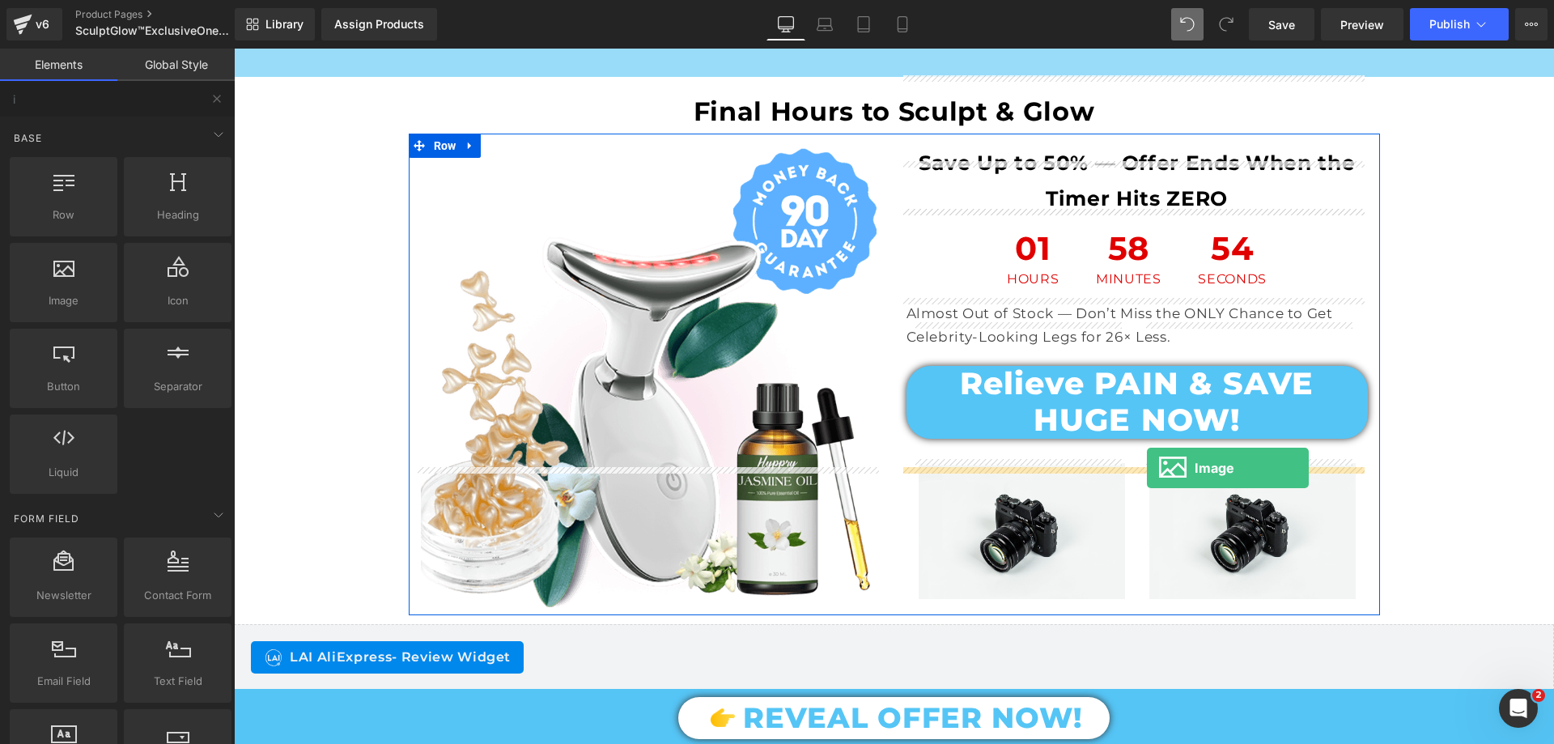
drag, startPoint x: 303, startPoint y: 347, endPoint x: 1147, endPoint y: 468, distance: 852.6
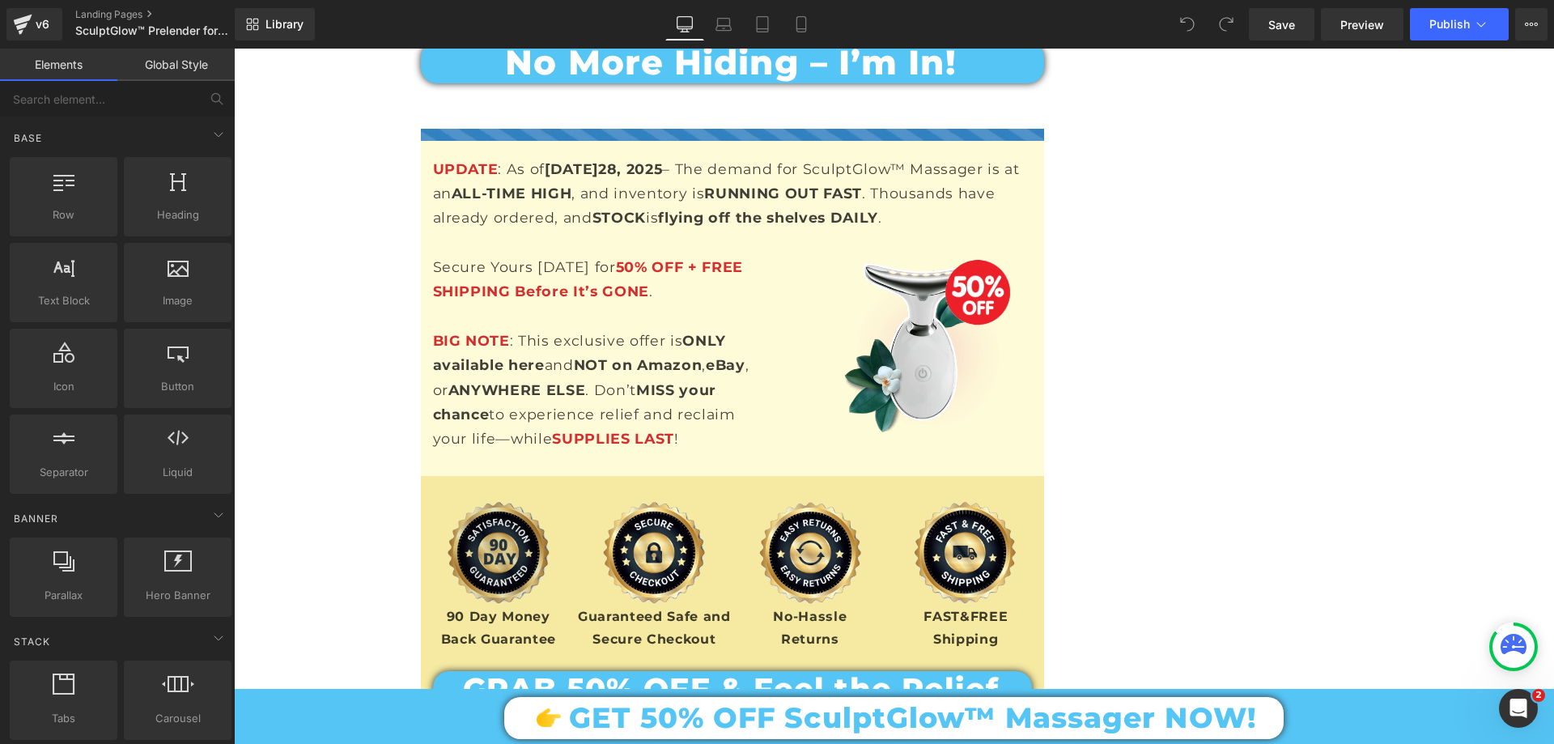
scroll to position [18128, 0]
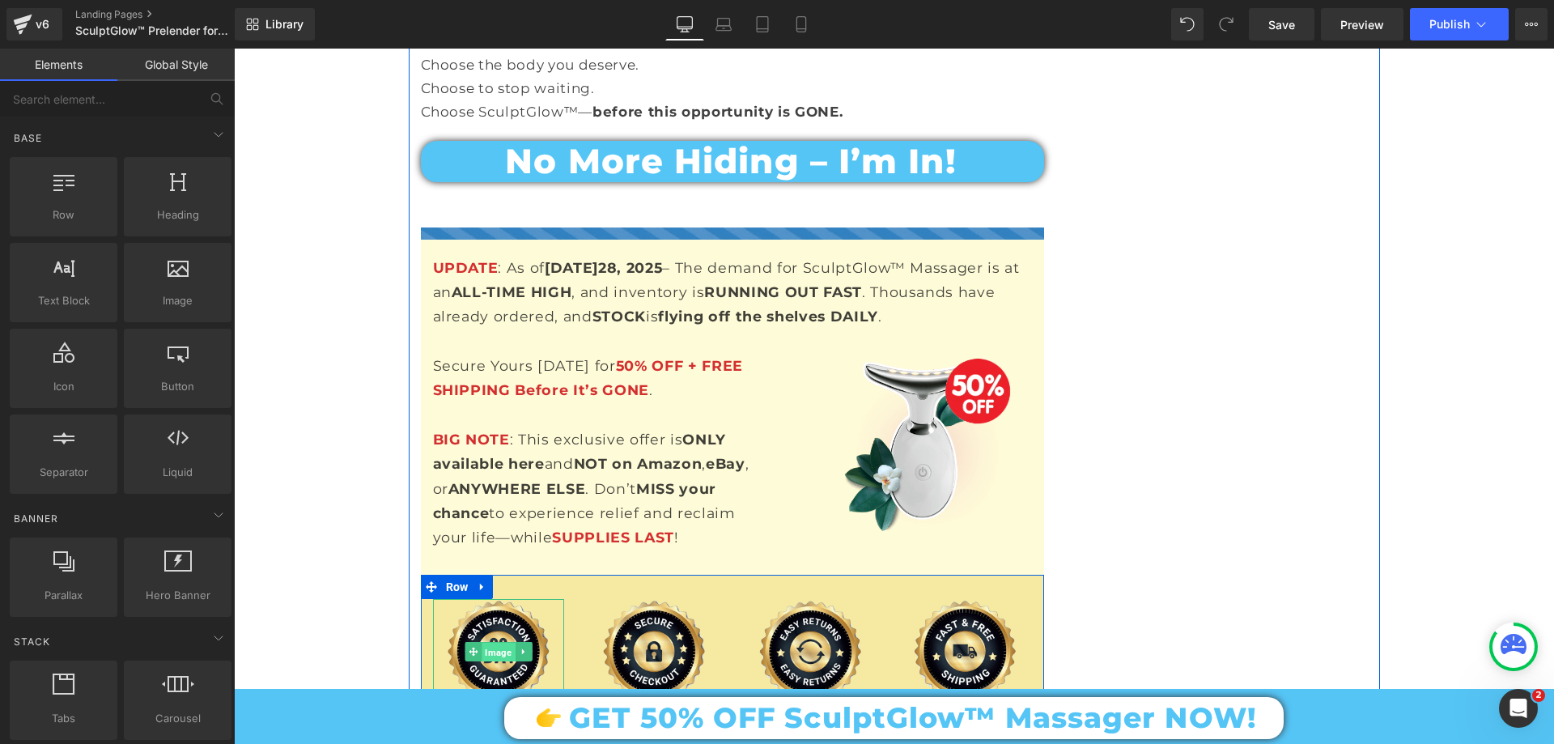
click at [482, 643] on span "Image" at bounding box center [498, 652] width 33 height 19
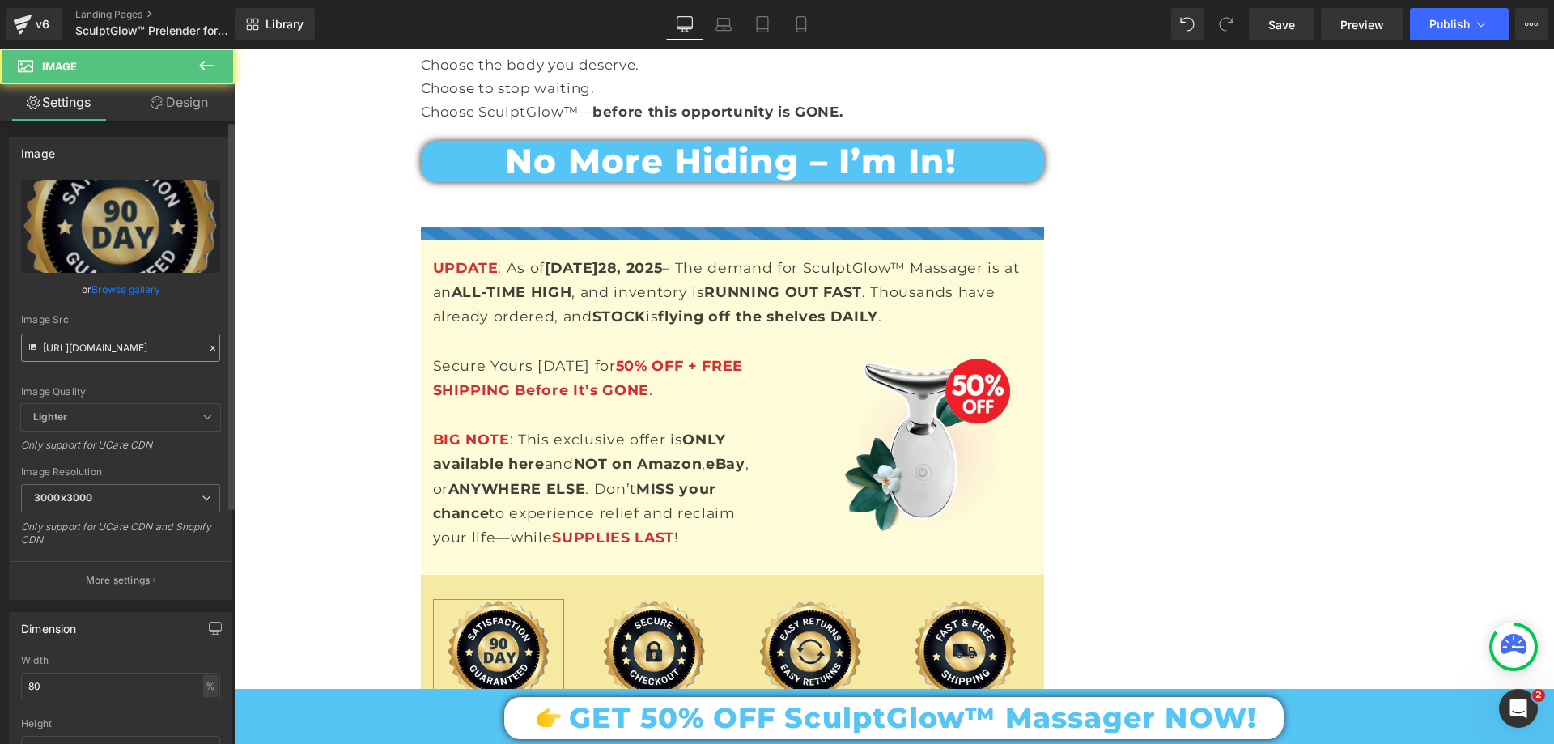
click at [145, 349] on input "https://cdn.shopify.com/s/files/1/0709/7824/0807/files/1711461897636_4_3000x300…" at bounding box center [120, 347] width 199 height 28
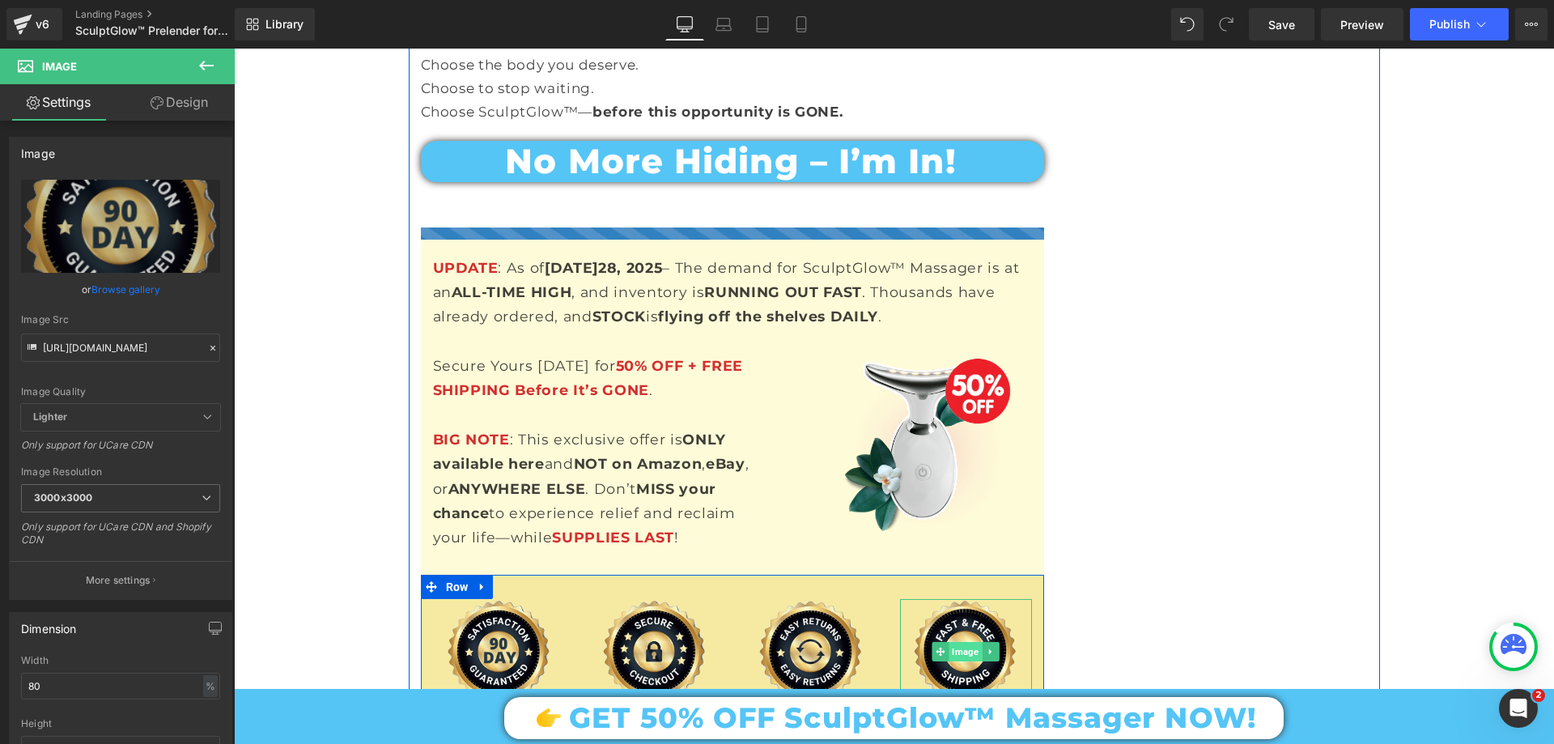
click at [955, 642] on span "Image" at bounding box center [965, 651] width 33 height 19
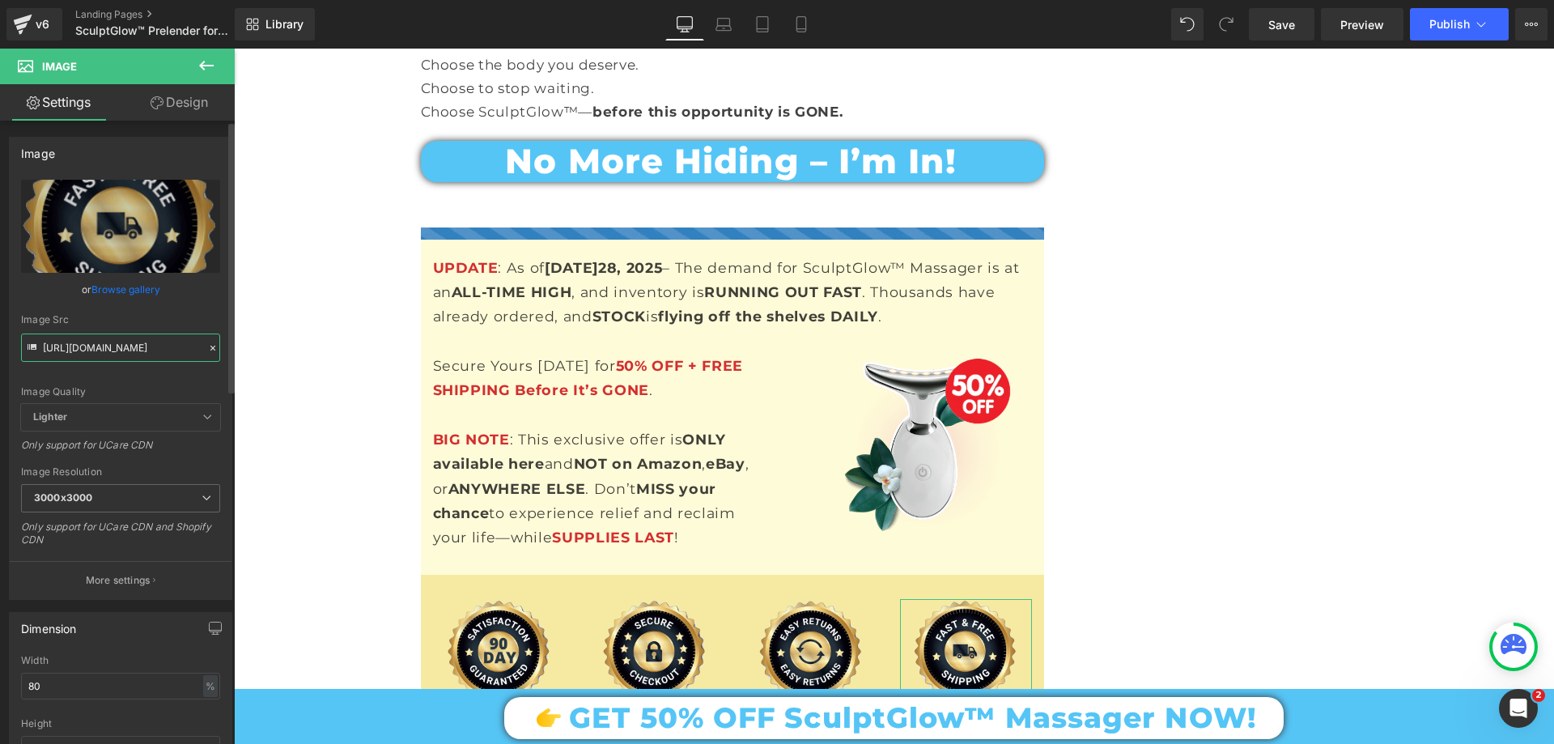
click at [127, 342] on input "https://cdn.shopify.com/s/files/1/0709/7824/0807/files/1711461923065_2_3000x300…" at bounding box center [120, 347] width 199 height 28
